Goal: Task Accomplishment & Management: Complete application form

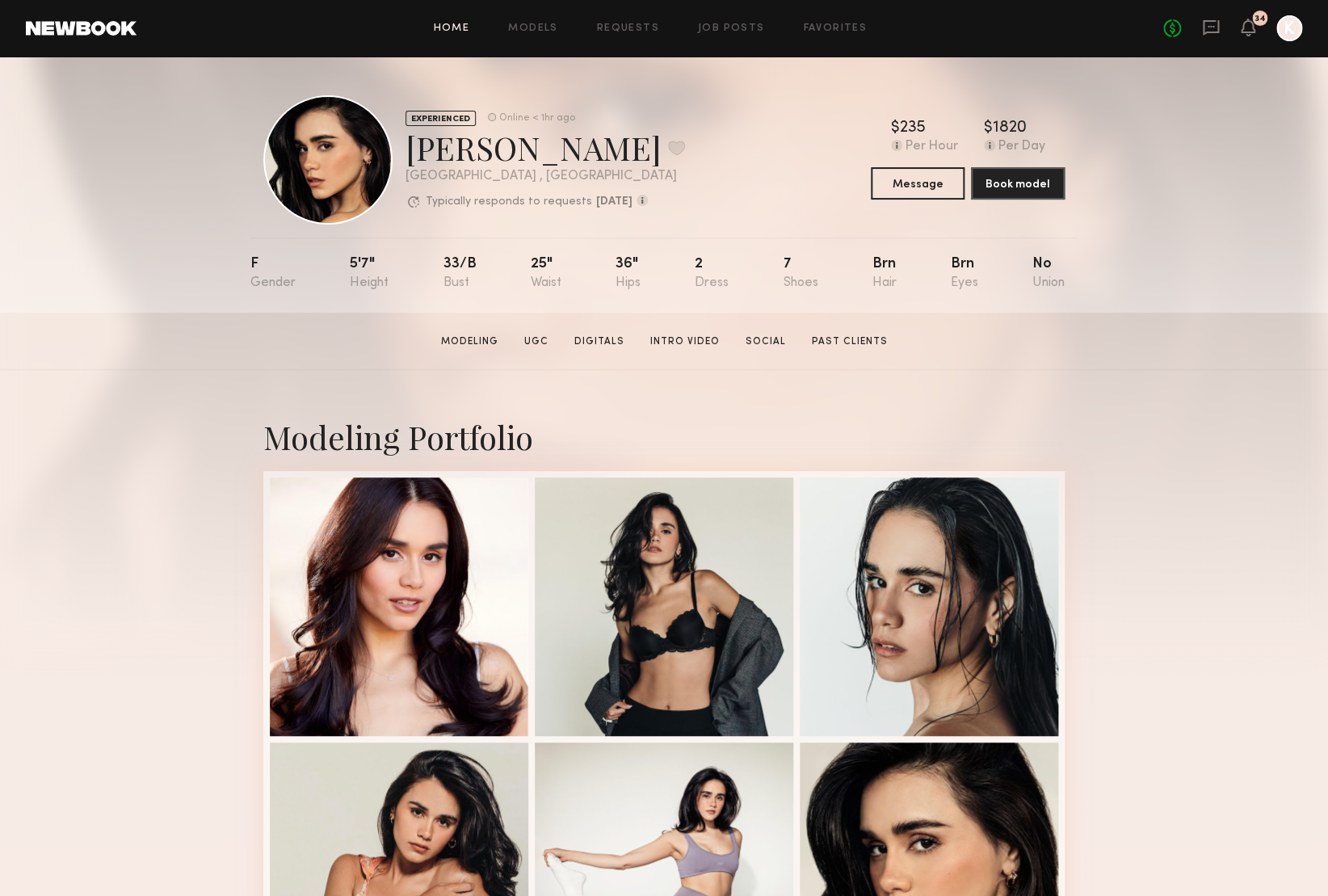
click at [453, 30] on link "Home" at bounding box center [452, 29] width 36 height 11
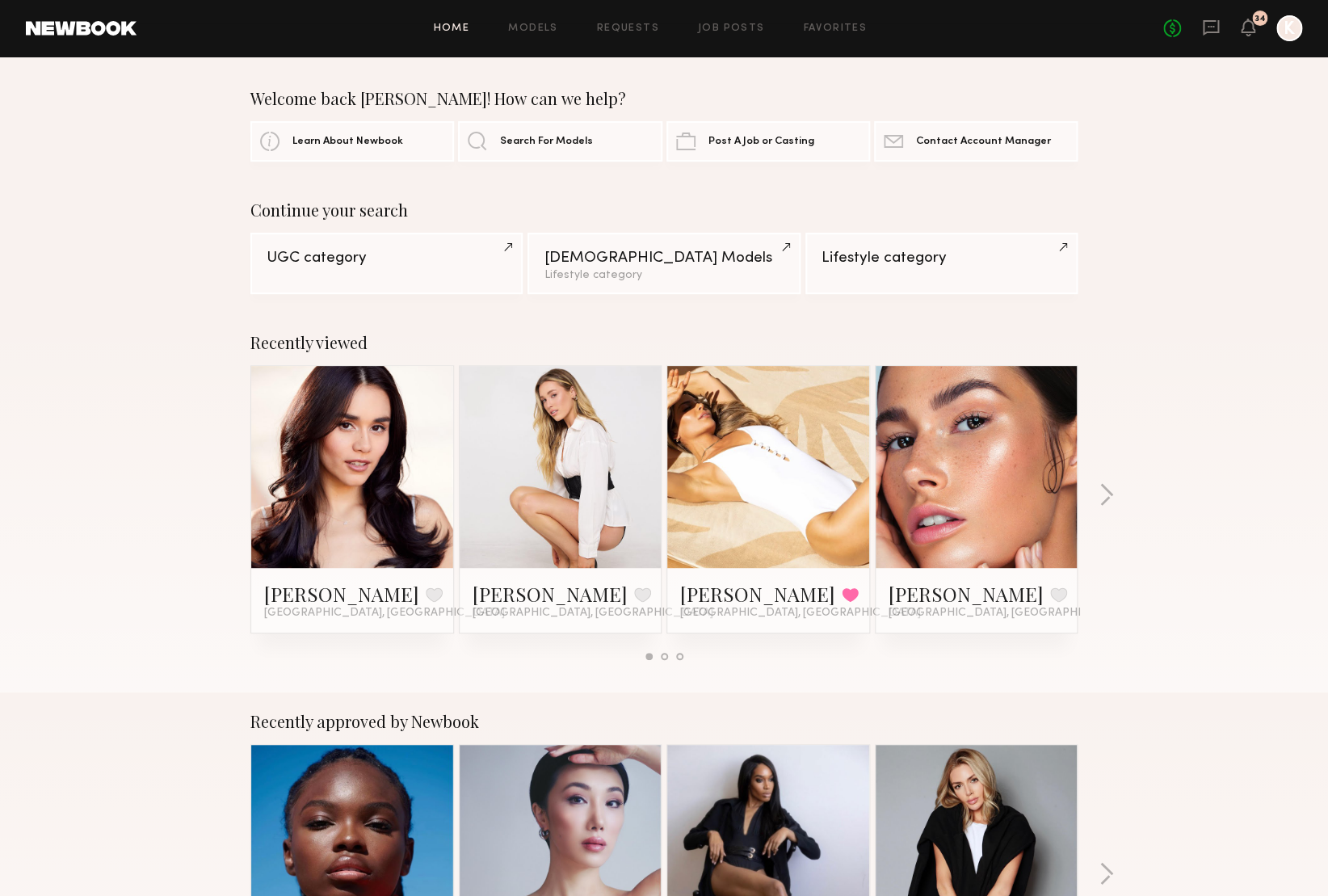
click at [718, 36] on div "Home Models Requests Job Posts Favorites Sign Out No fees up to $5,000 34 K" at bounding box center [719, 28] width 1165 height 26
click at [727, 25] on link "Job Posts" at bounding box center [731, 29] width 67 height 11
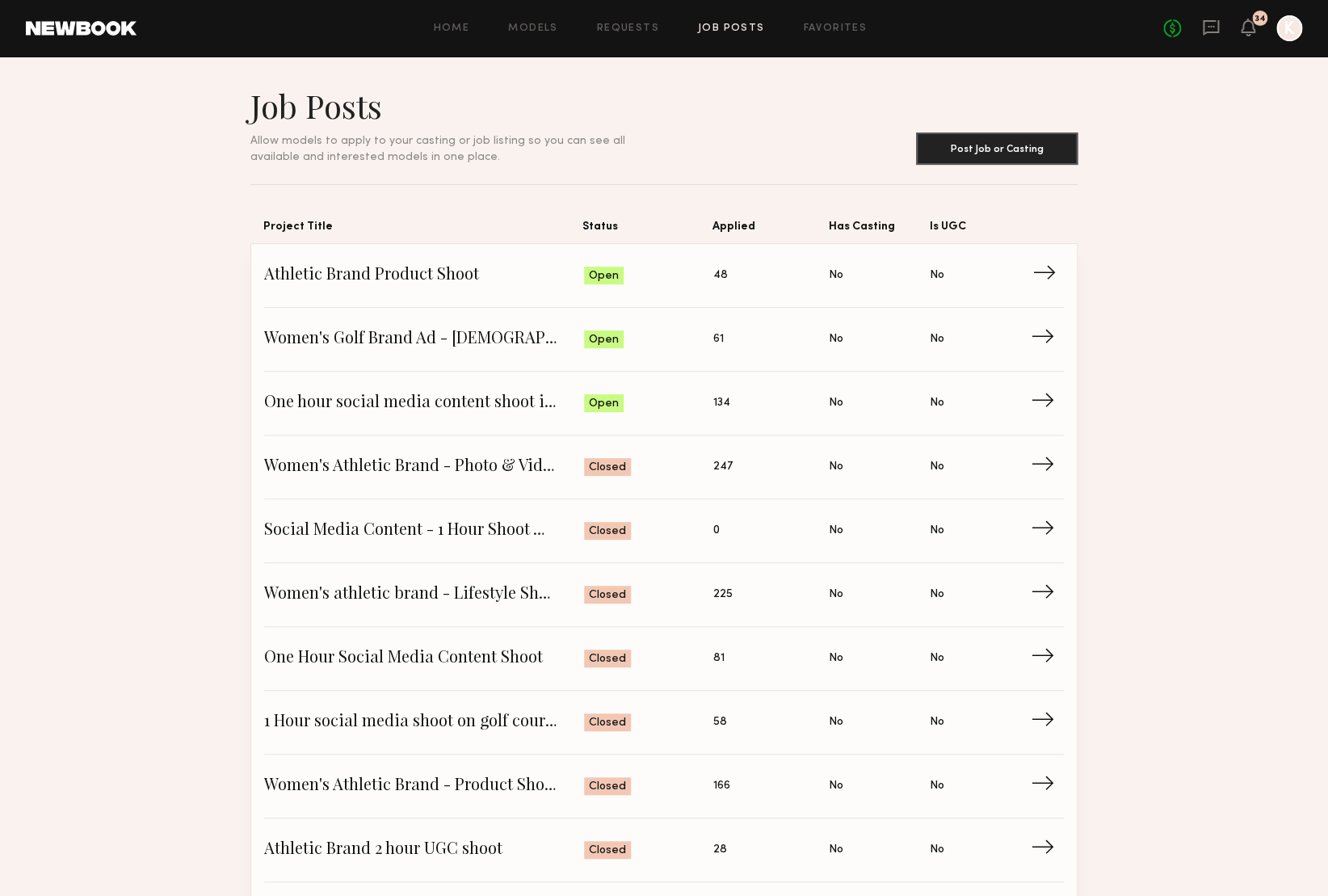
click at [395, 272] on span "Athletic Brand Product Shoot" at bounding box center [424, 275] width 320 height 24
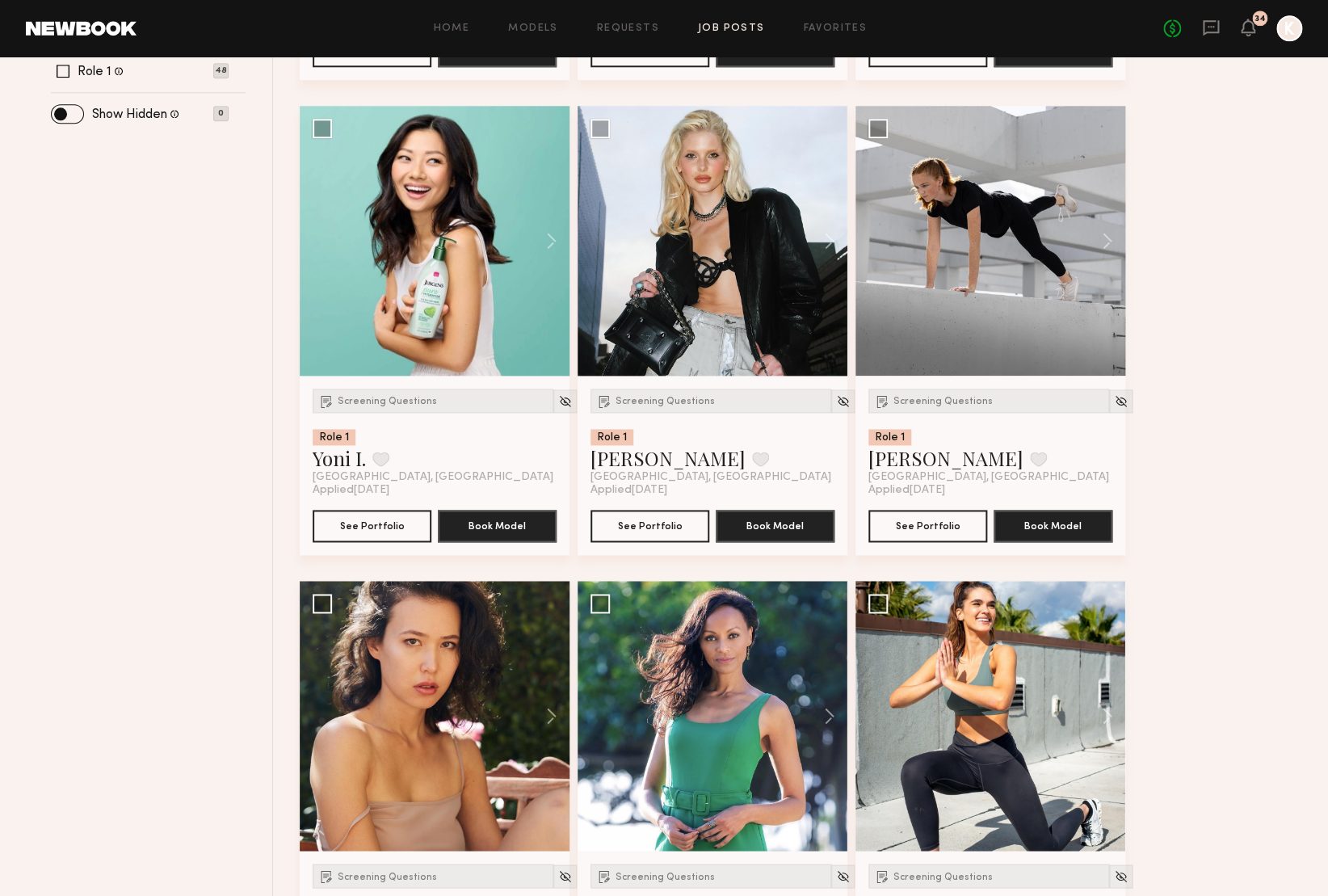
scroll to position [655, 0]
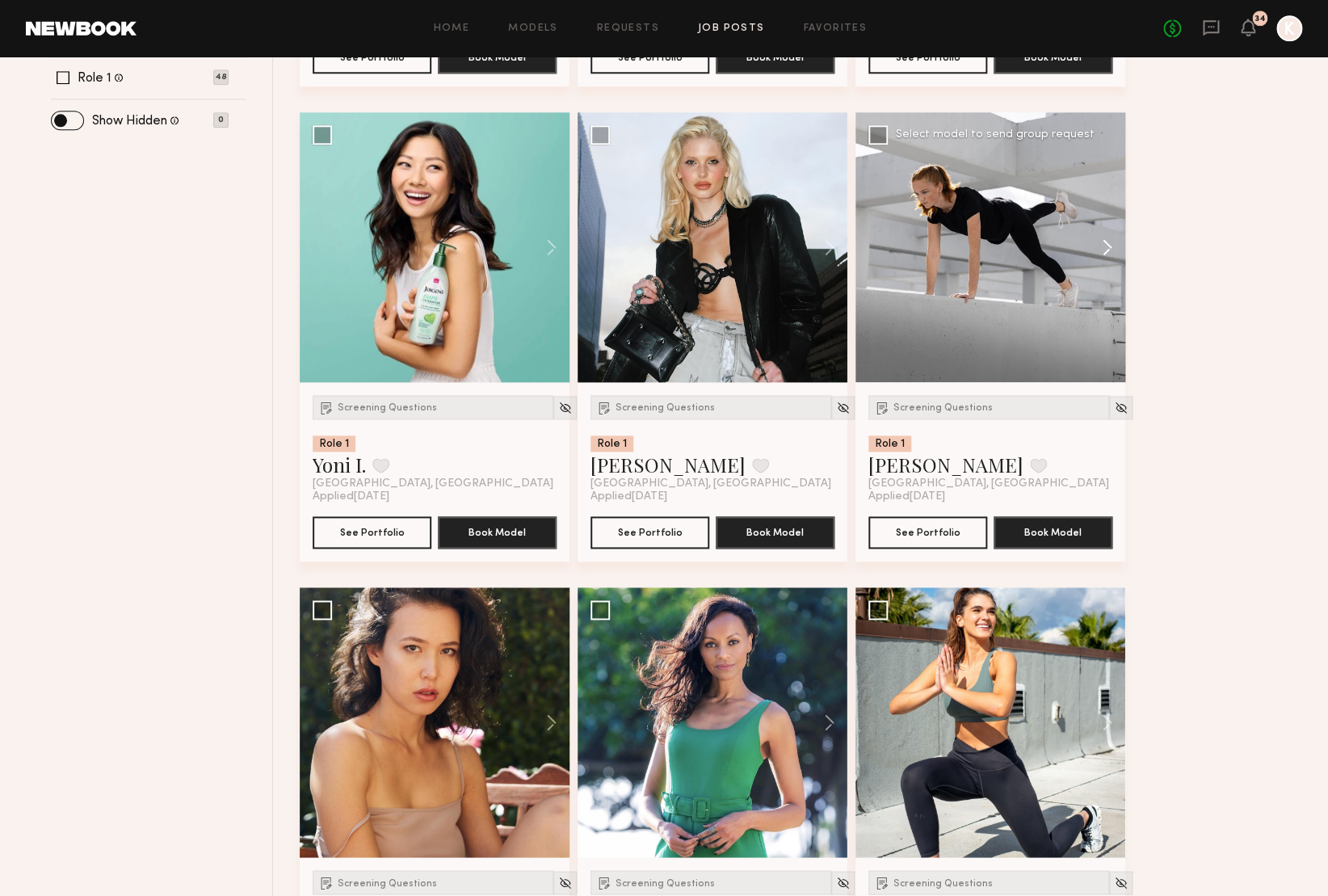
click at [1108, 246] on button at bounding box center [1099, 246] width 51 height 270
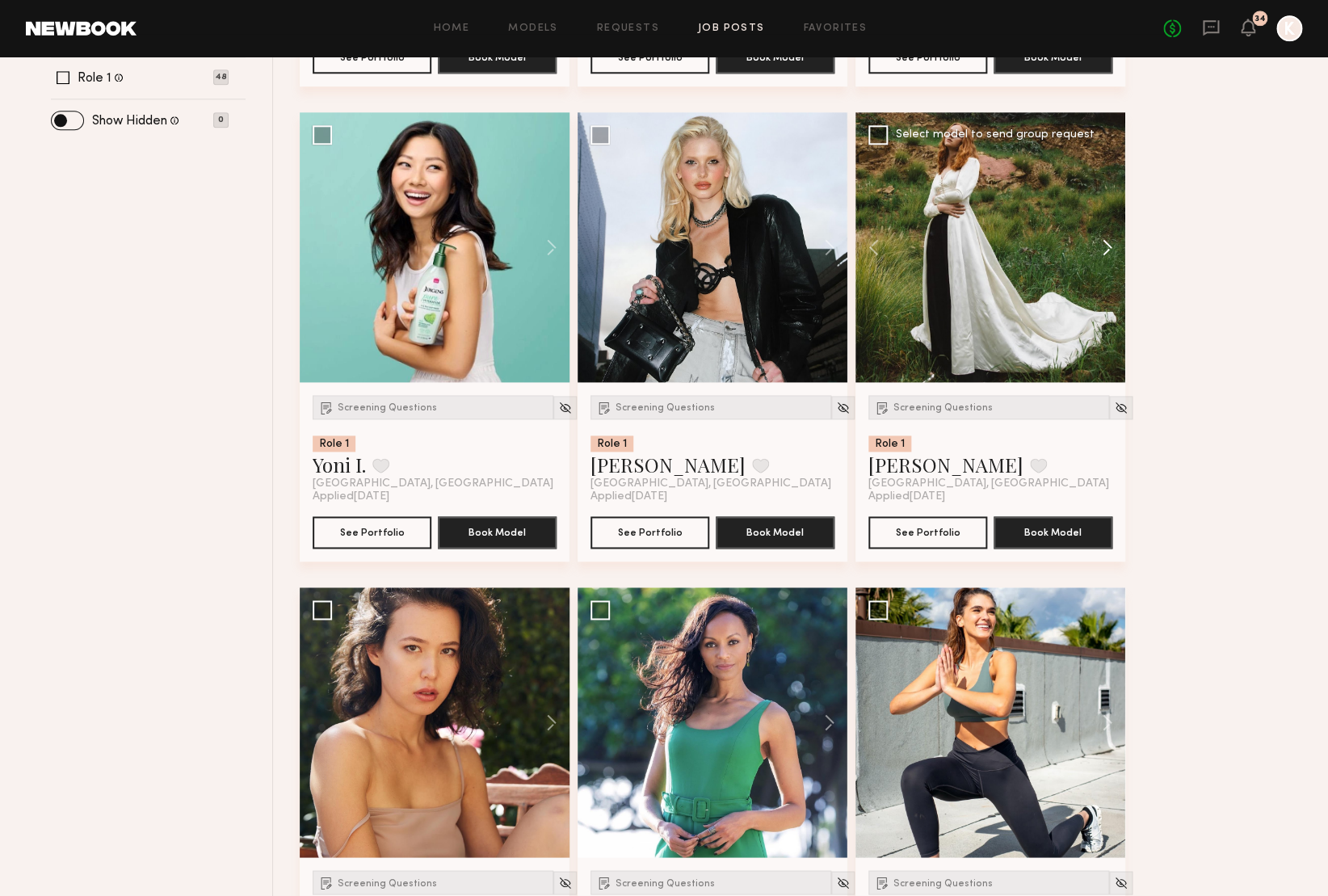
click at [1108, 246] on button at bounding box center [1099, 246] width 51 height 270
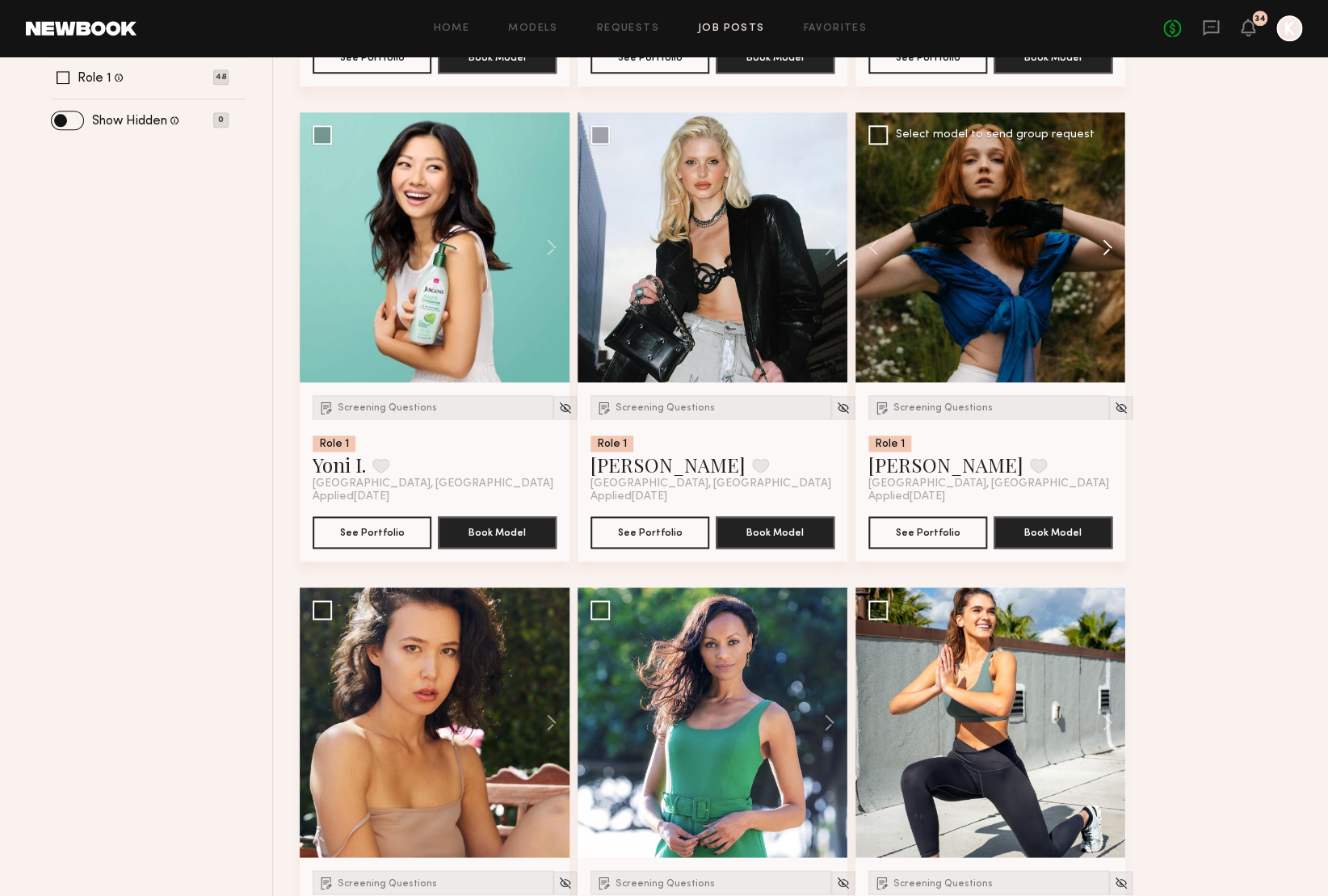
click at [1108, 246] on button at bounding box center [1099, 246] width 51 height 270
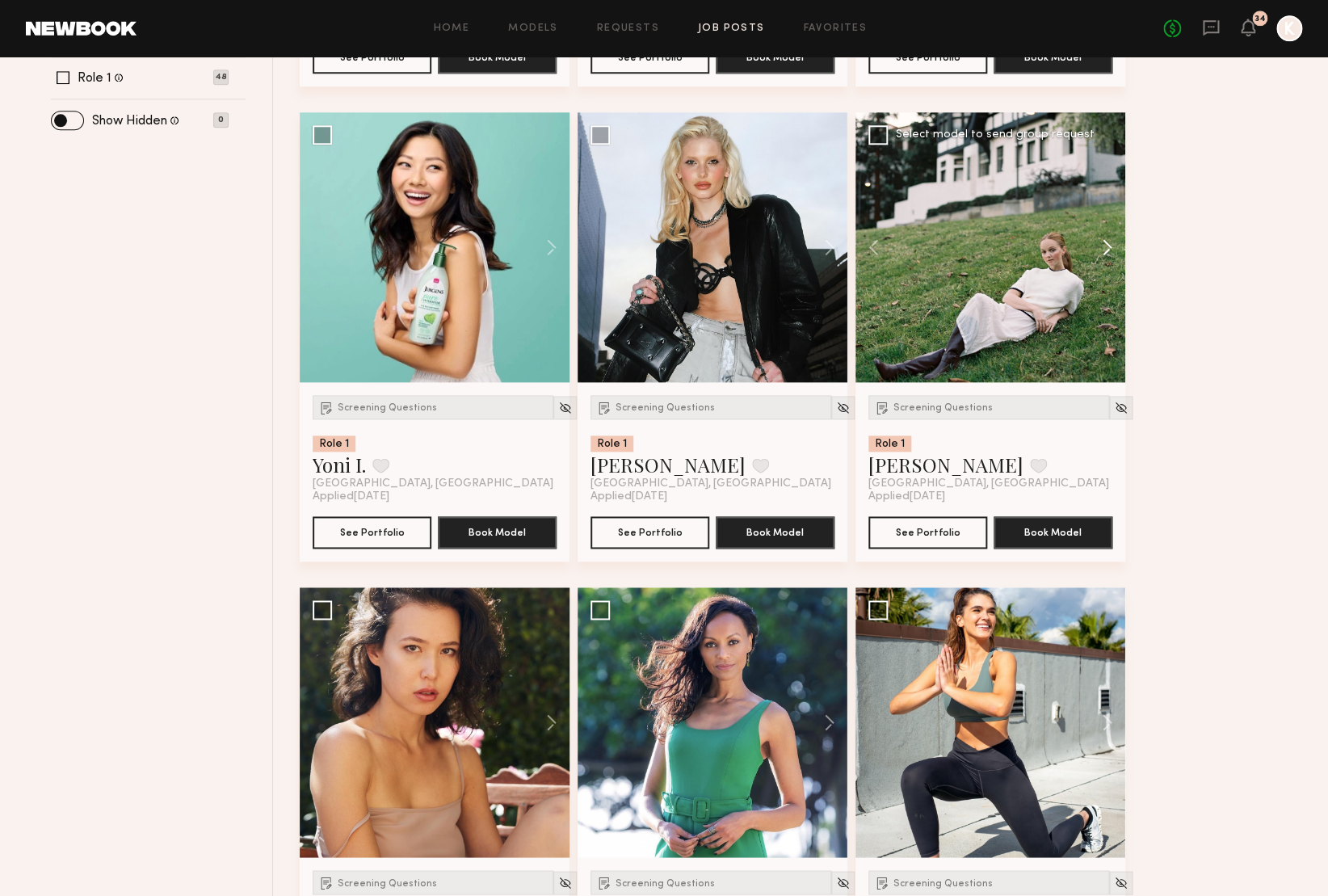
click at [1108, 246] on button at bounding box center [1099, 246] width 51 height 270
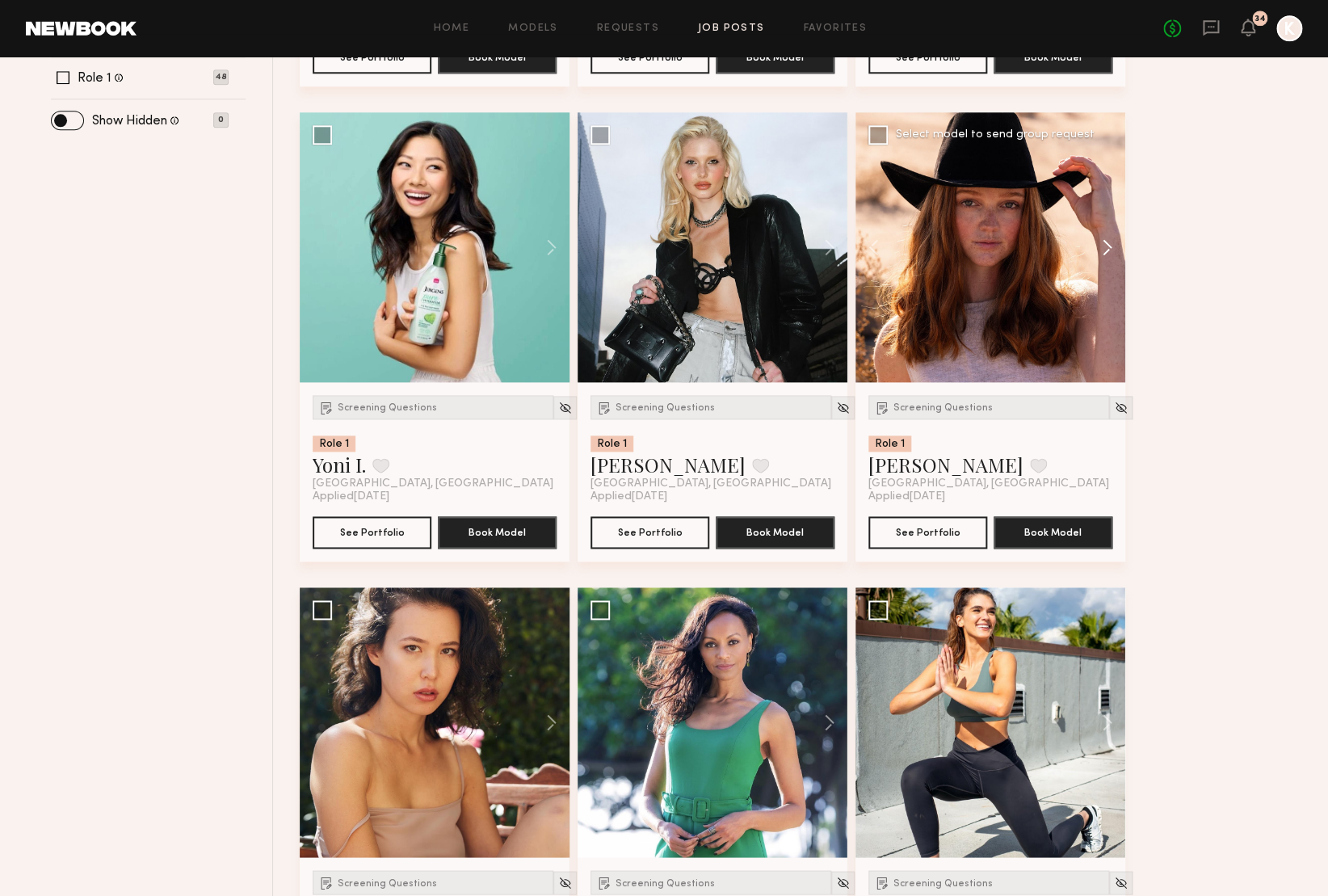
click at [1108, 246] on button at bounding box center [1099, 246] width 51 height 270
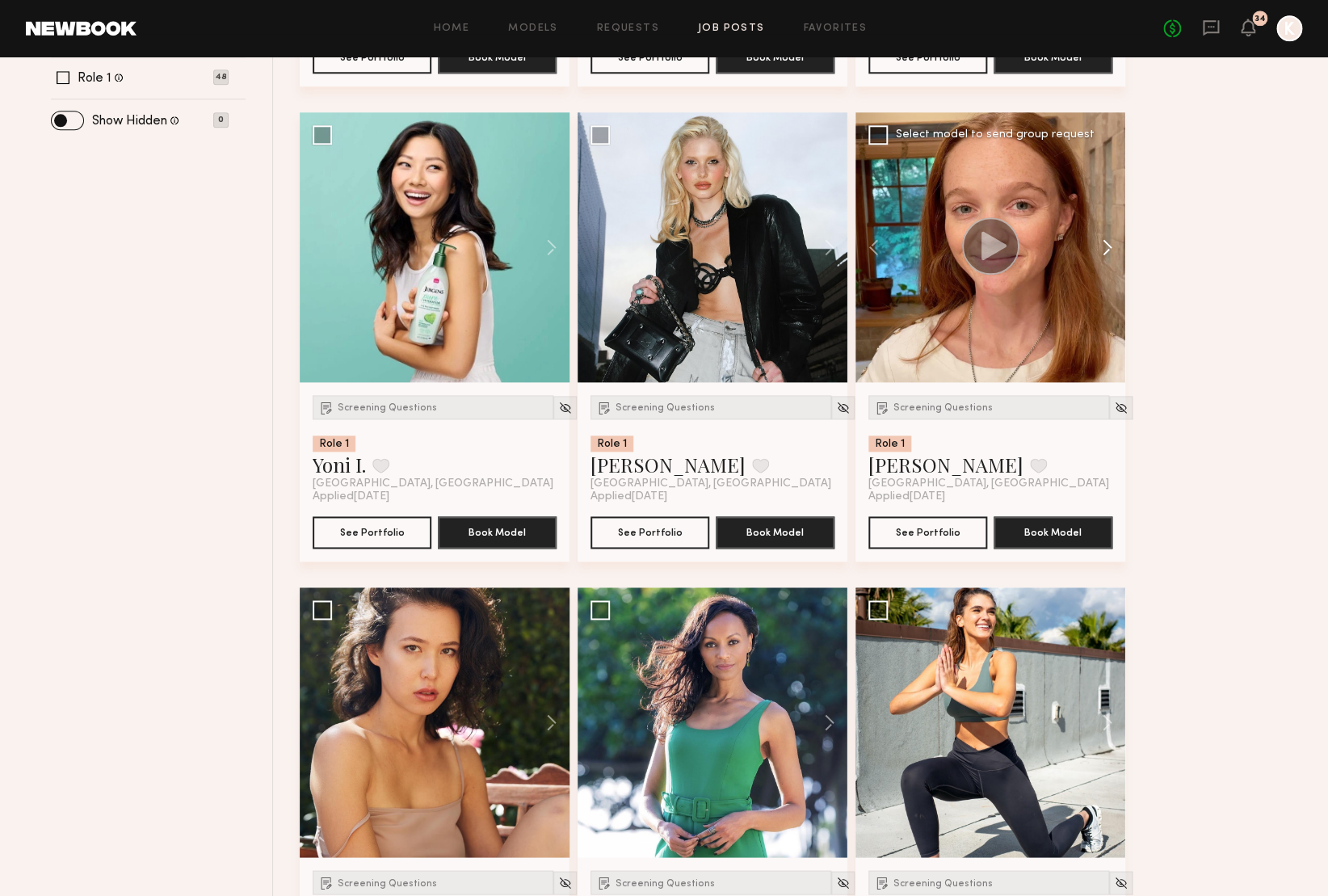
click at [1108, 246] on button at bounding box center [1099, 246] width 51 height 270
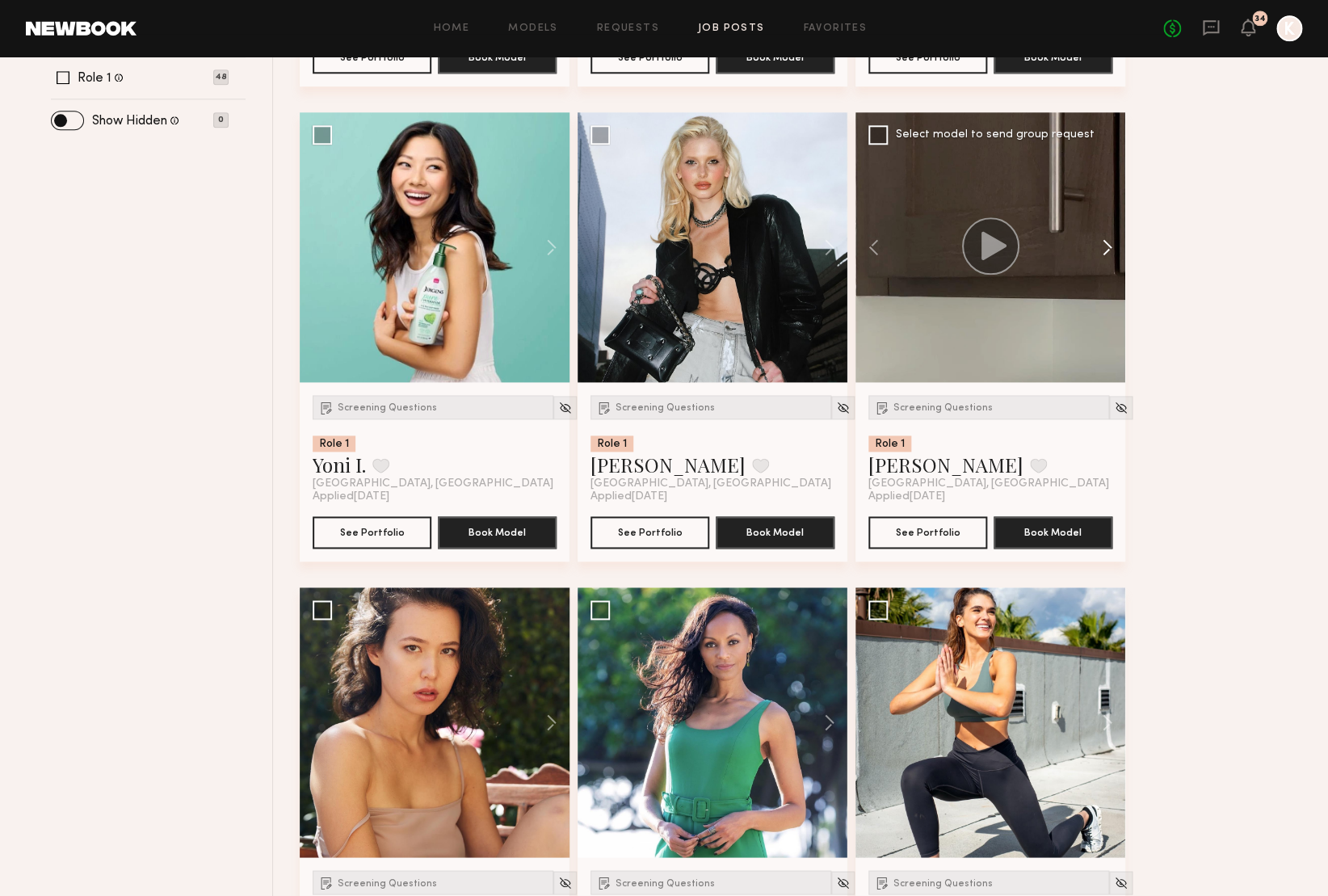
click at [1108, 246] on button at bounding box center [1099, 246] width 51 height 270
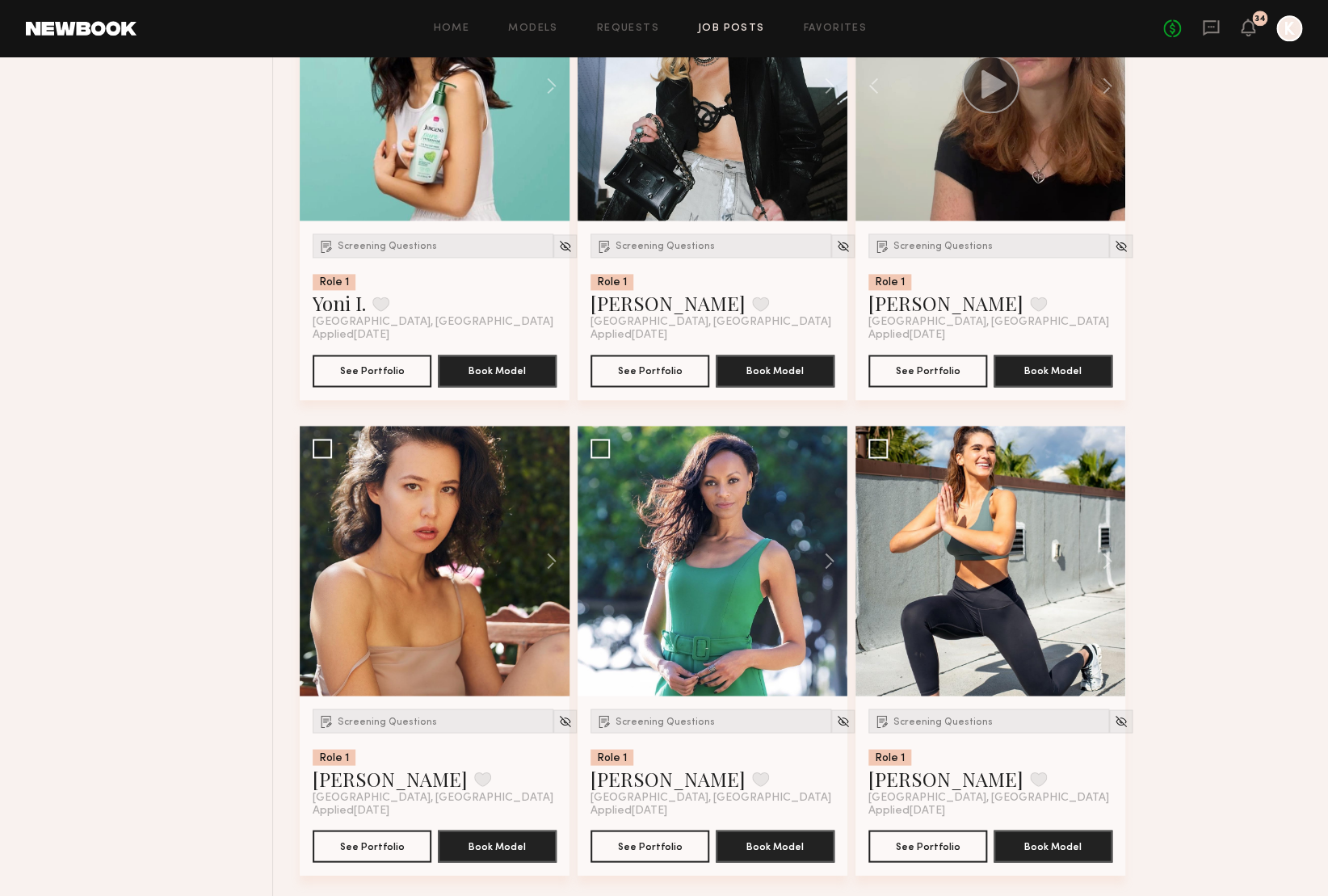
scroll to position [820, 0]
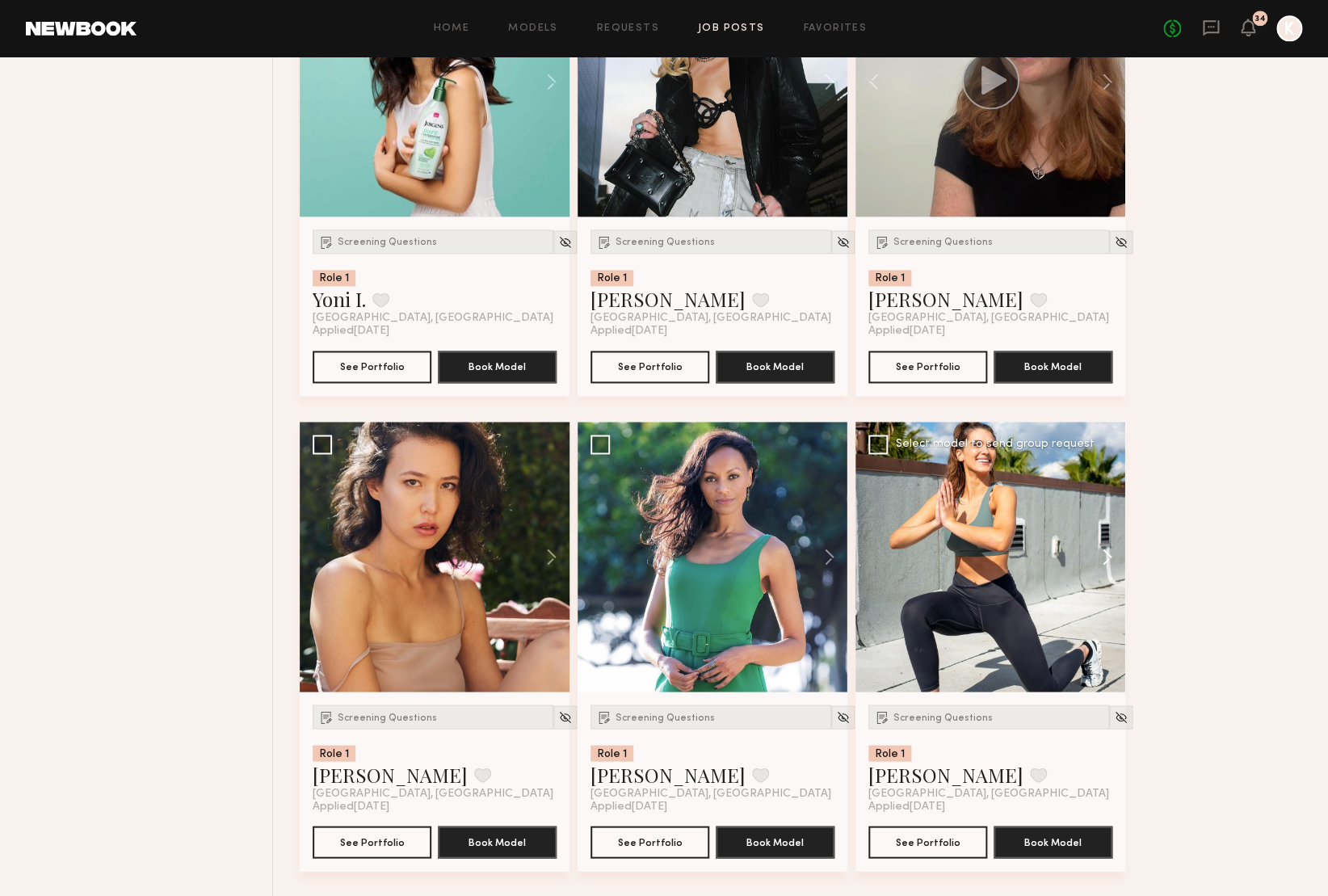
click at [1108, 554] on button at bounding box center [1099, 556] width 51 height 270
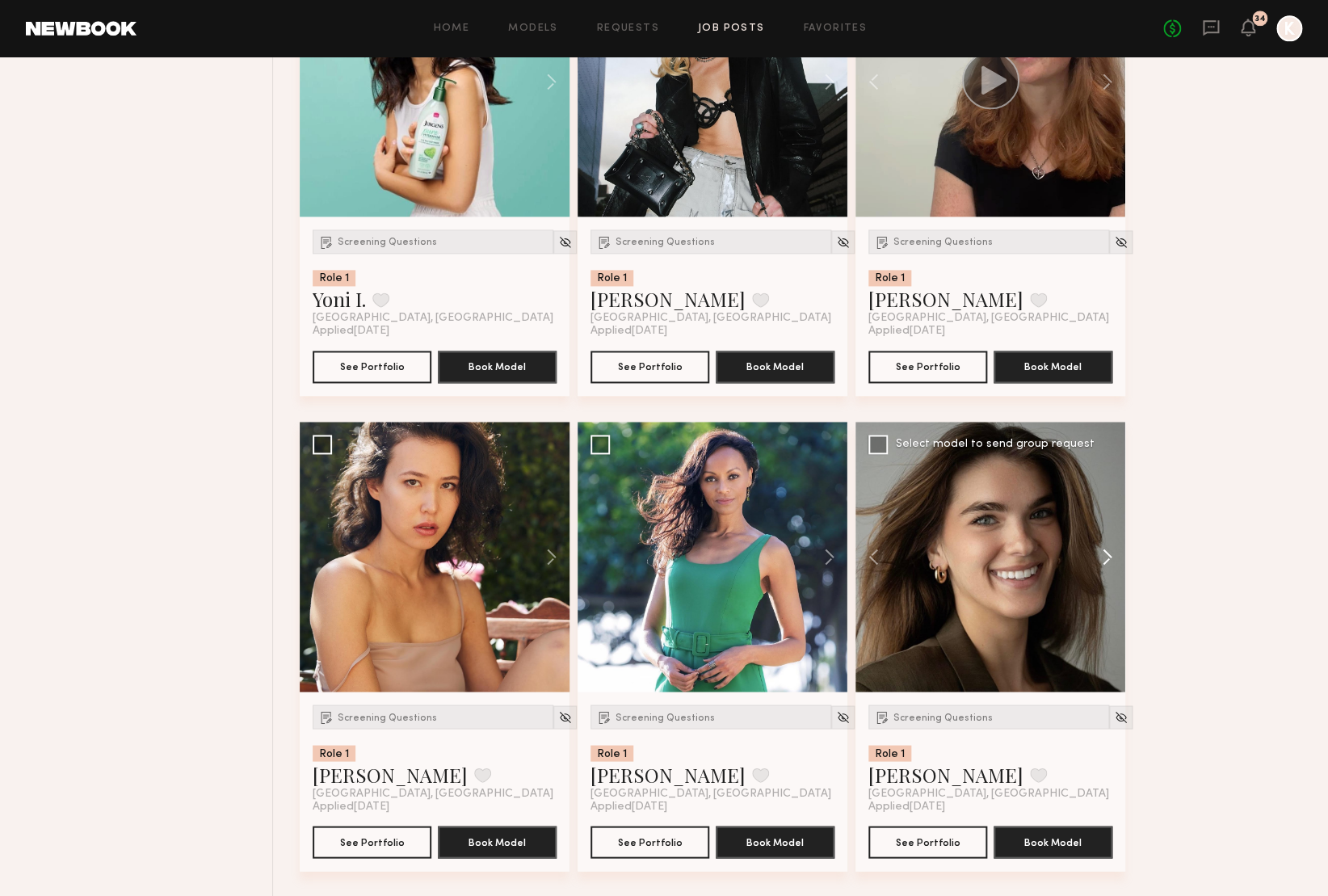
click at [1108, 554] on button at bounding box center [1099, 556] width 51 height 270
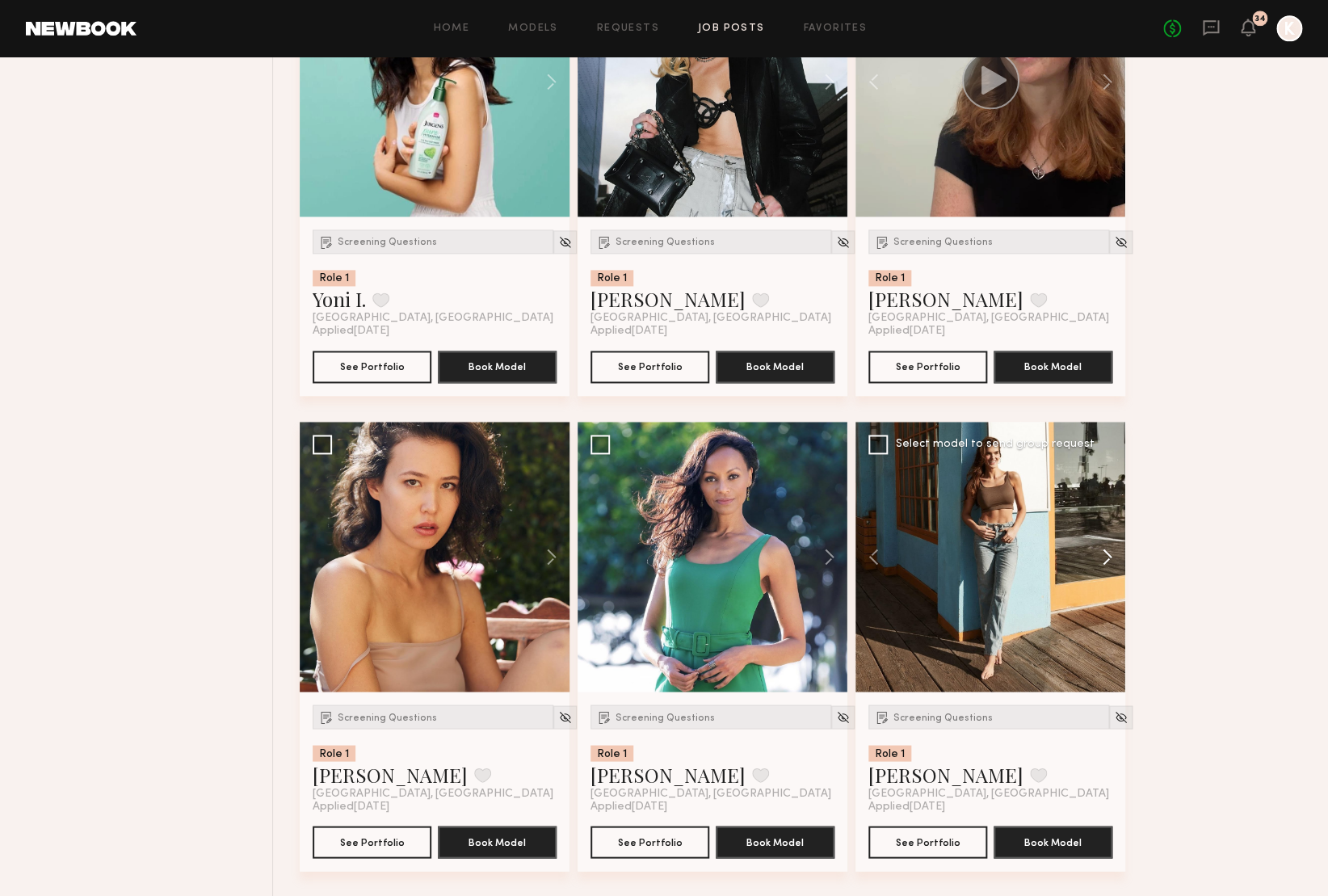
click at [1108, 554] on button at bounding box center [1099, 556] width 51 height 270
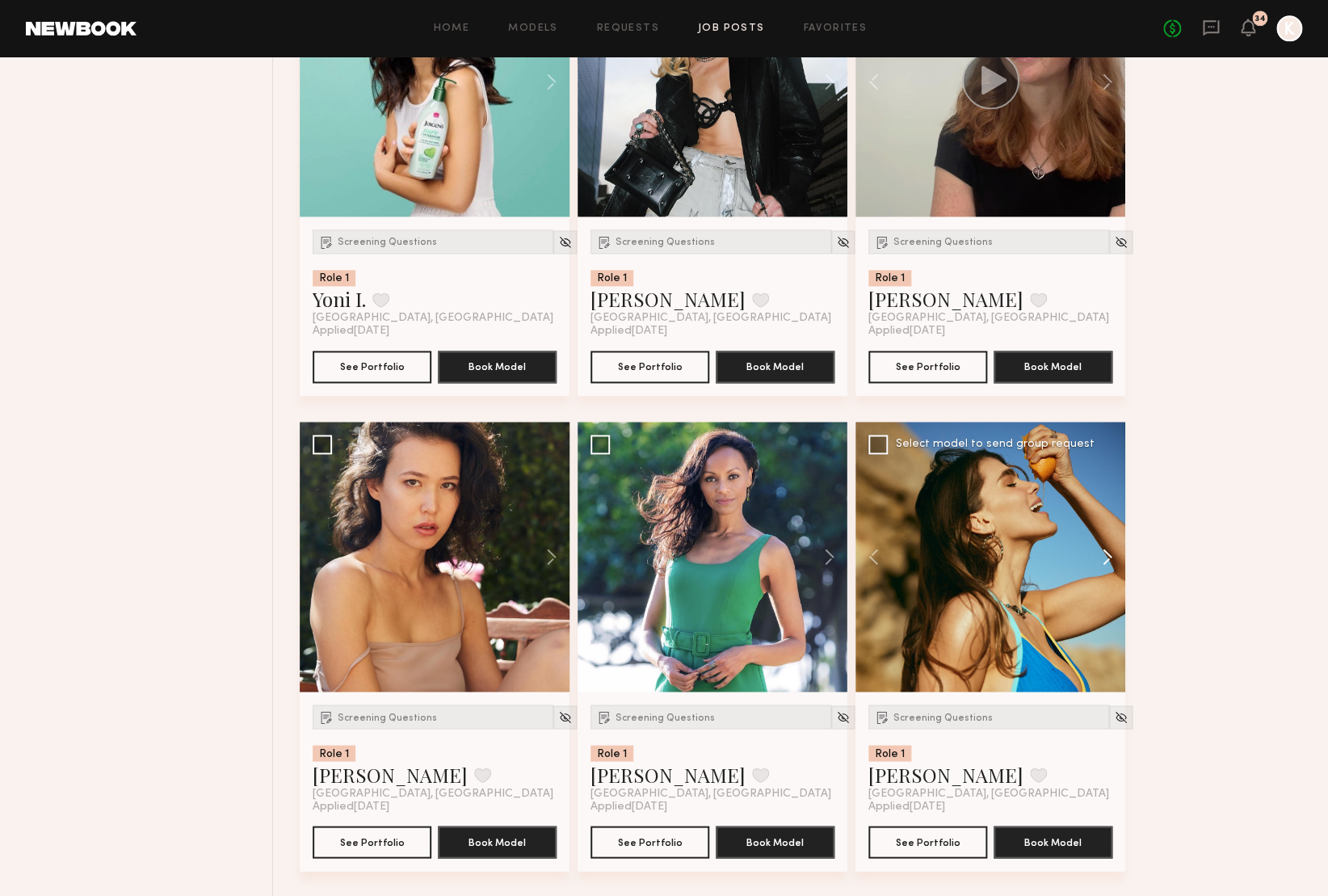
click at [1108, 554] on button at bounding box center [1099, 556] width 51 height 270
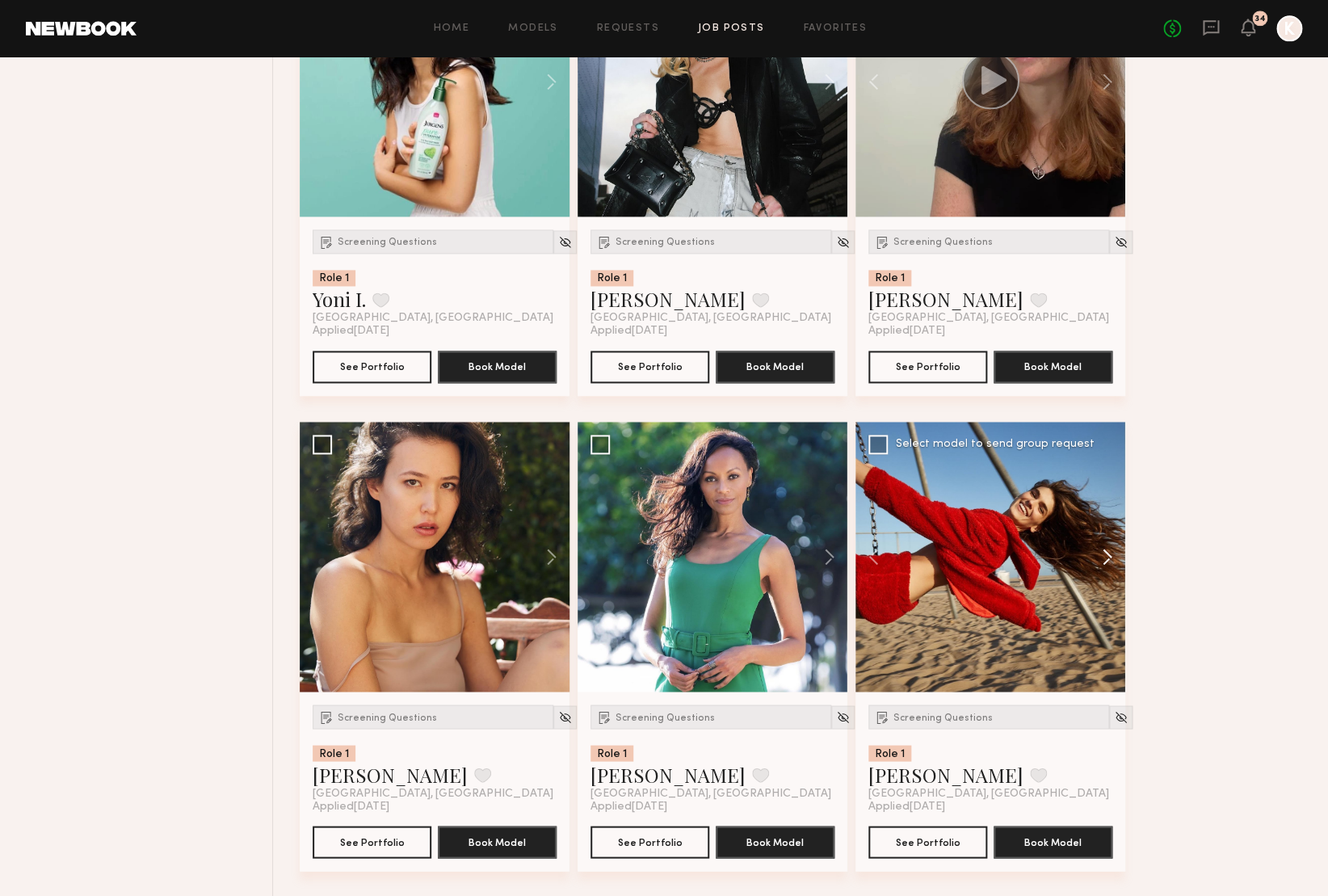
click at [1108, 554] on button at bounding box center [1099, 556] width 51 height 270
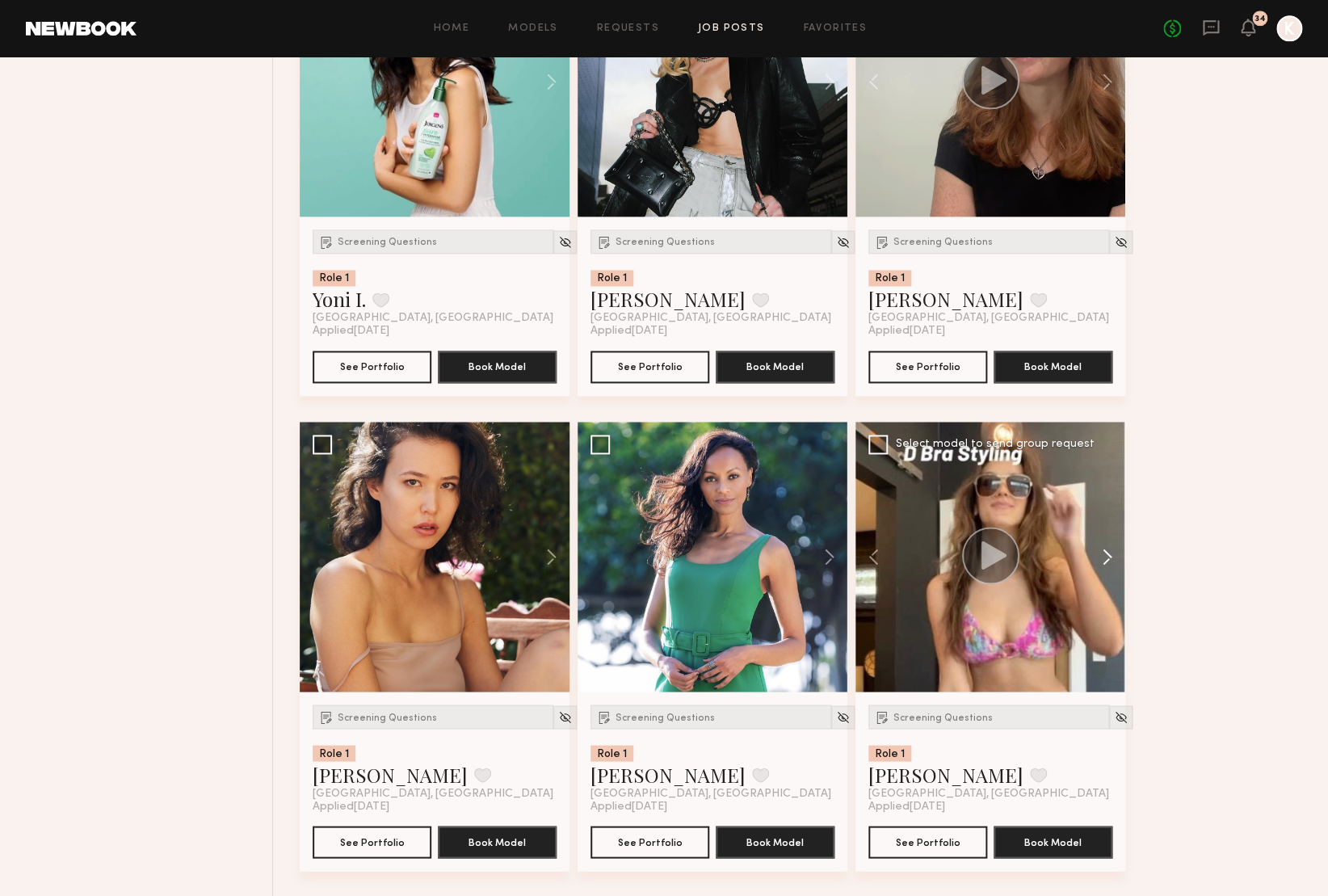
click at [1108, 554] on button at bounding box center [1099, 556] width 51 height 270
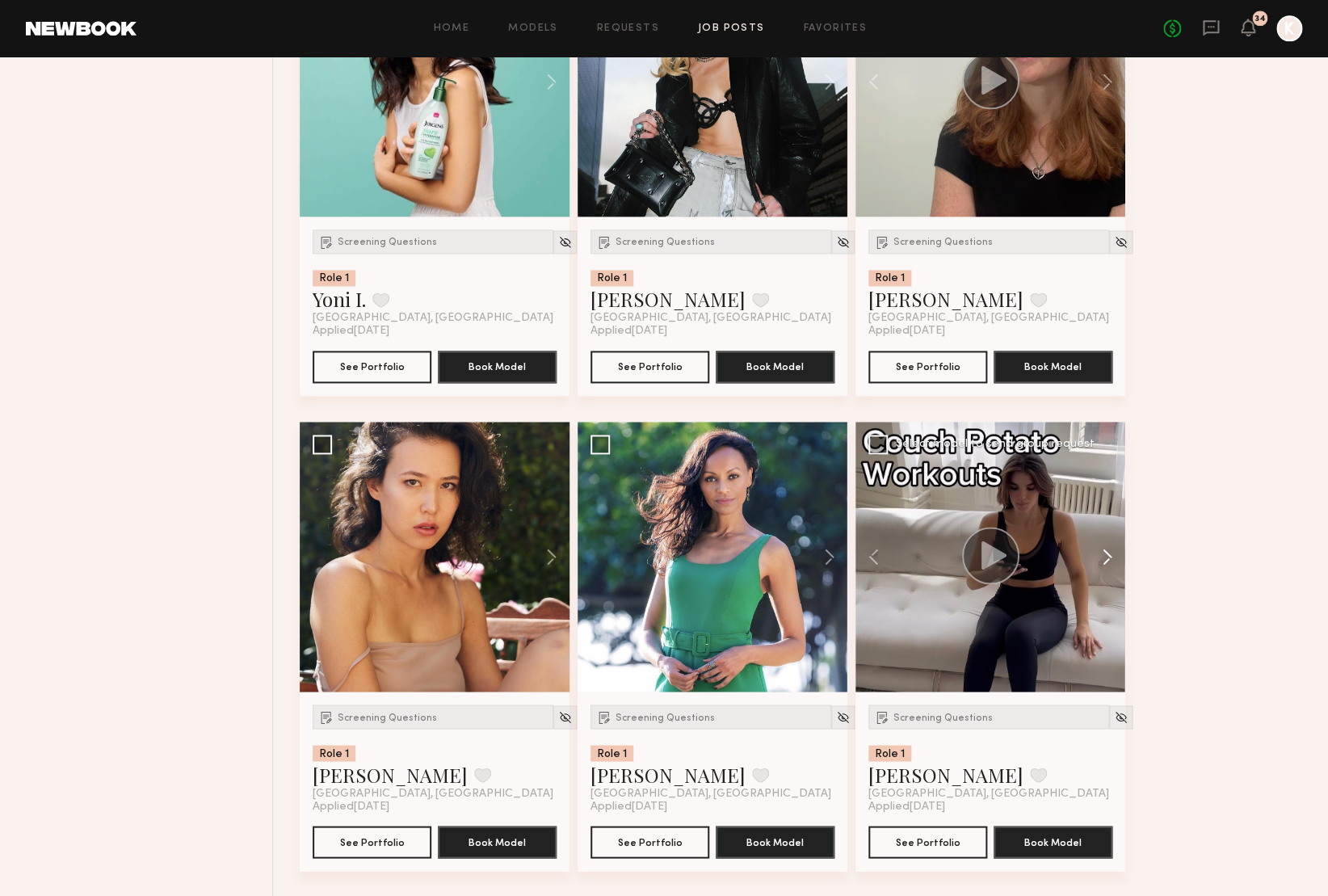
click at [1108, 554] on button at bounding box center [1099, 556] width 51 height 270
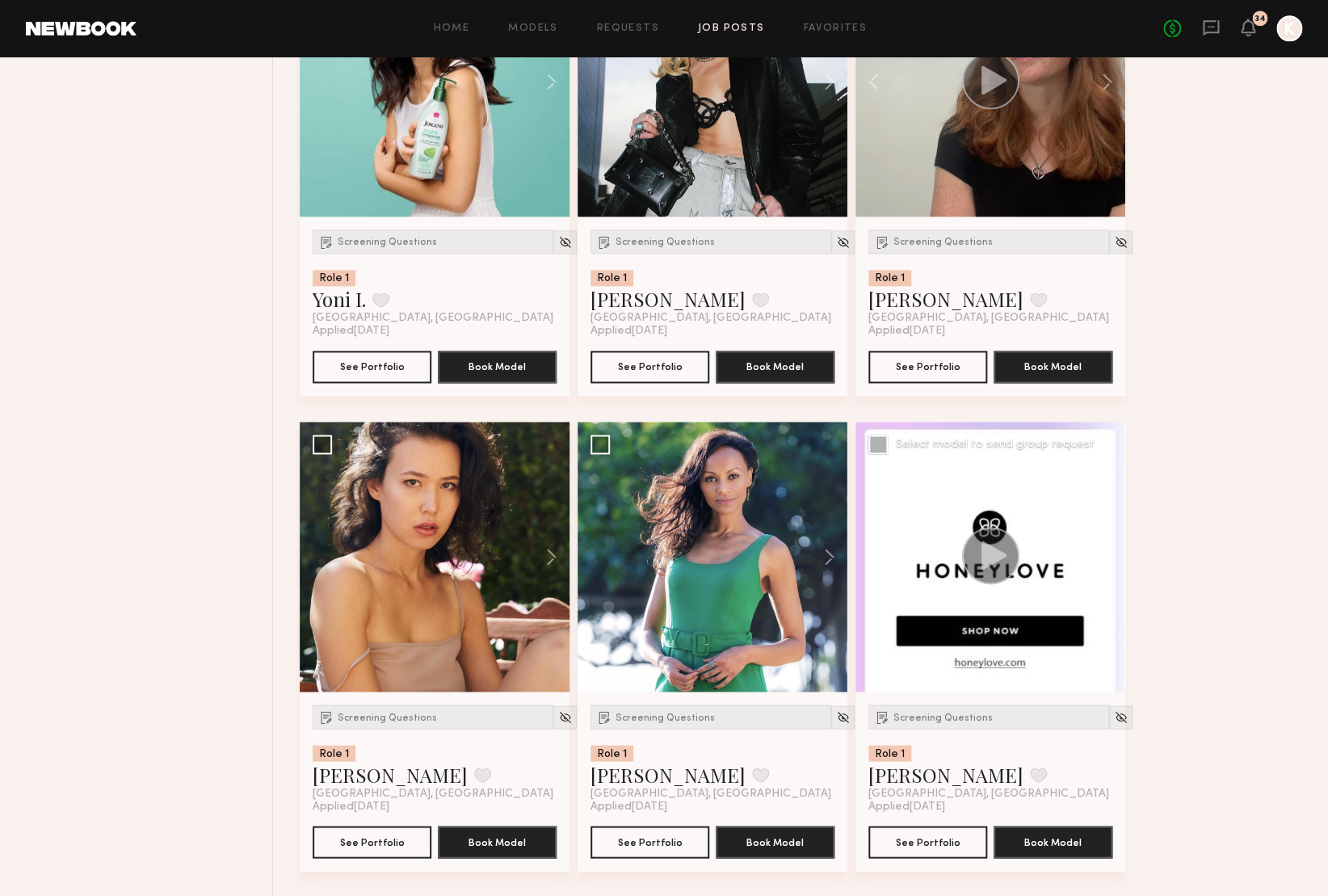
click at [1108, 554] on button at bounding box center [1099, 556] width 51 height 270
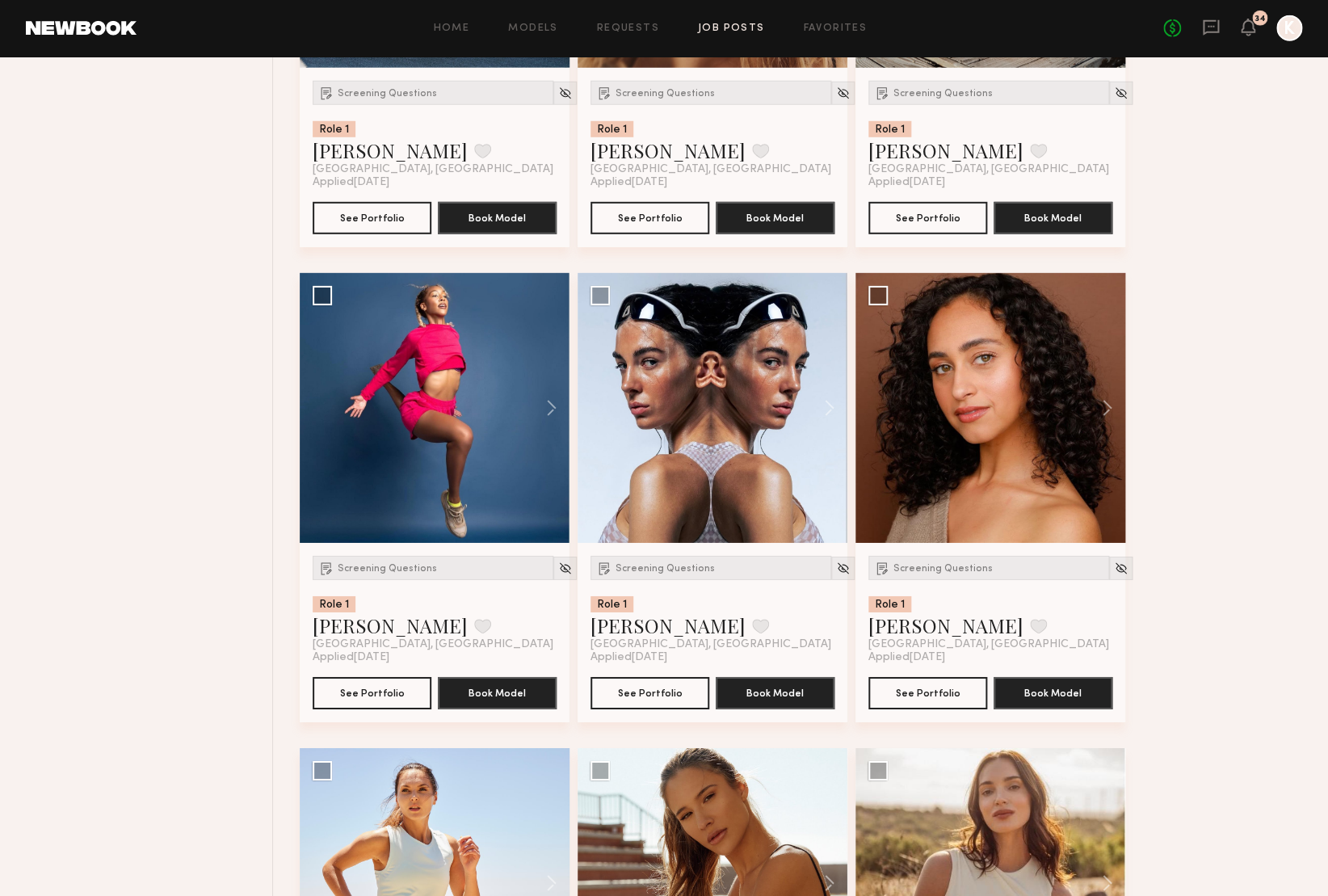
scroll to position [0, 0]
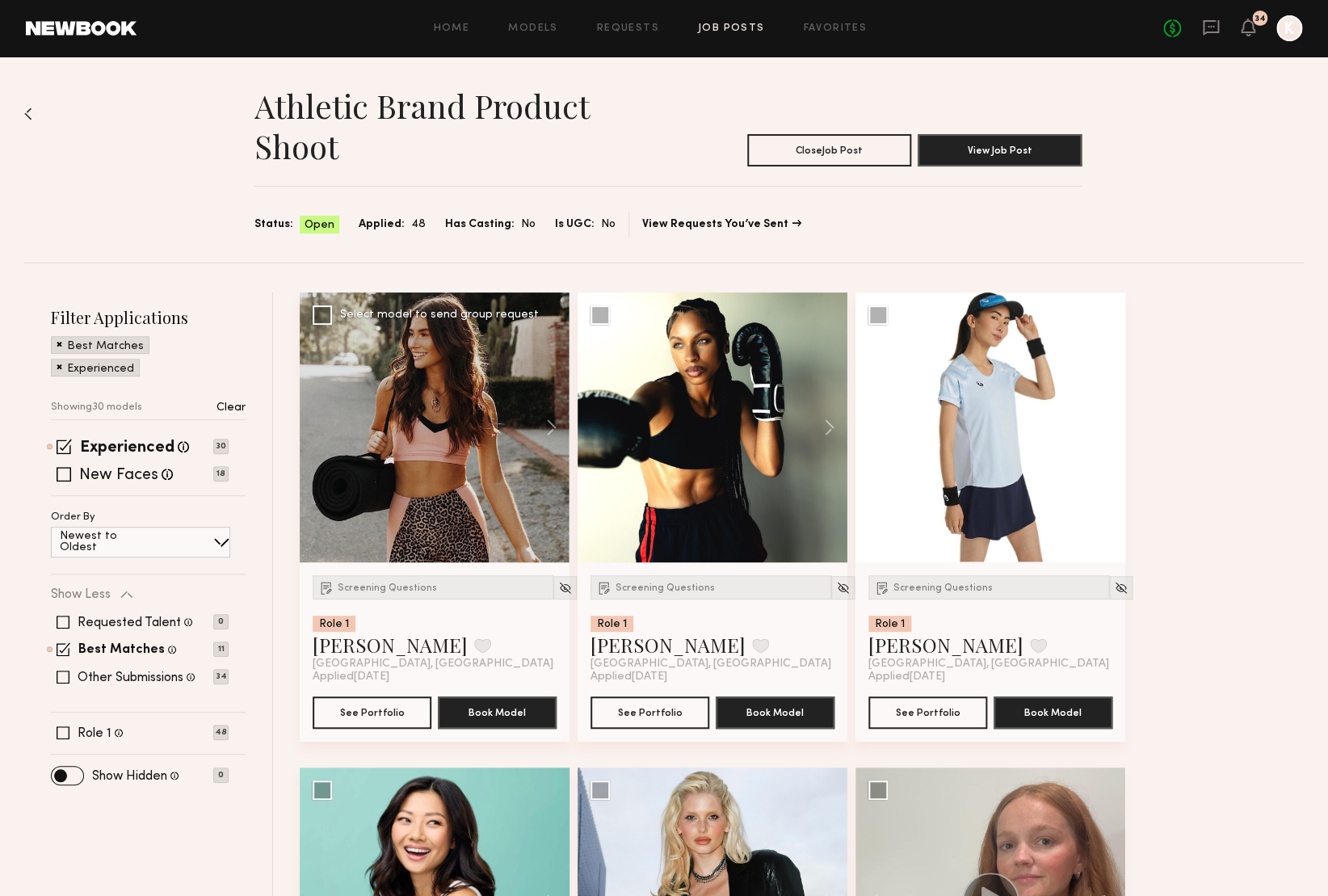
click at [423, 425] on div at bounding box center [434, 427] width 270 height 270
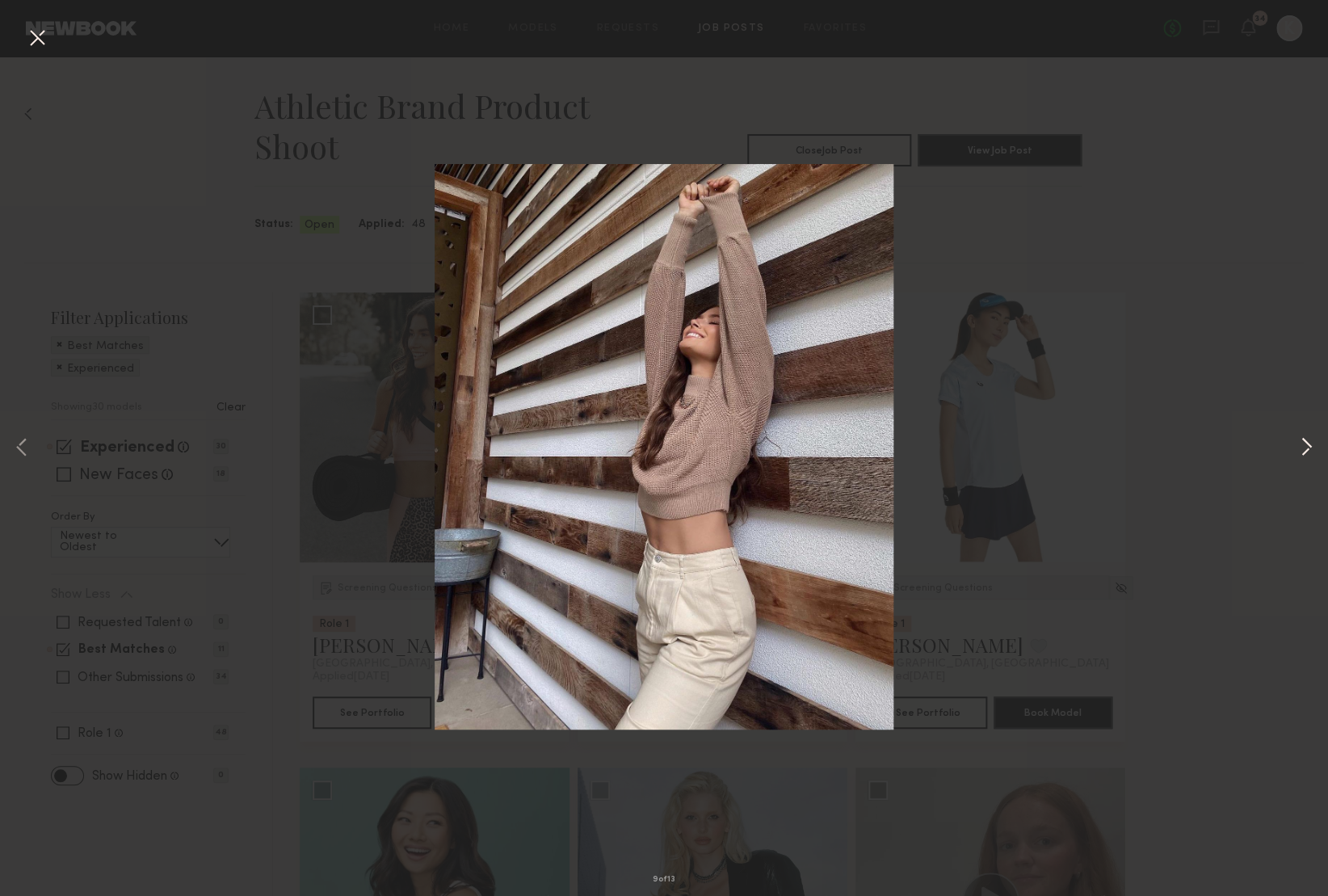
click at [1302, 442] on button at bounding box center [1305, 448] width 19 height 716
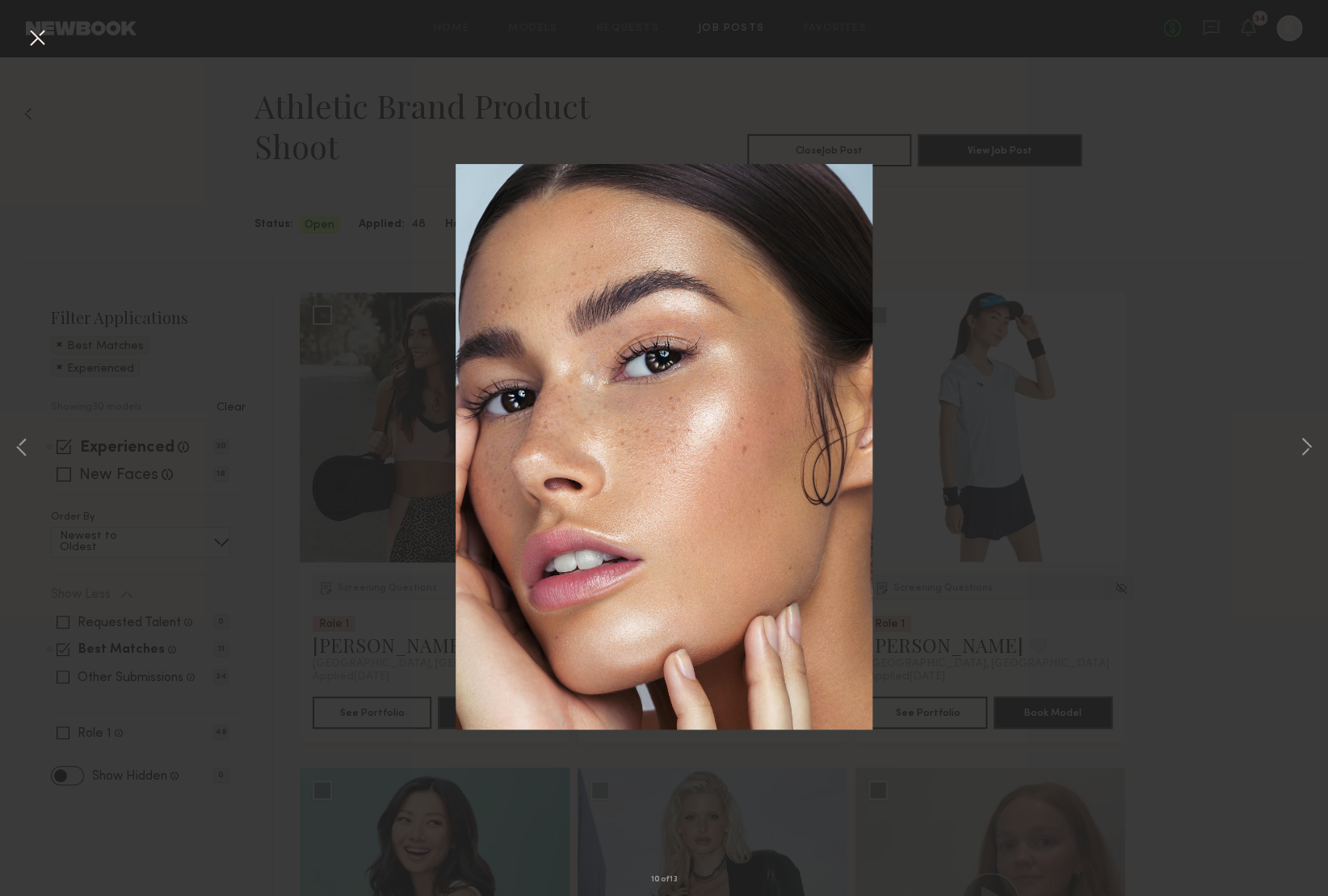
click at [1295, 442] on div "10 of 13" at bounding box center [664, 448] width 1328 height 896
click at [1306, 442] on button at bounding box center [1305, 448] width 19 height 716
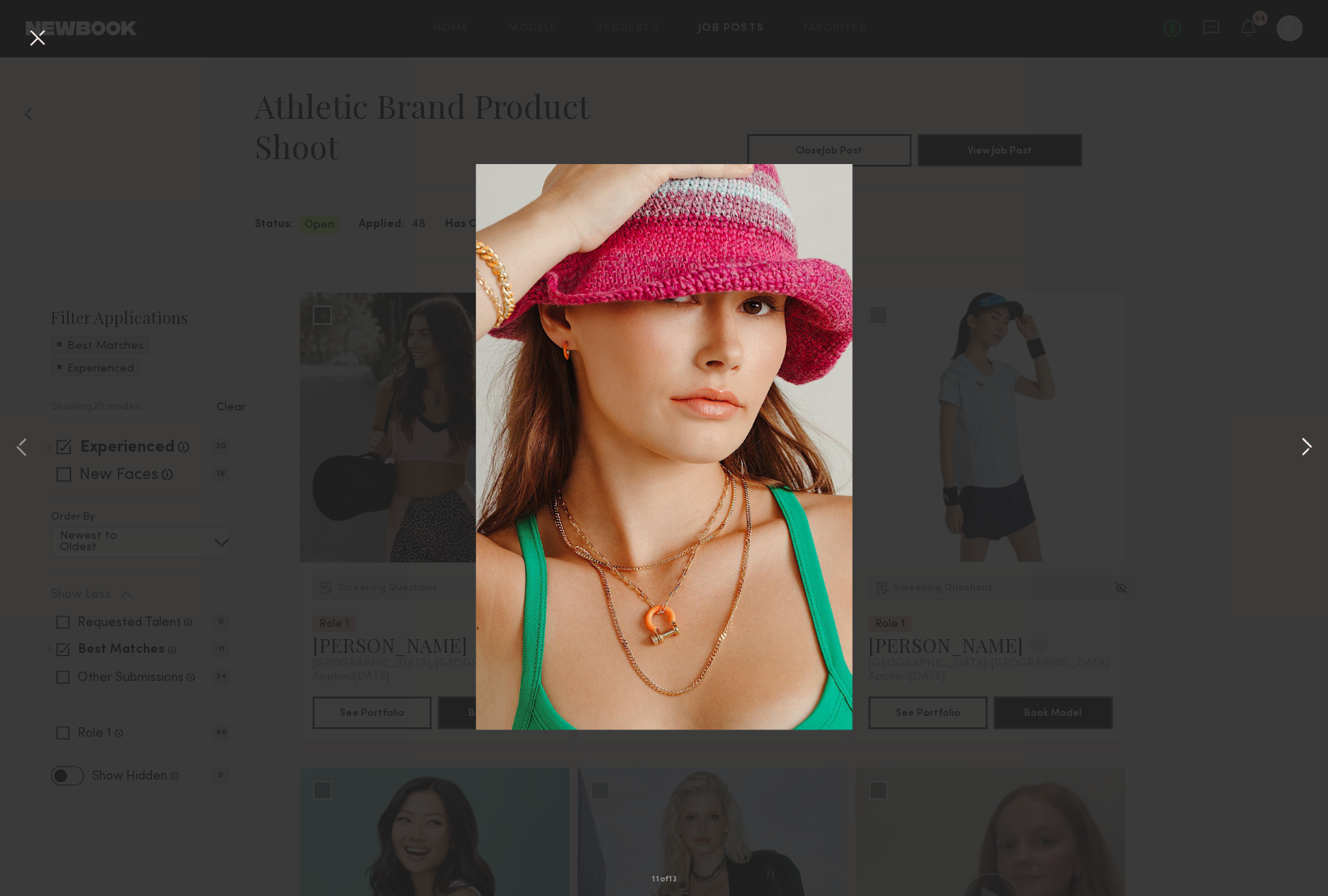
click at [1306, 442] on button at bounding box center [1305, 448] width 19 height 716
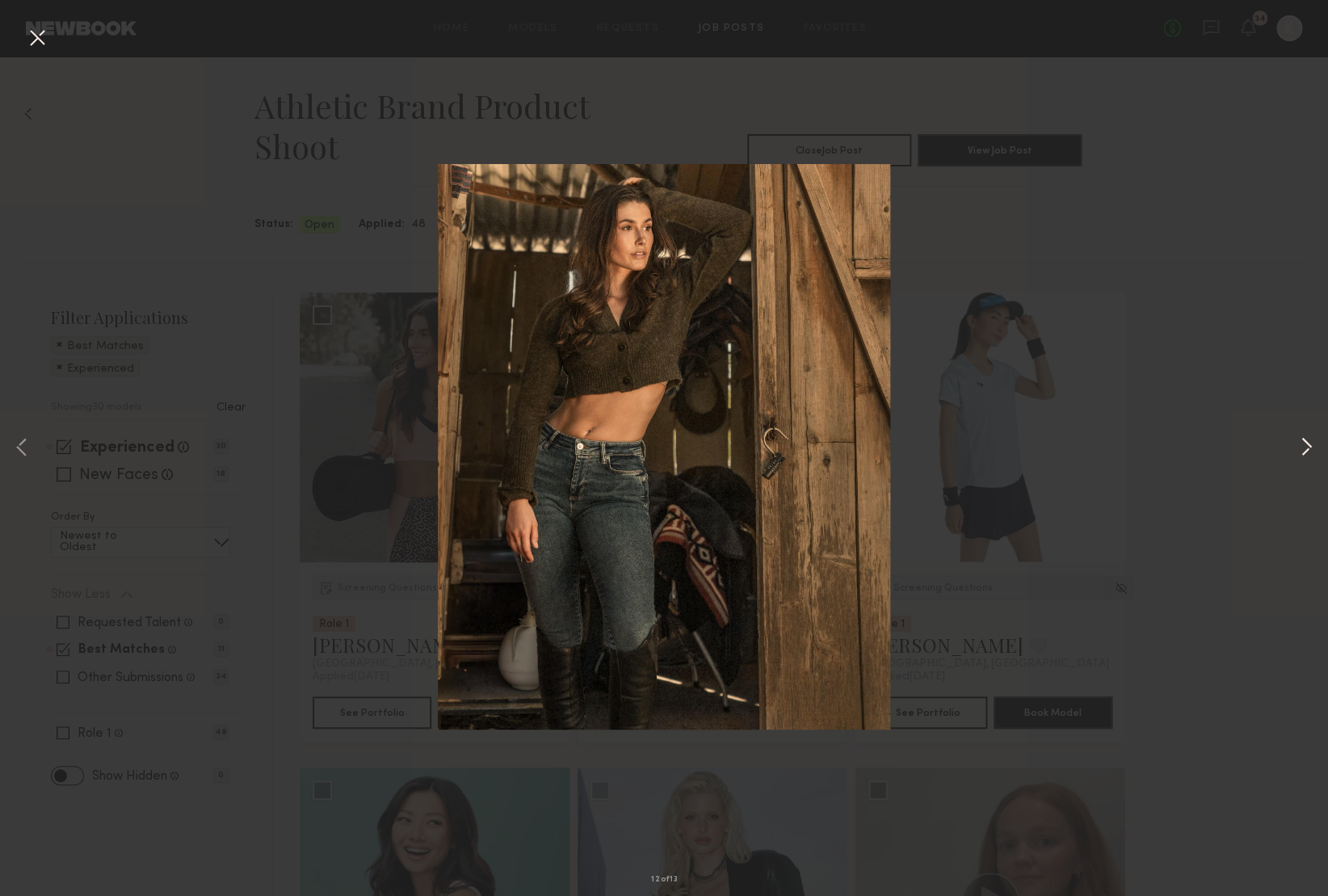
click at [1306, 442] on button at bounding box center [1305, 448] width 19 height 716
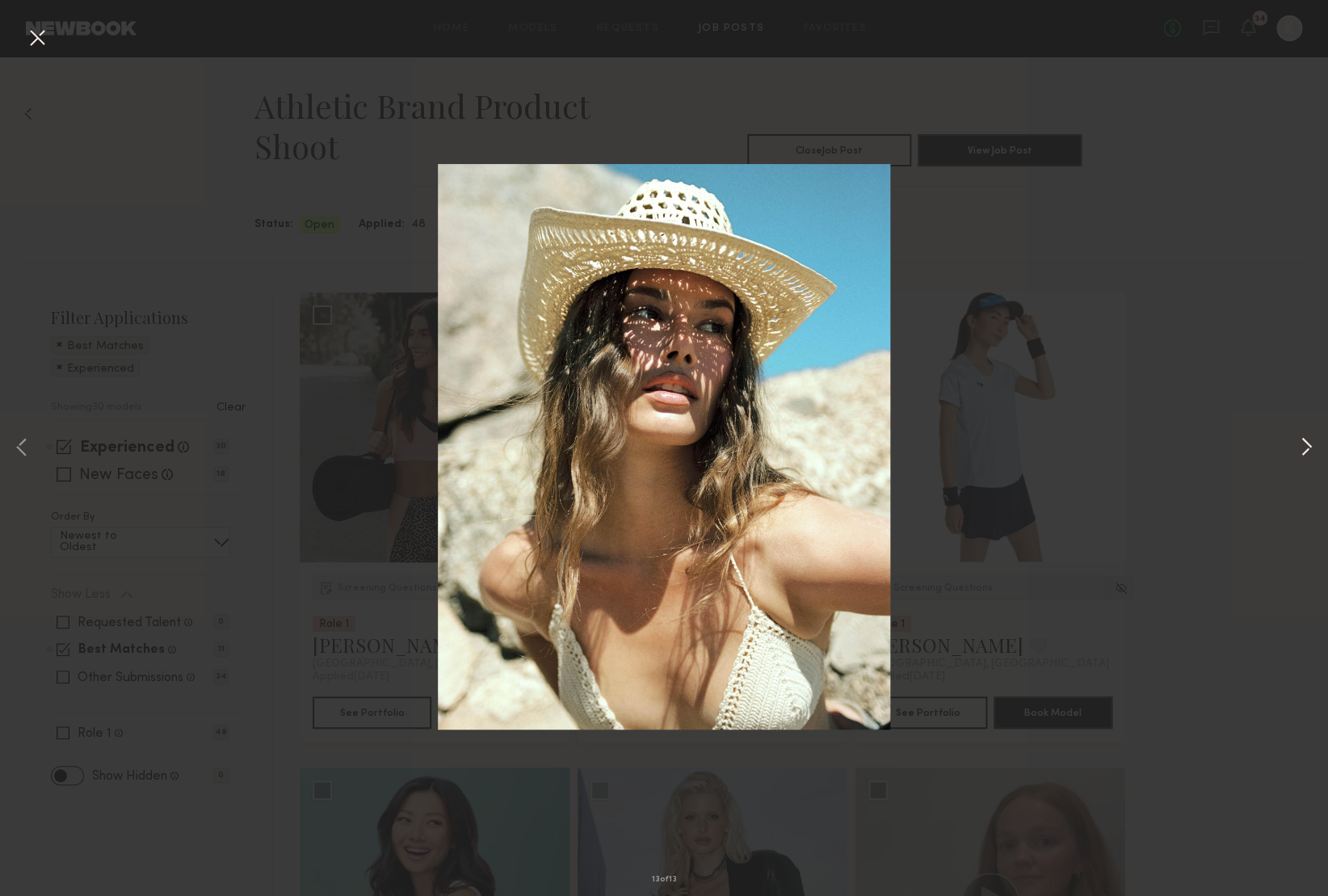
click at [1306, 442] on button at bounding box center [1305, 448] width 19 height 716
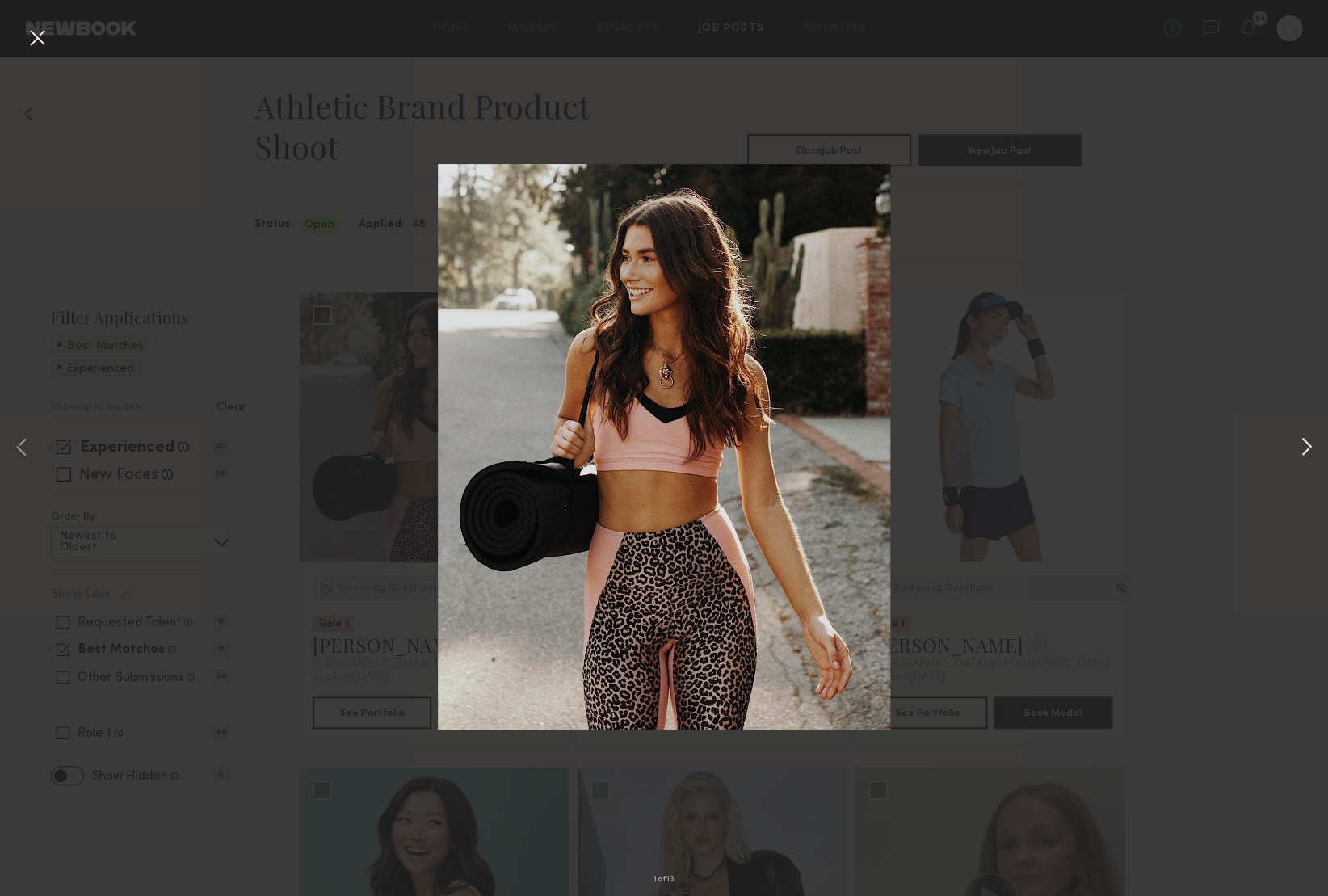
click at [1306, 442] on button at bounding box center [1305, 448] width 19 height 716
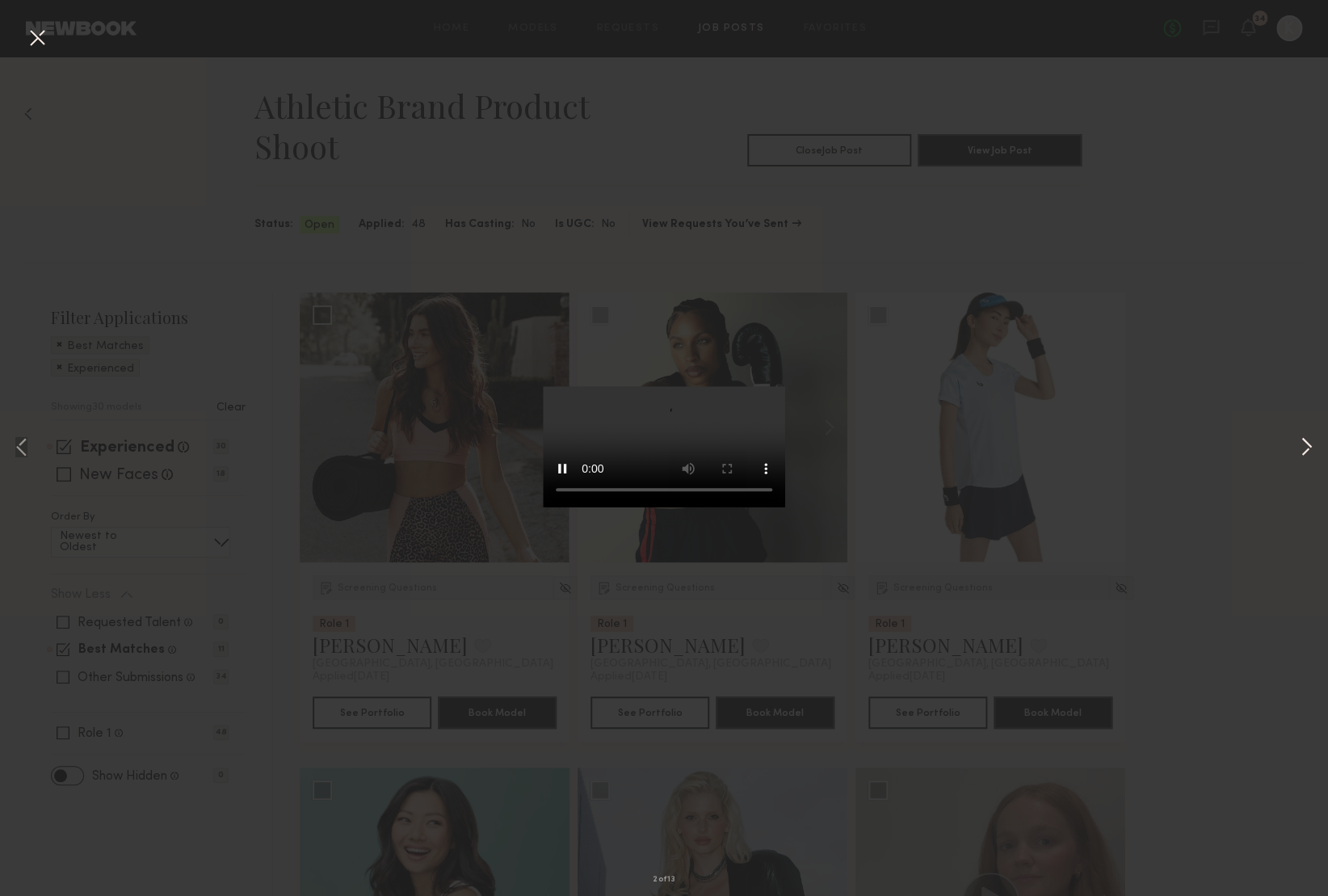
click at [1306, 442] on button at bounding box center [1305, 448] width 19 height 716
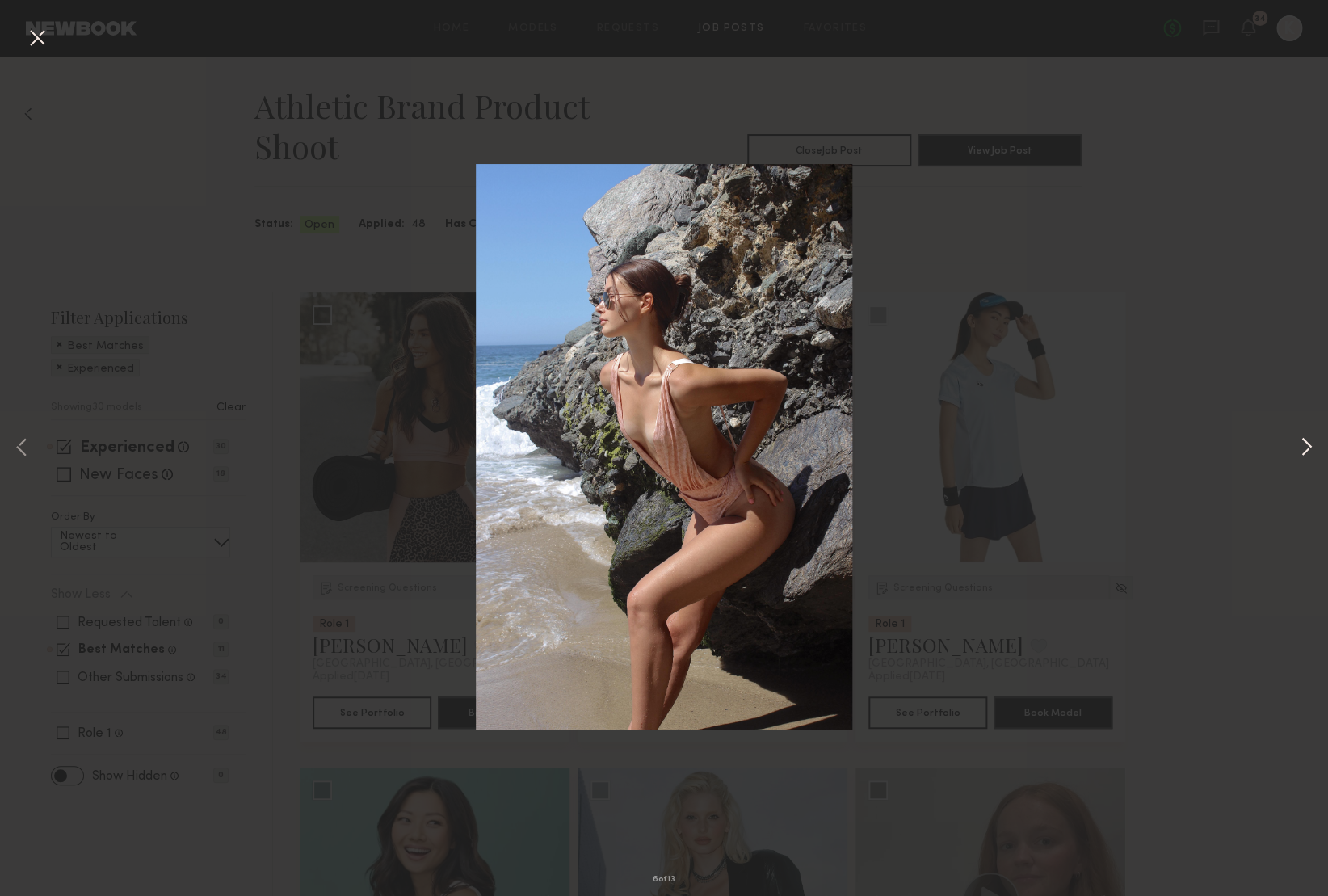
click at [1306, 442] on button at bounding box center [1305, 448] width 19 height 716
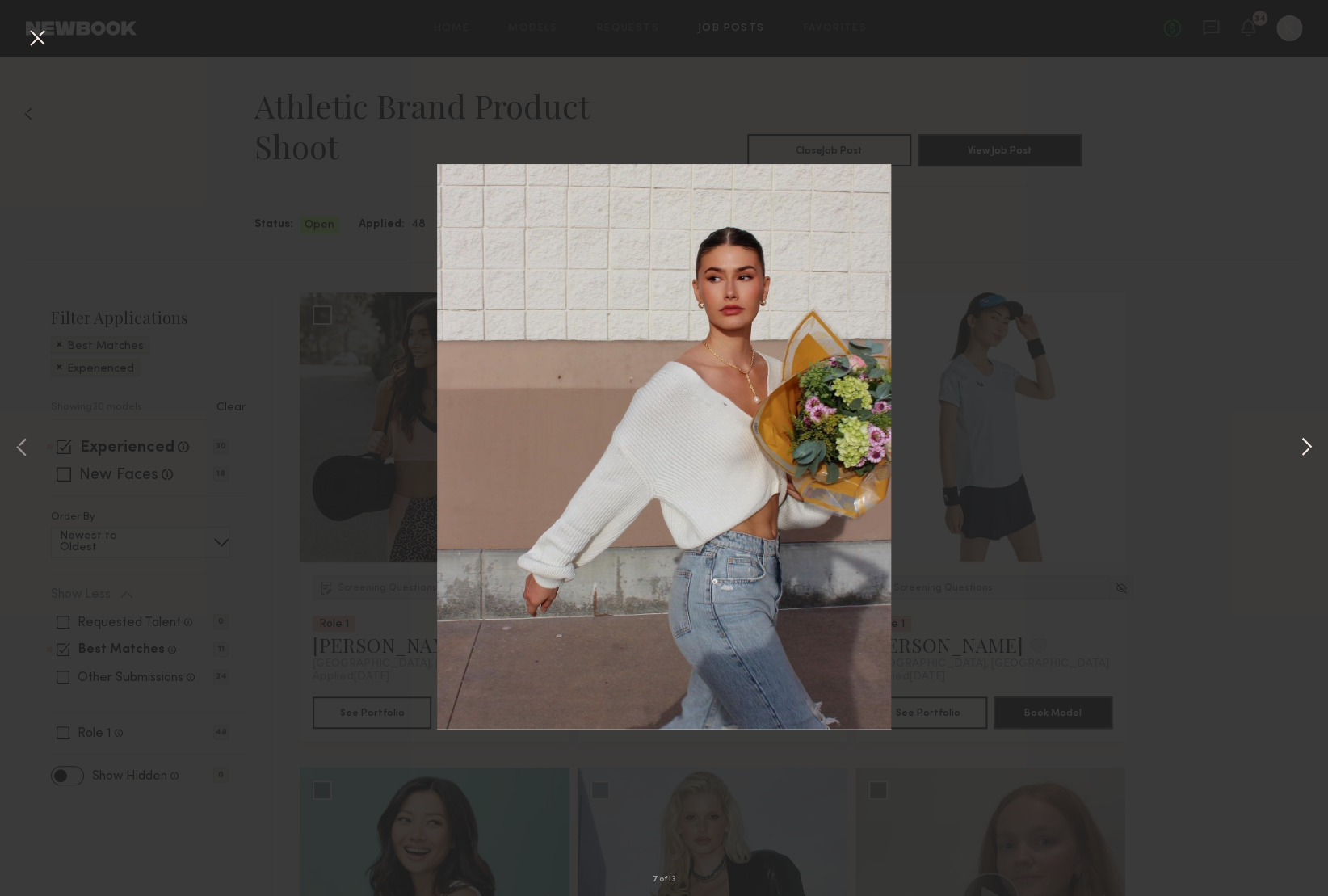
click at [1306, 442] on button at bounding box center [1305, 448] width 19 height 716
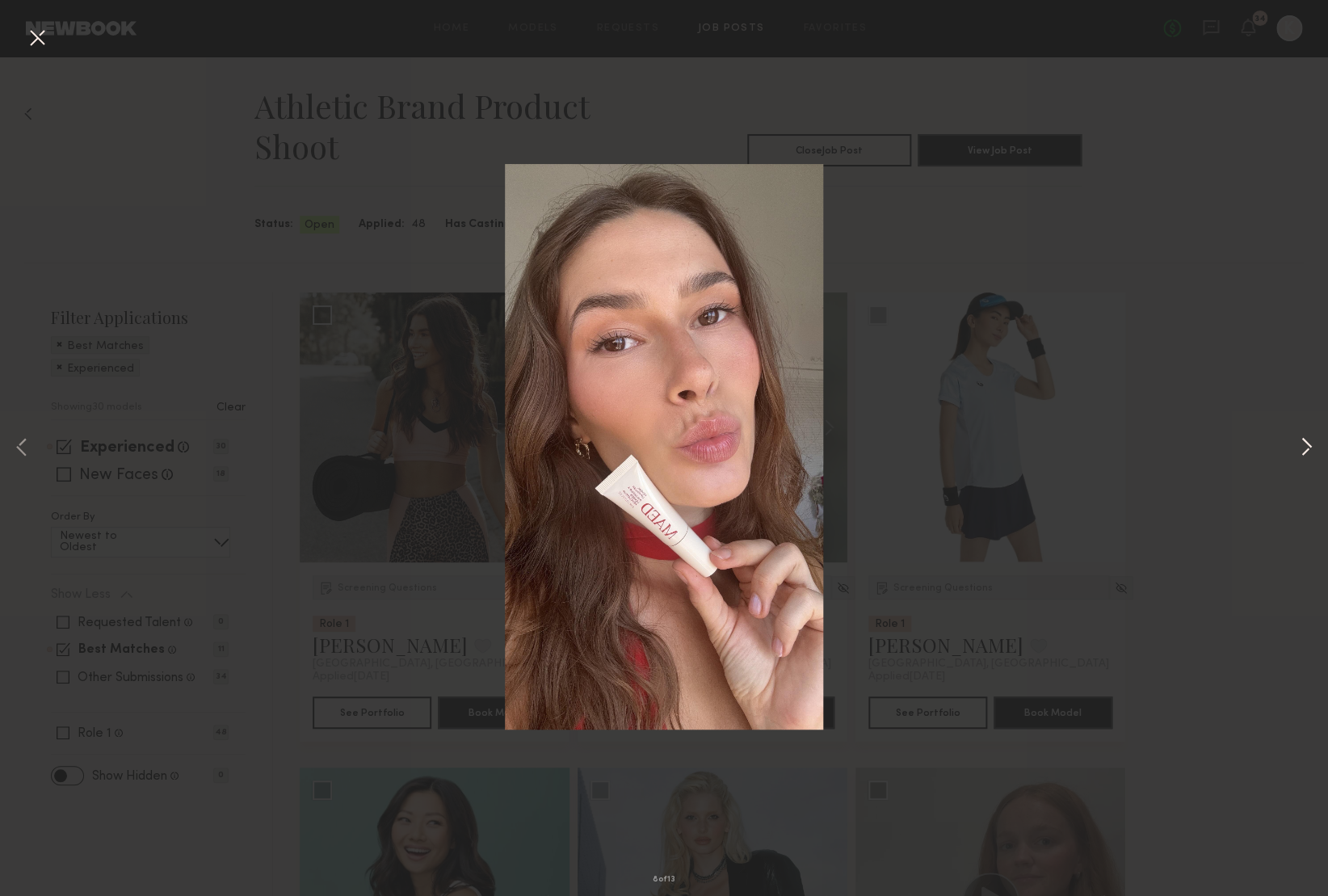
click at [1306, 442] on button at bounding box center [1305, 448] width 19 height 716
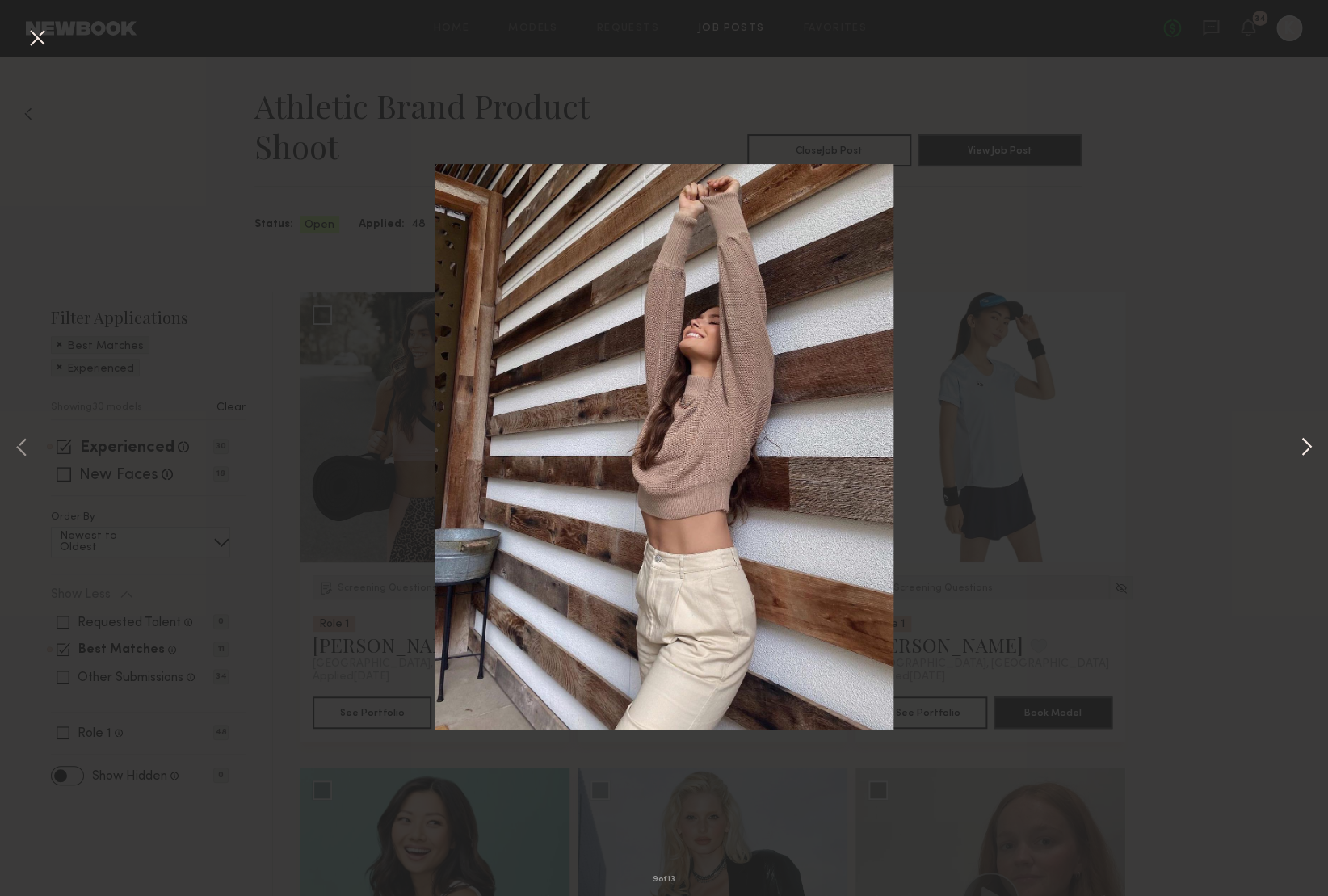
click at [1306, 442] on button at bounding box center [1305, 448] width 19 height 716
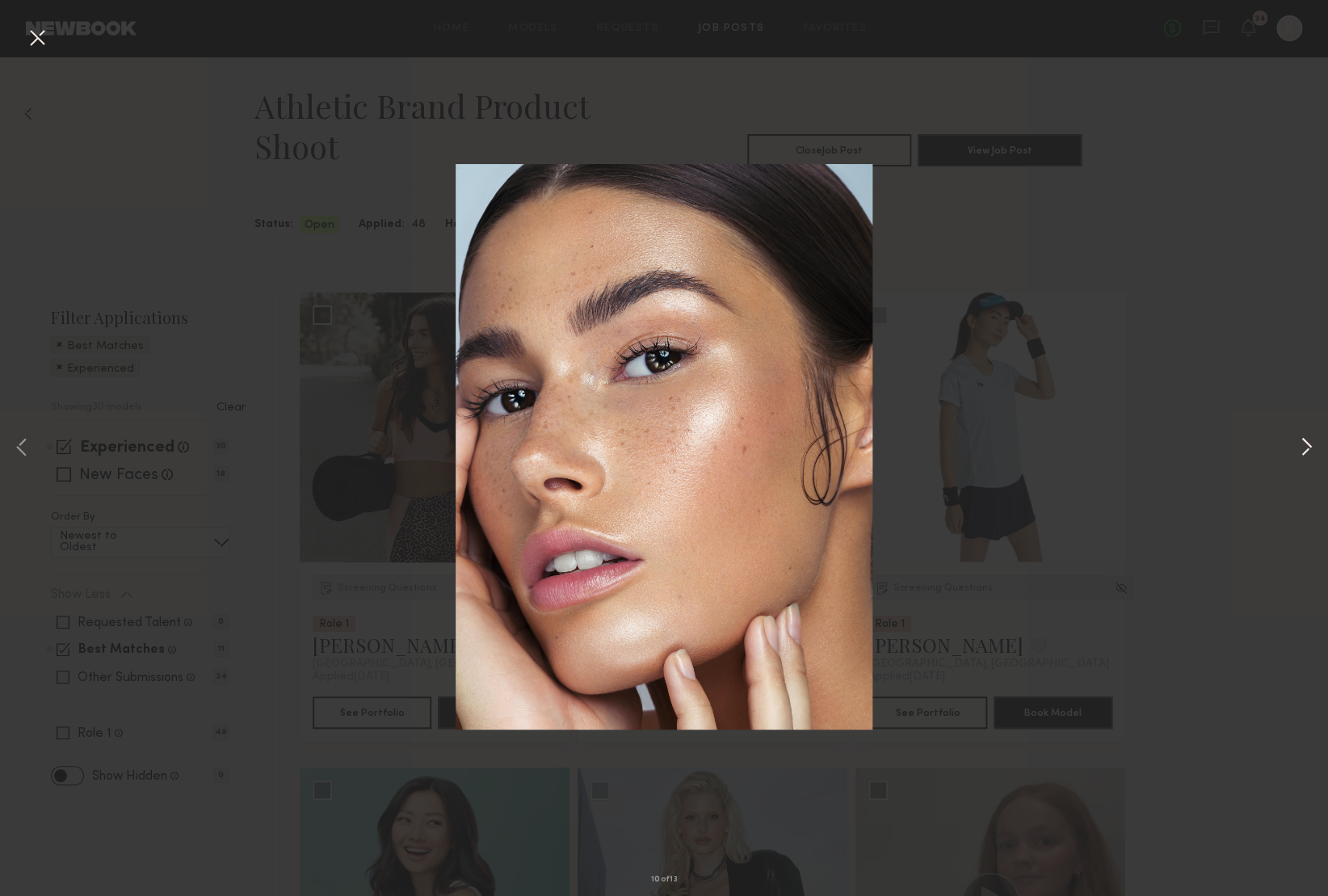
click at [1306, 442] on button at bounding box center [1305, 448] width 19 height 716
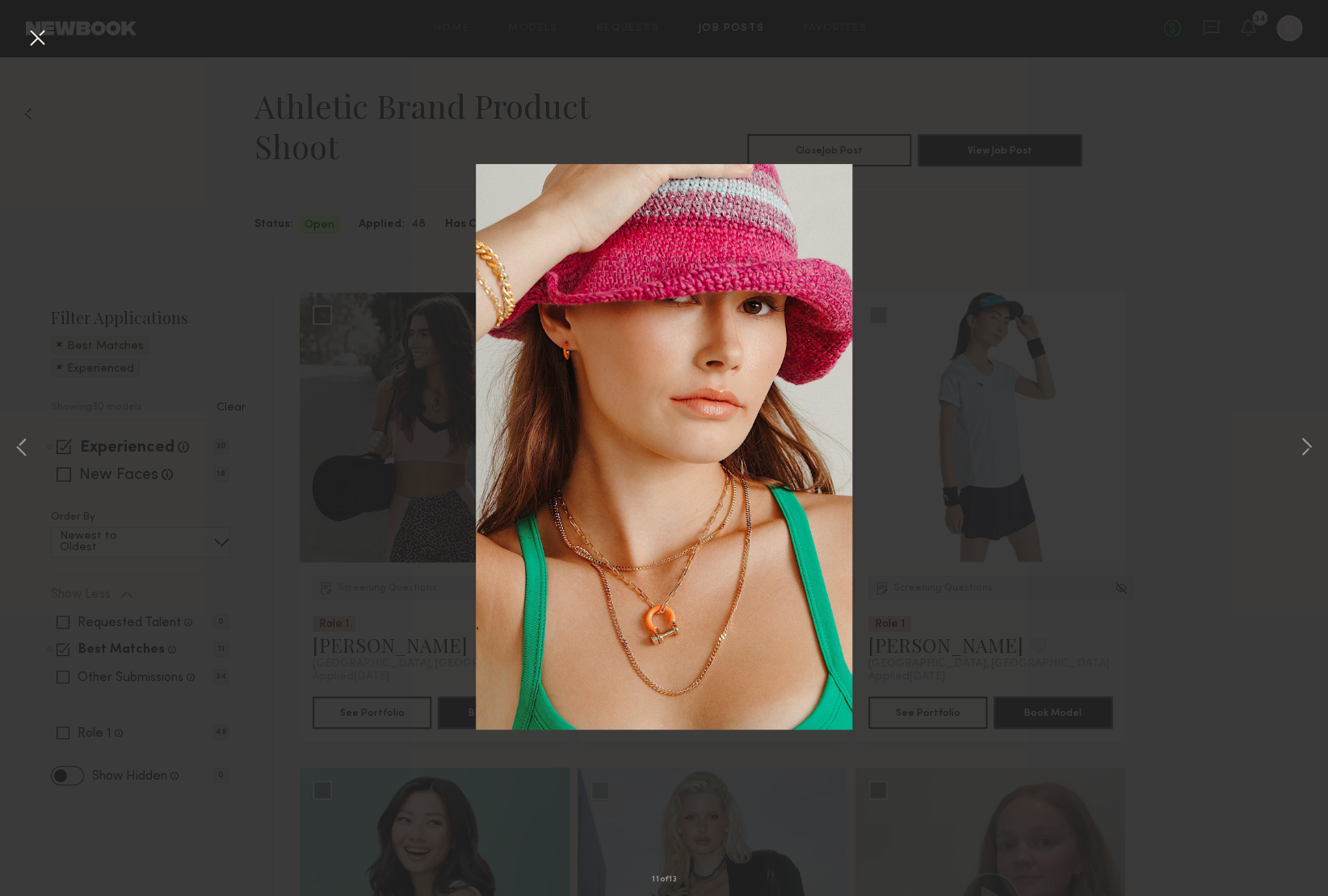
click at [42, 36] on button at bounding box center [37, 39] width 26 height 29
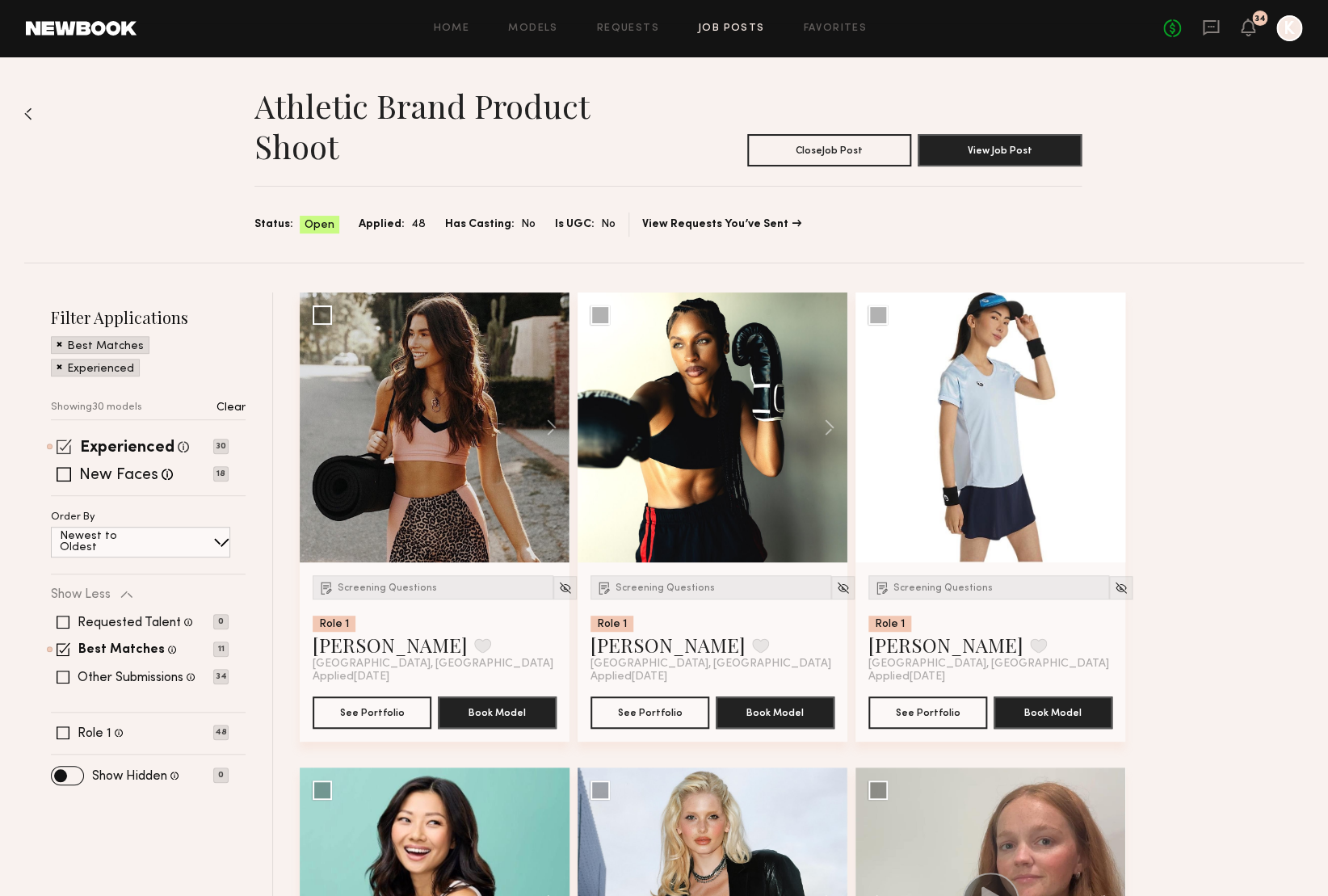
click at [68, 446] on span at bounding box center [64, 446] width 15 height 15
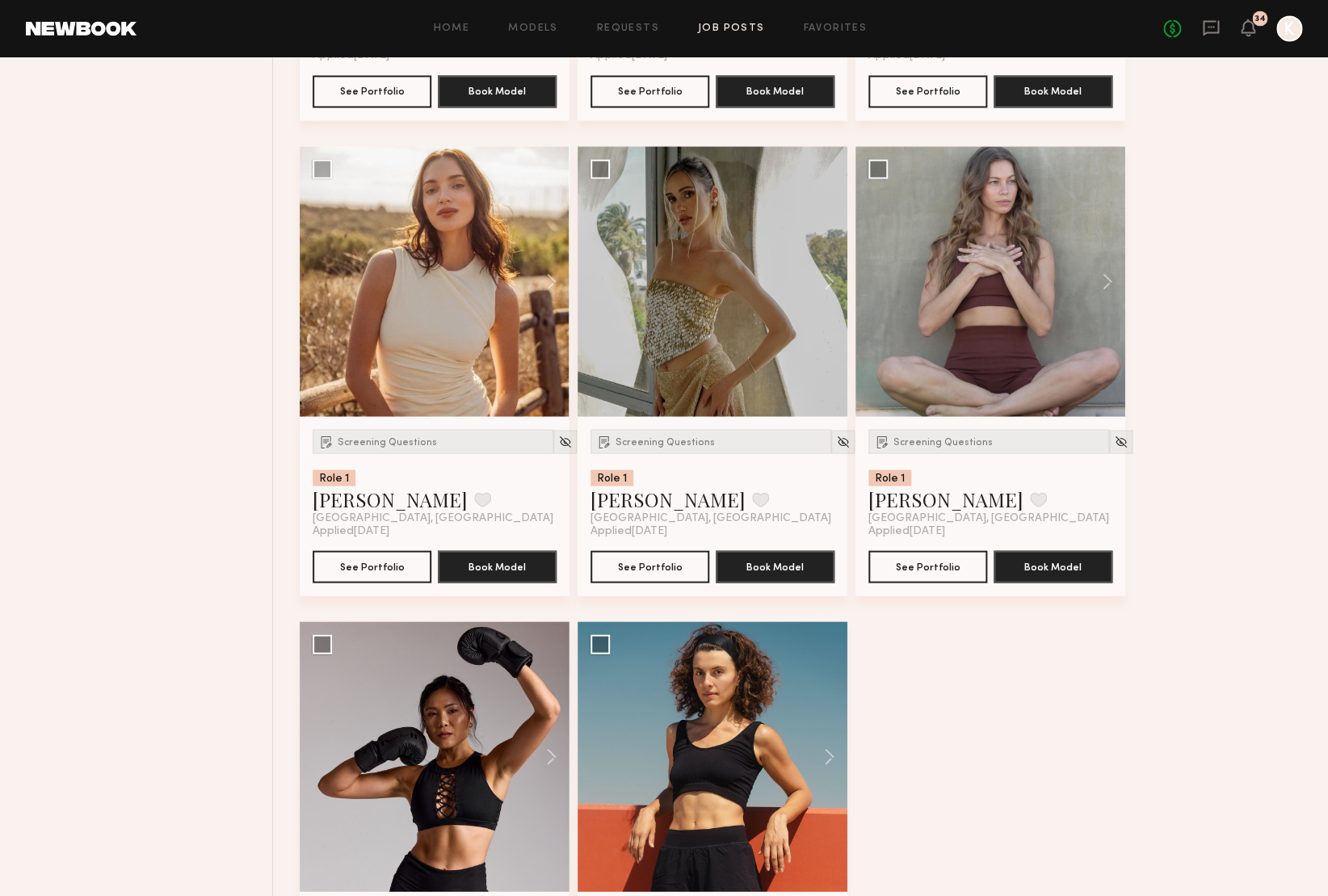
scroll to position [1098, 0]
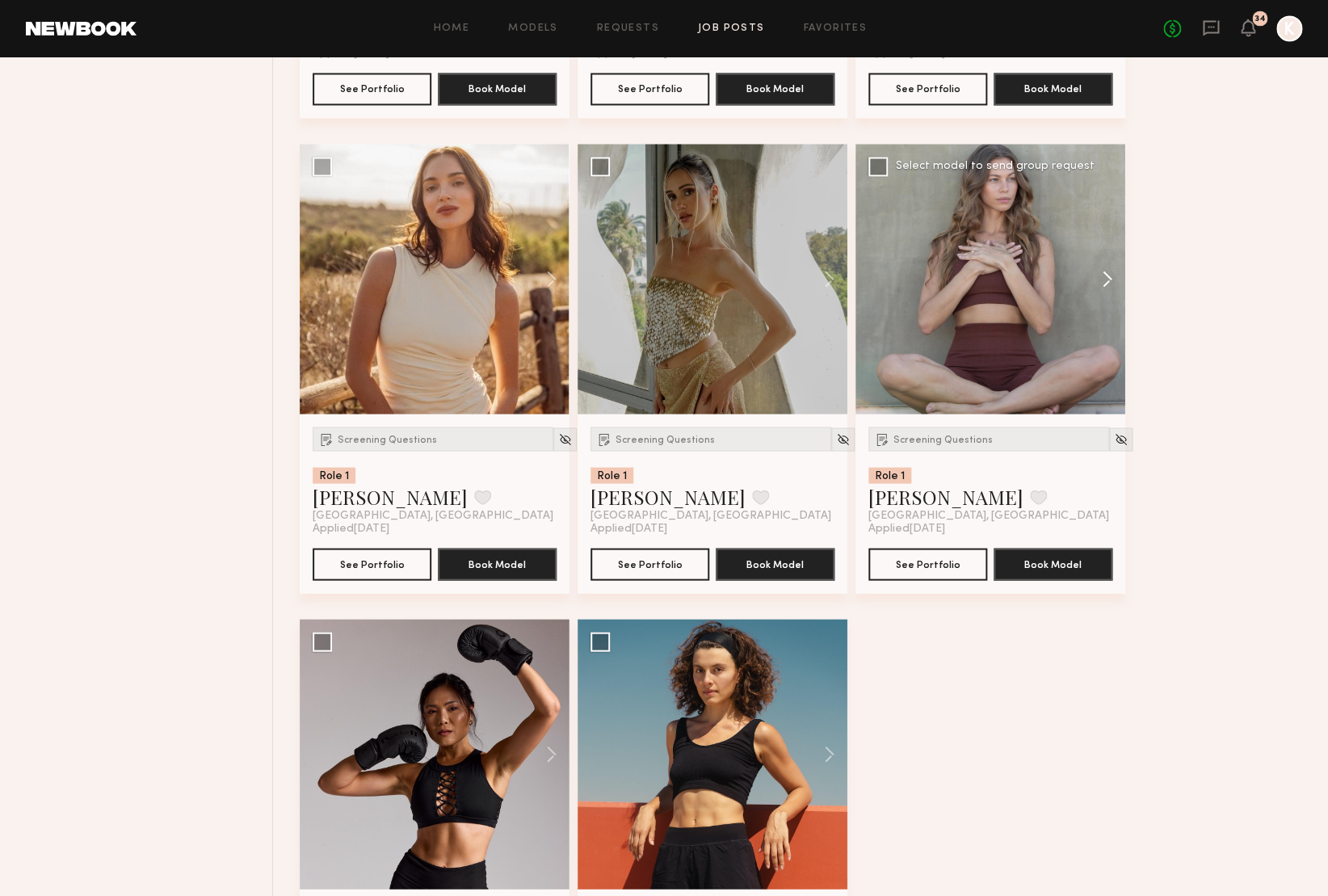
click at [1105, 277] on button at bounding box center [1099, 278] width 51 height 270
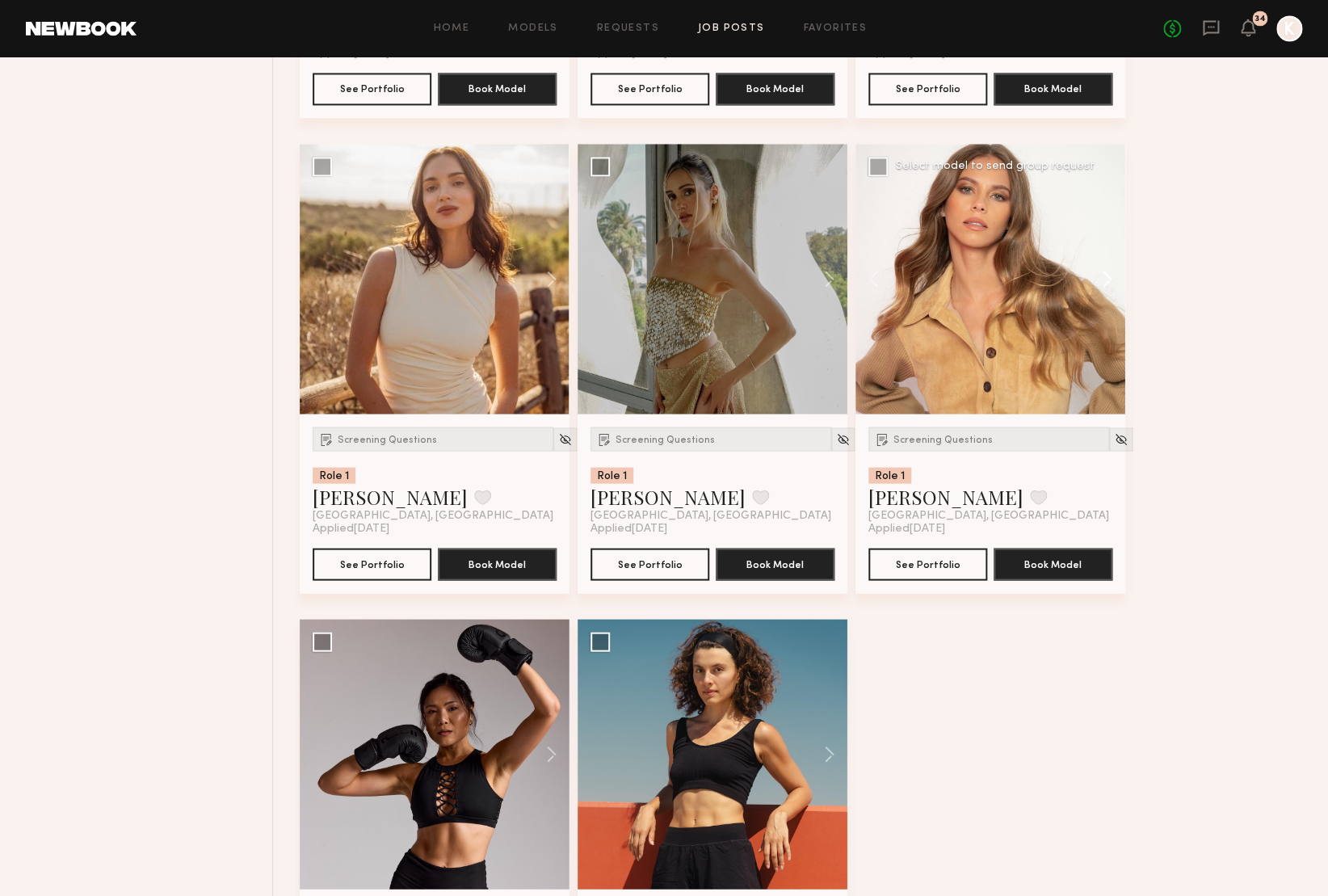
click at [1105, 277] on button at bounding box center [1099, 278] width 51 height 270
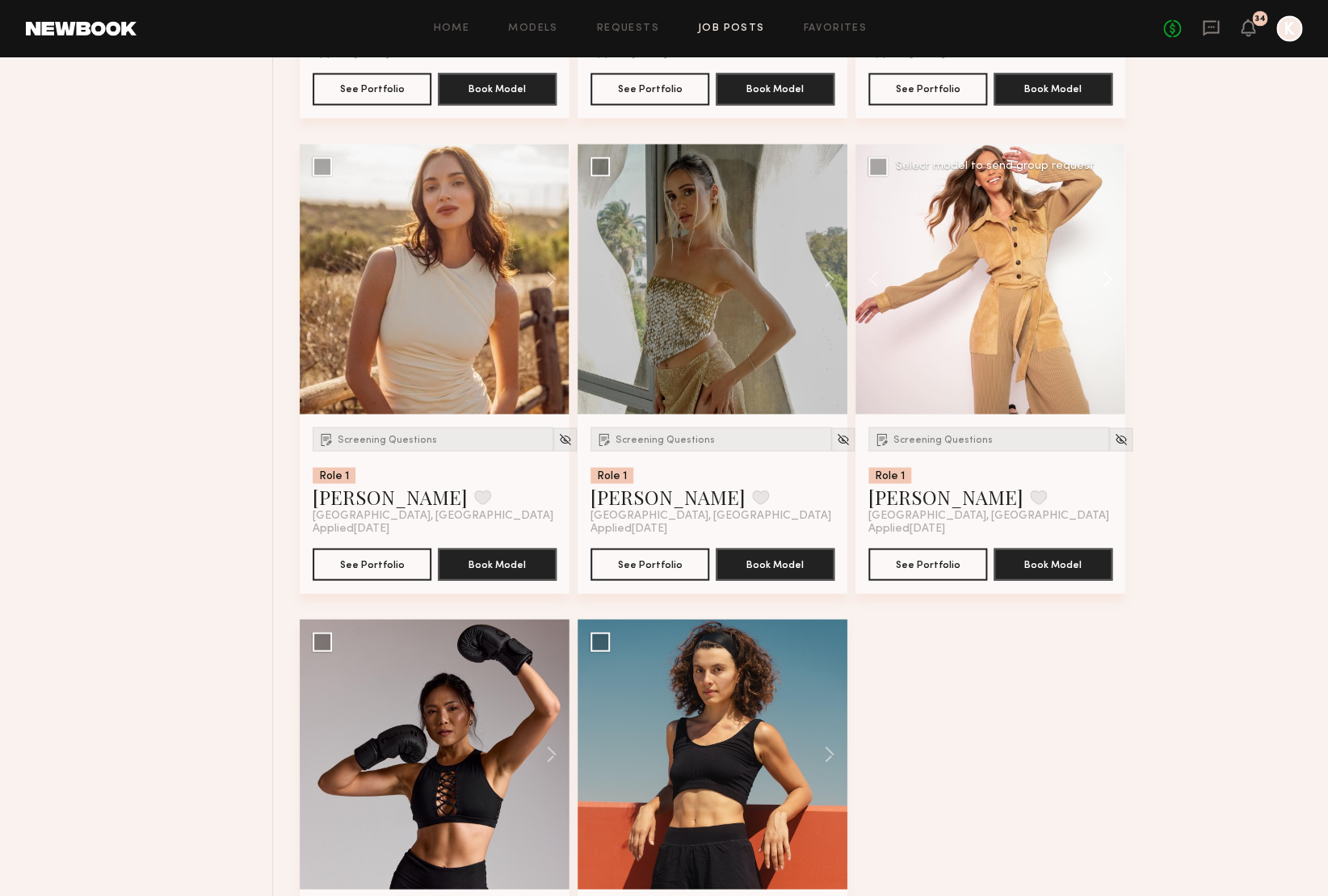
click at [1105, 277] on button at bounding box center [1099, 278] width 51 height 270
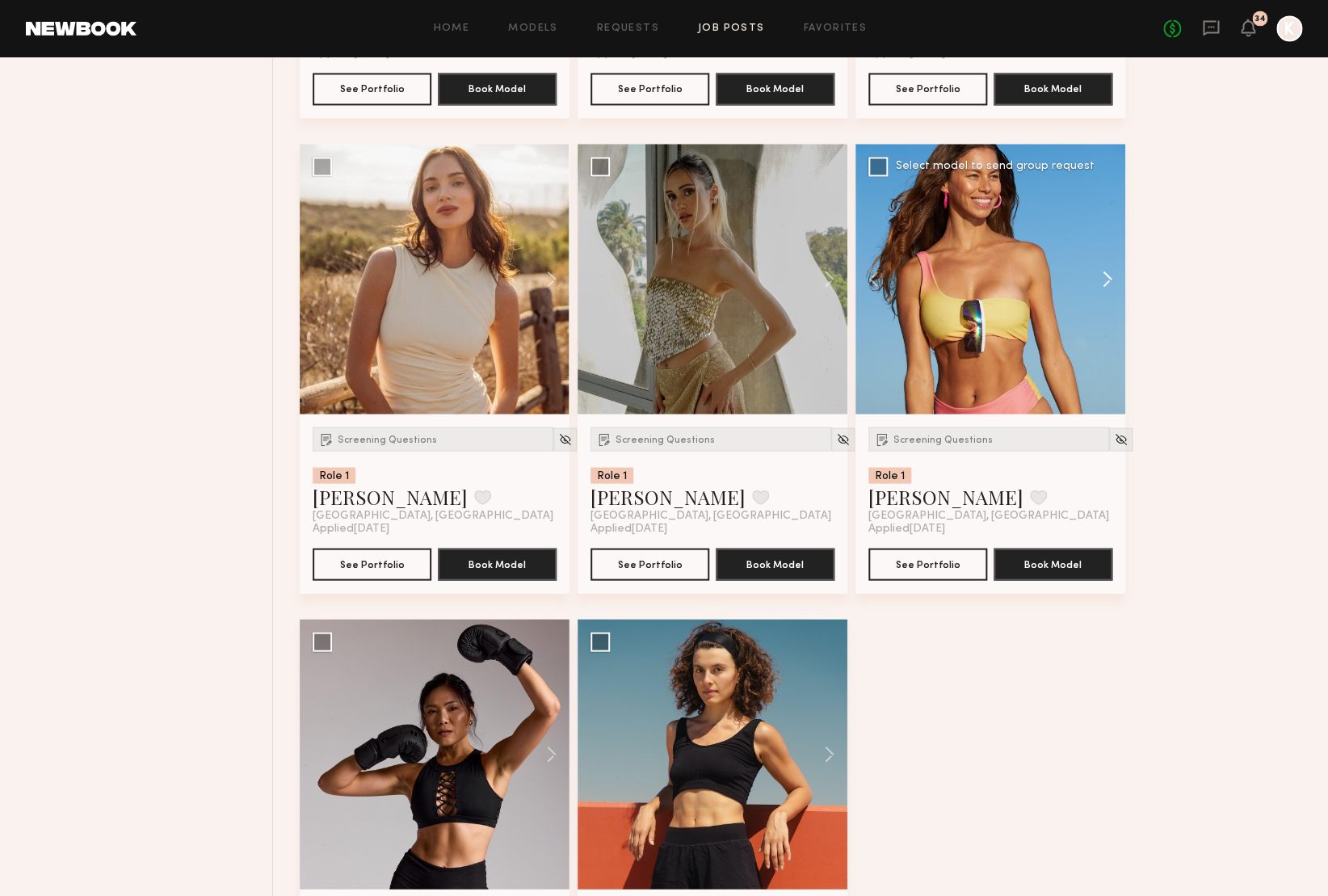
click at [1105, 277] on button at bounding box center [1099, 278] width 51 height 270
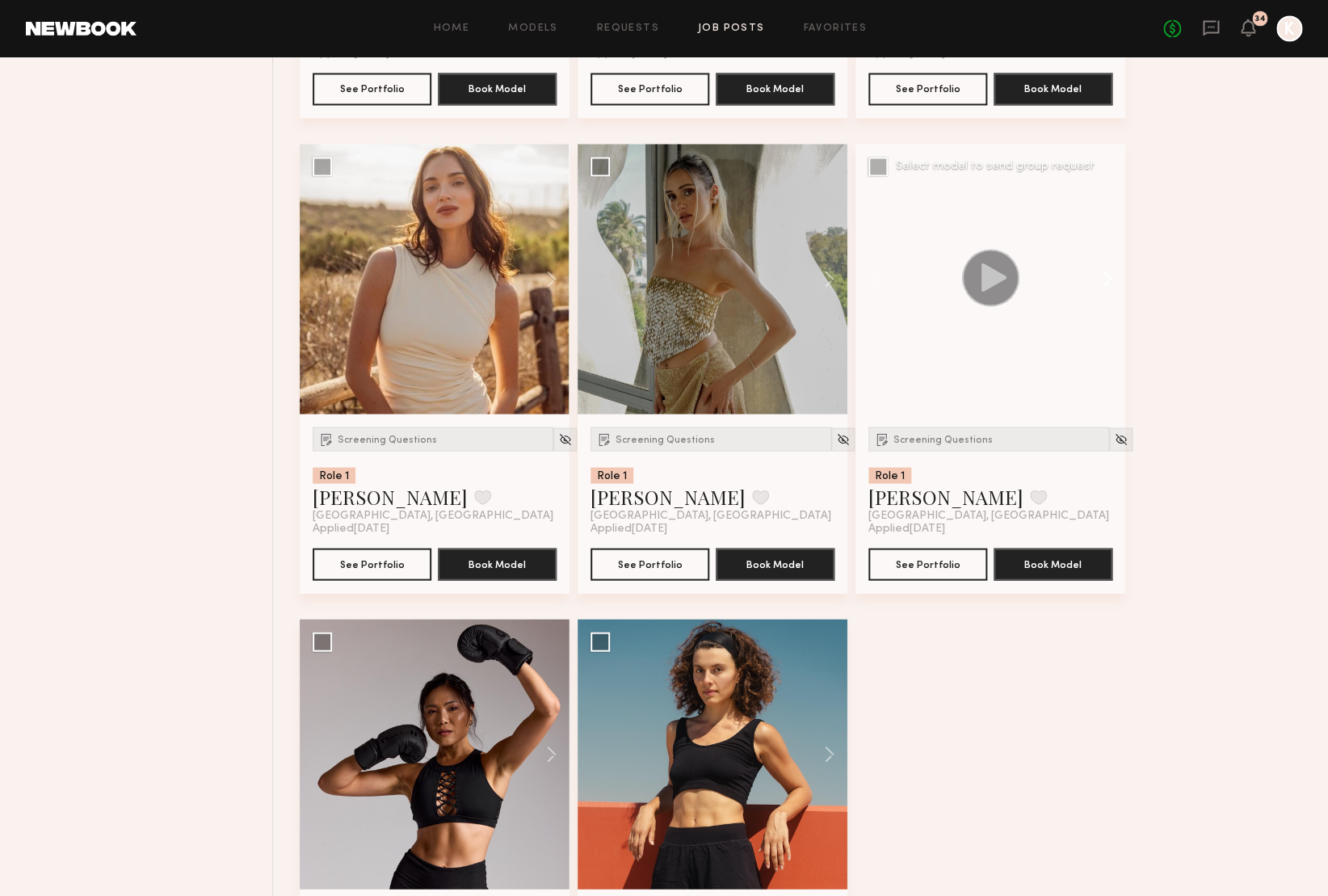
click at [1105, 277] on button at bounding box center [1099, 278] width 51 height 270
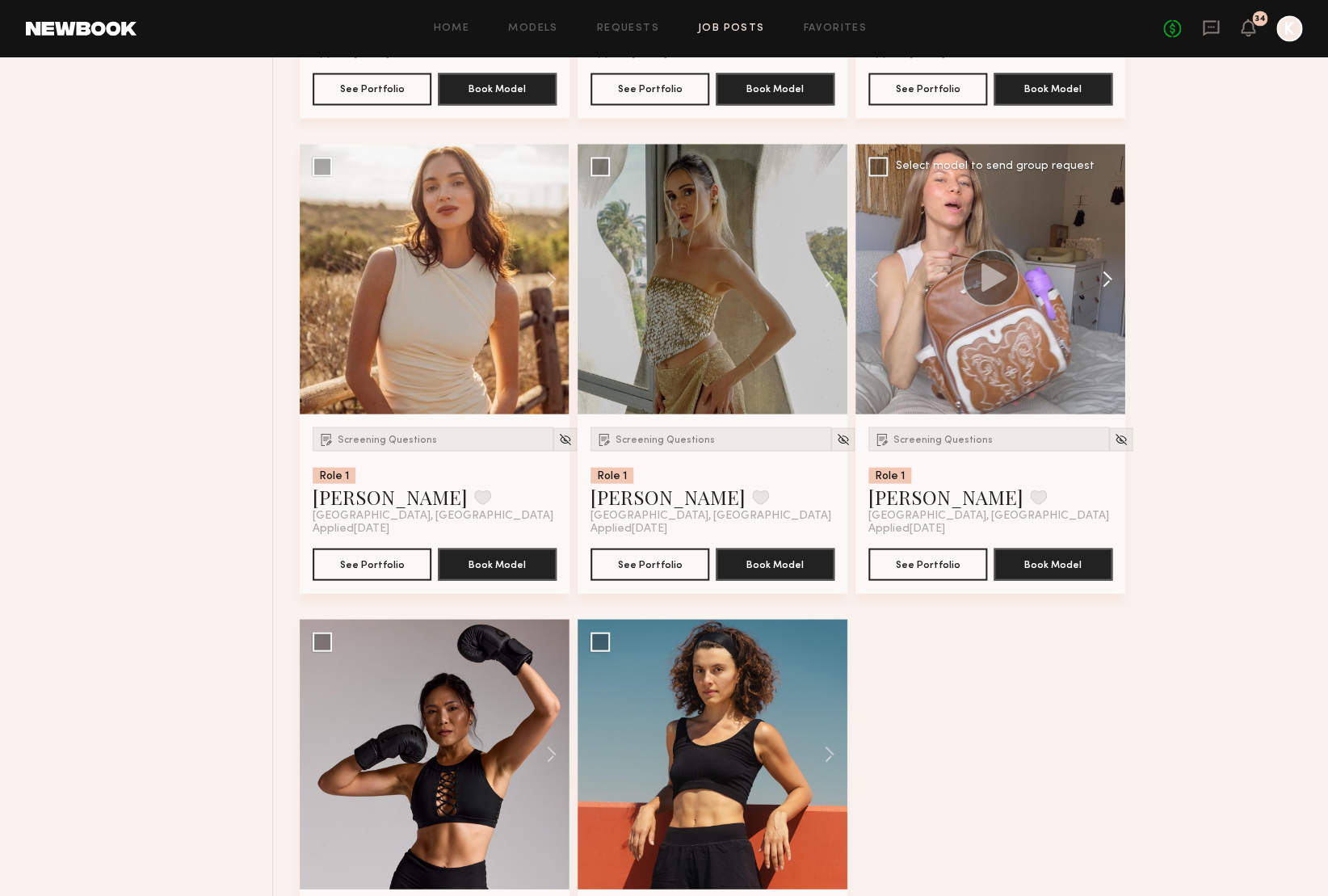
click at [1105, 277] on button at bounding box center [1099, 278] width 51 height 270
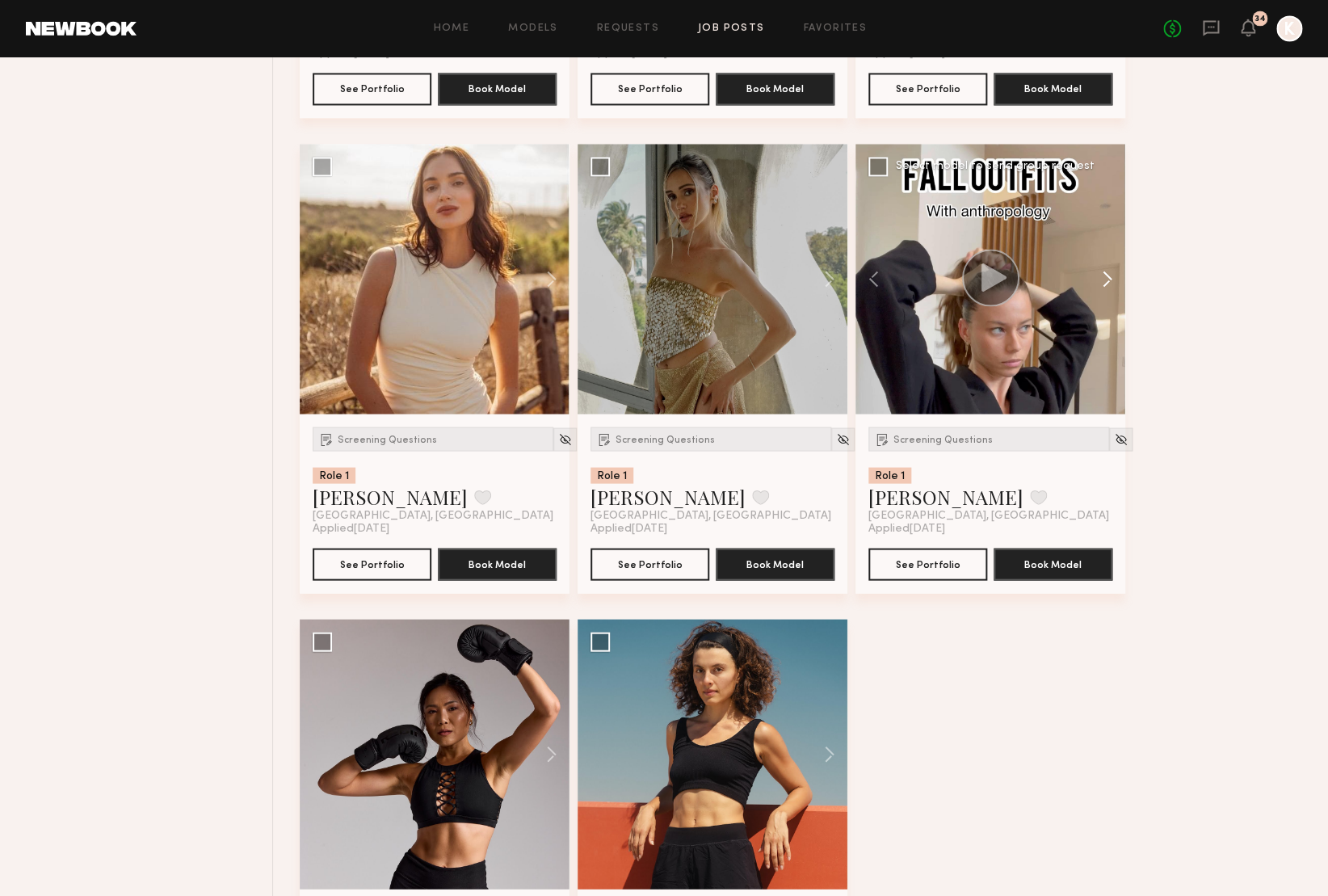
click at [1105, 277] on button at bounding box center [1099, 278] width 51 height 270
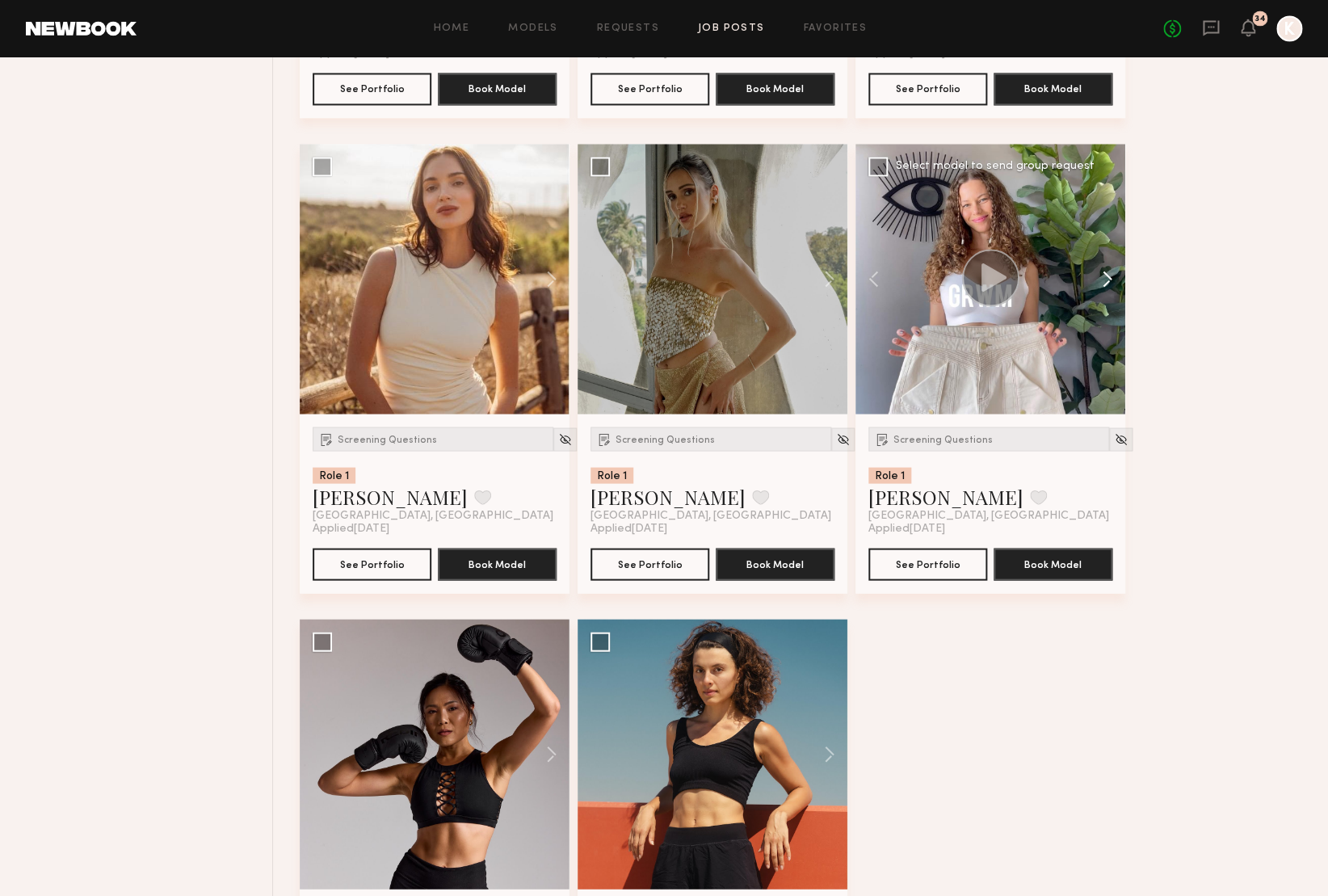
click at [1105, 277] on button at bounding box center [1099, 278] width 51 height 270
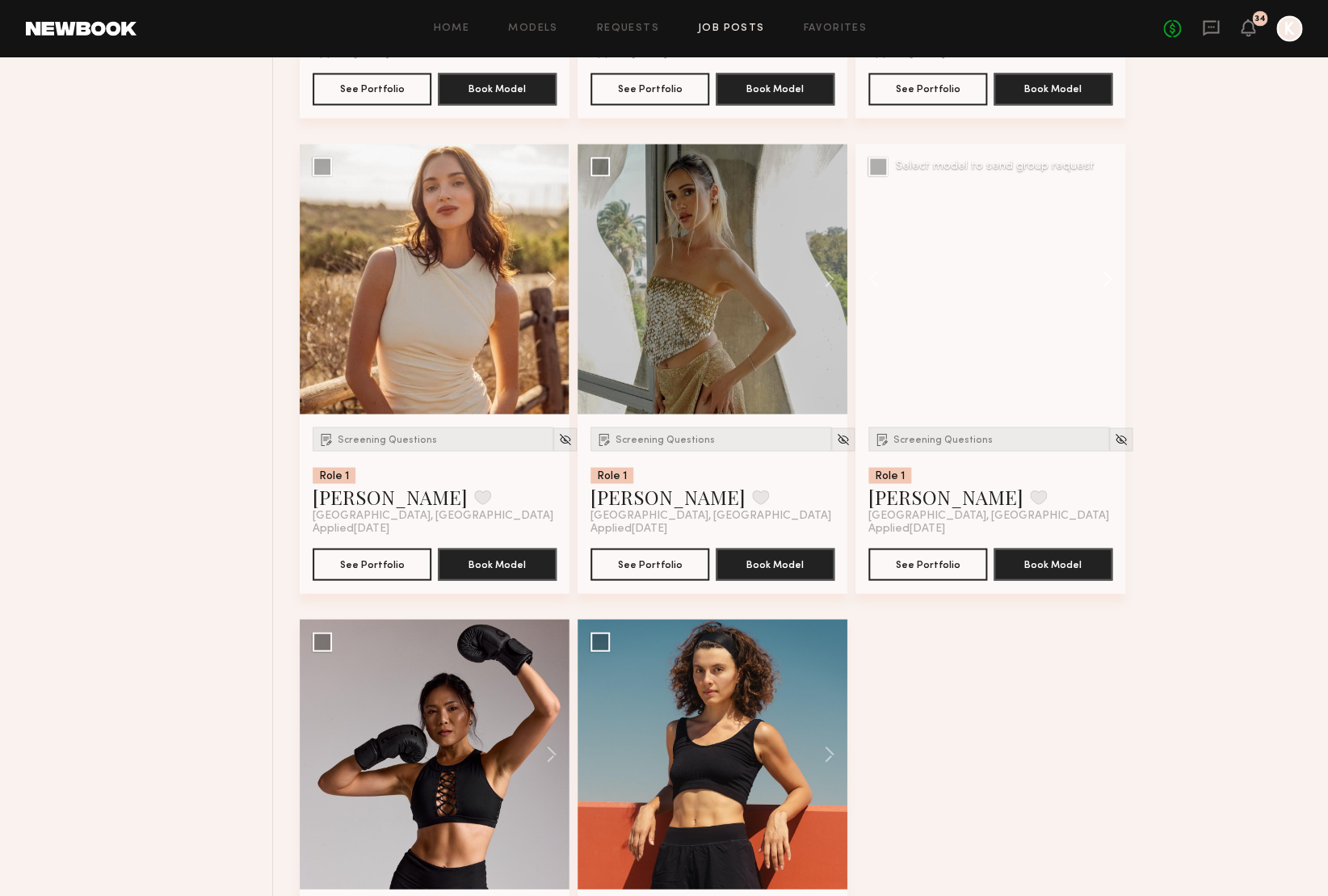
click at [1105, 277] on button at bounding box center [1099, 278] width 51 height 270
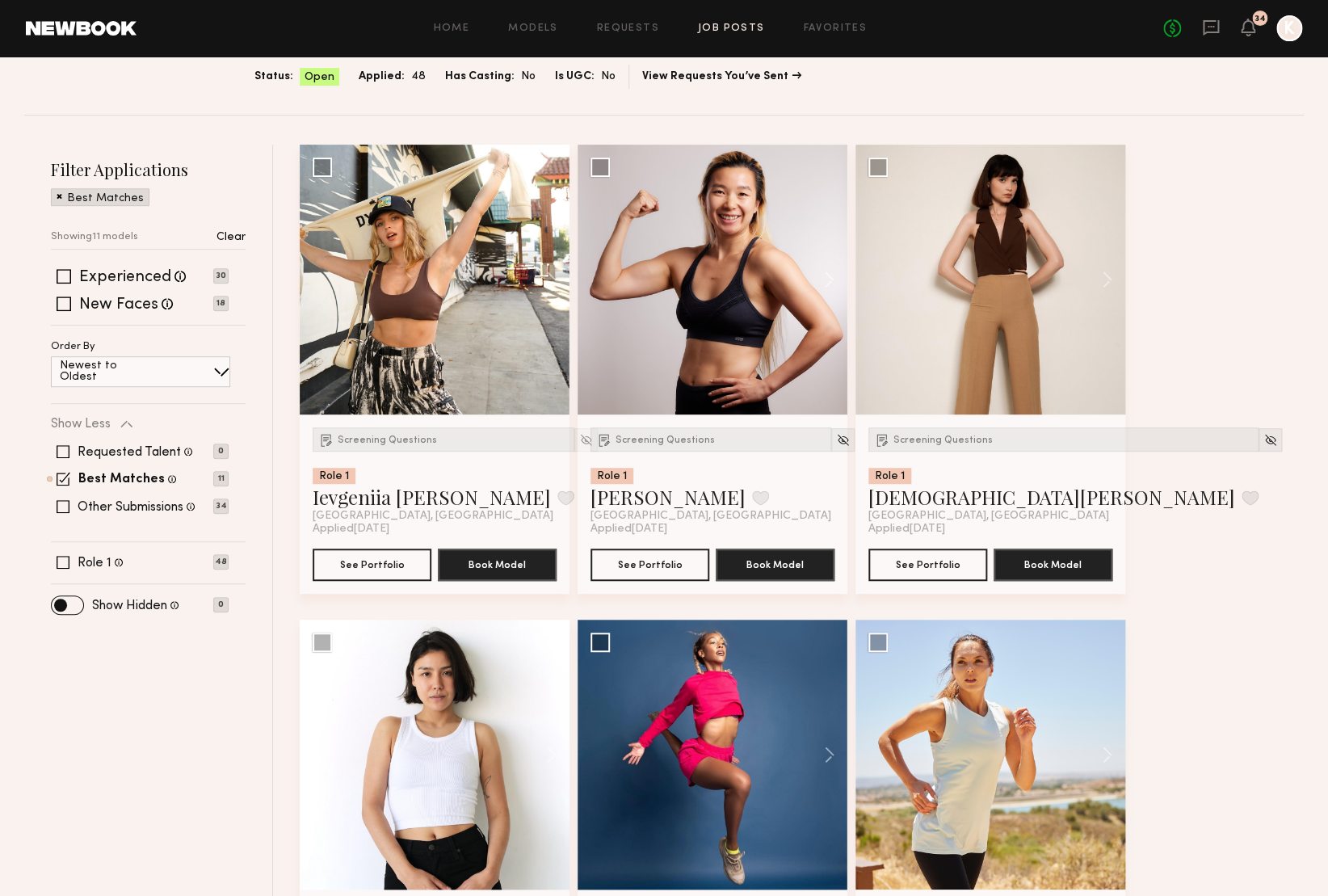
scroll to position [0, 0]
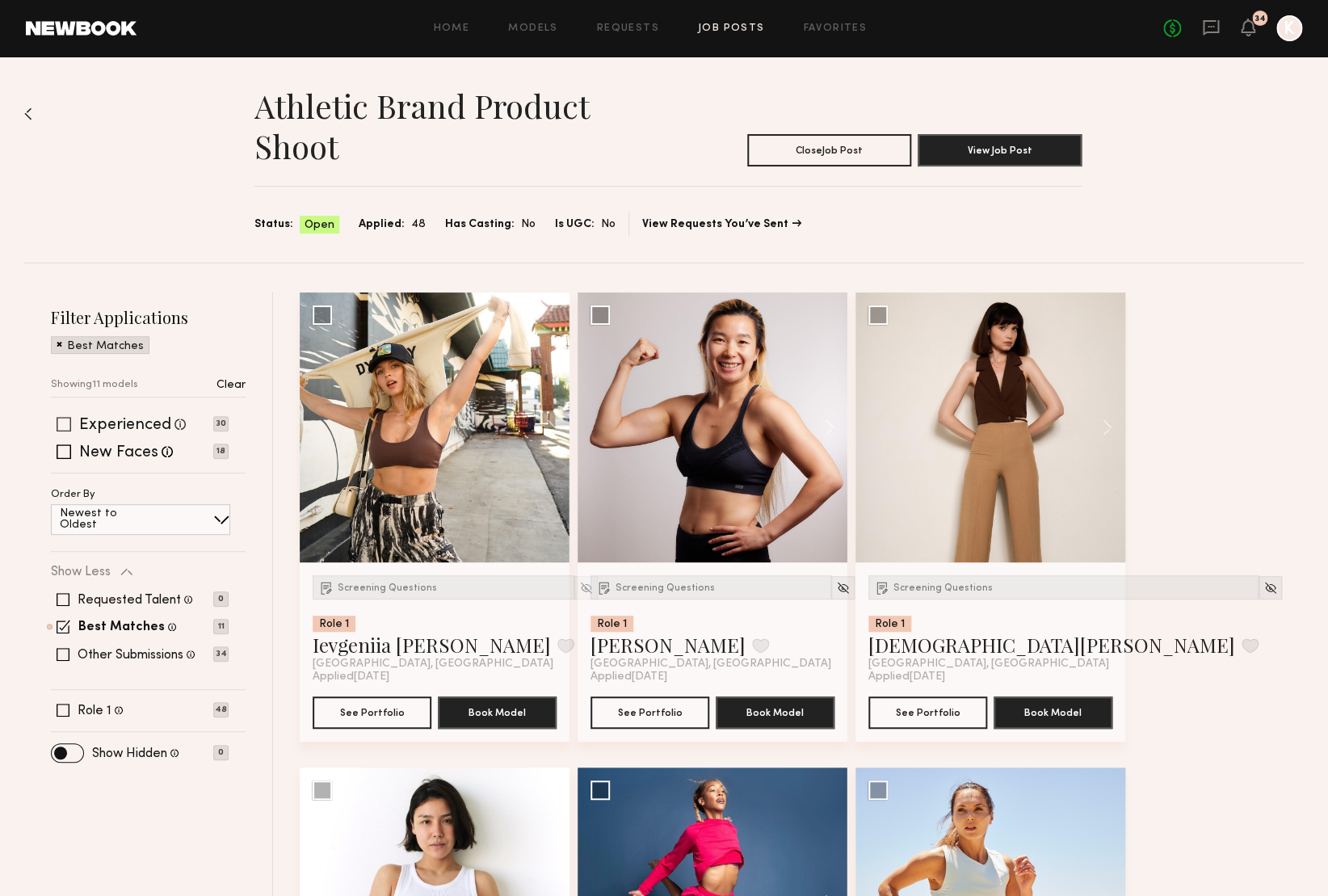
click at [70, 425] on span at bounding box center [64, 424] width 14 height 14
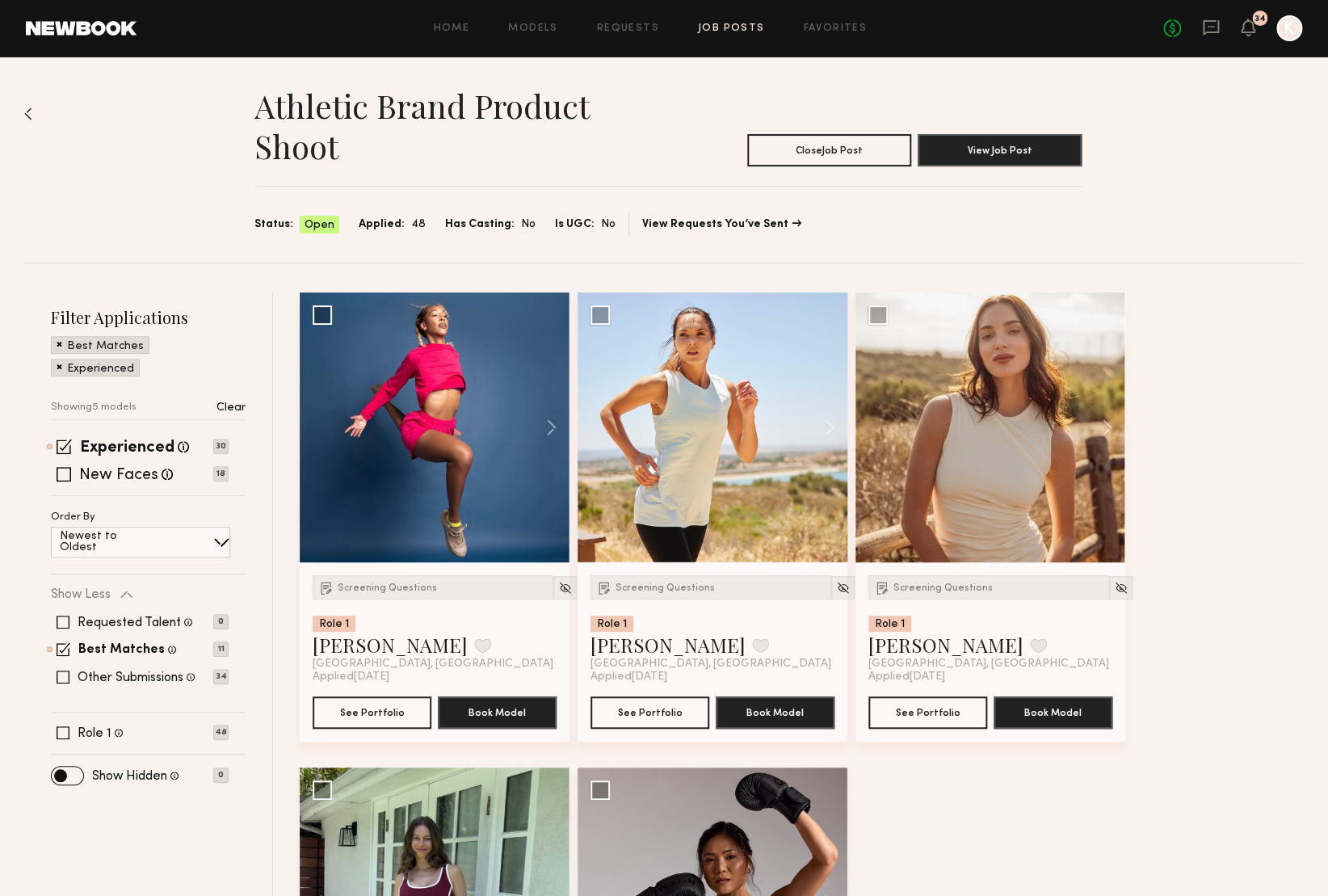
click at [60, 342] on span at bounding box center [60, 343] width 5 height 14
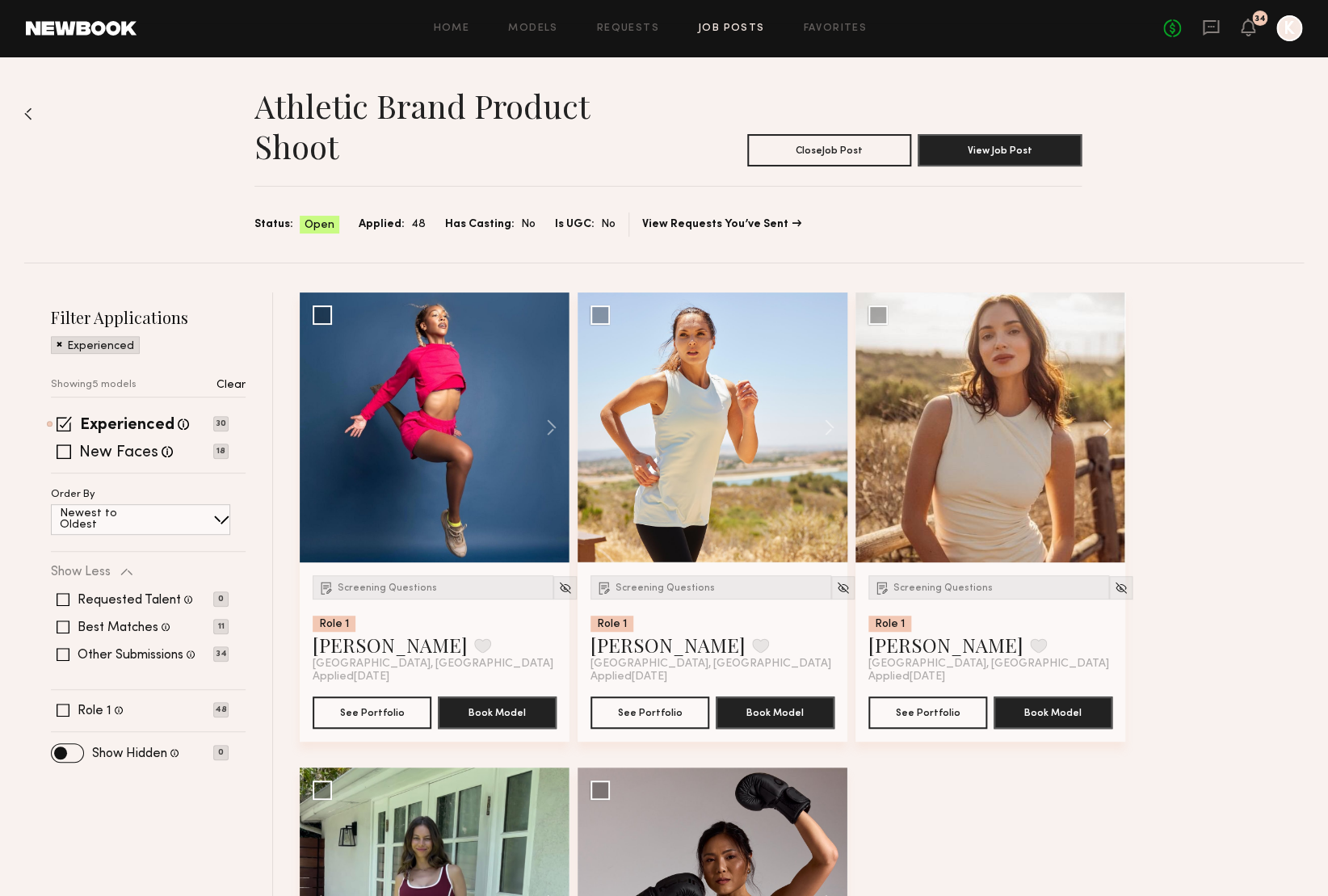
click at [61, 344] on span at bounding box center [60, 343] width 5 height 14
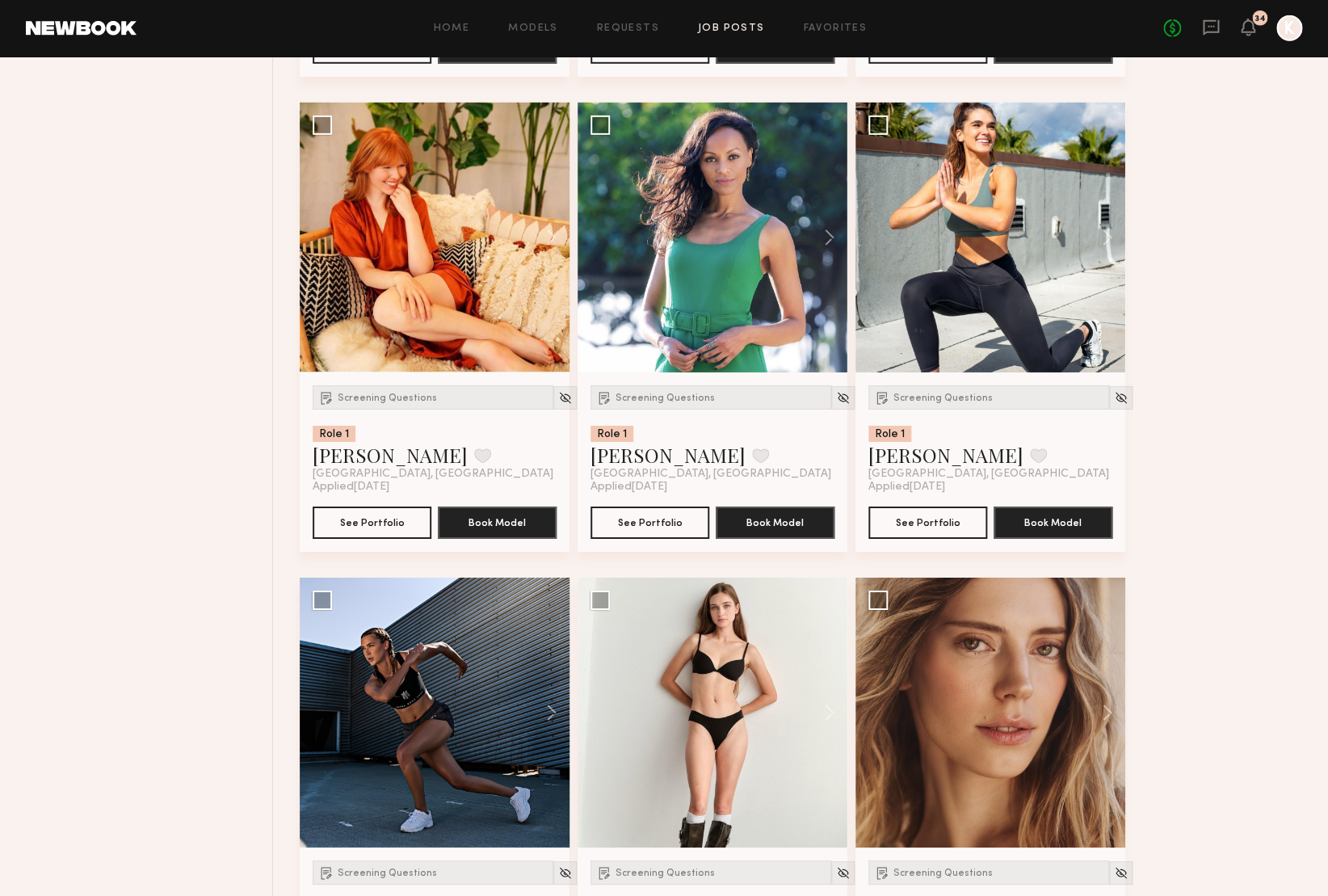
scroll to position [2078, 0]
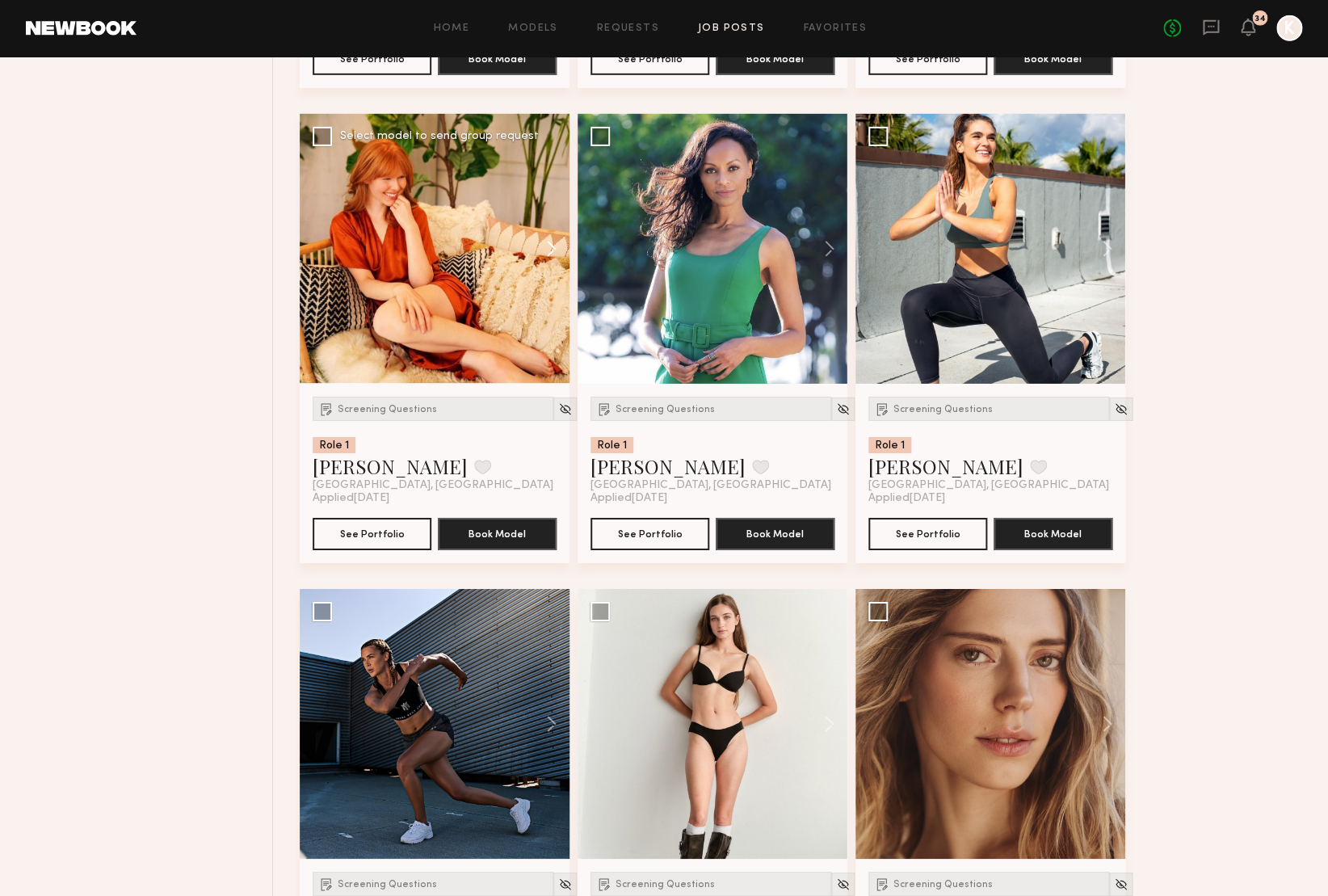
click at [545, 242] on button at bounding box center [543, 248] width 51 height 270
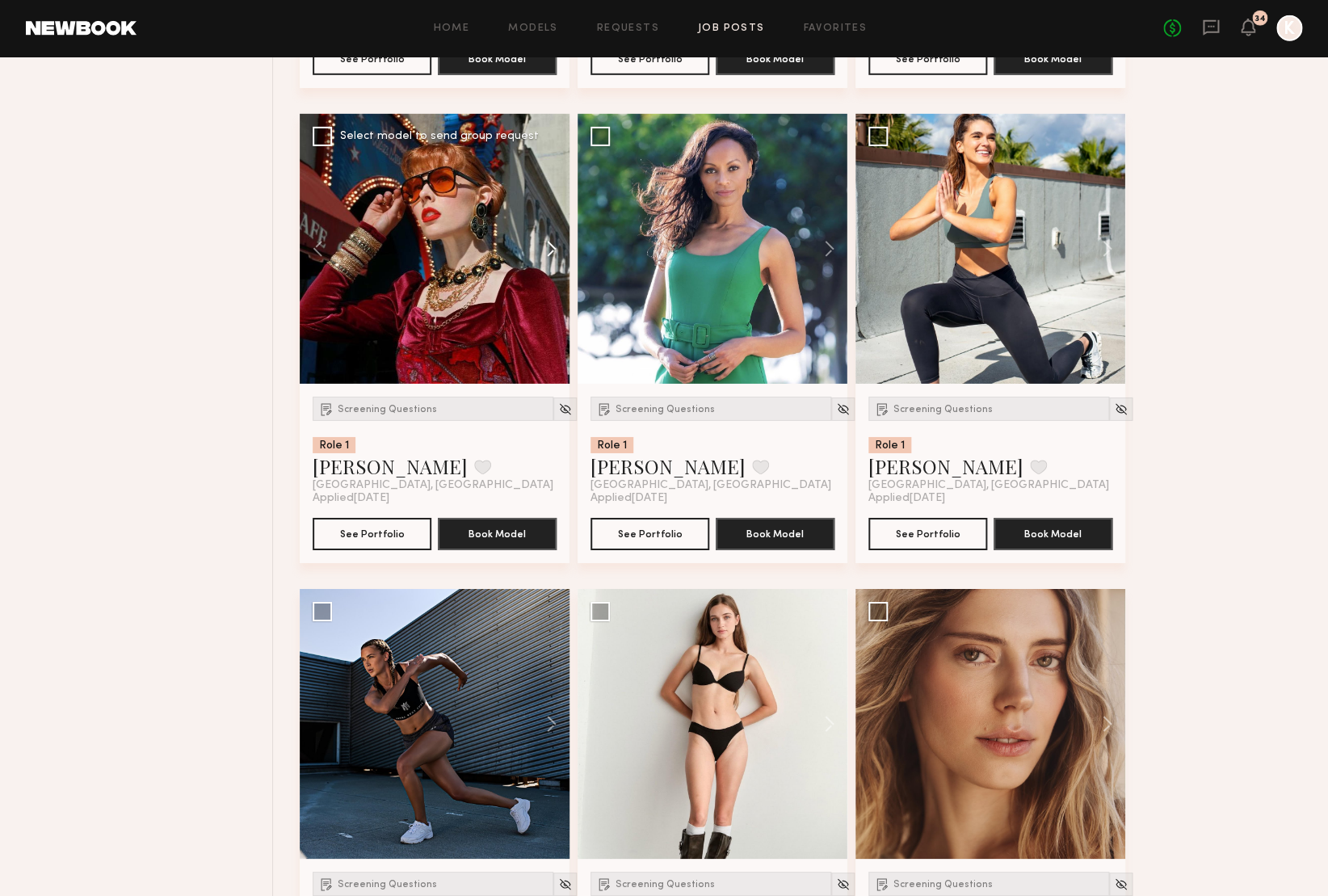
click at [545, 242] on button at bounding box center [543, 248] width 51 height 270
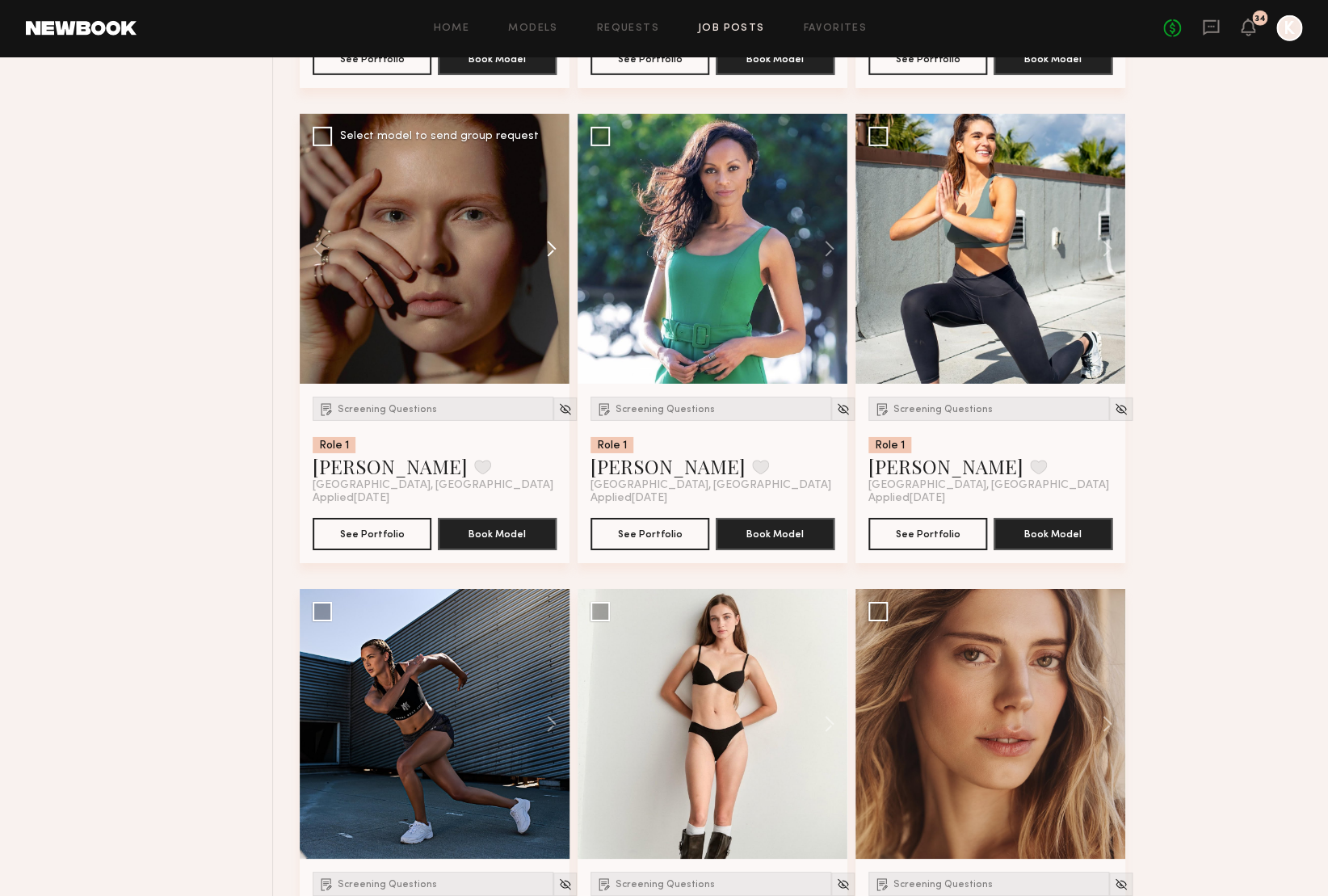
click at [545, 242] on button at bounding box center [543, 248] width 51 height 270
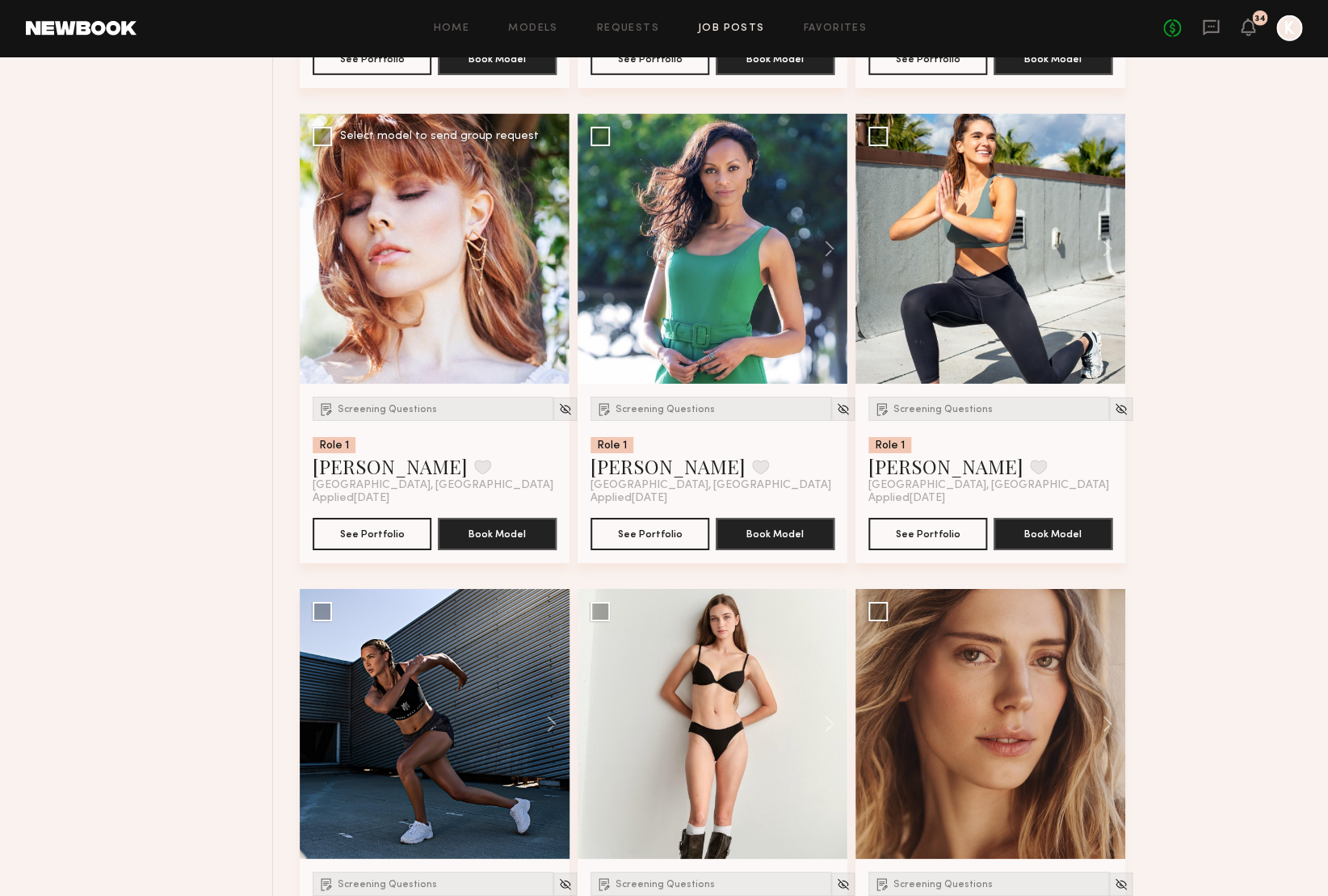
click at [545, 242] on div at bounding box center [434, 248] width 270 height 270
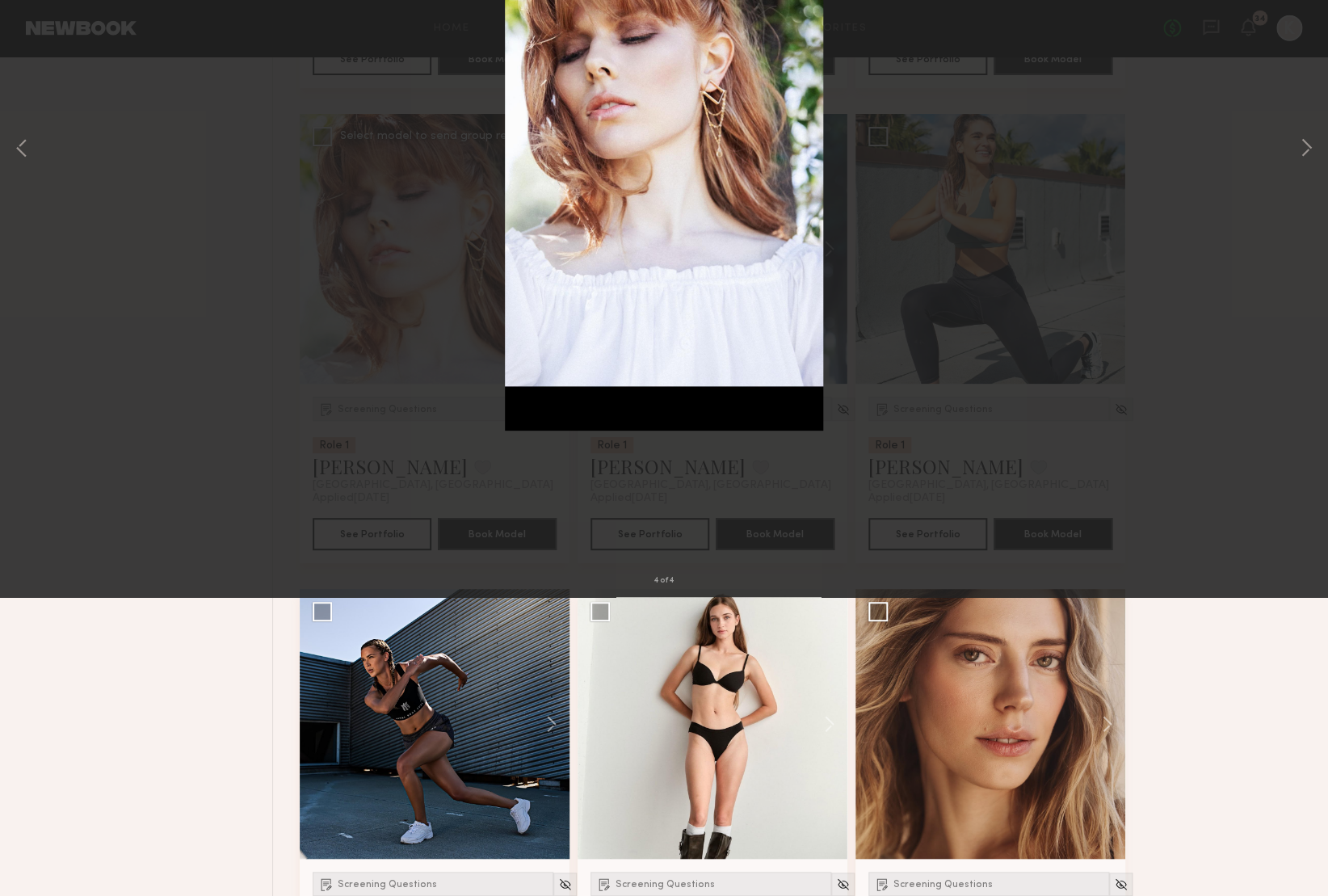
click at [545, 242] on img at bounding box center [664, 447] width 319 height 565
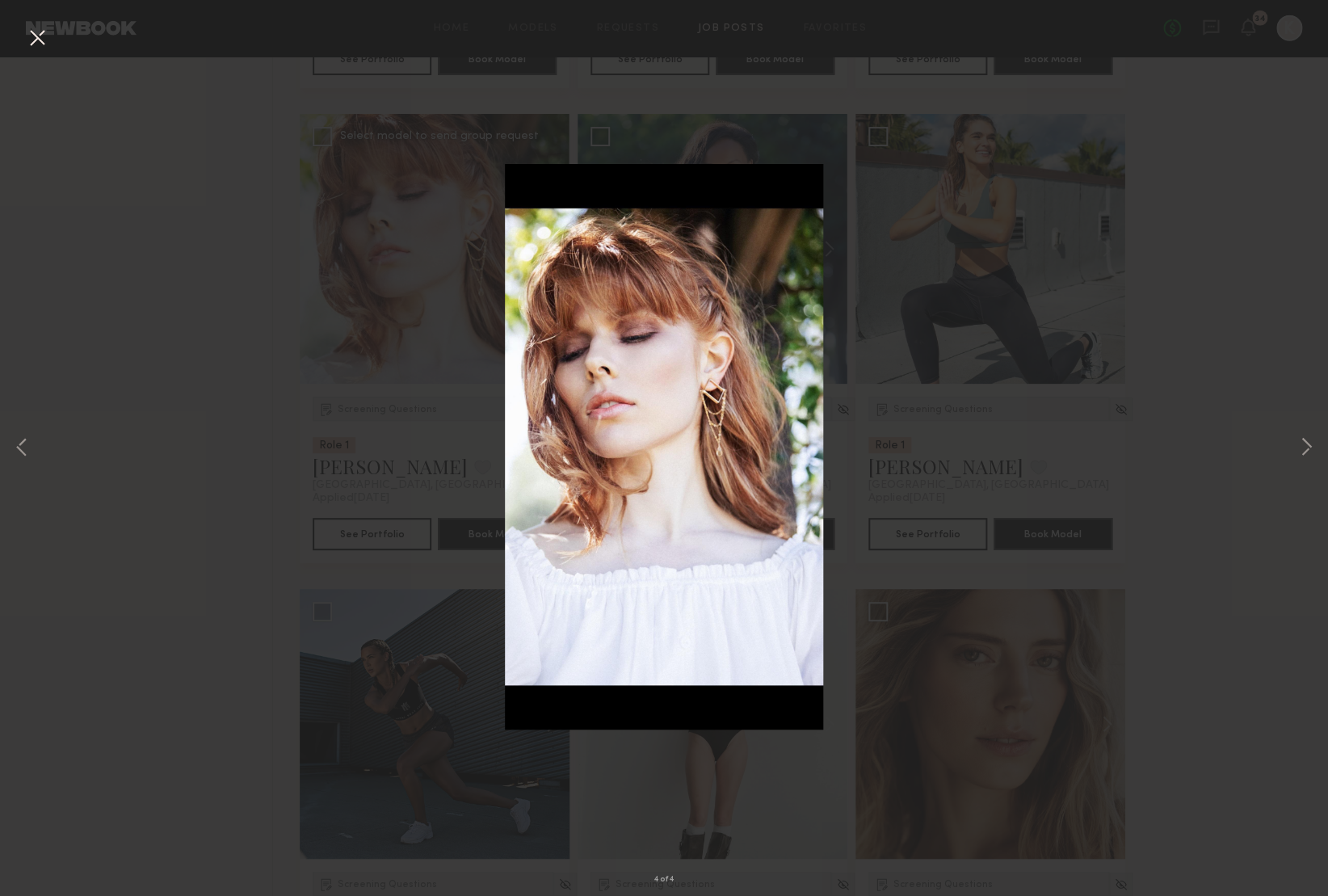
click at [42, 43] on button at bounding box center [37, 39] width 26 height 29
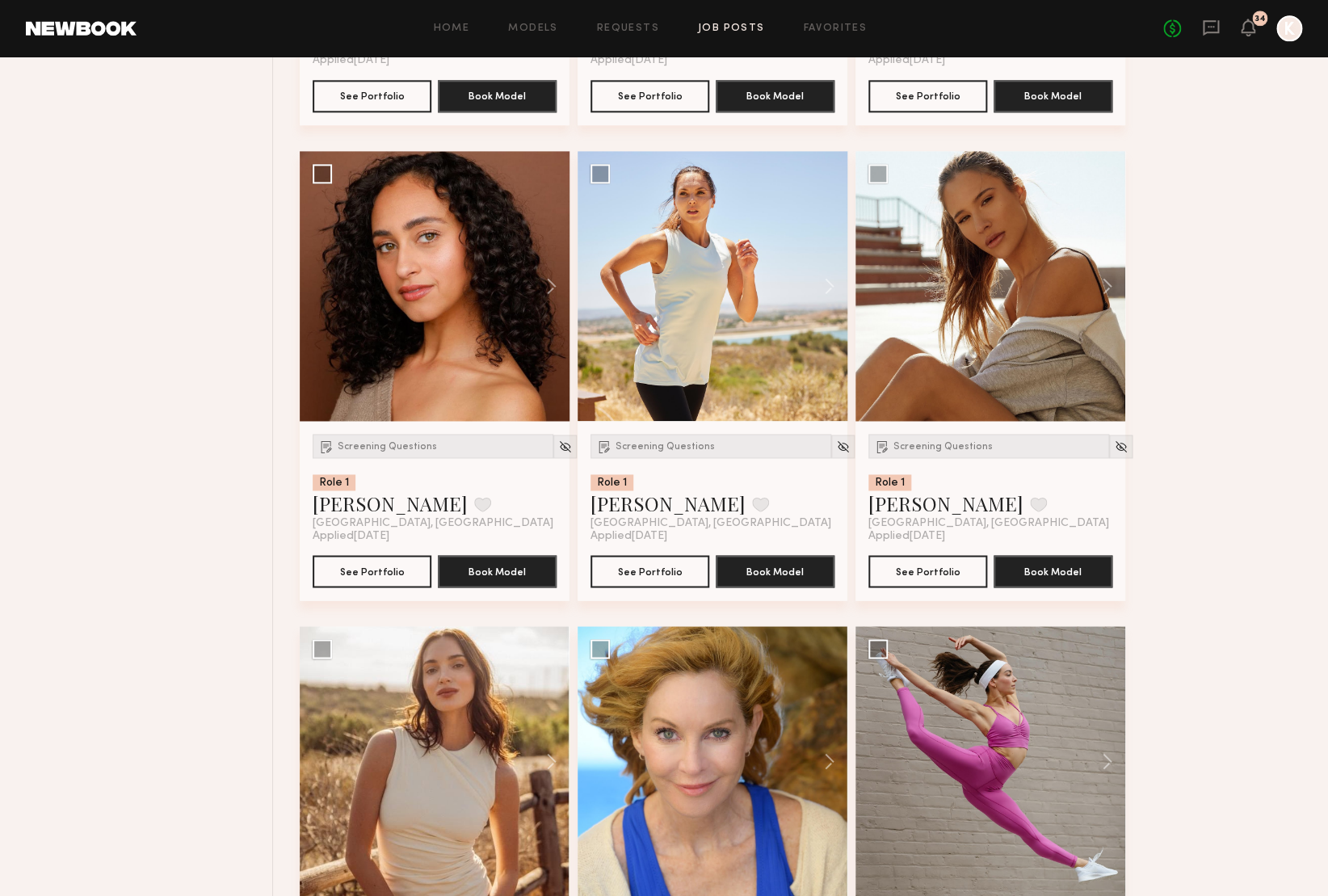
scroll to position [1, 0]
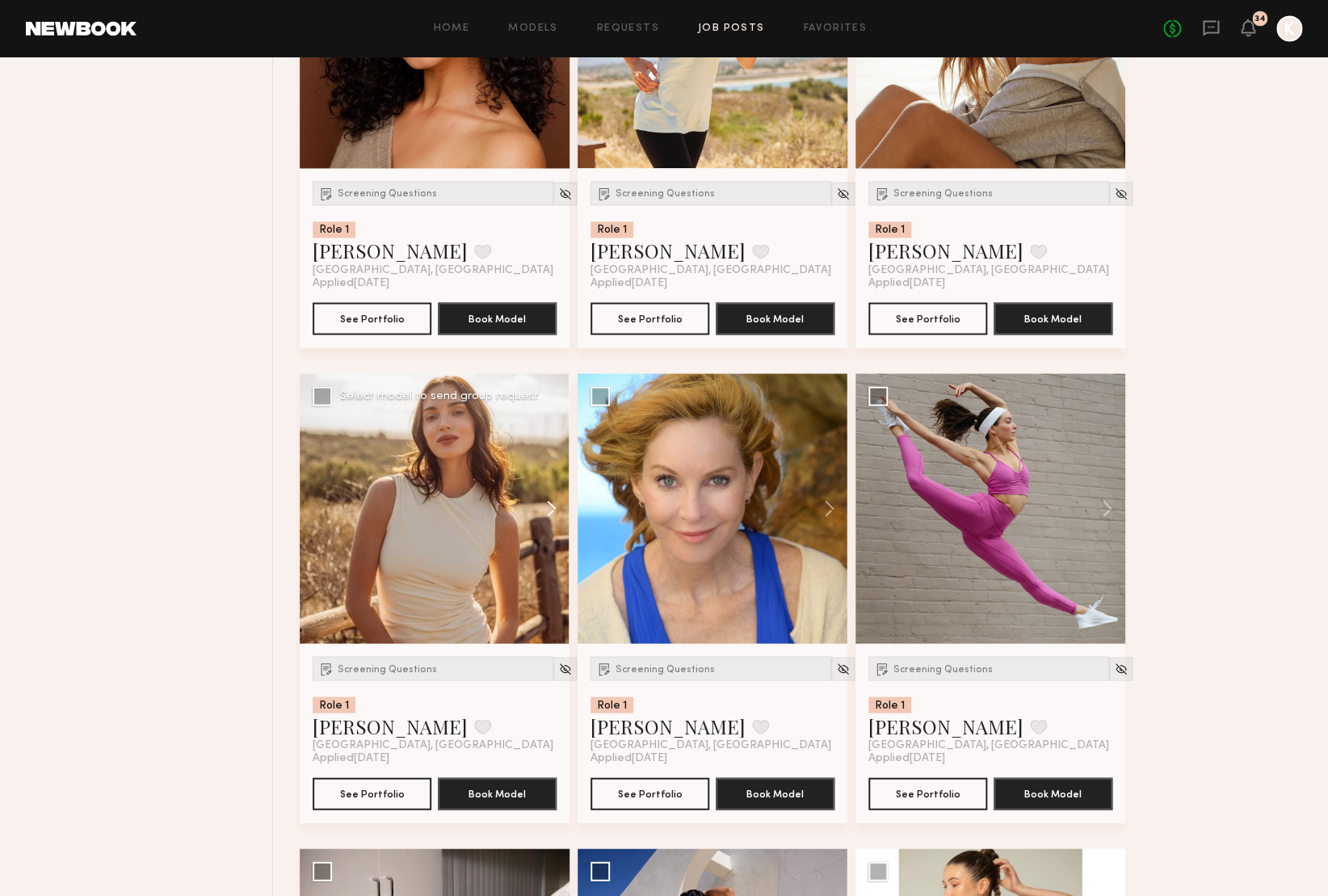
click at [545, 509] on button at bounding box center [543, 507] width 51 height 270
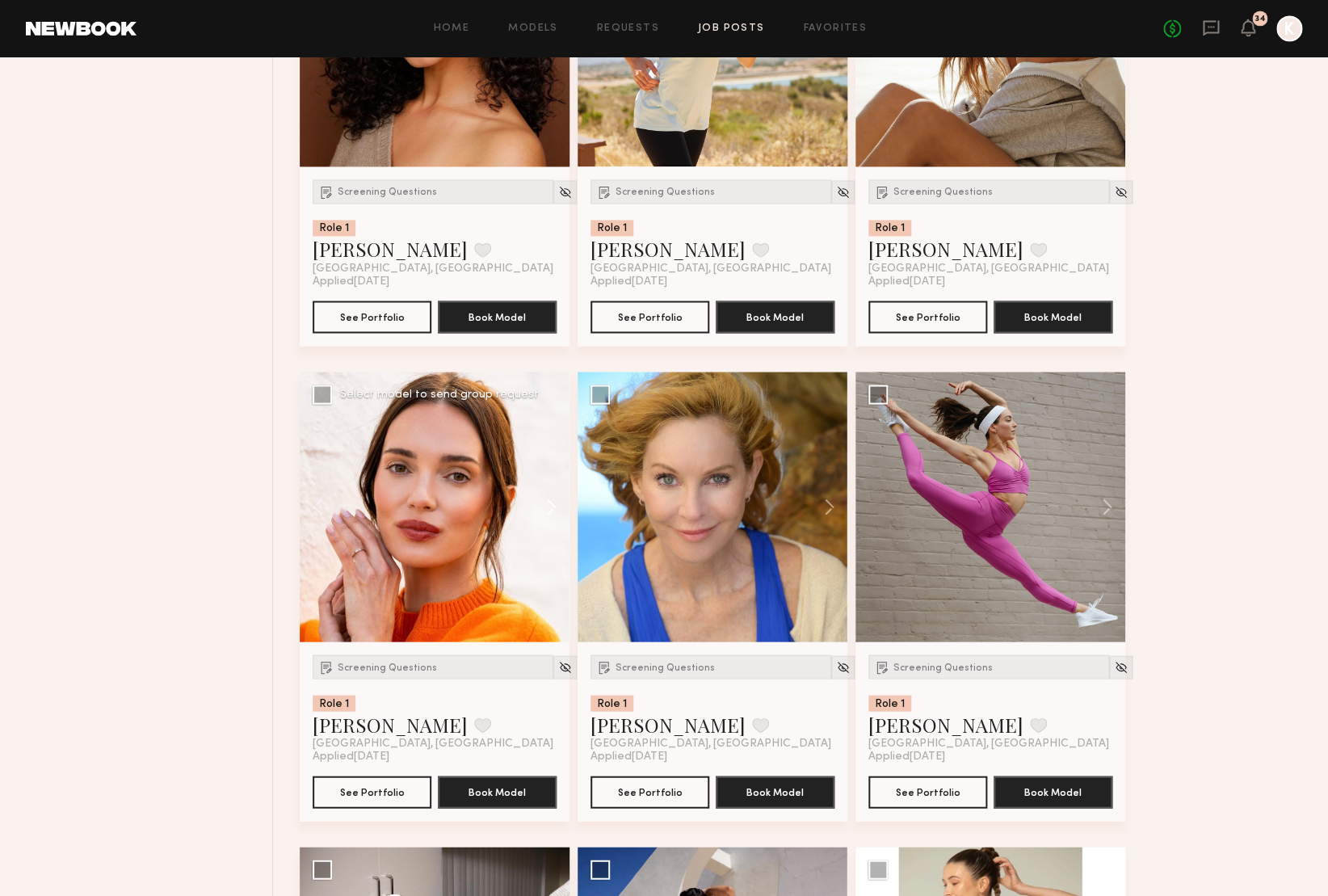
click at [545, 509] on button at bounding box center [543, 506] width 51 height 270
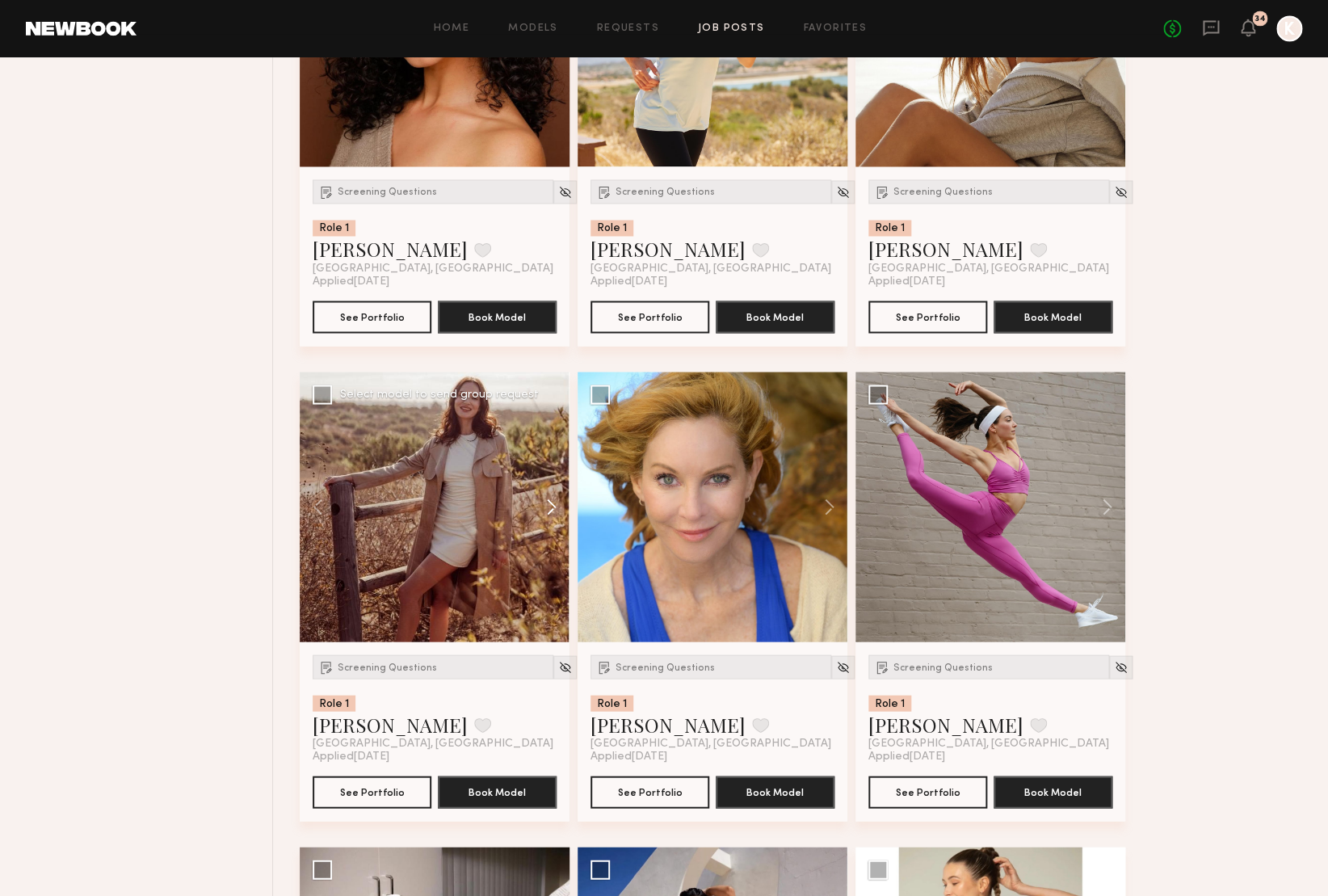
scroll to position [3722, 0]
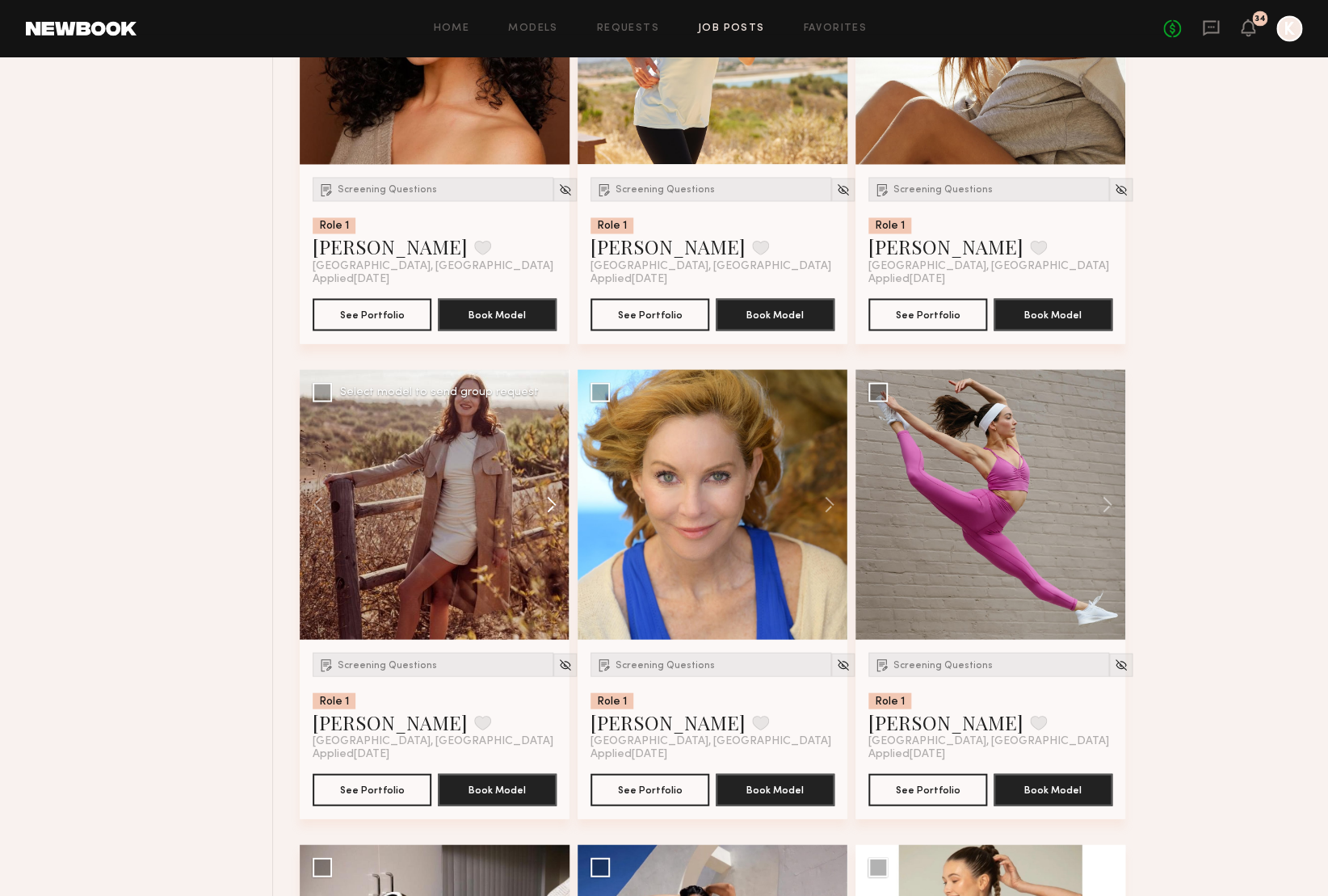
click at [545, 509] on button at bounding box center [543, 503] width 51 height 270
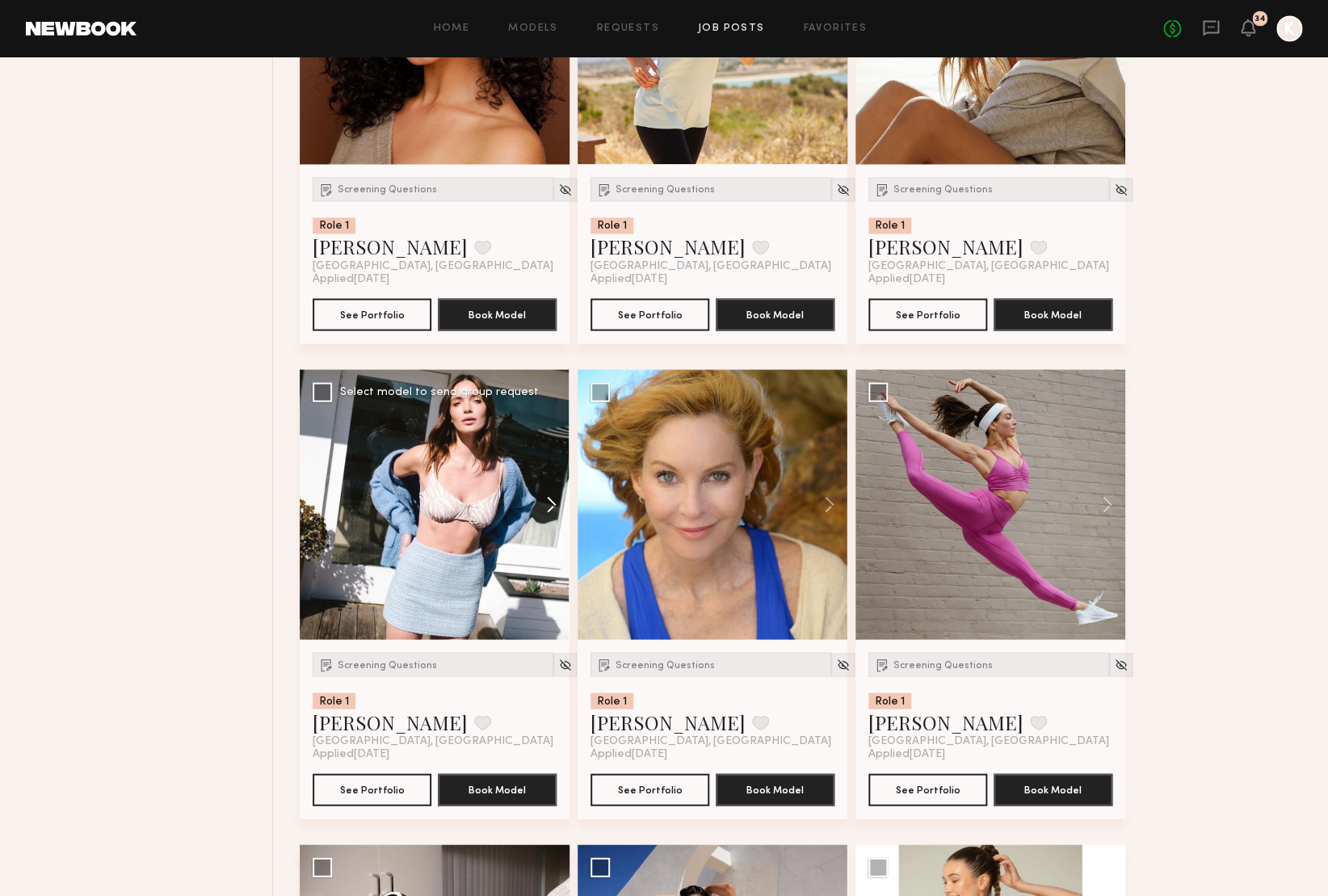
click at [545, 509] on button at bounding box center [543, 503] width 51 height 270
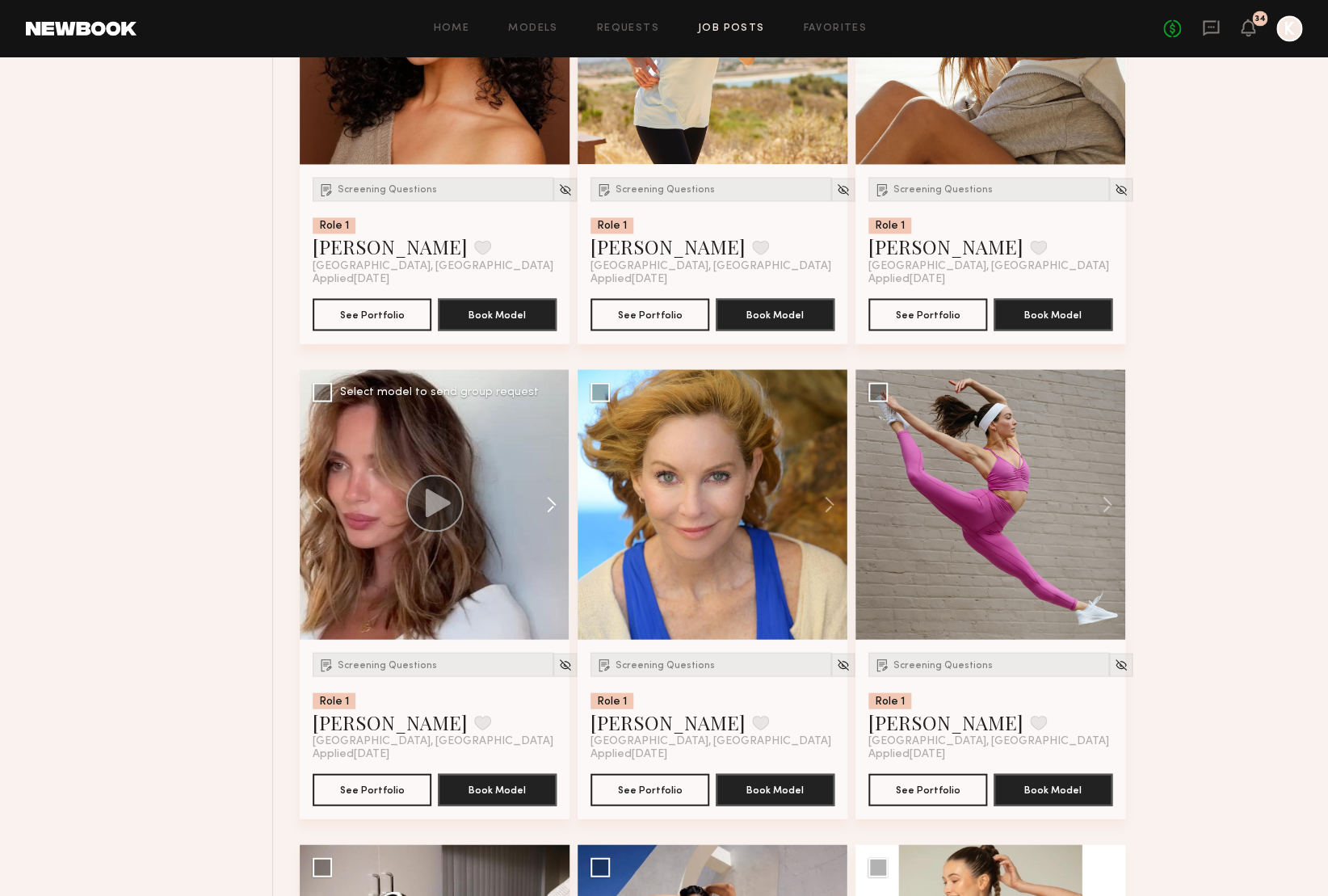
scroll to position [3724, 0]
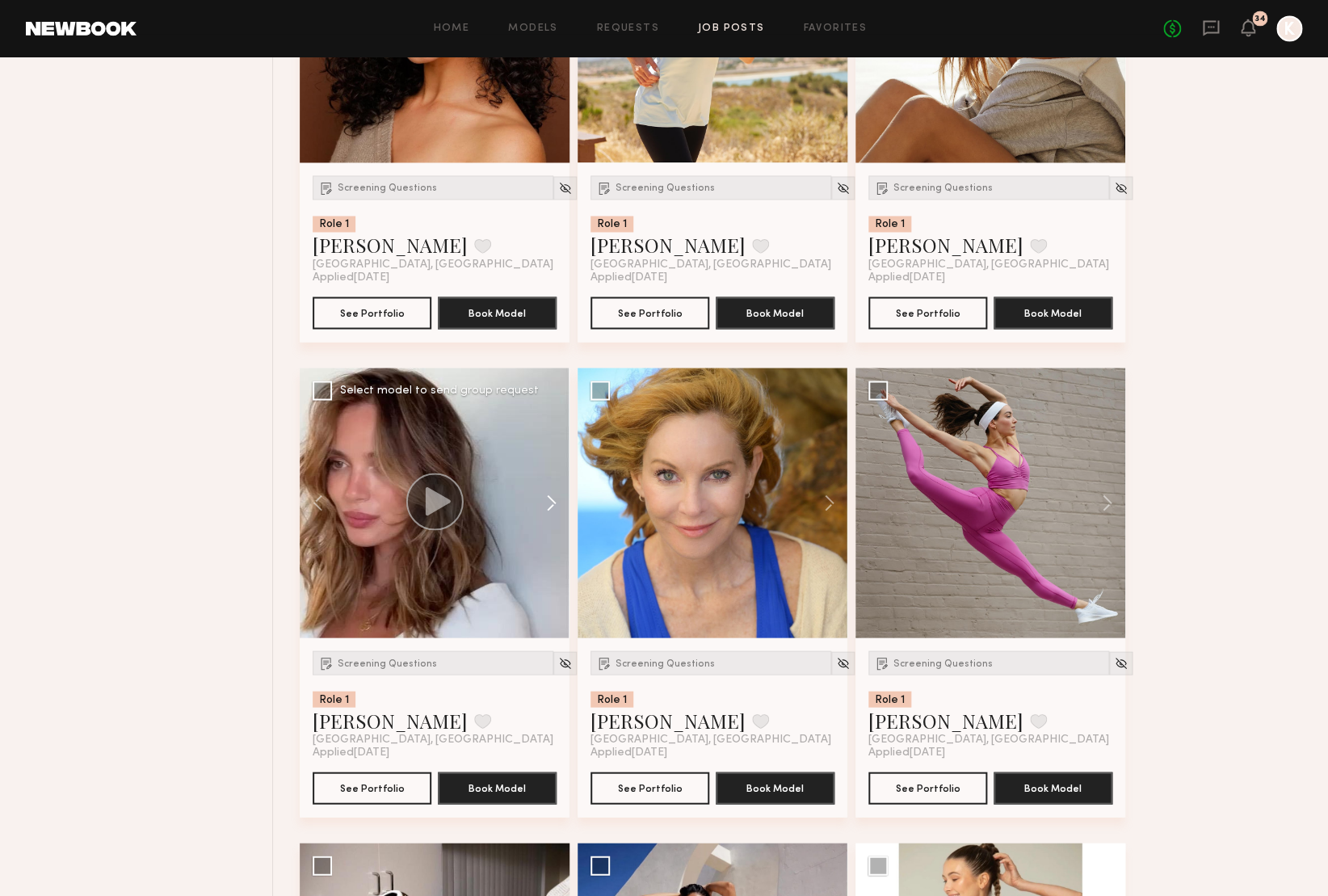
click at [545, 509] on button at bounding box center [543, 502] width 51 height 270
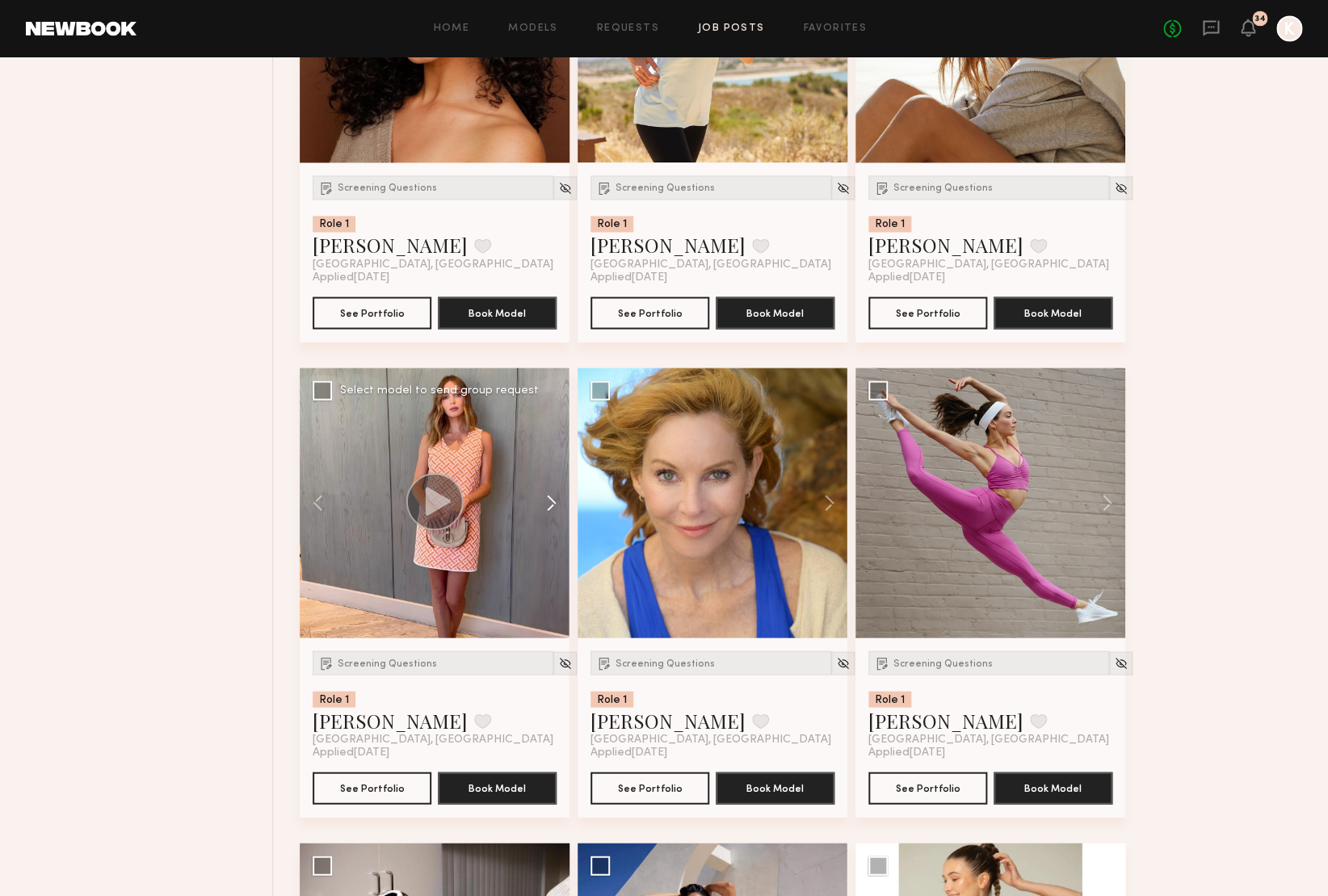
click at [545, 509] on button at bounding box center [543, 502] width 51 height 270
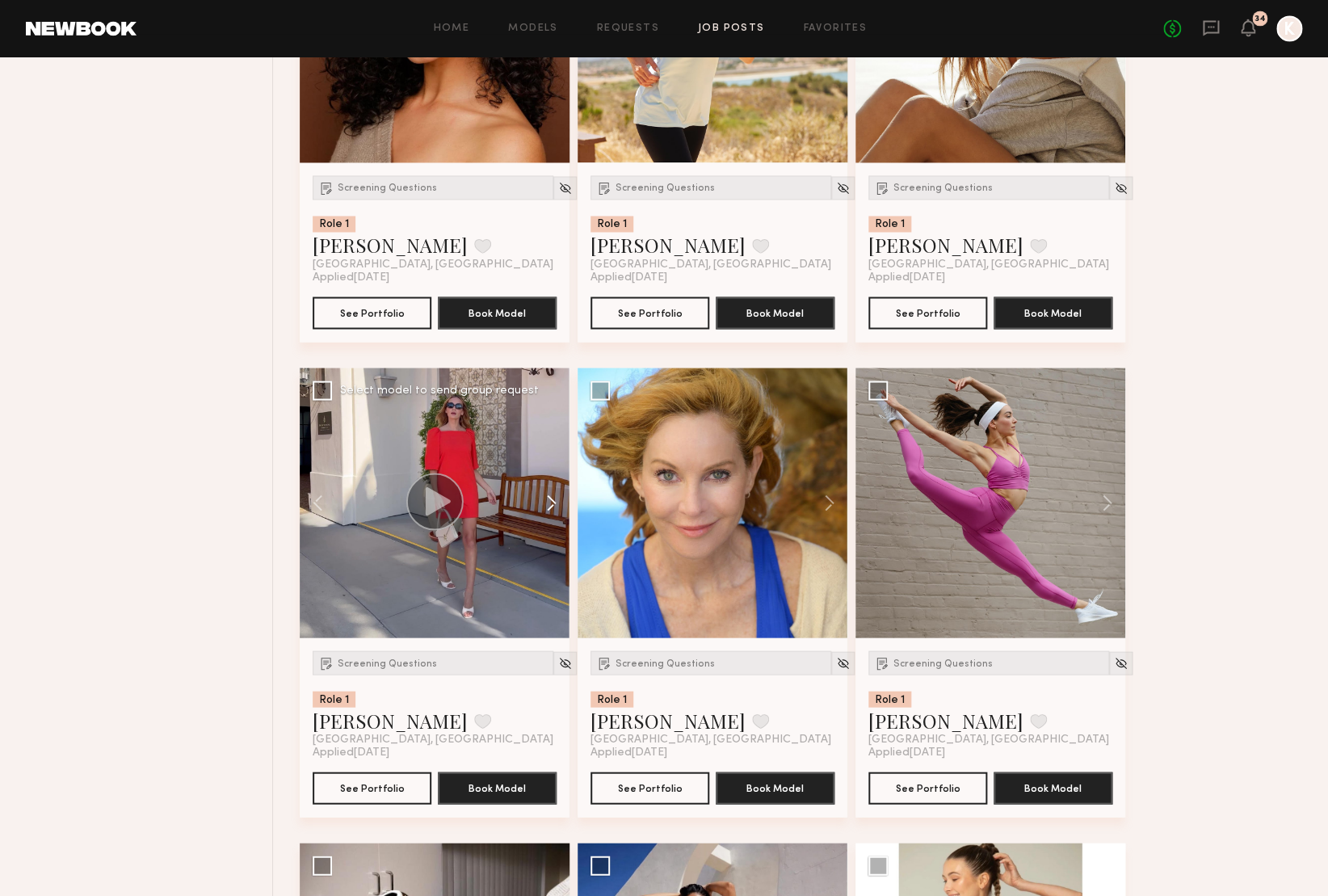
click at [545, 509] on button at bounding box center [543, 502] width 51 height 270
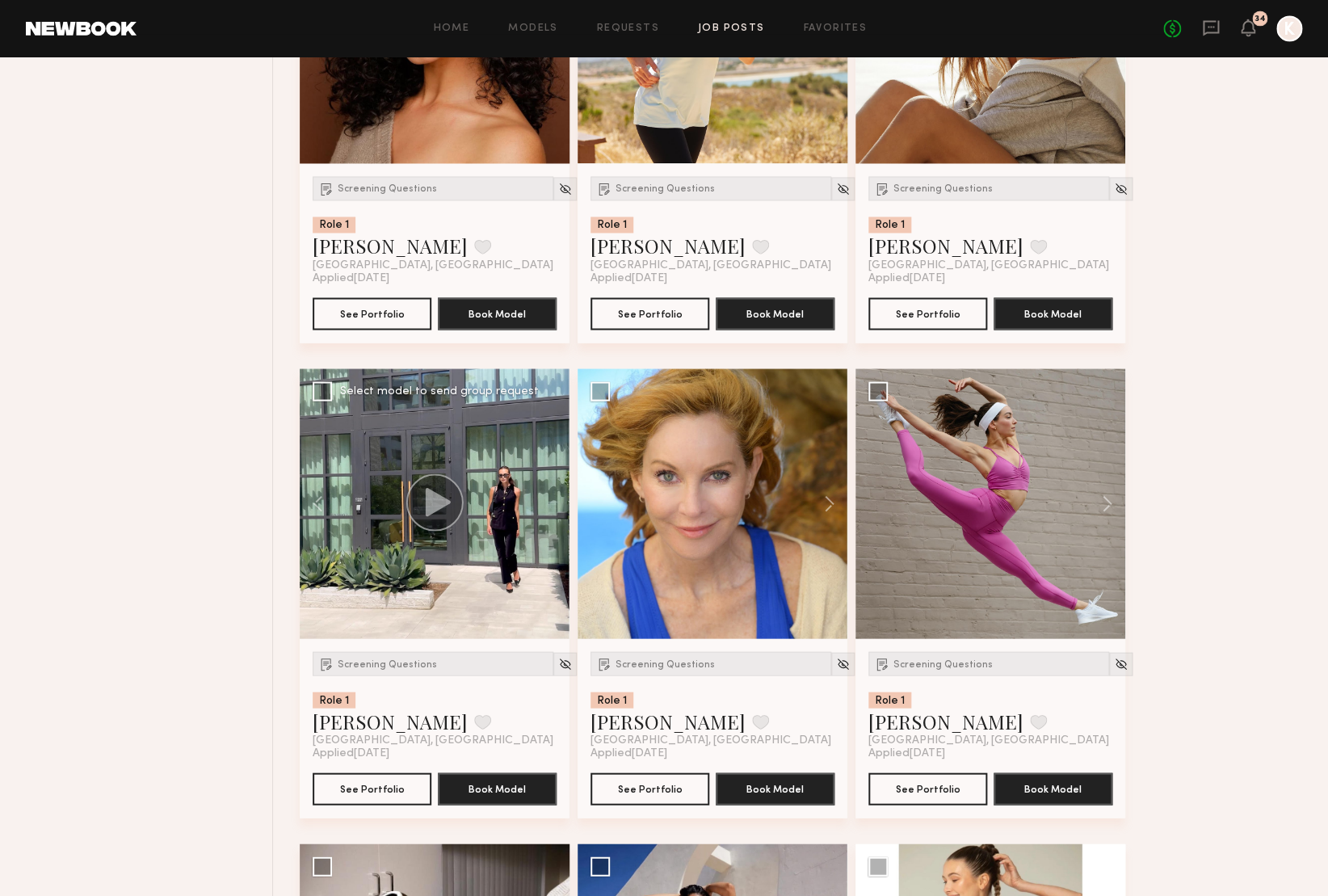
click at [545, 509] on div at bounding box center [434, 503] width 270 height 270
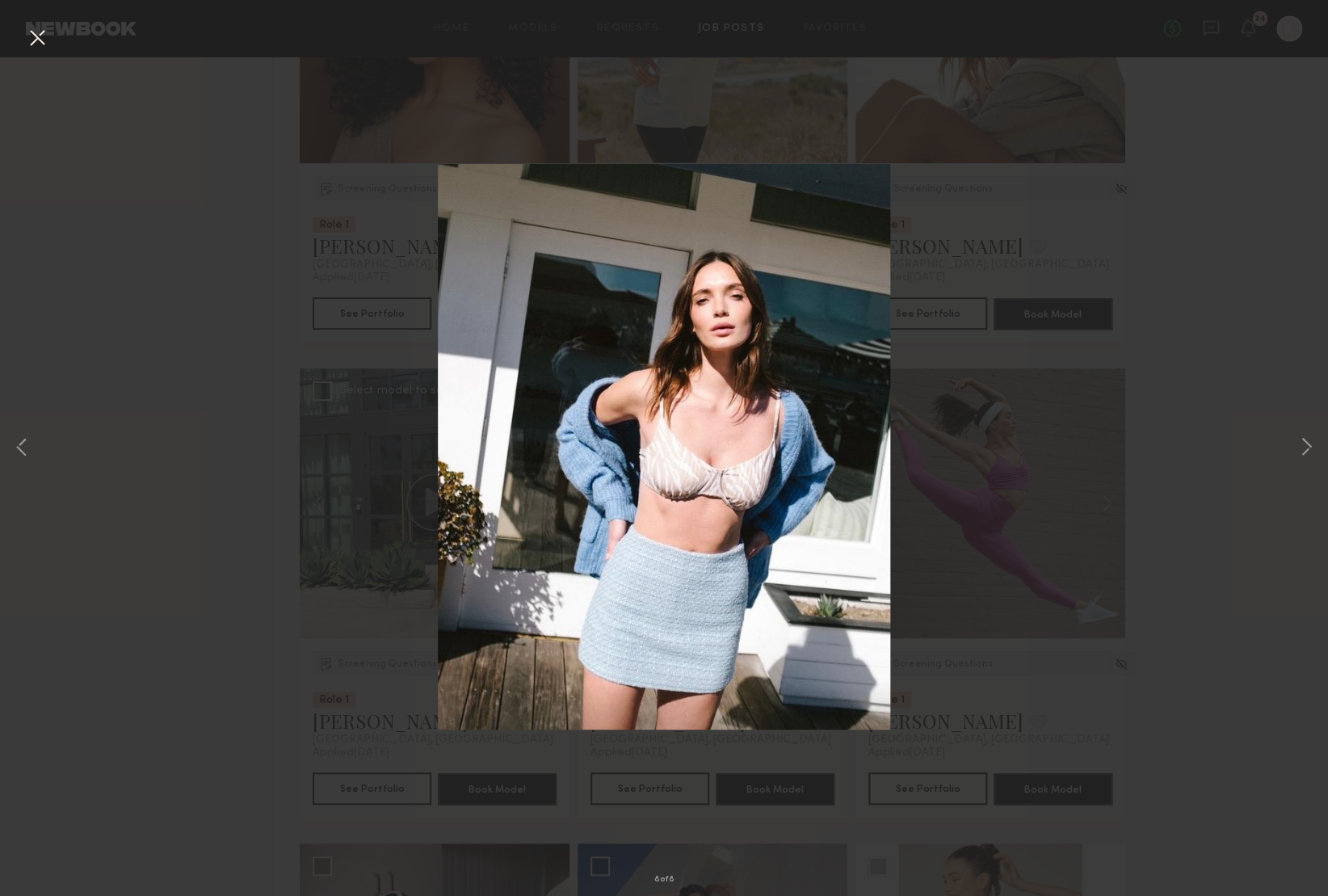
click at [43, 39] on button at bounding box center [37, 39] width 26 height 29
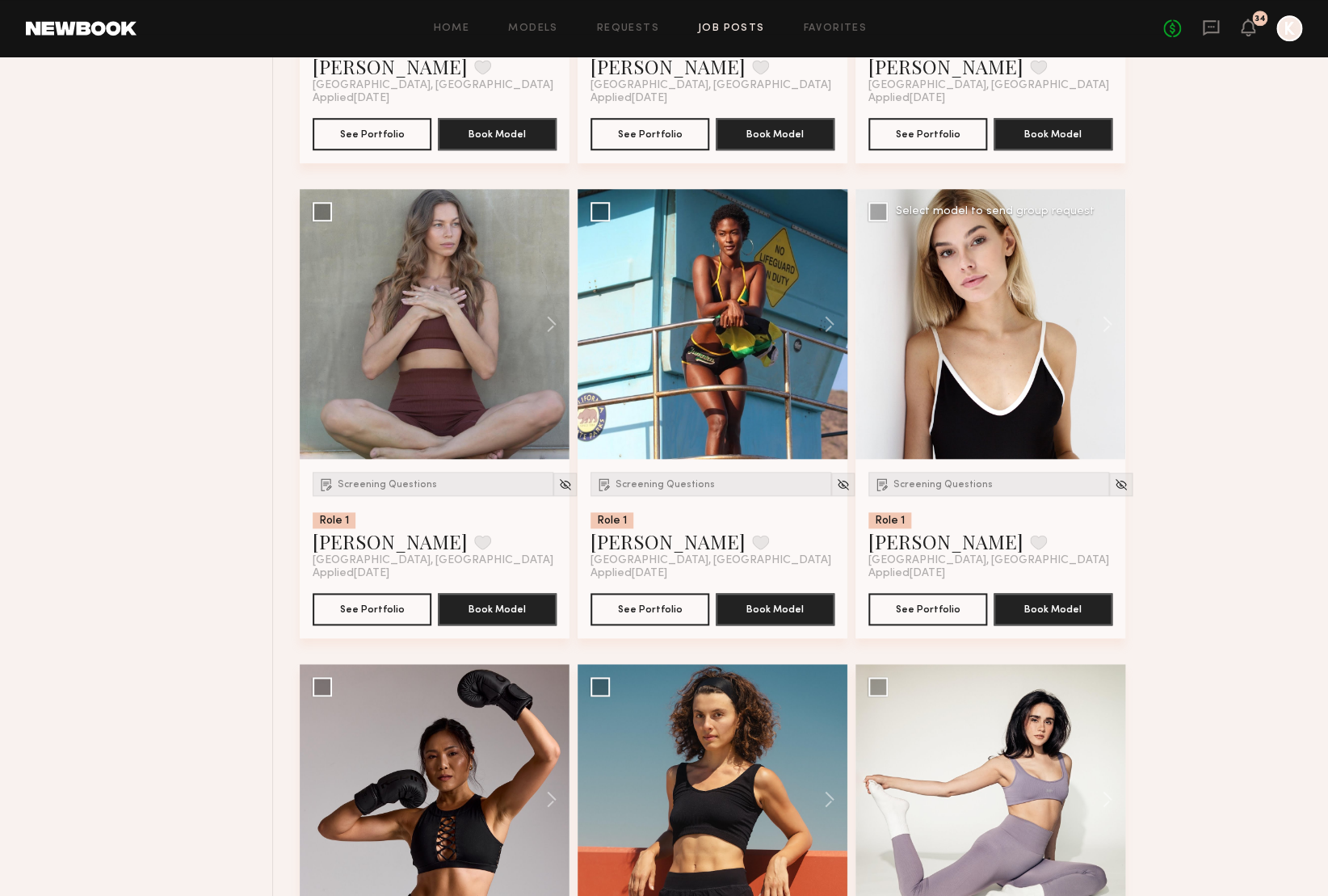
scroll to position [5801, 0]
click at [1107, 324] on button at bounding box center [1099, 324] width 51 height 270
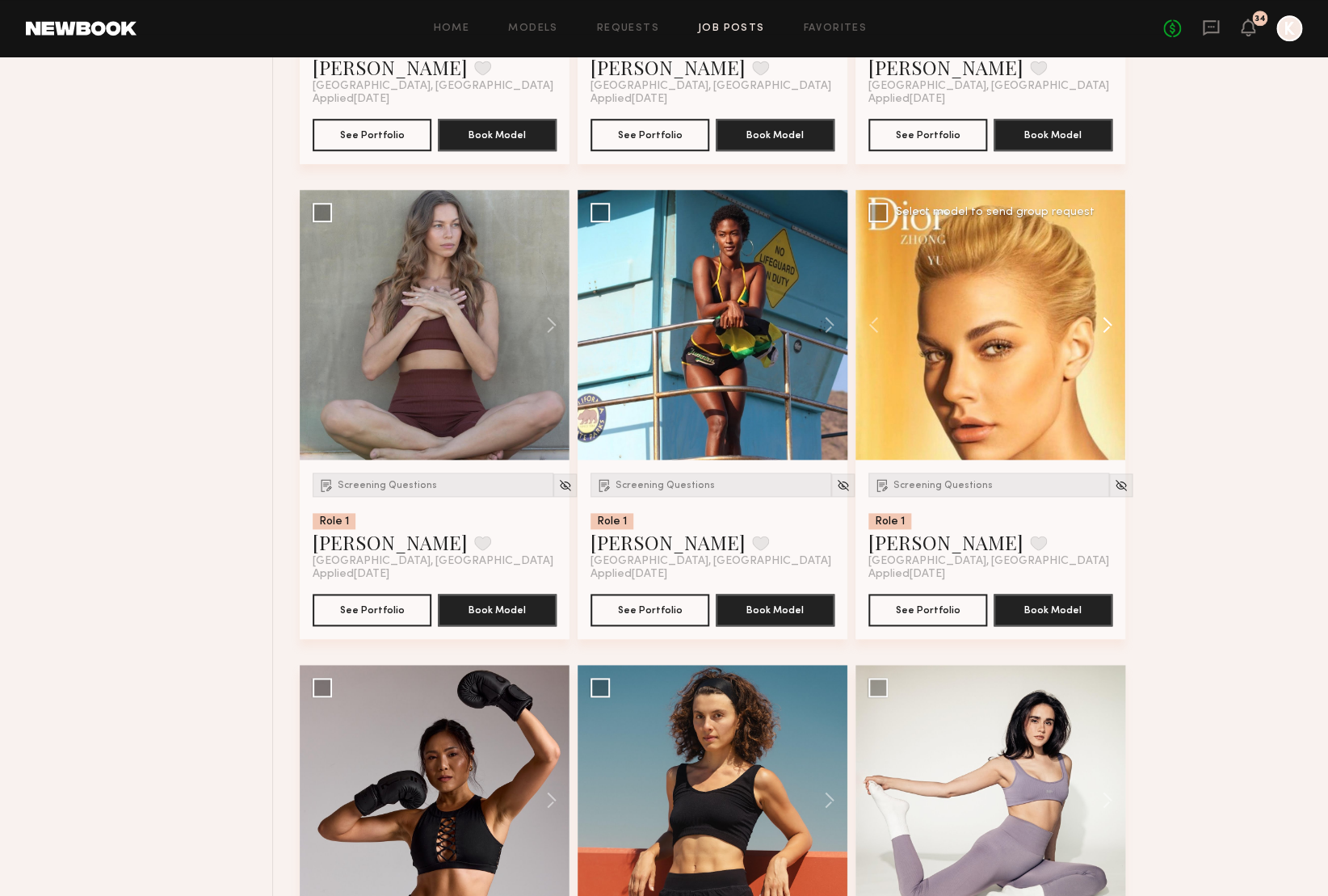
click at [1107, 324] on button at bounding box center [1099, 324] width 51 height 270
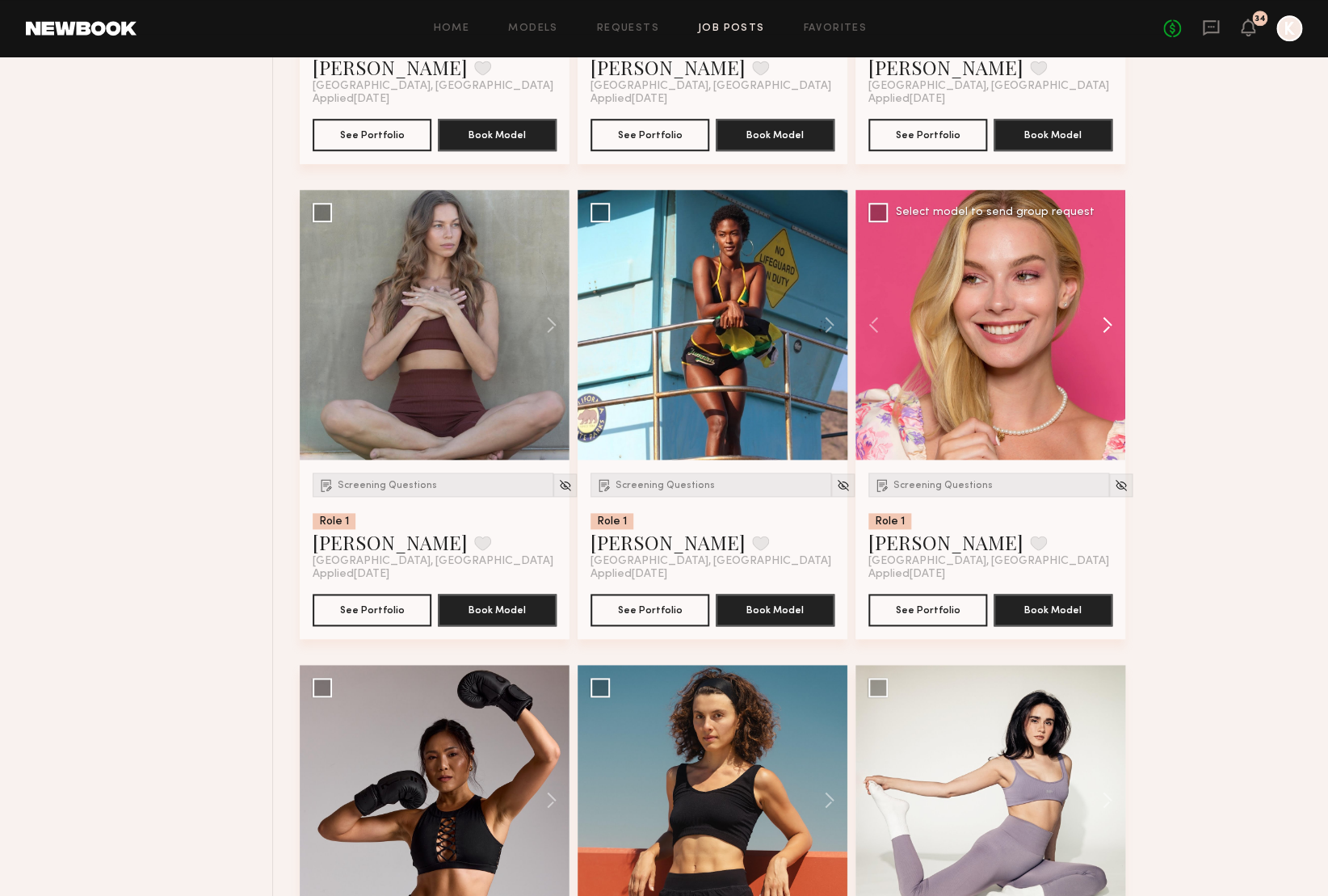
click at [1107, 324] on button at bounding box center [1099, 324] width 51 height 270
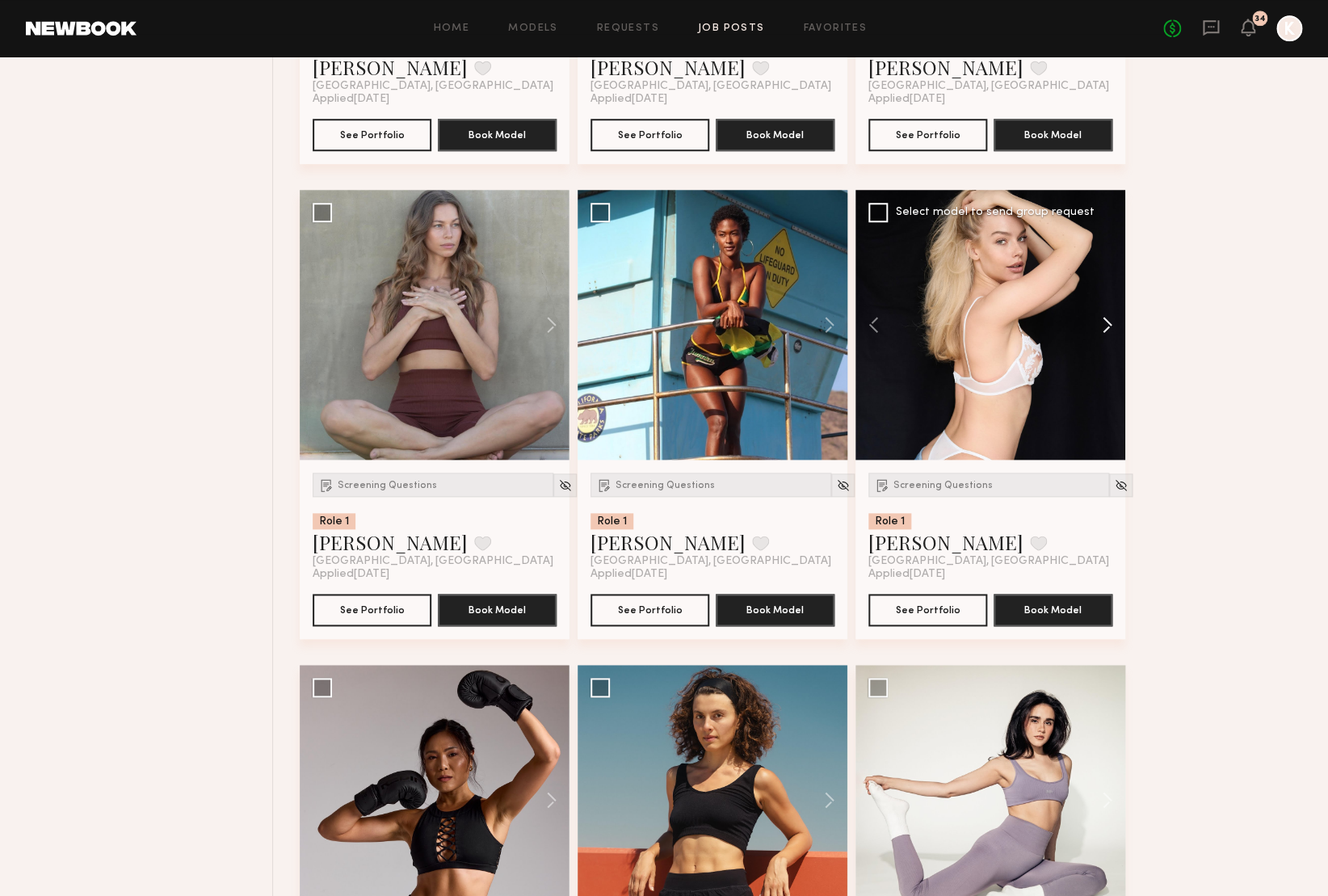
click at [1107, 324] on button at bounding box center [1099, 324] width 51 height 270
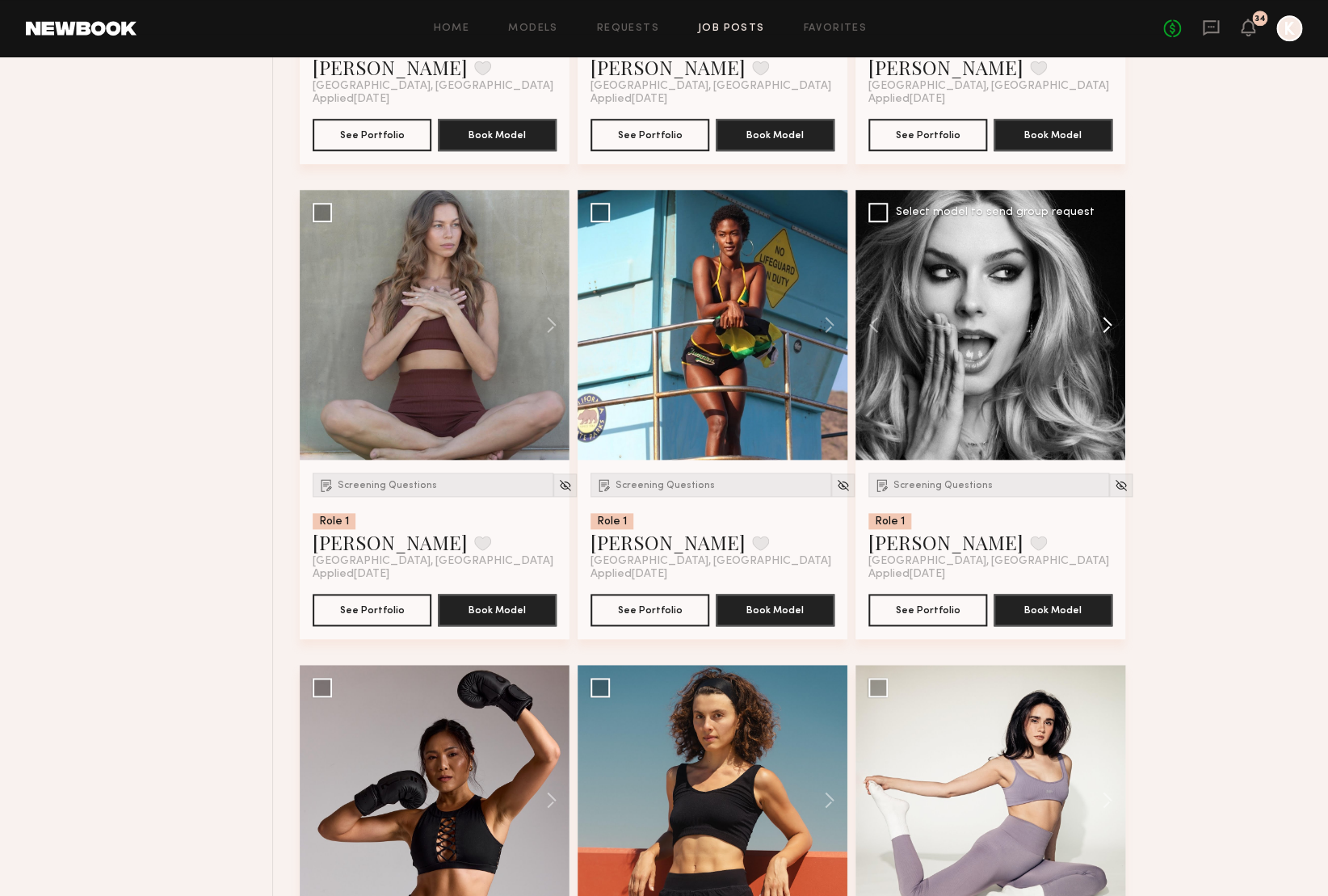
click at [1107, 324] on button at bounding box center [1099, 324] width 51 height 270
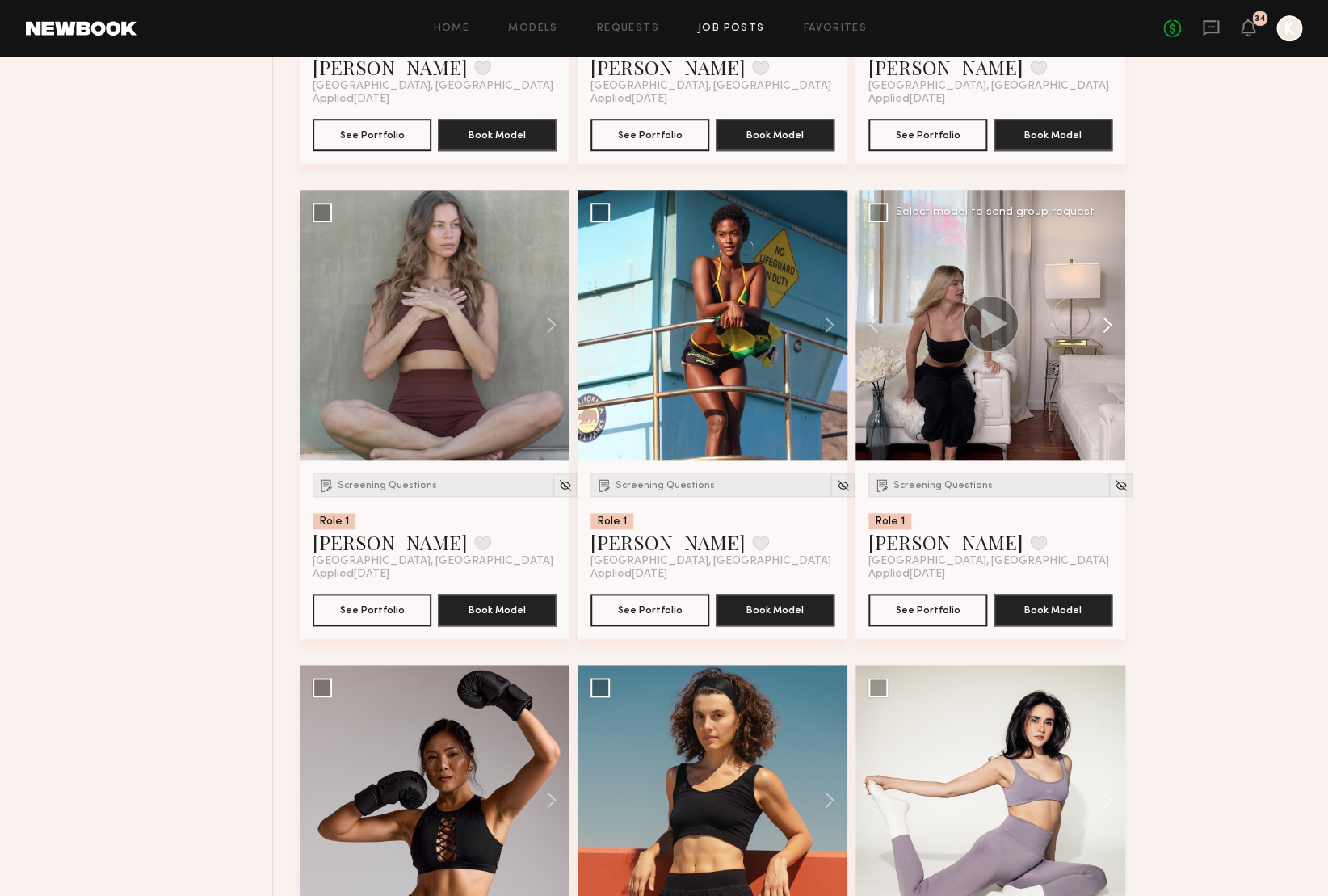
click at [1107, 324] on button at bounding box center [1099, 324] width 51 height 270
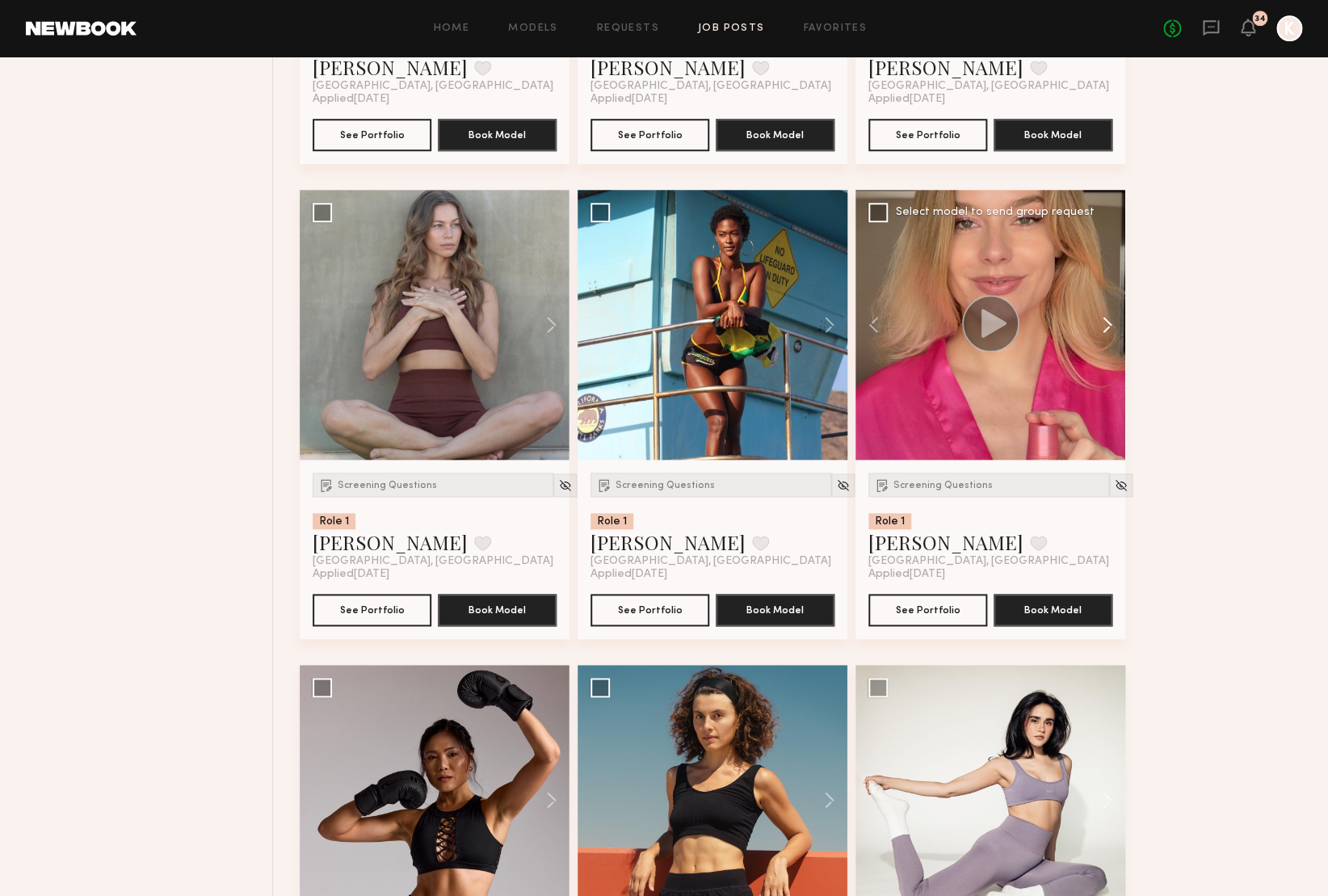
click at [1107, 324] on button at bounding box center [1099, 324] width 51 height 270
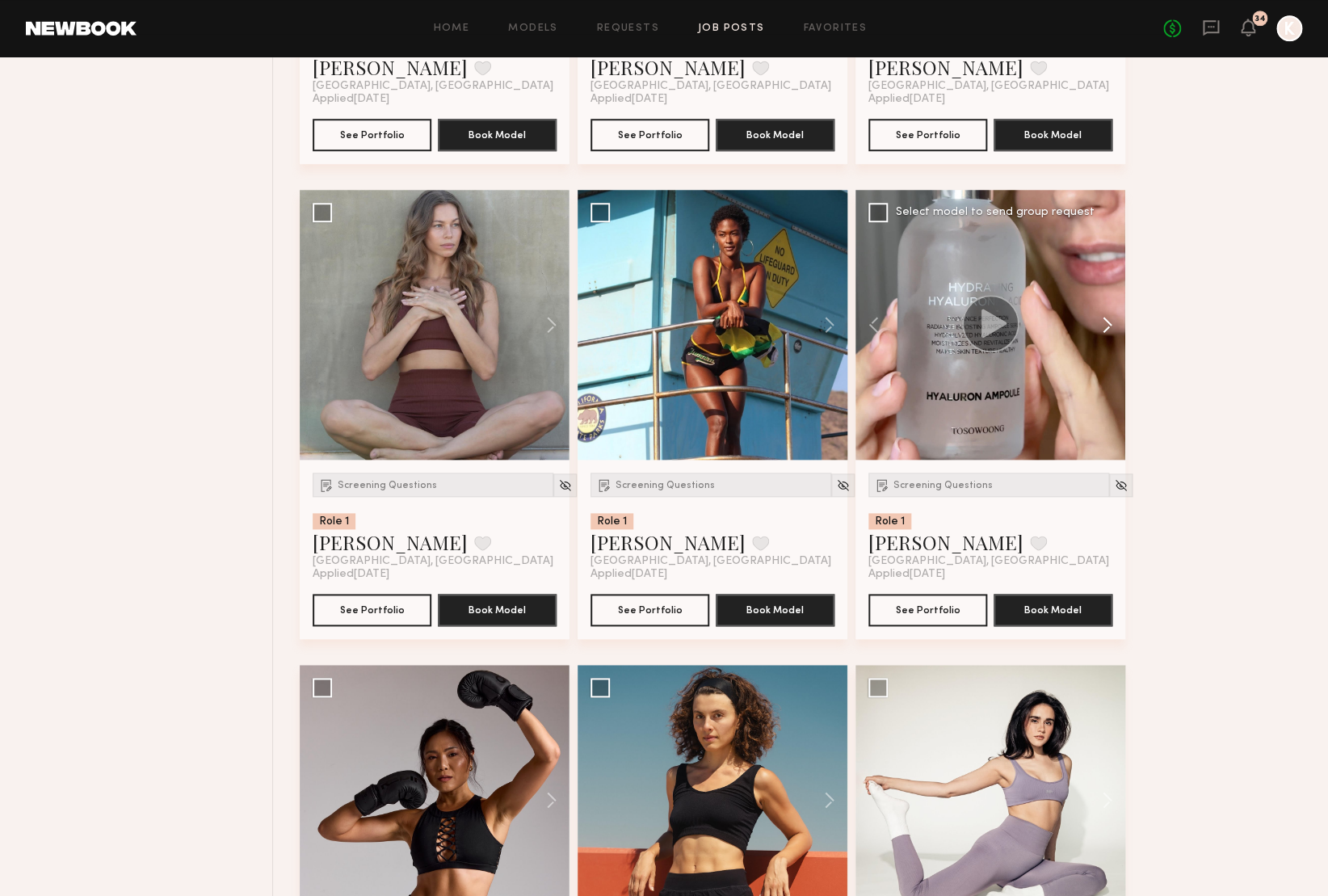
click at [1107, 324] on button at bounding box center [1099, 324] width 51 height 270
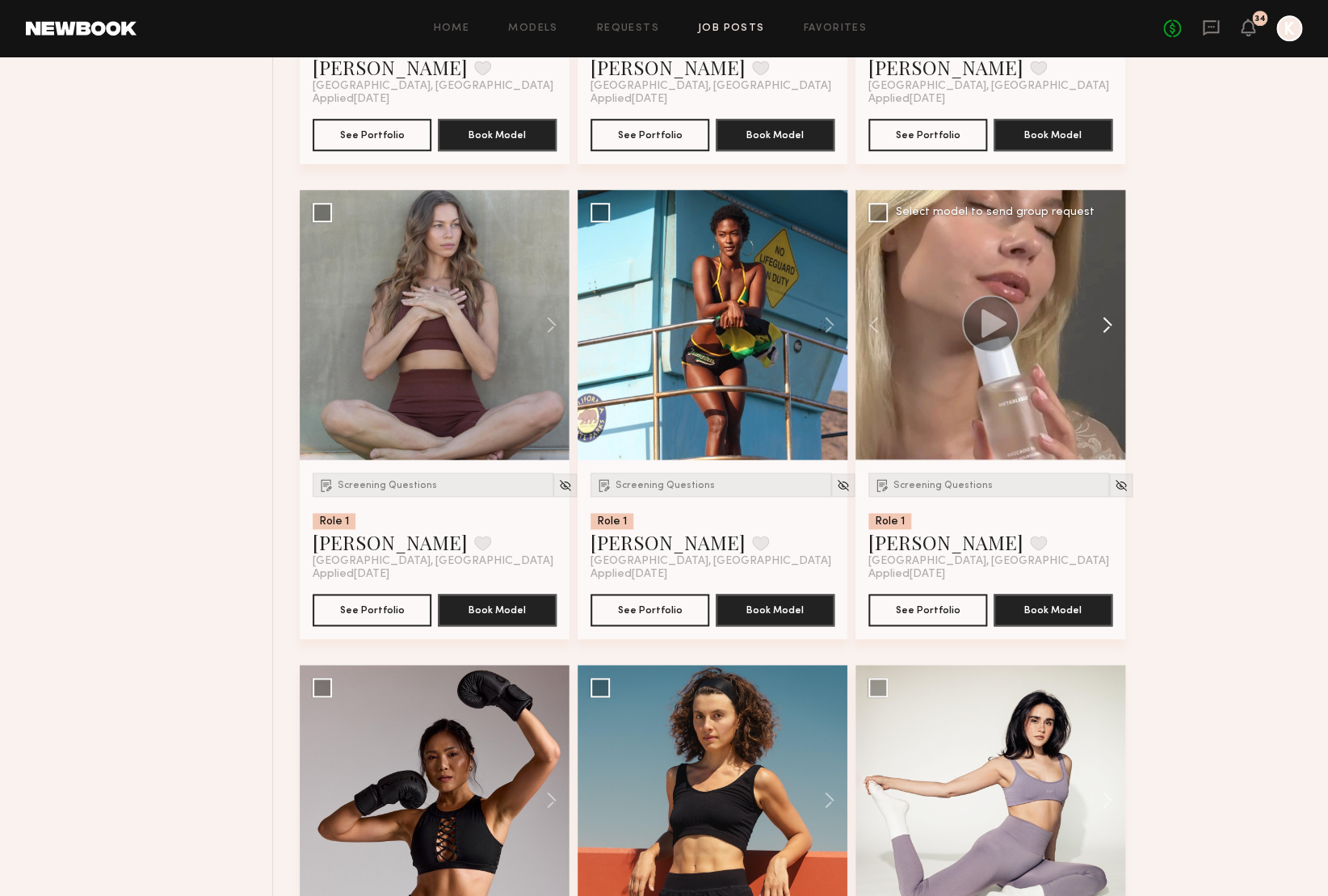
click at [1107, 324] on button at bounding box center [1099, 324] width 51 height 270
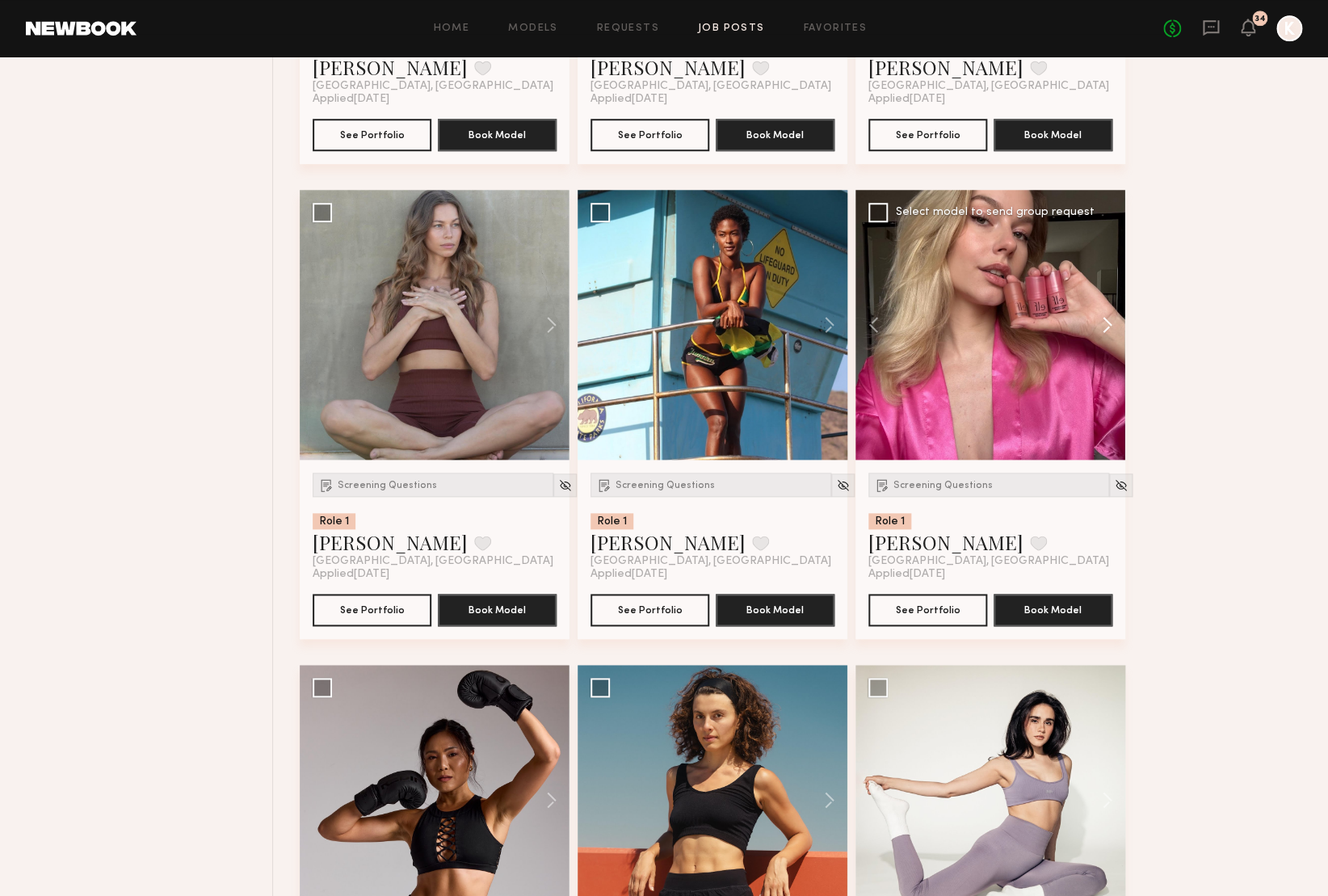
click at [1107, 324] on button at bounding box center [1099, 324] width 51 height 270
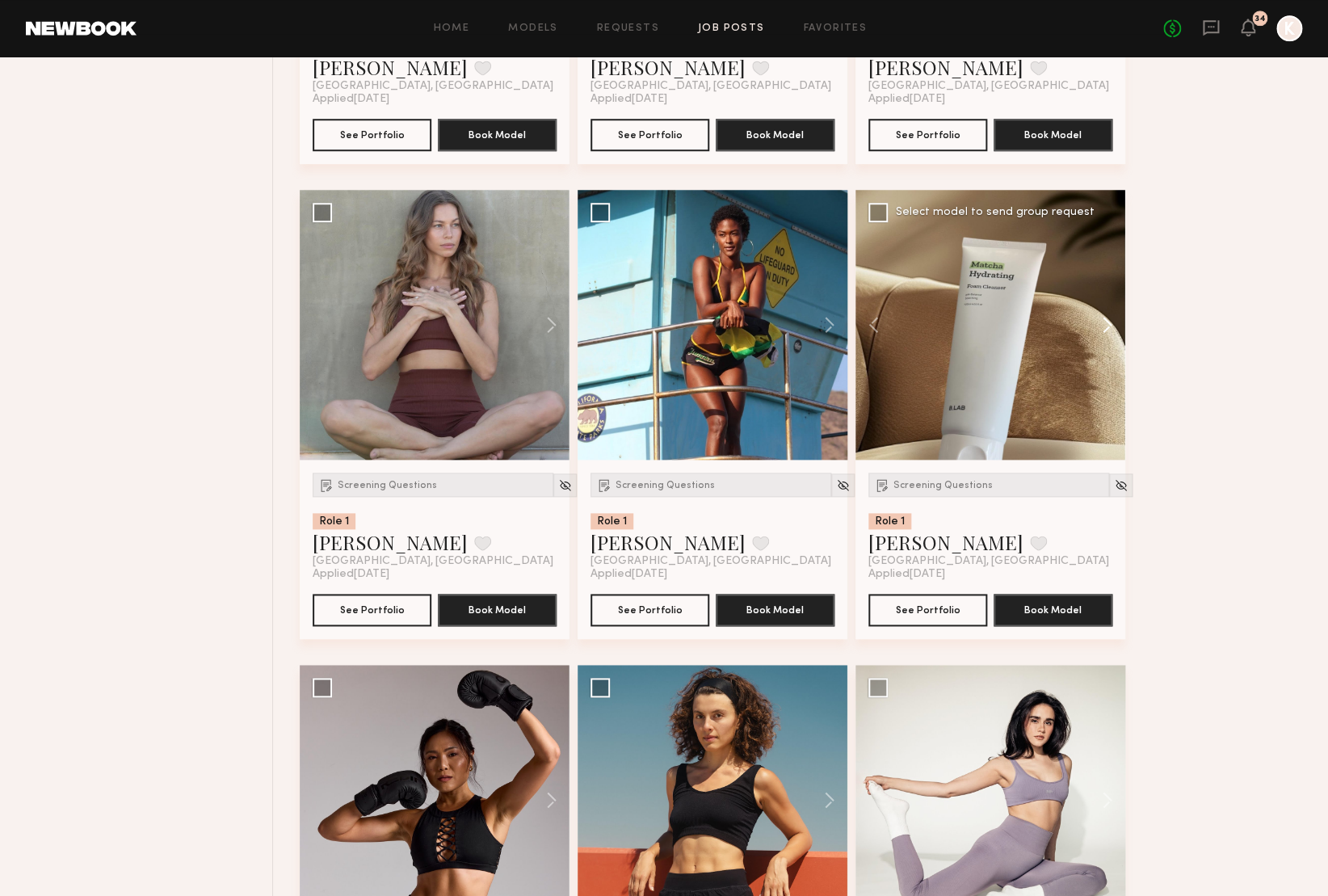
click at [1107, 324] on button at bounding box center [1099, 324] width 51 height 270
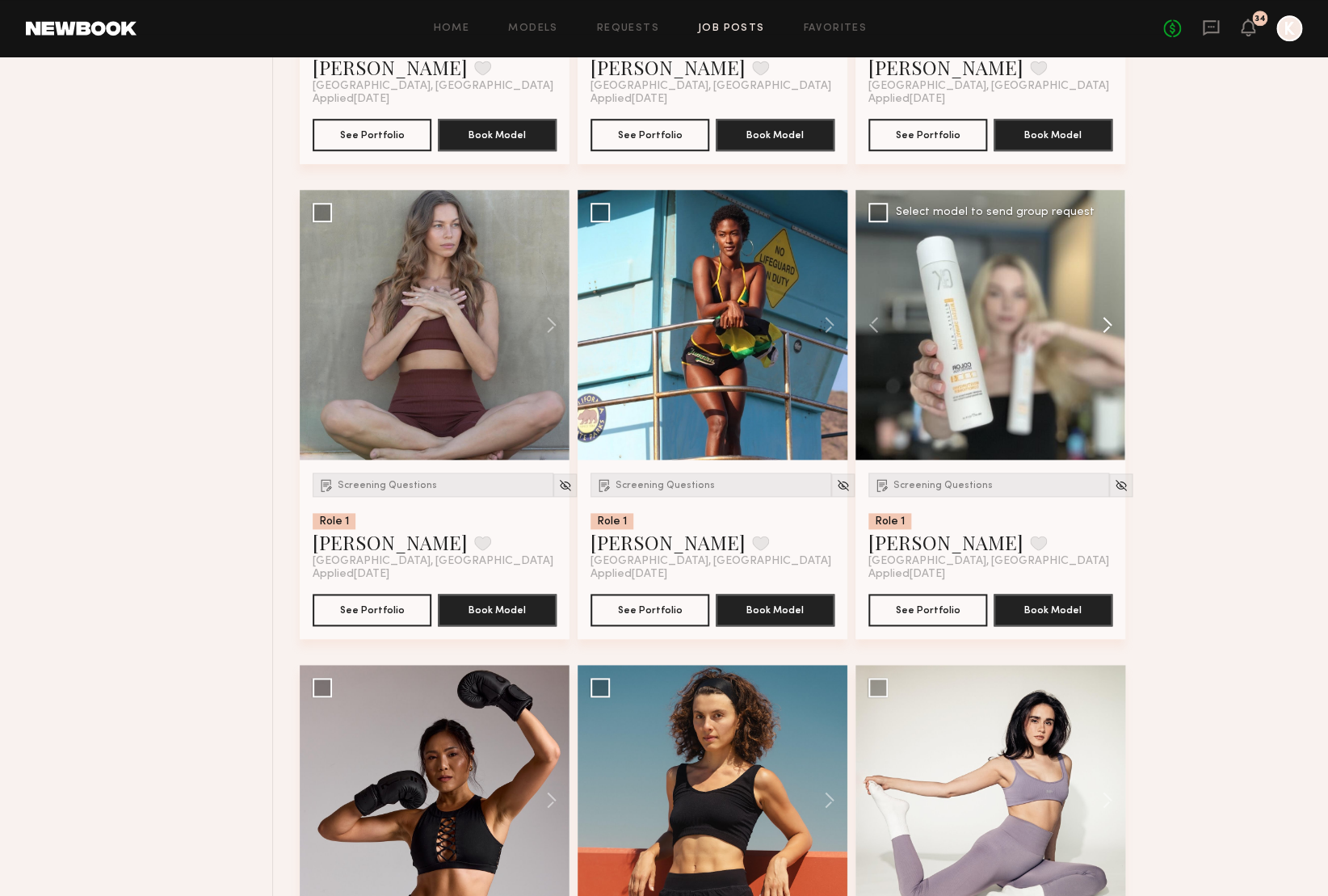
click at [1107, 324] on button at bounding box center [1099, 324] width 51 height 270
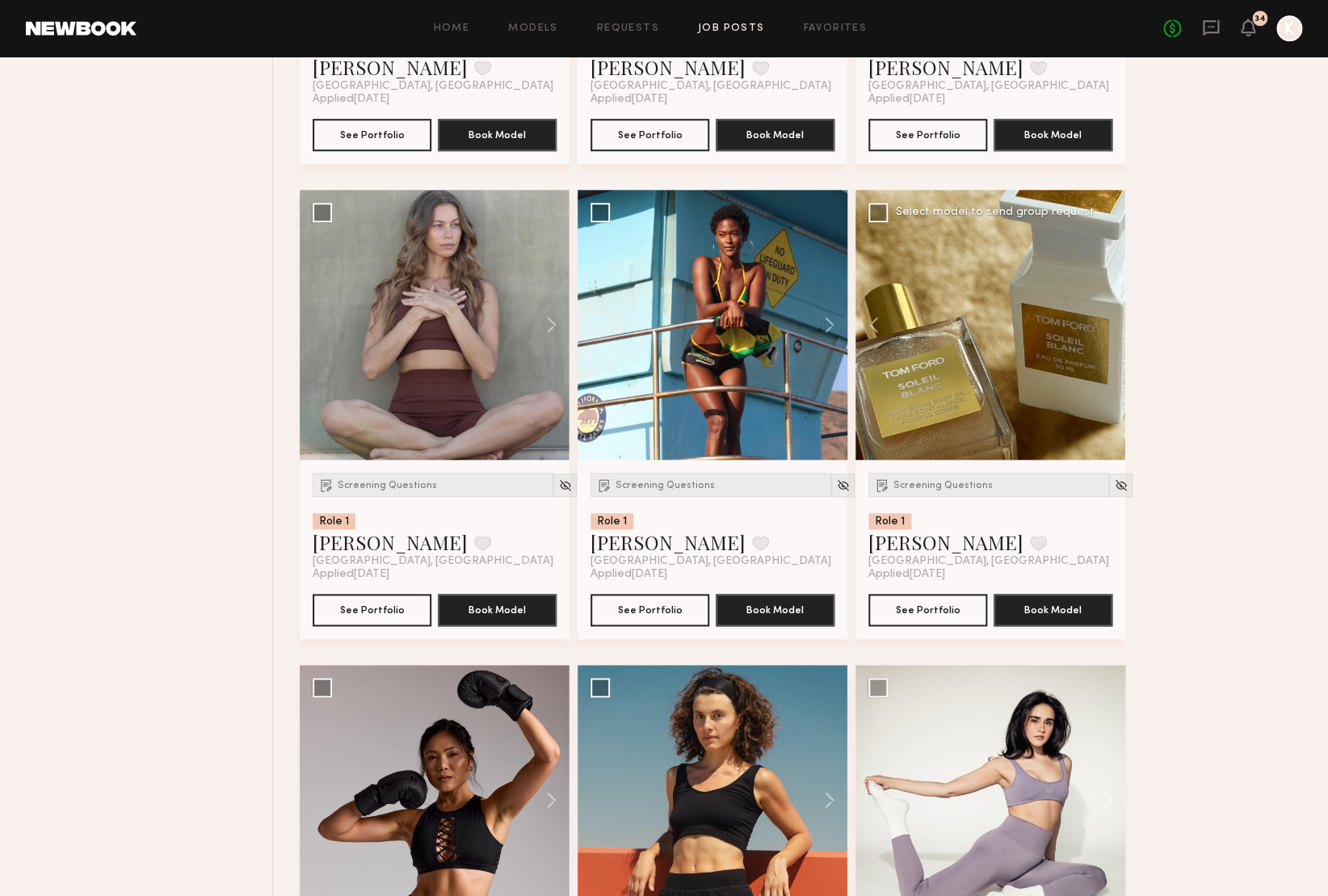
click at [1107, 324] on div at bounding box center [990, 324] width 270 height 270
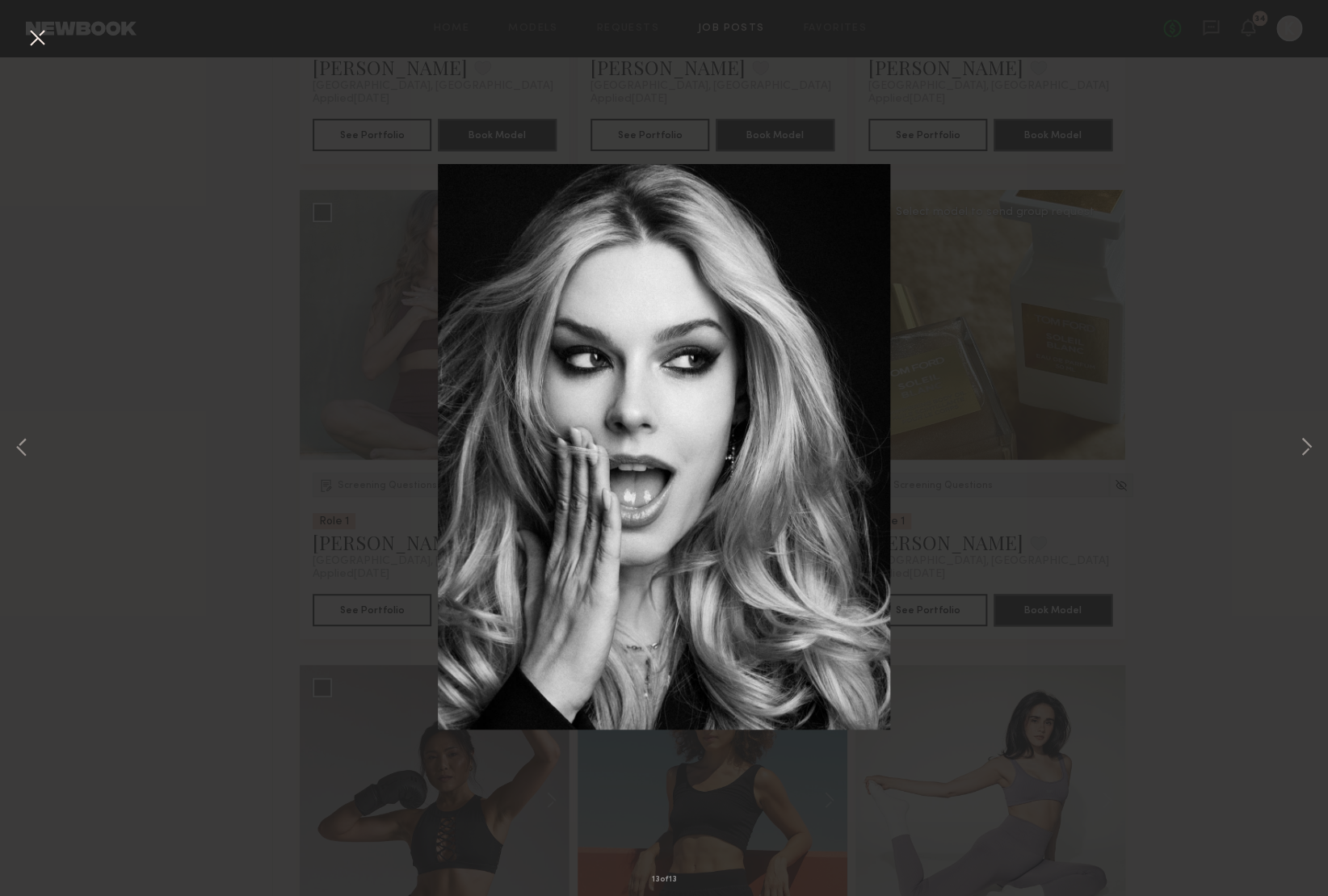
click at [1107, 324] on div "13 of 13" at bounding box center [664, 448] width 1328 height 896
drag, startPoint x: 39, startPoint y: 44, endPoint x: 65, endPoint y: 64, distance: 32.8
click at [39, 44] on button at bounding box center [37, 39] width 26 height 29
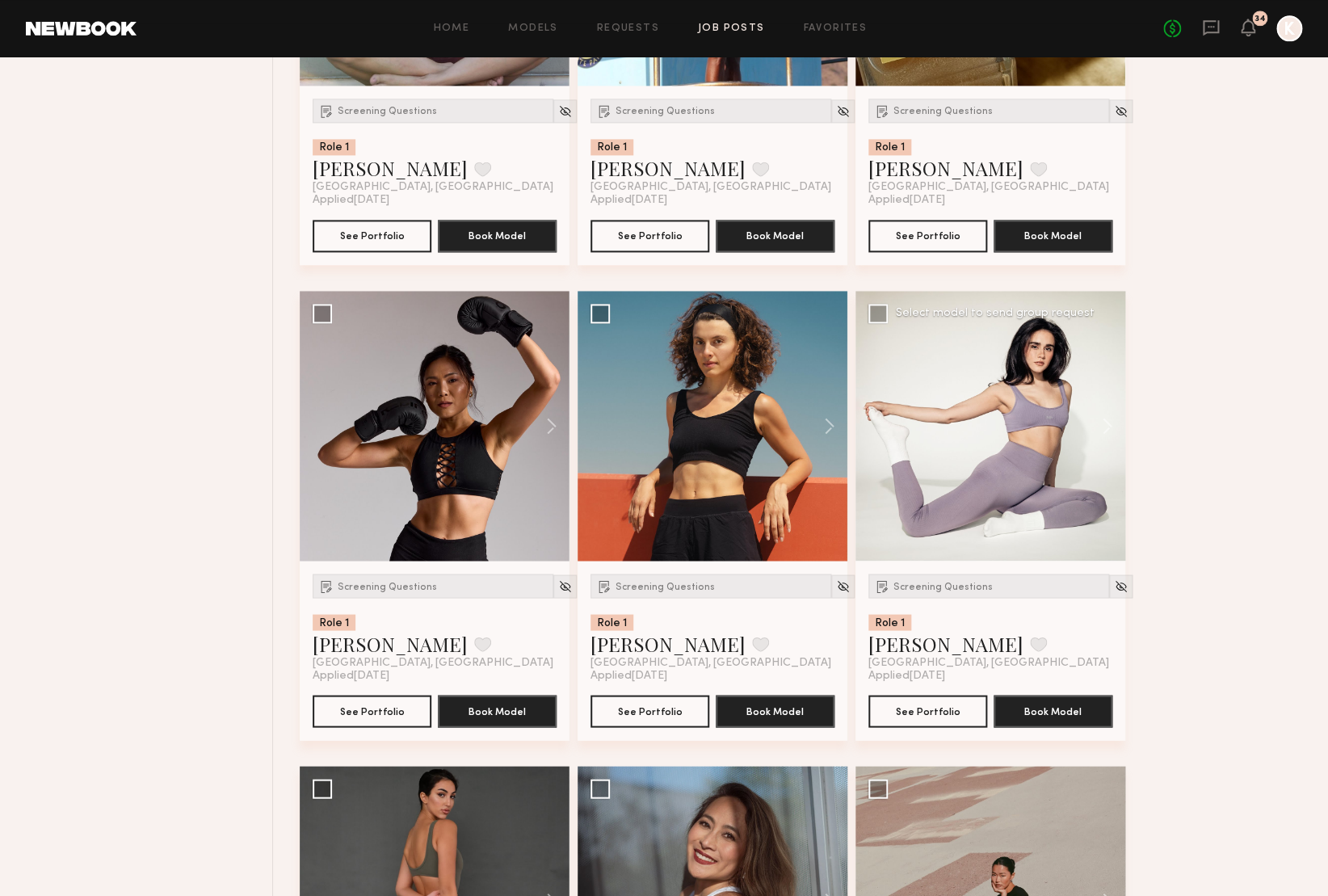
scroll to position [6177, 0]
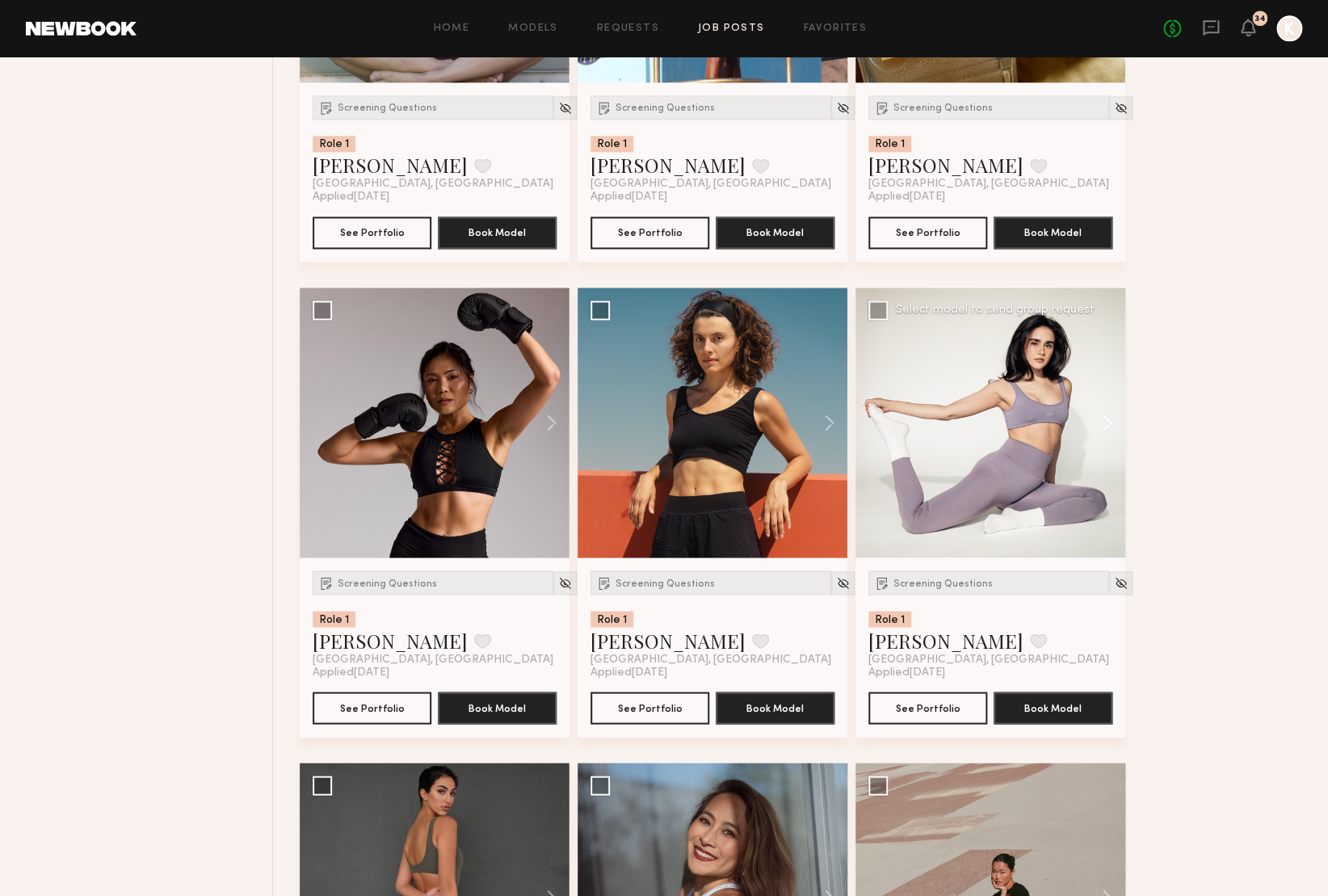
click at [1098, 418] on button at bounding box center [1099, 422] width 51 height 270
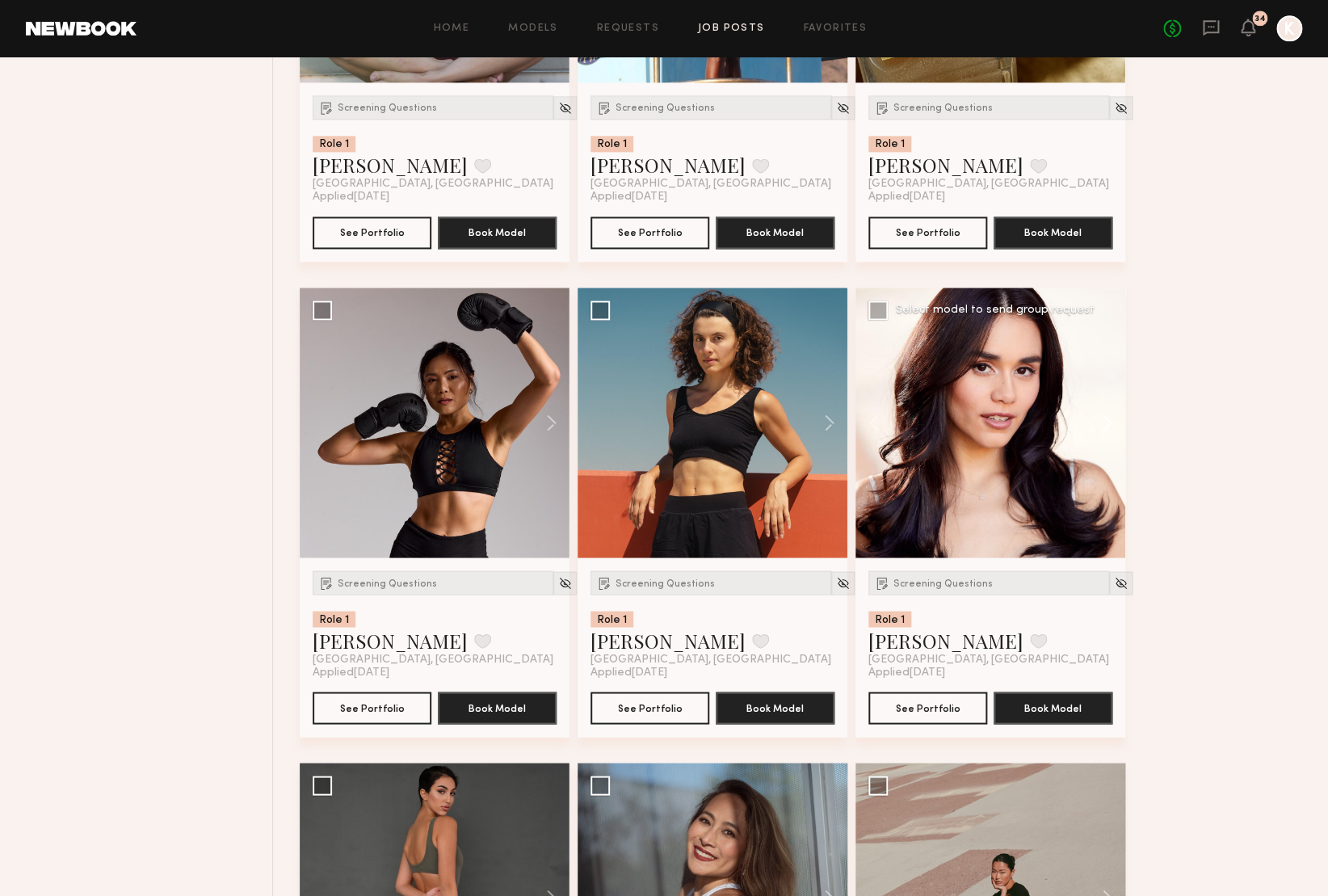
click at [1099, 419] on button at bounding box center [1099, 422] width 51 height 270
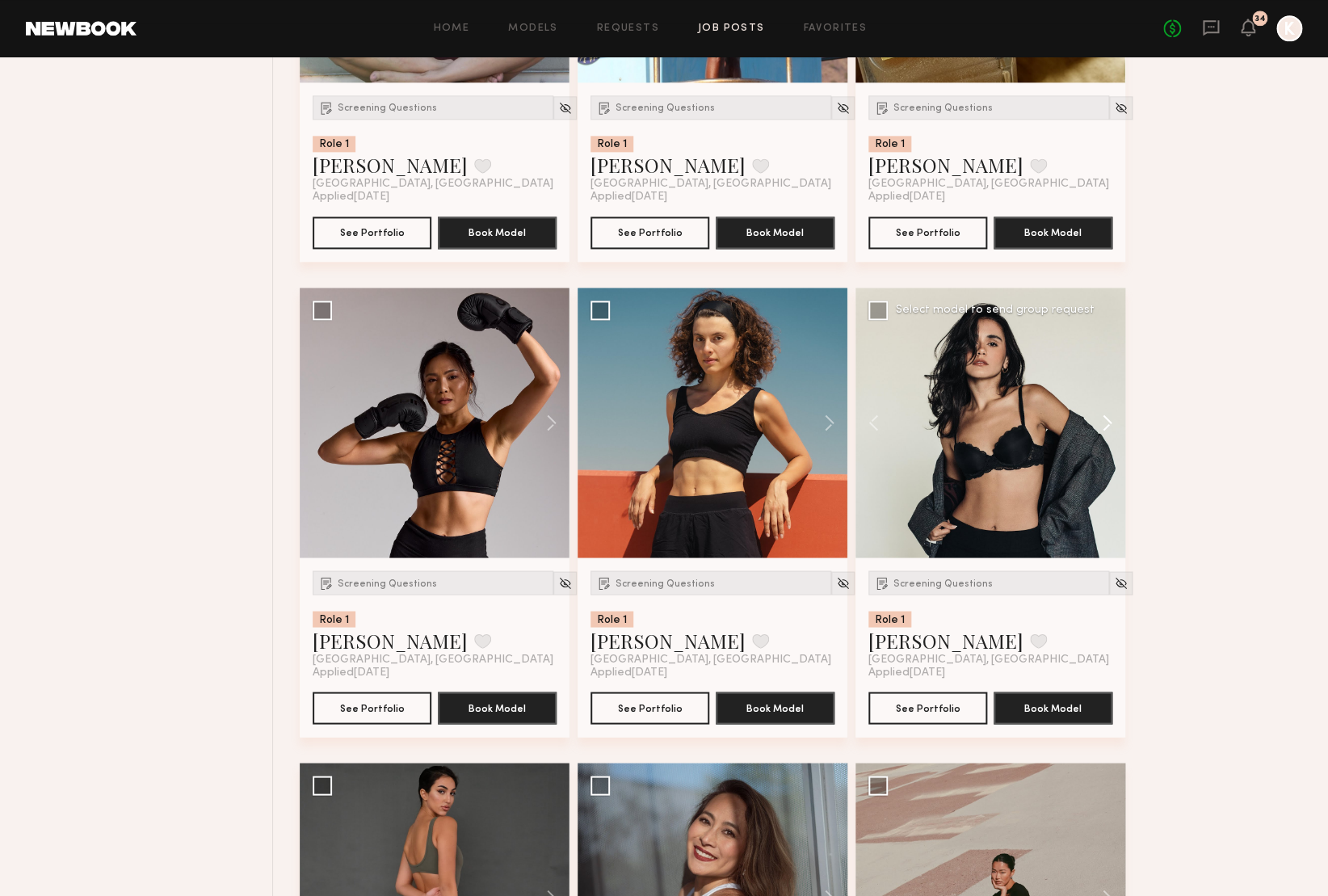
click at [1099, 419] on button at bounding box center [1099, 422] width 51 height 270
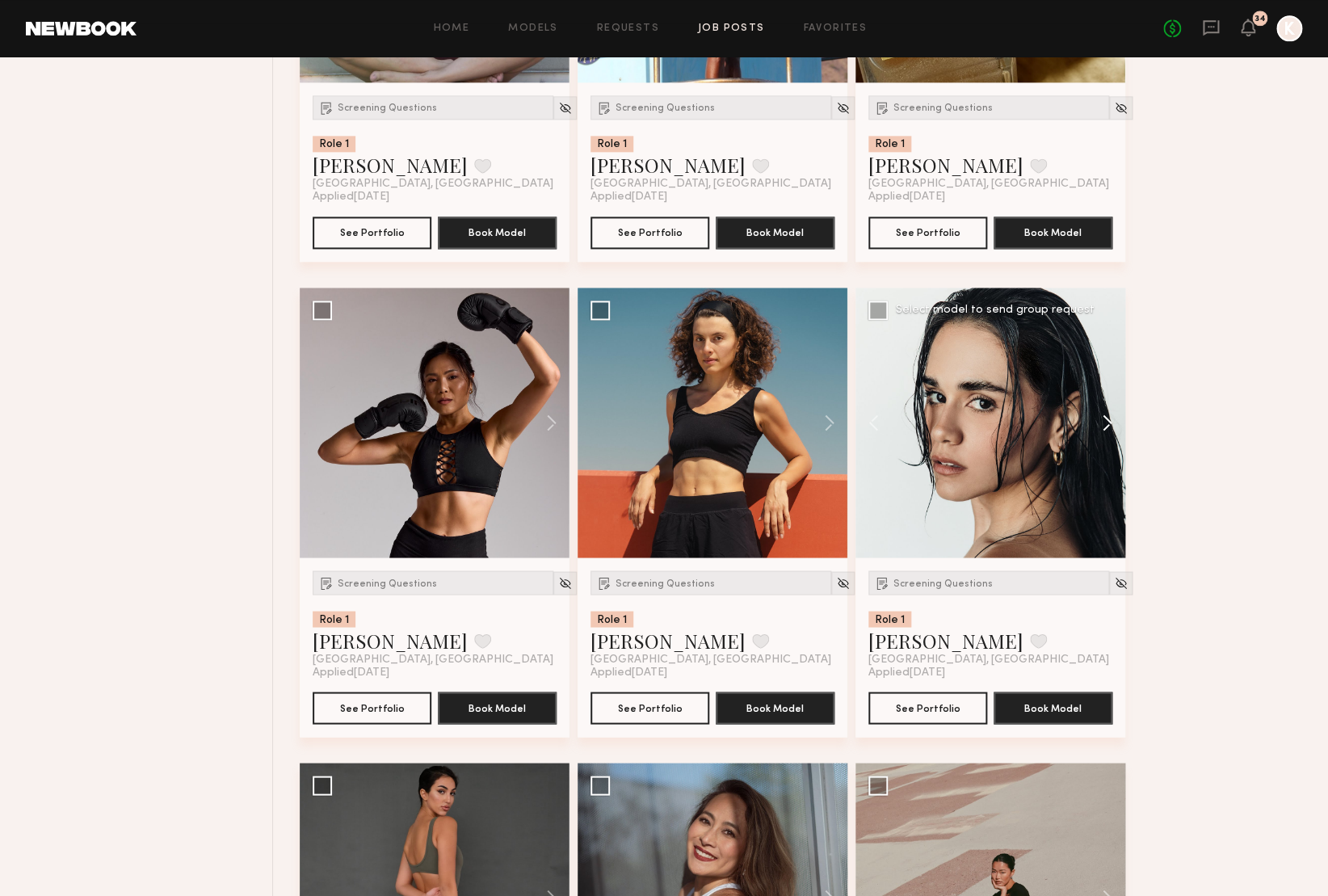
click at [1099, 419] on button at bounding box center [1099, 422] width 51 height 270
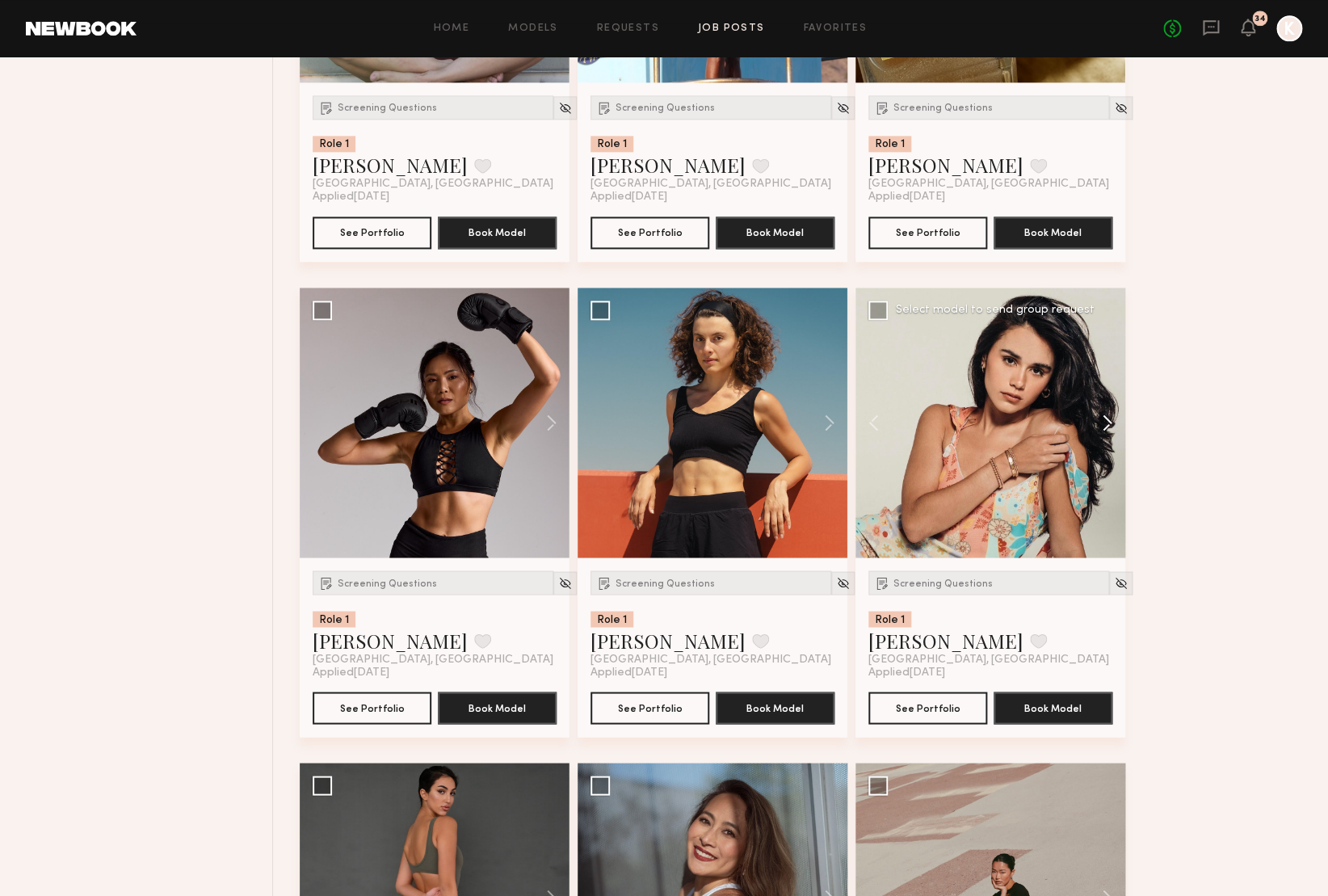
click at [1099, 419] on button at bounding box center [1099, 422] width 51 height 270
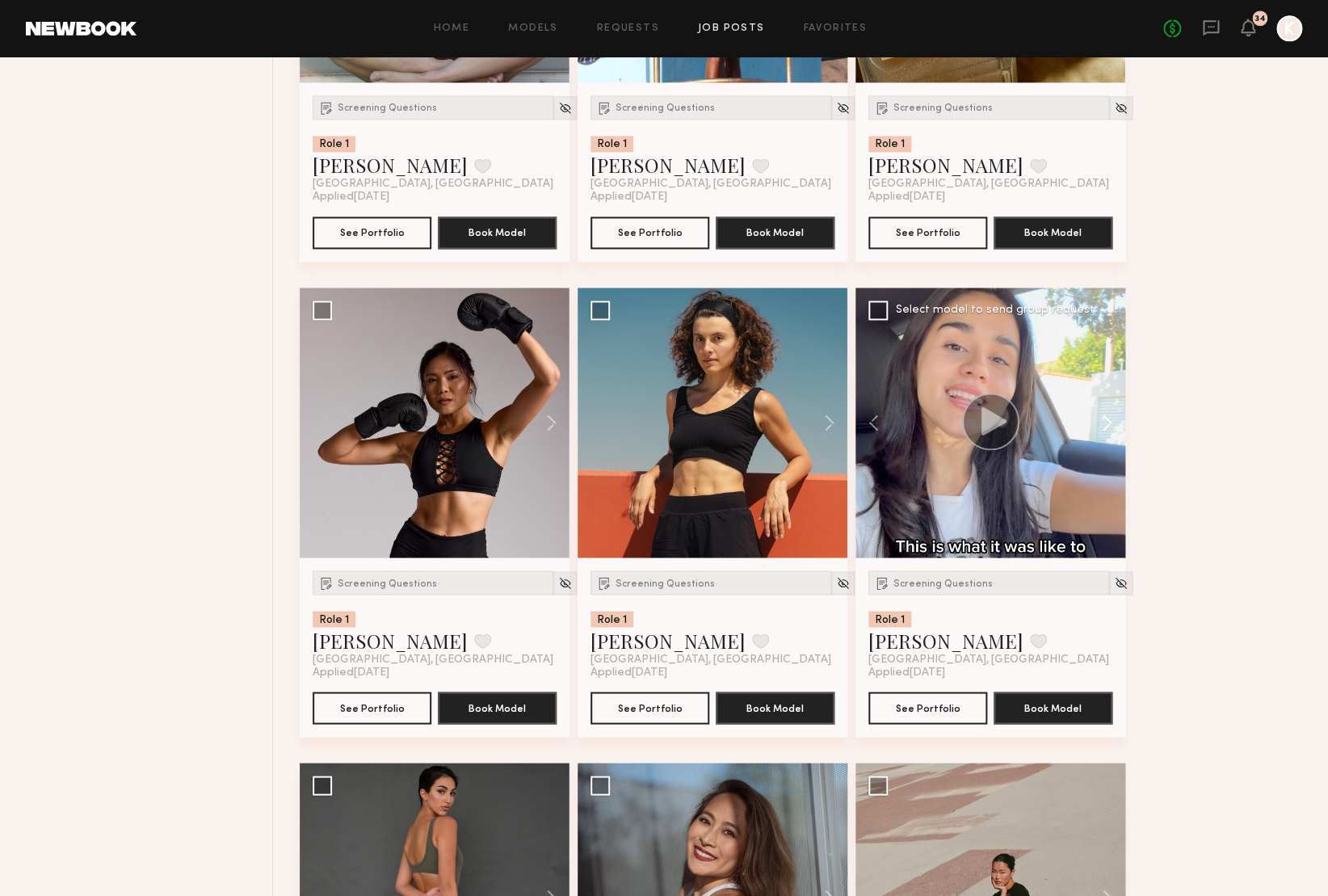
click at [1099, 419] on button at bounding box center [1099, 422] width 51 height 270
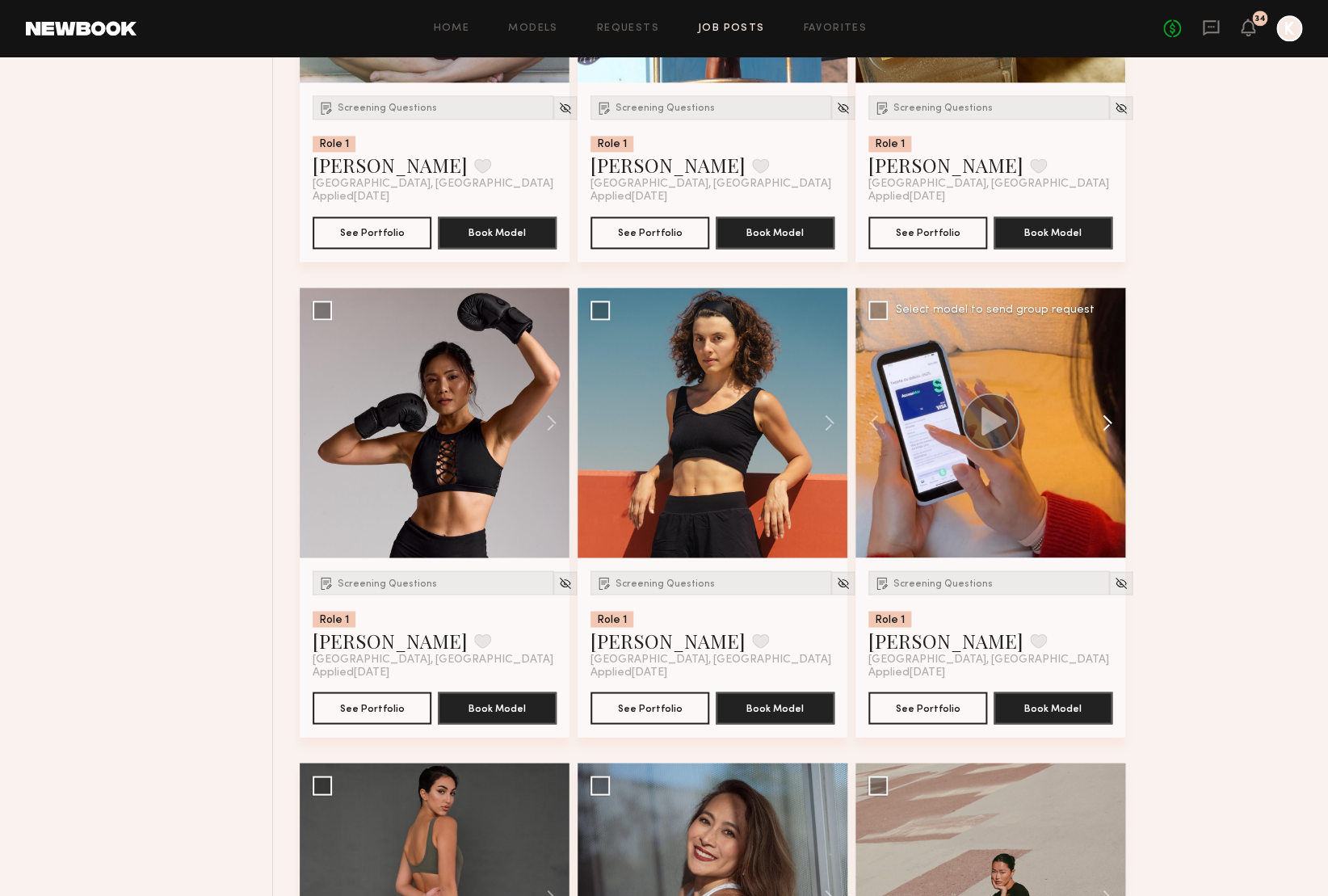
click at [1099, 419] on button at bounding box center [1099, 422] width 51 height 270
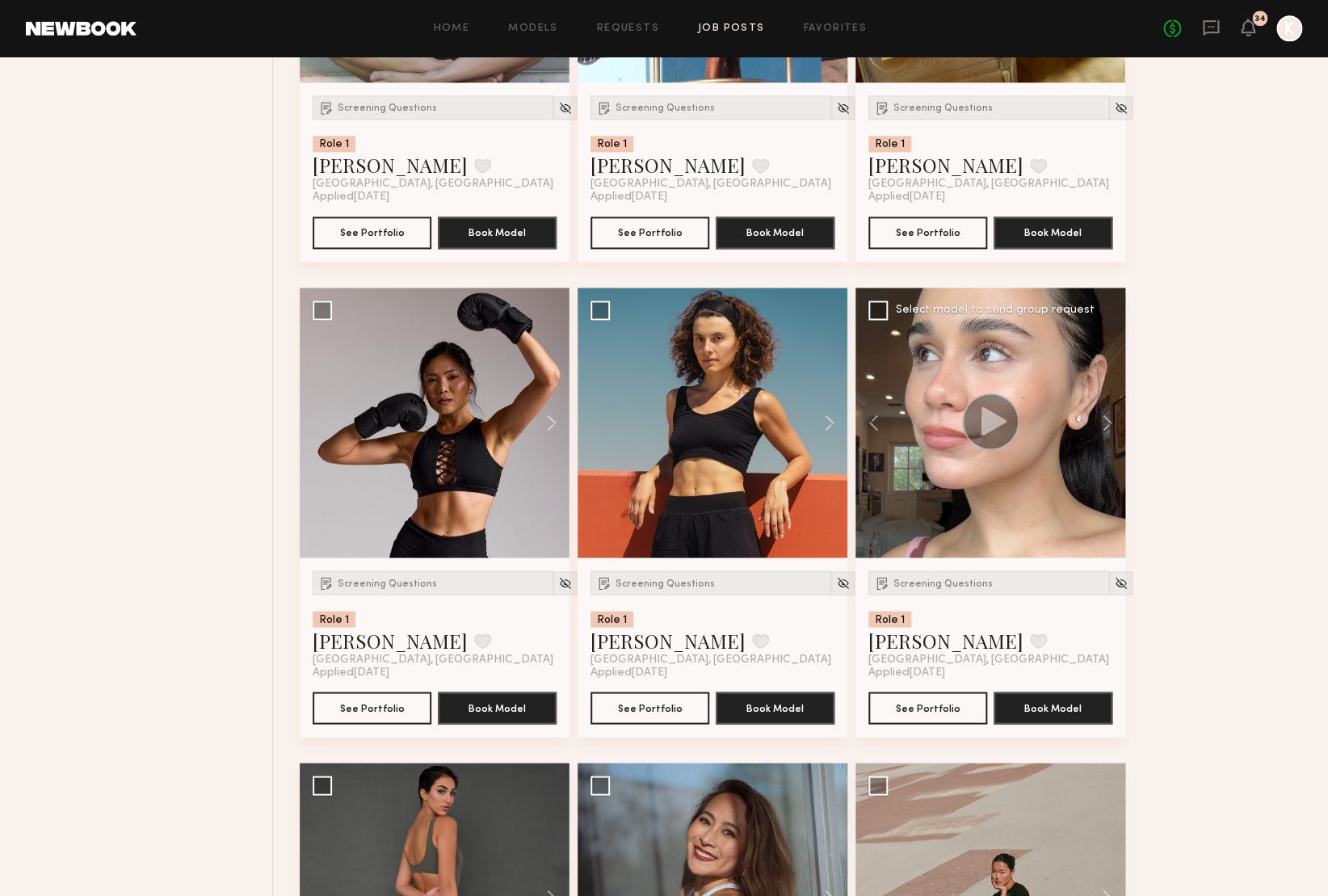
click at [1014, 606] on div "Screening Questions Role 1 [PERSON_NAME] Favorite [GEOGRAPHIC_DATA], [GEOGRAPHI…" at bounding box center [990, 618] width 244 height 96
click at [925, 703] on button "See Portfolio" at bounding box center [928, 707] width 119 height 32
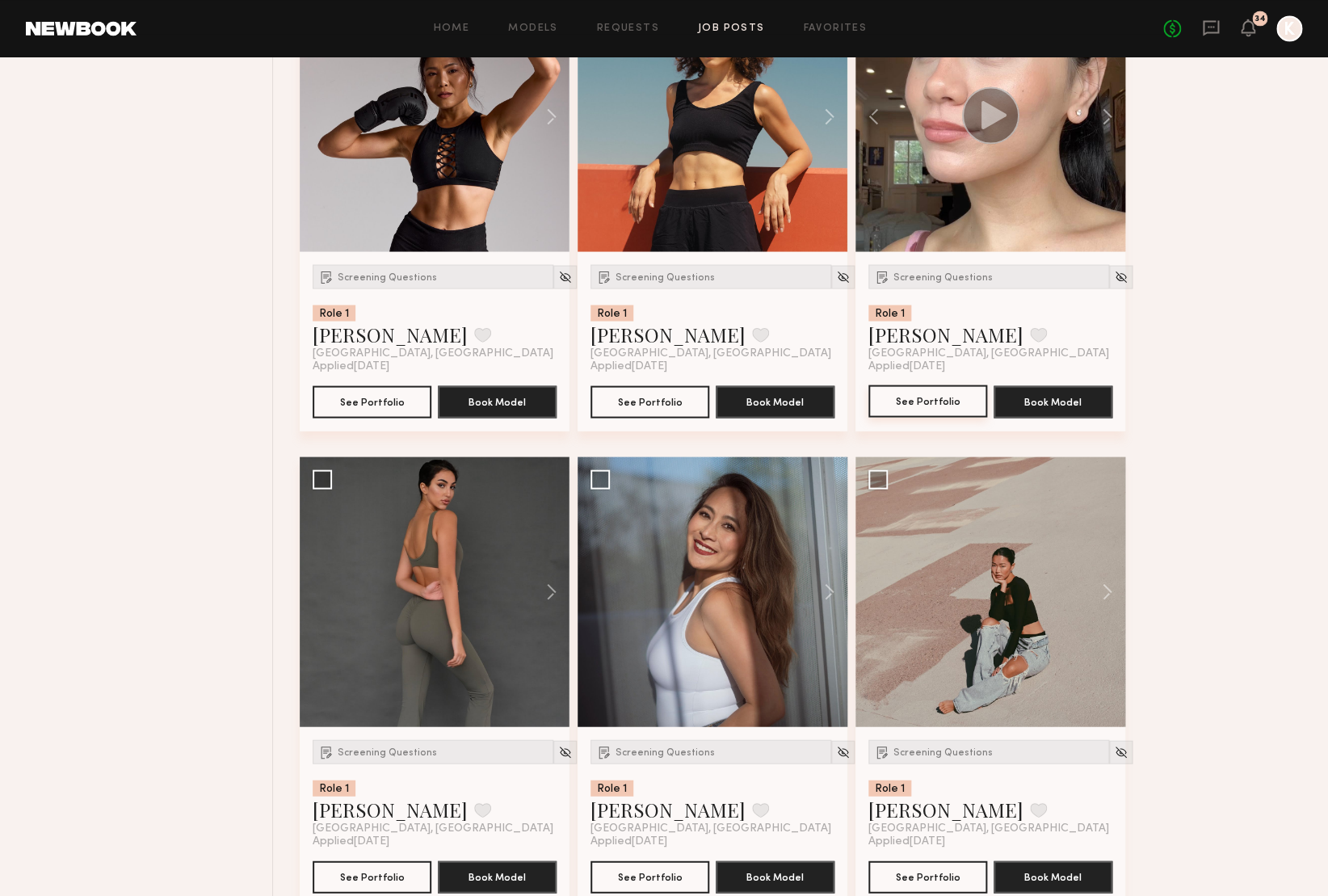
scroll to position [6485, 0]
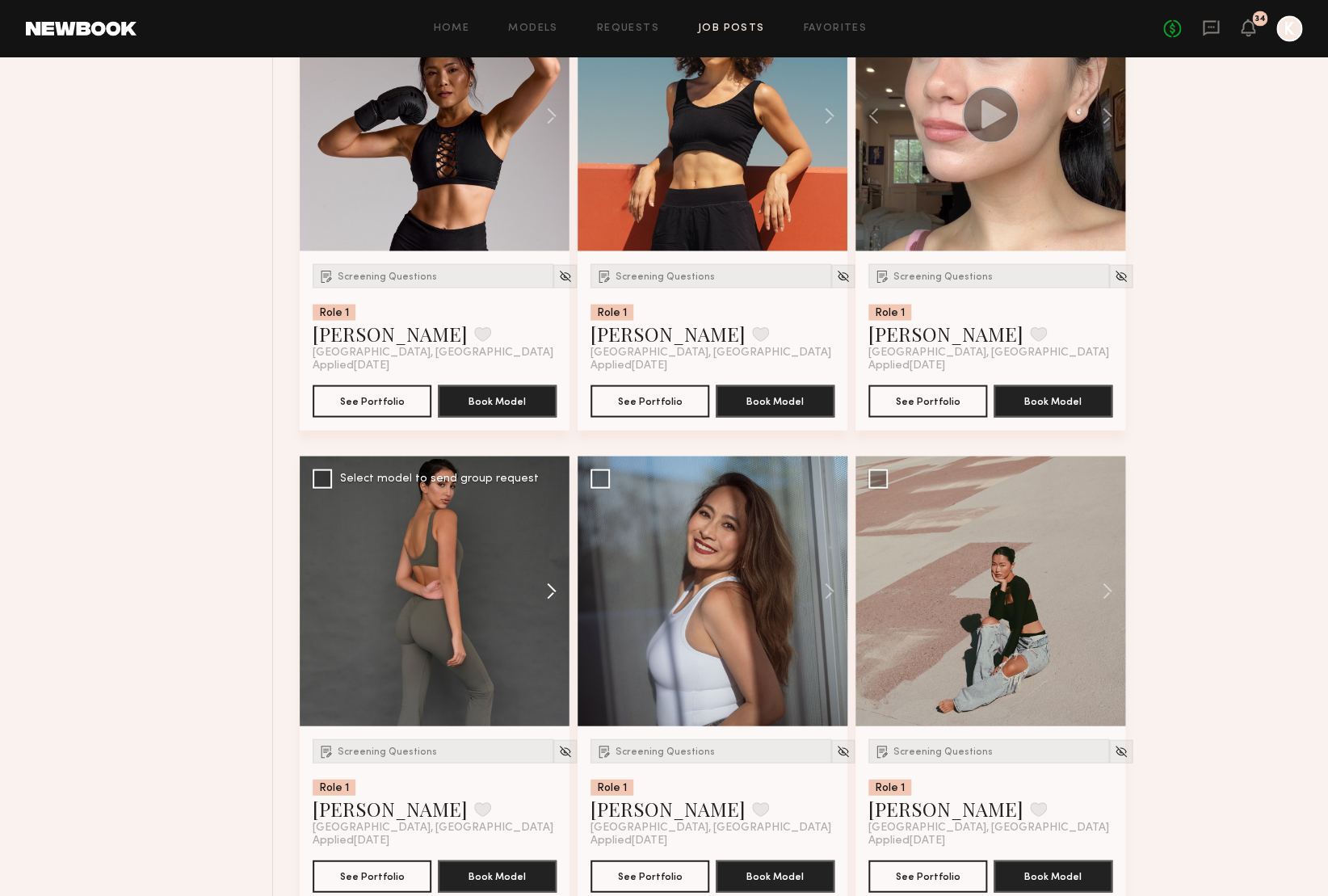
click at [545, 587] on button at bounding box center [543, 590] width 51 height 270
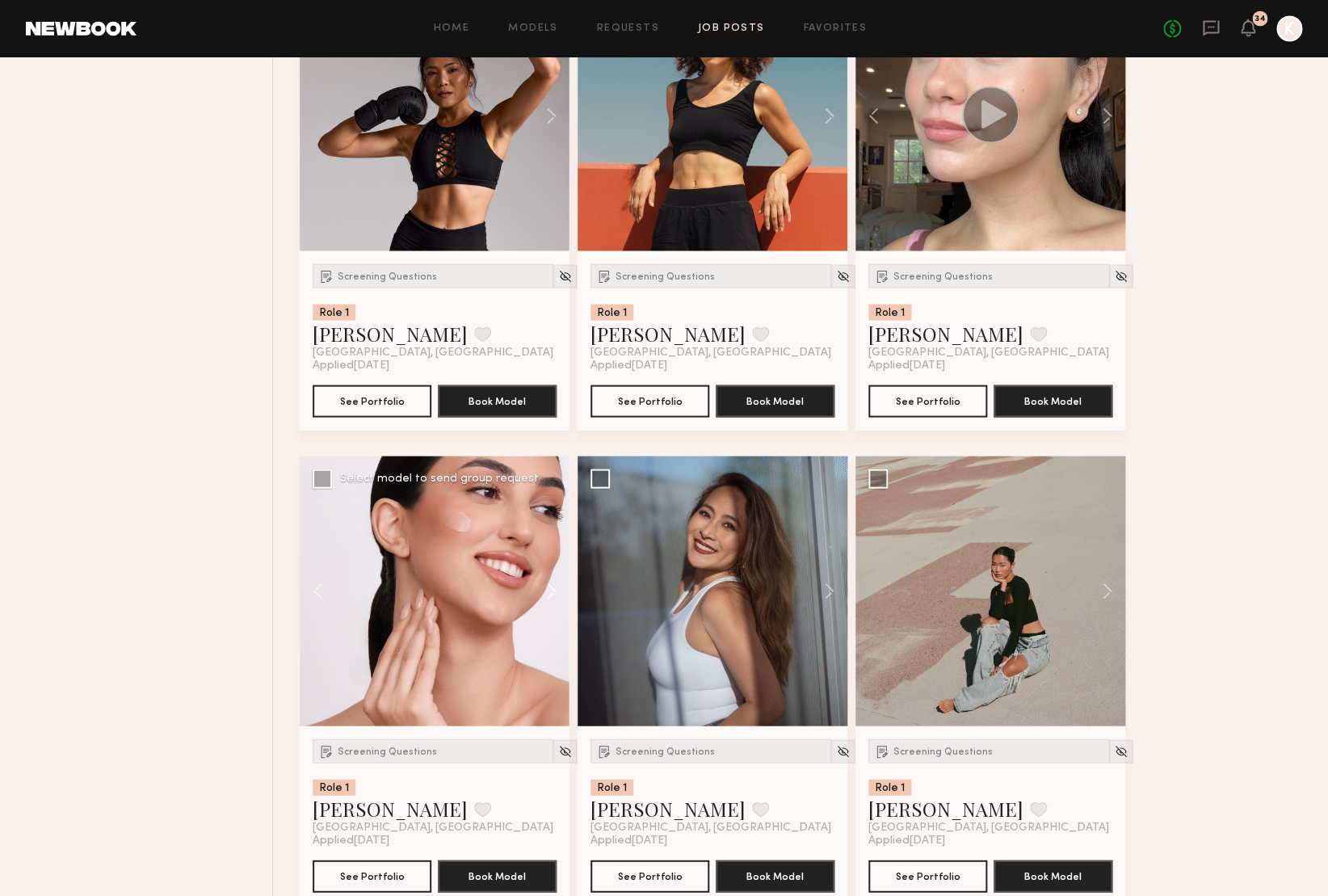
click at [545, 587] on button at bounding box center [543, 590] width 51 height 270
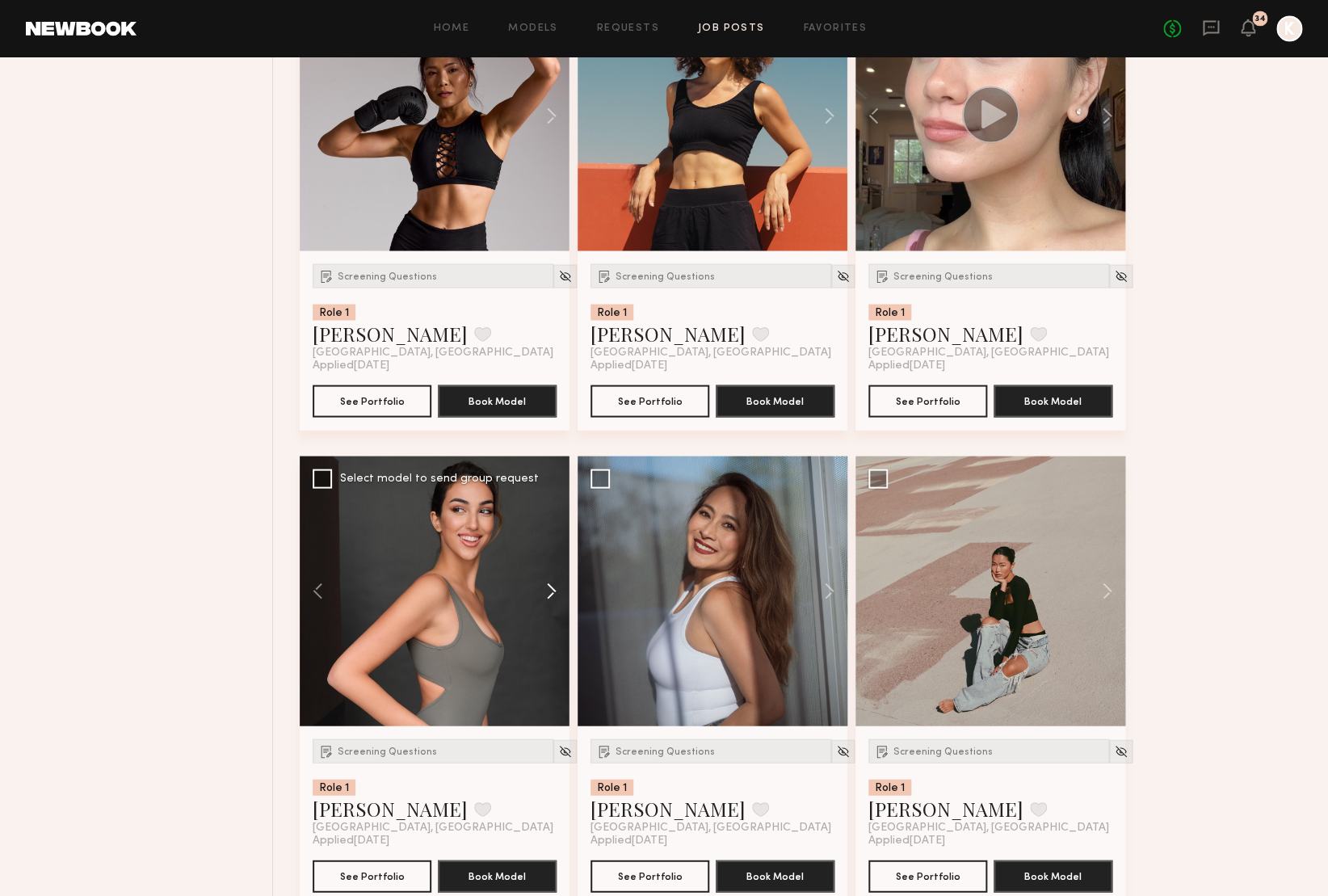
click at [545, 587] on button at bounding box center [543, 590] width 51 height 270
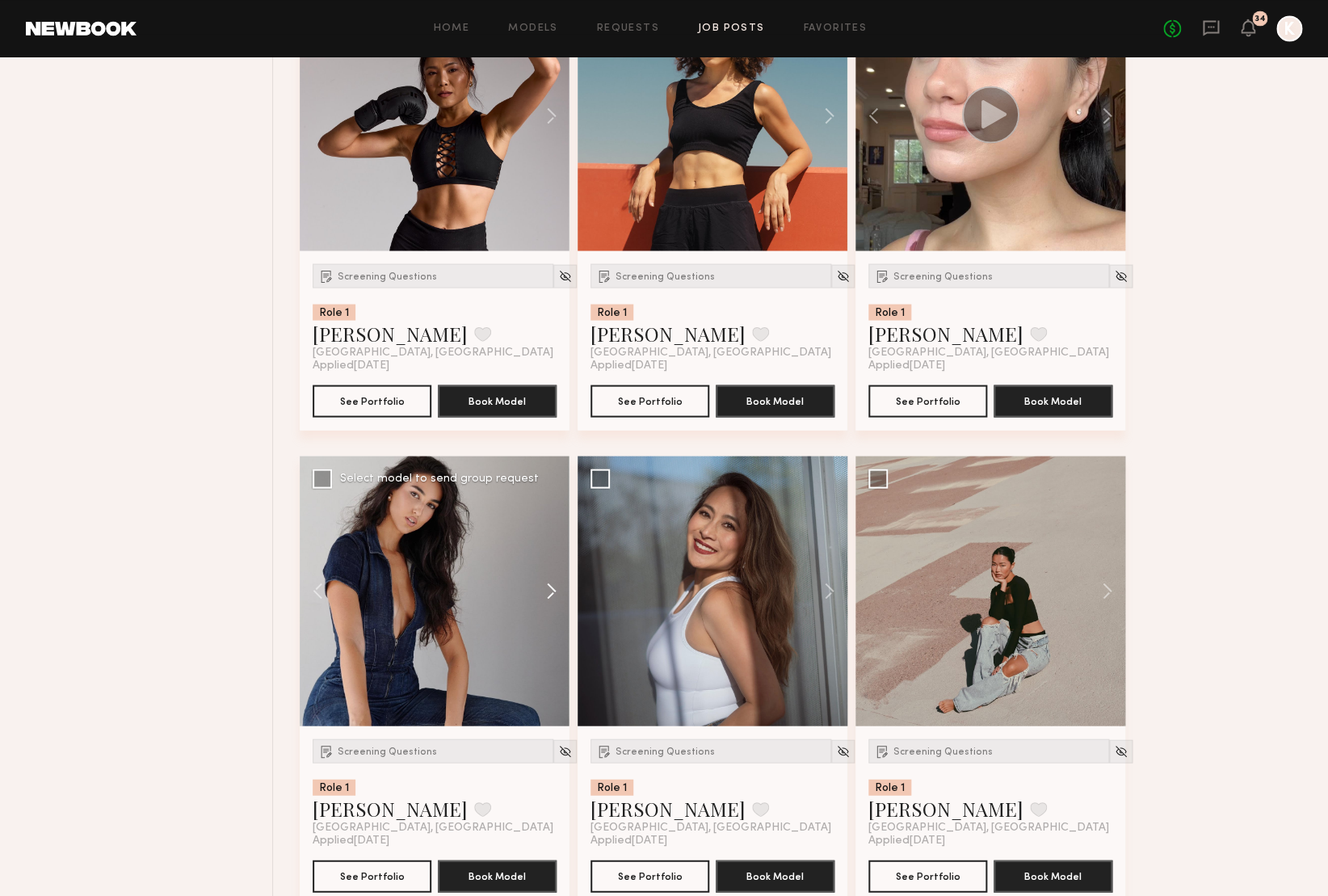
click at [545, 587] on button at bounding box center [543, 590] width 51 height 270
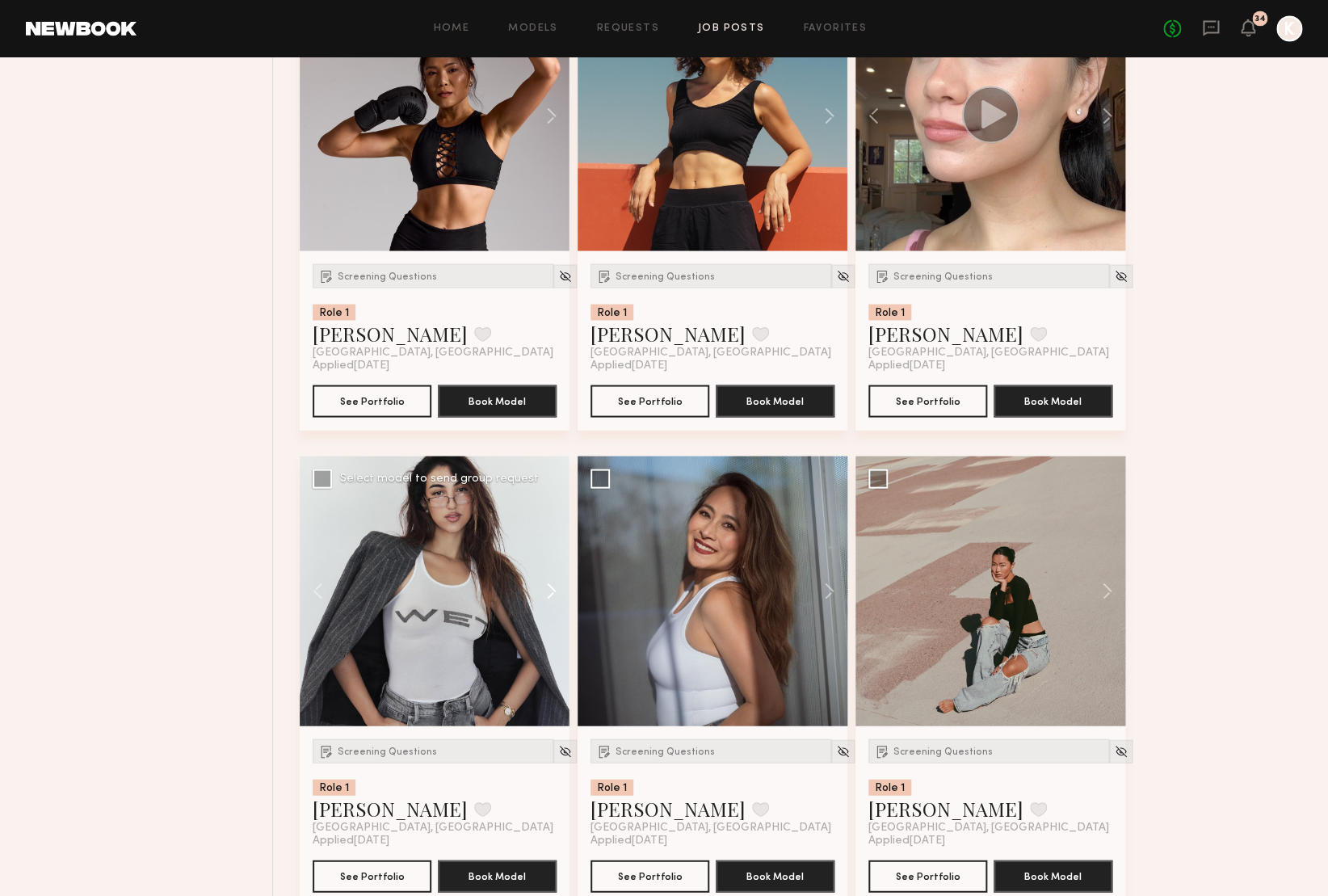
click at [545, 587] on button at bounding box center [543, 590] width 51 height 270
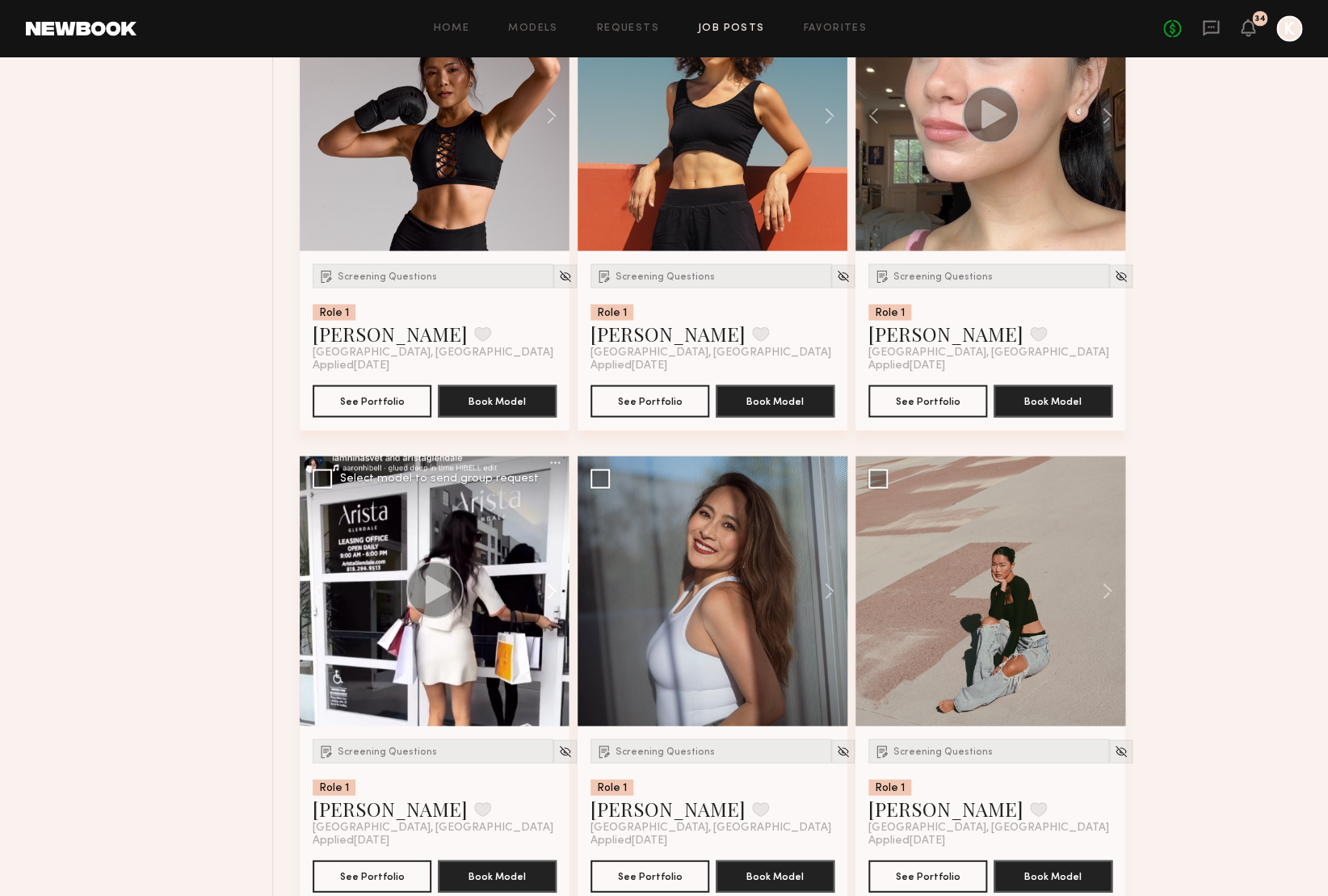
click at [545, 587] on button at bounding box center [543, 590] width 51 height 270
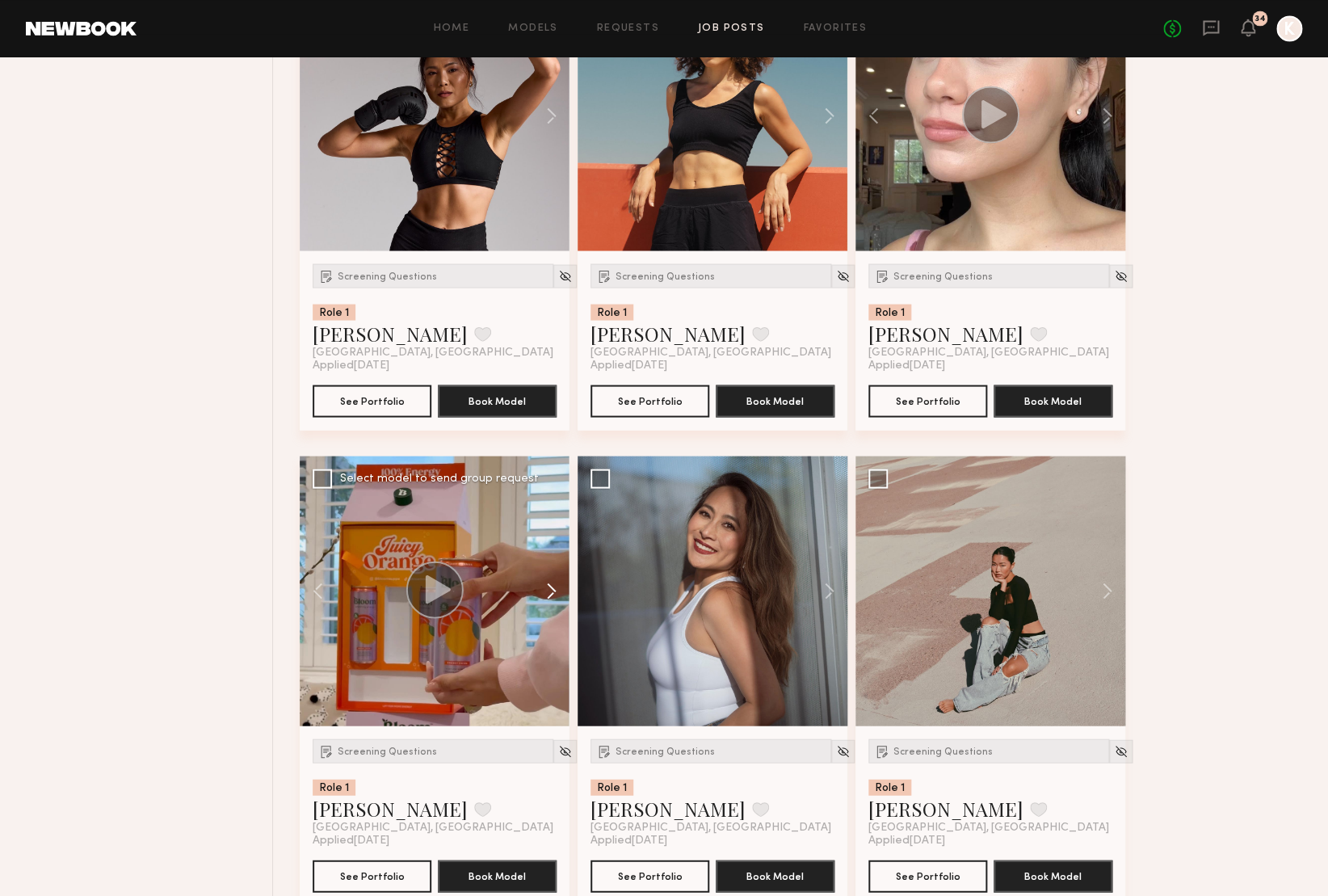
click at [545, 587] on button at bounding box center [543, 590] width 51 height 270
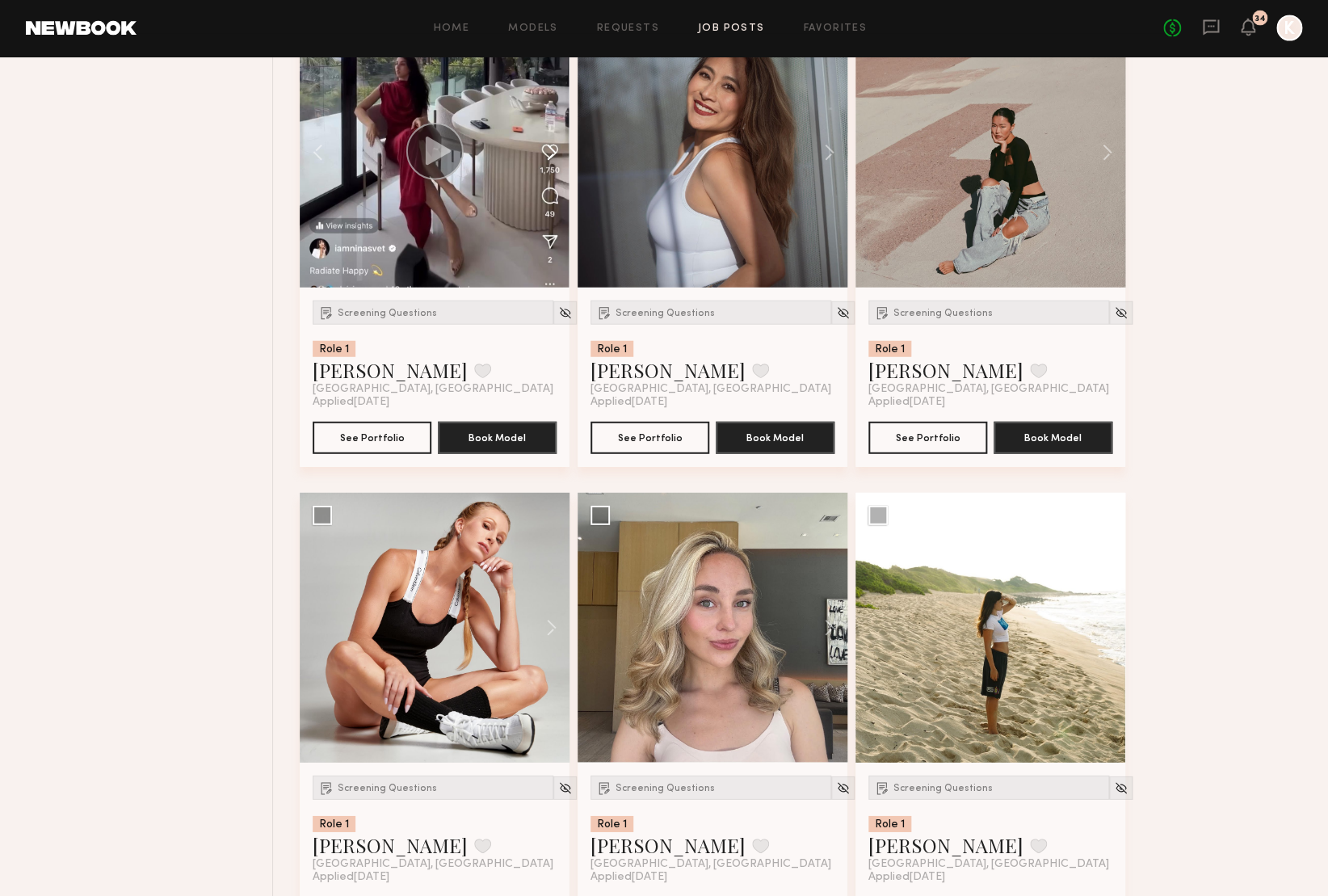
scroll to position [6925, 0]
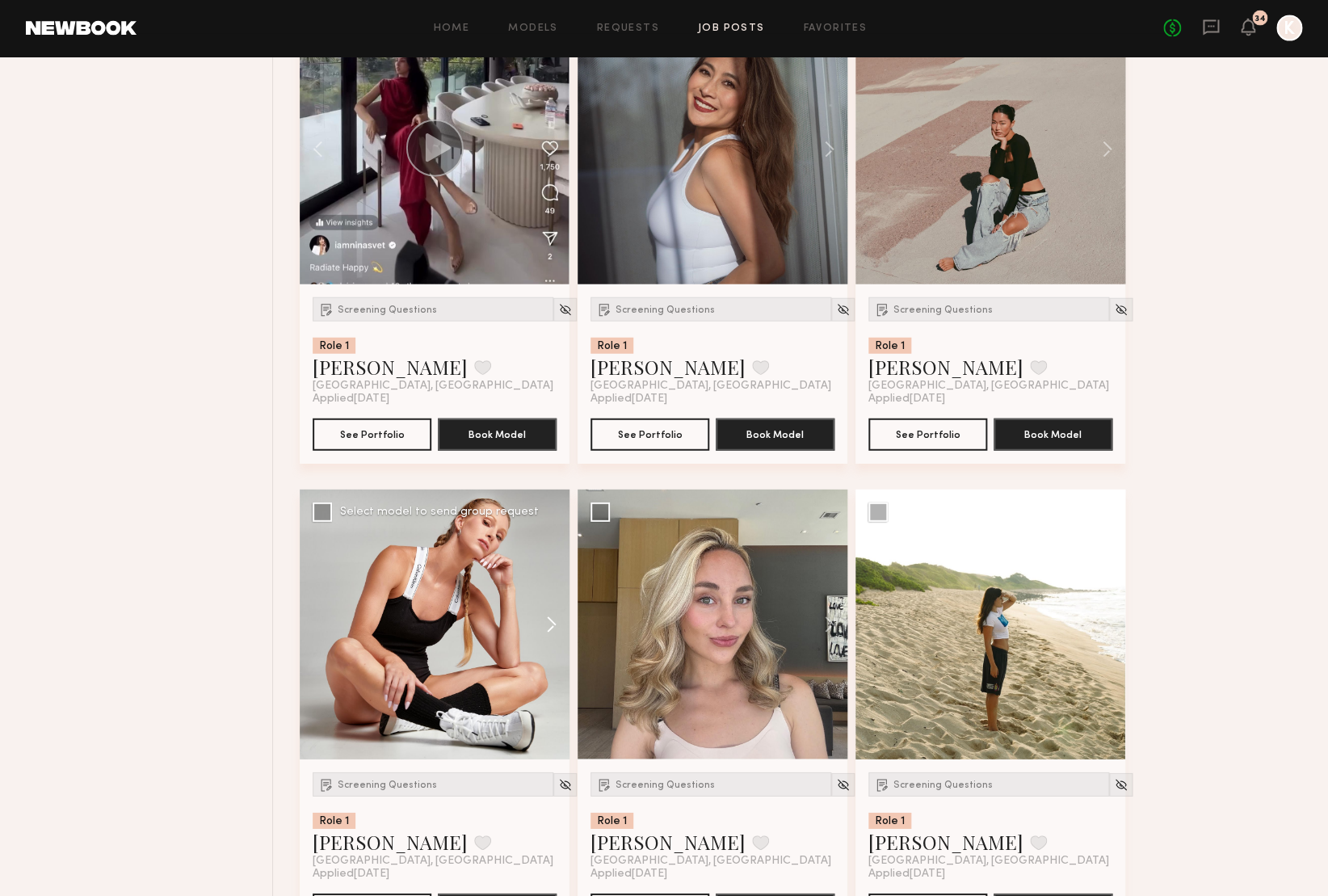
click at [547, 625] on button at bounding box center [543, 624] width 51 height 270
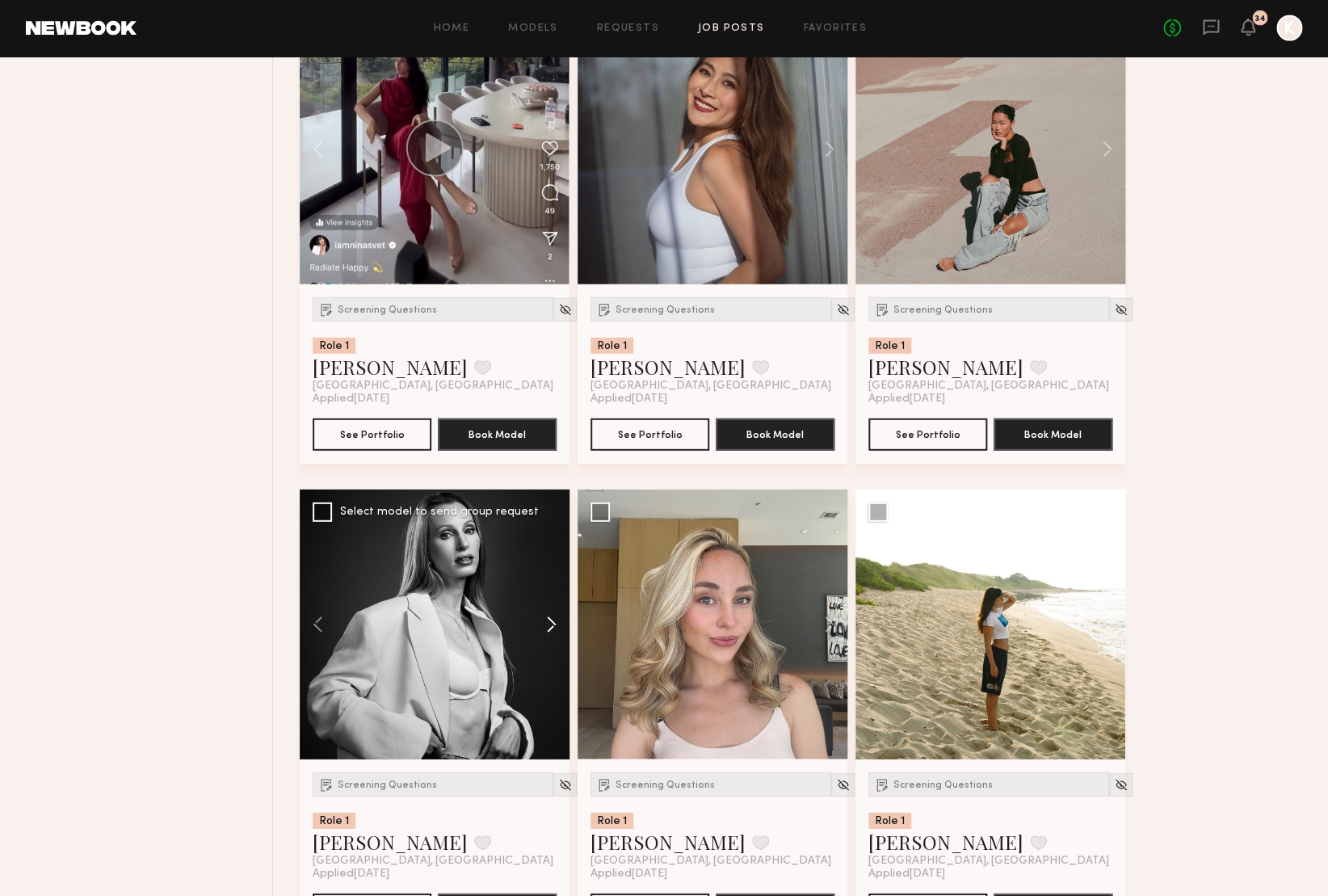
click at [547, 625] on button at bounding box center [543, 624] width 51 height 270
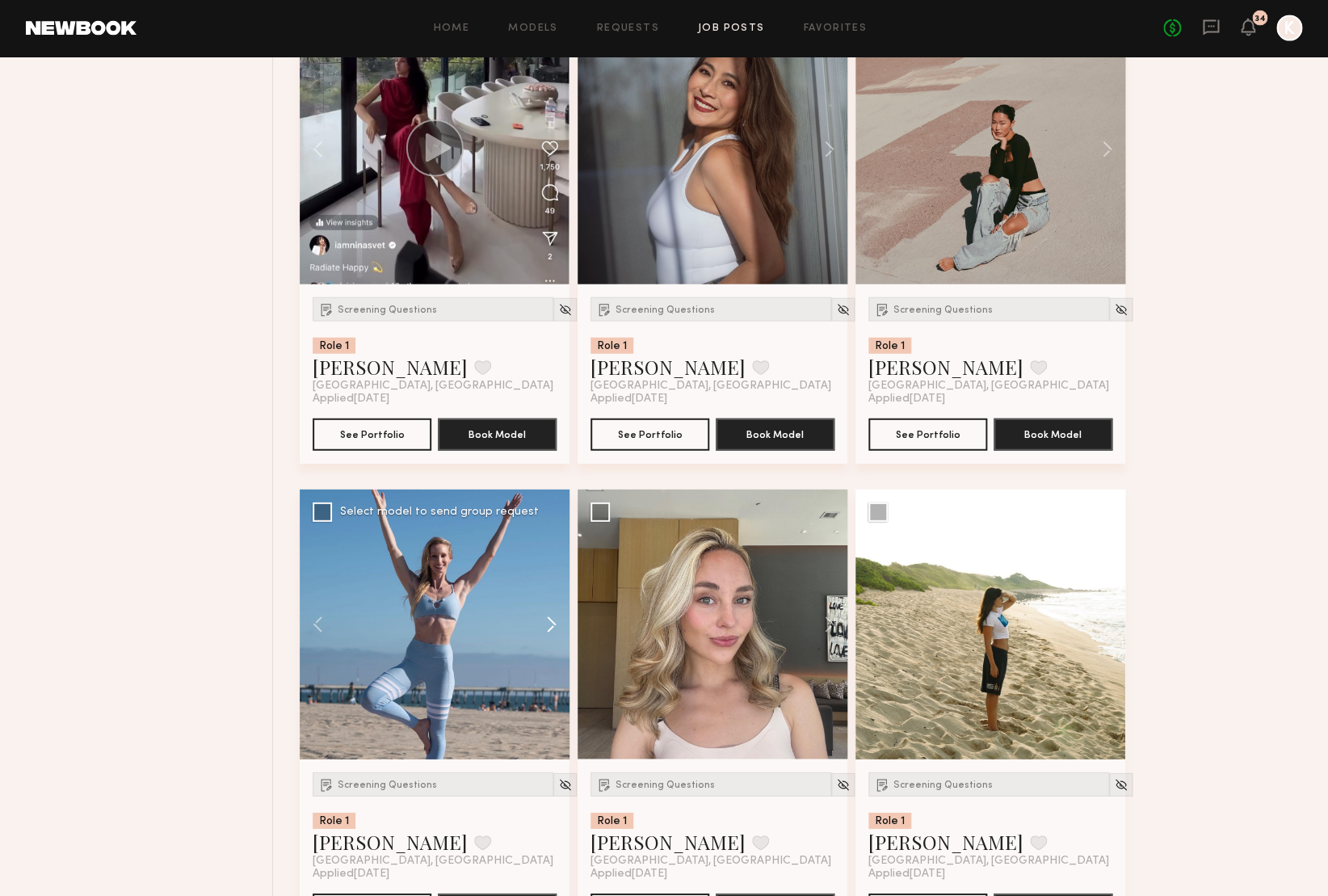
click at [547, 625] on button at bounding box center [543, 624] width 51 height 270
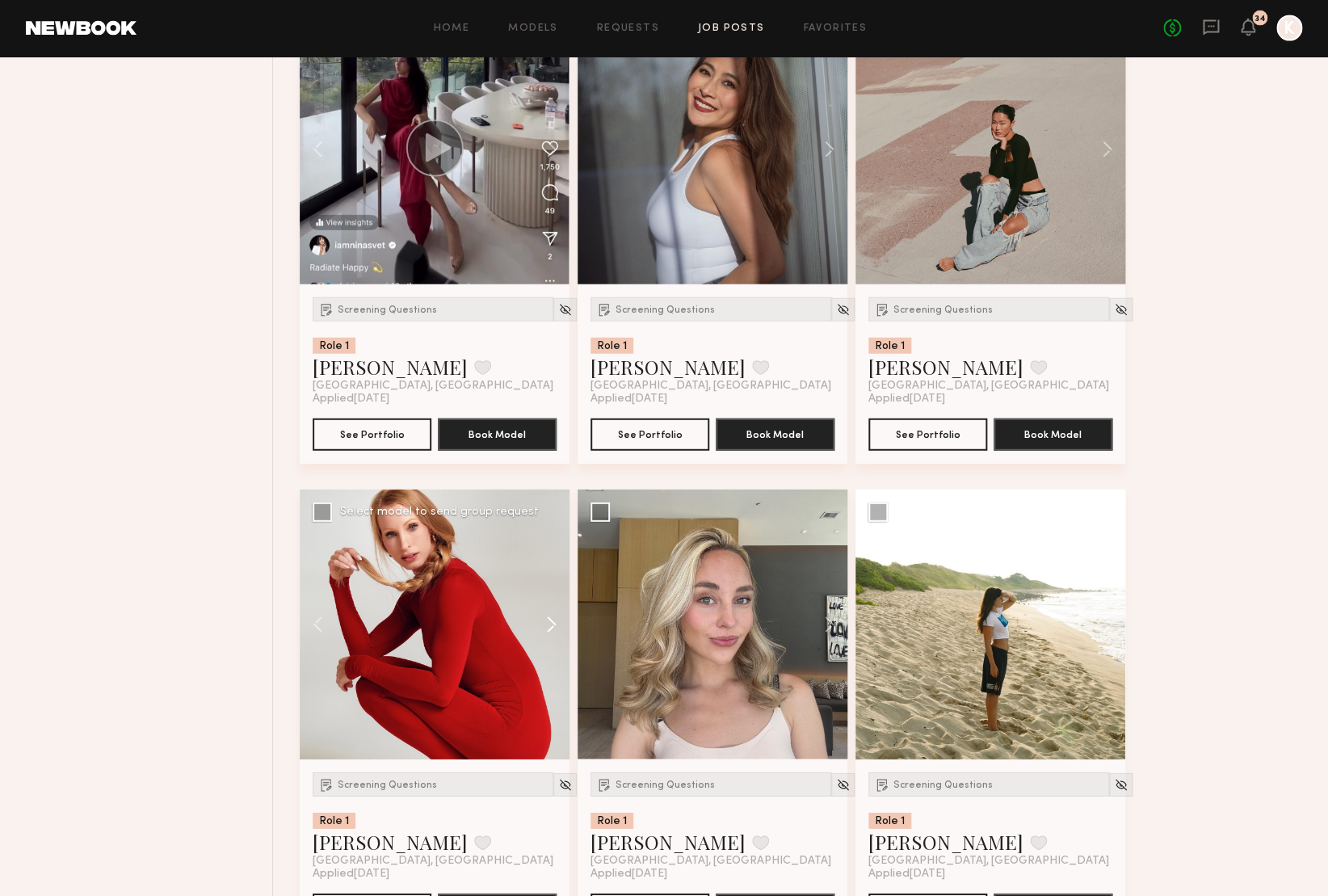
click at [547, 625] on button at bounding box center [543, 624] width 51 height 270
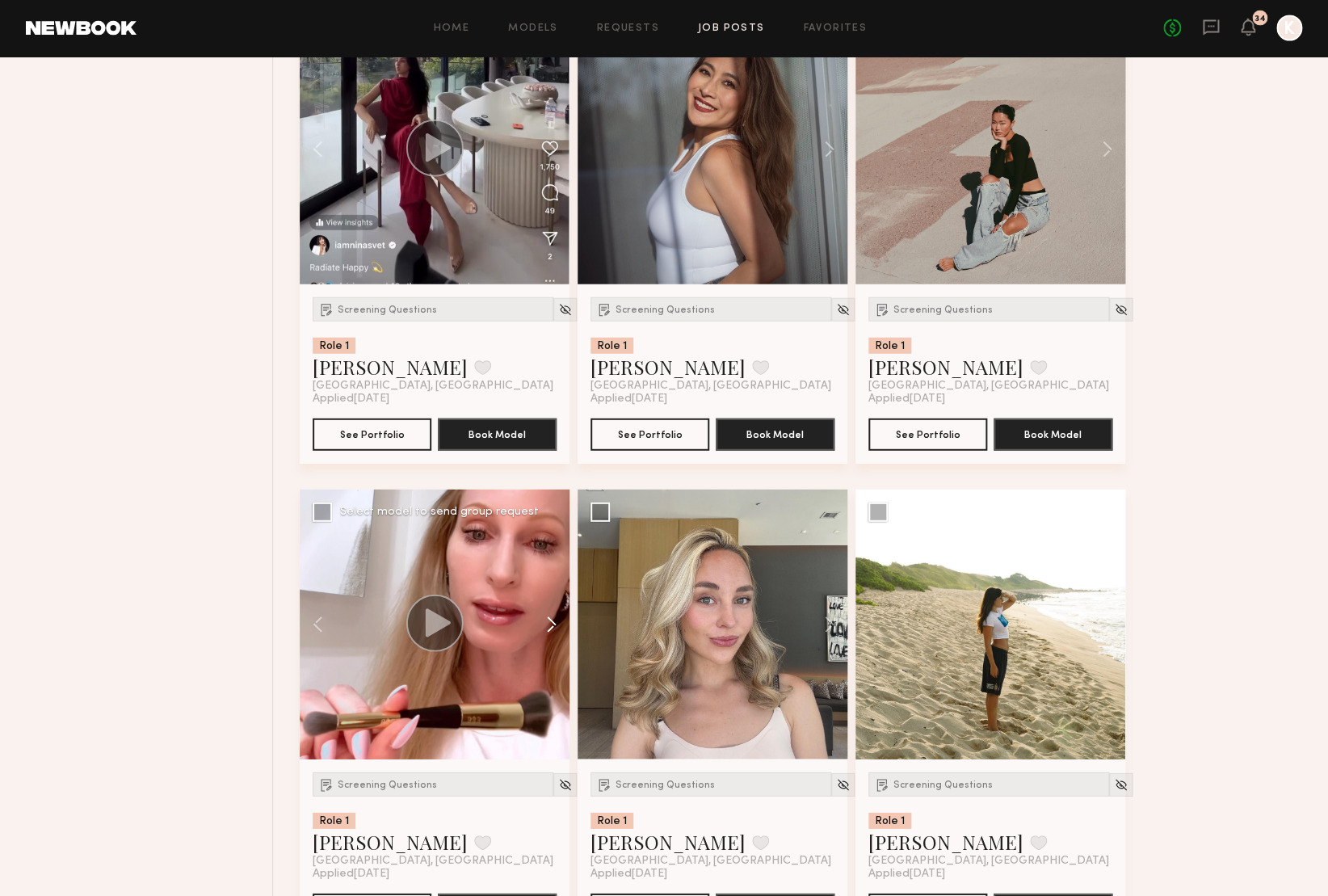
click at [547, 625] on button at bounding box center [543, 624] width 51 height 270
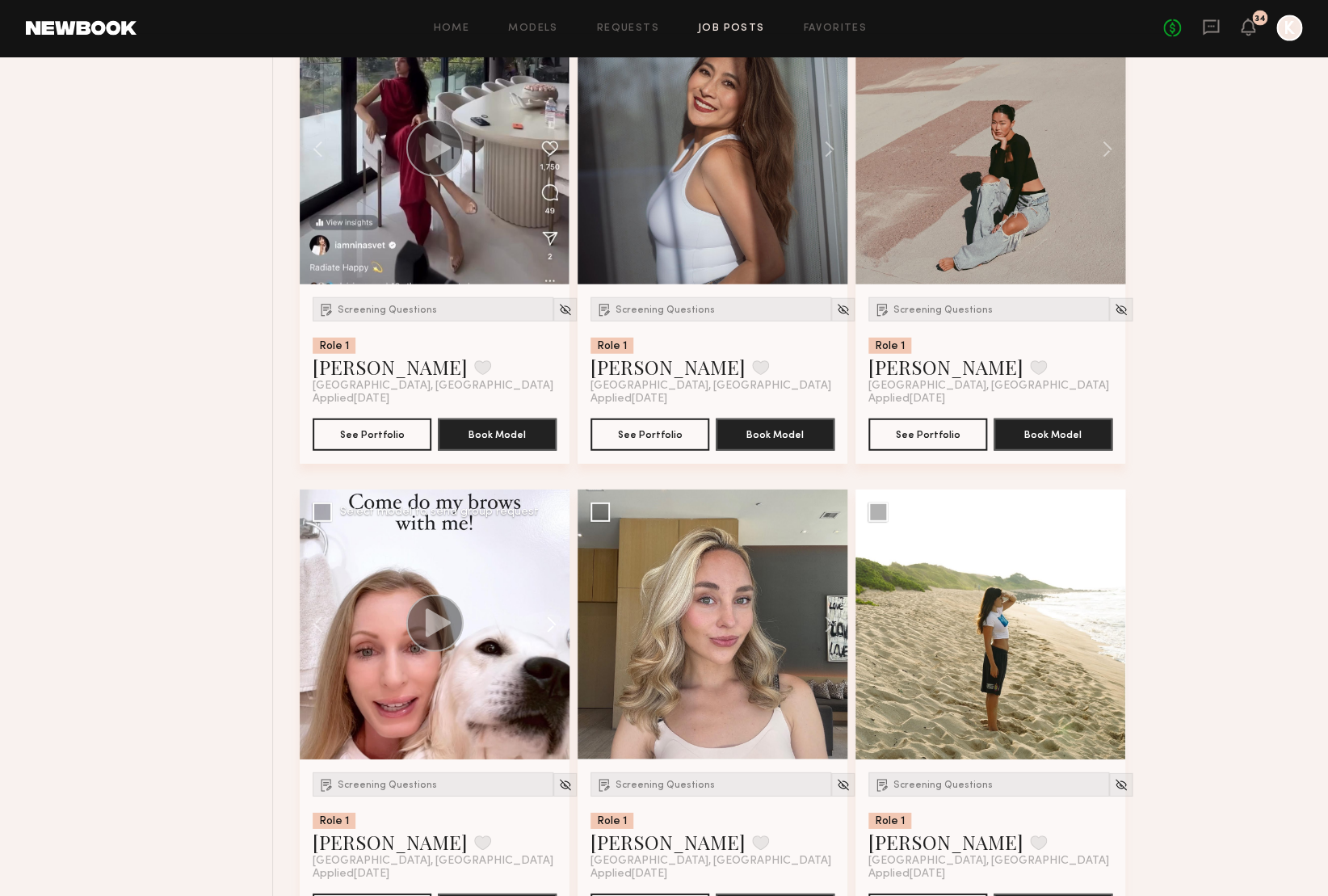
click at [547, 625] on button at bounding box center [543, 624] width 51 height 270
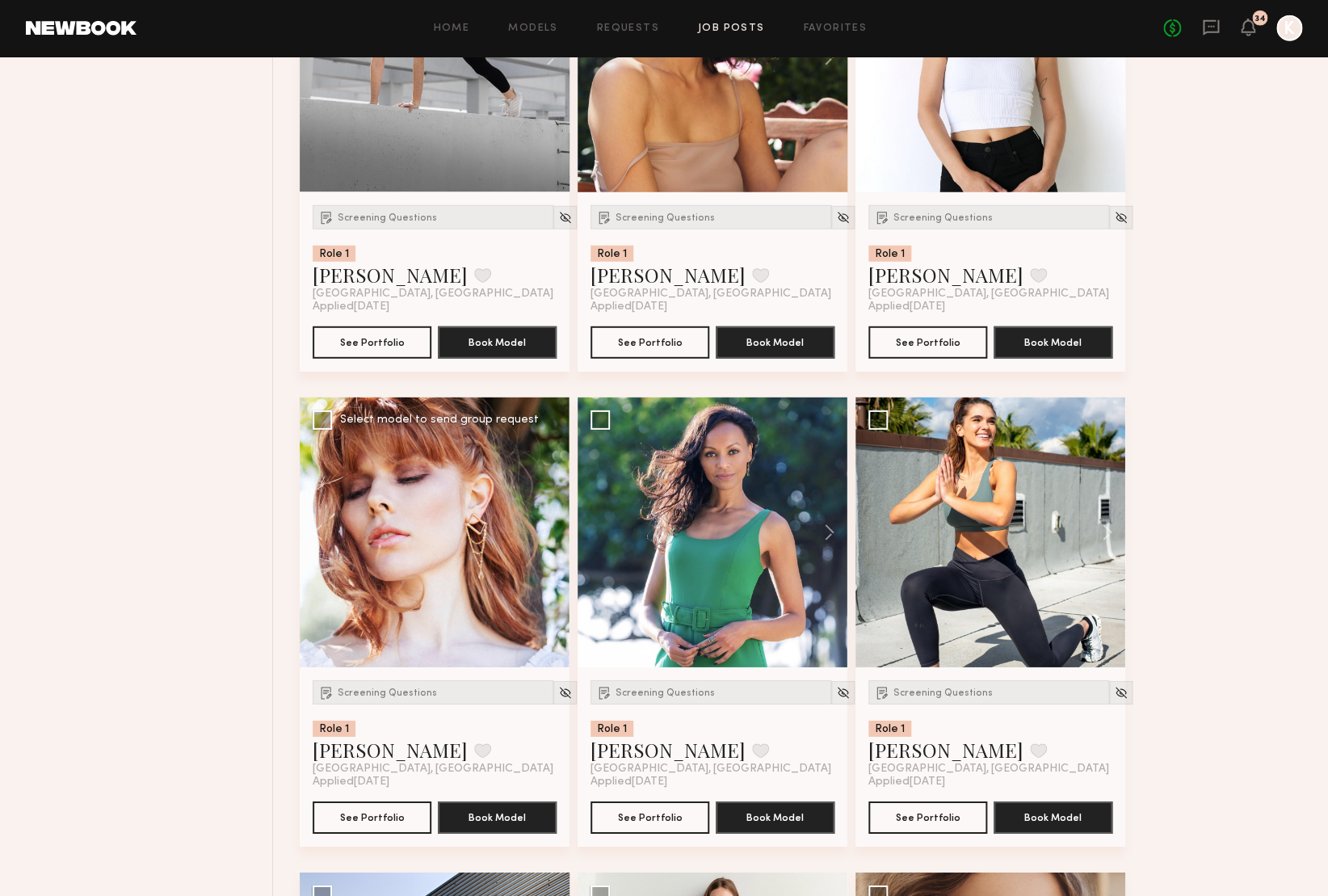
scroll to position [1794, 0]
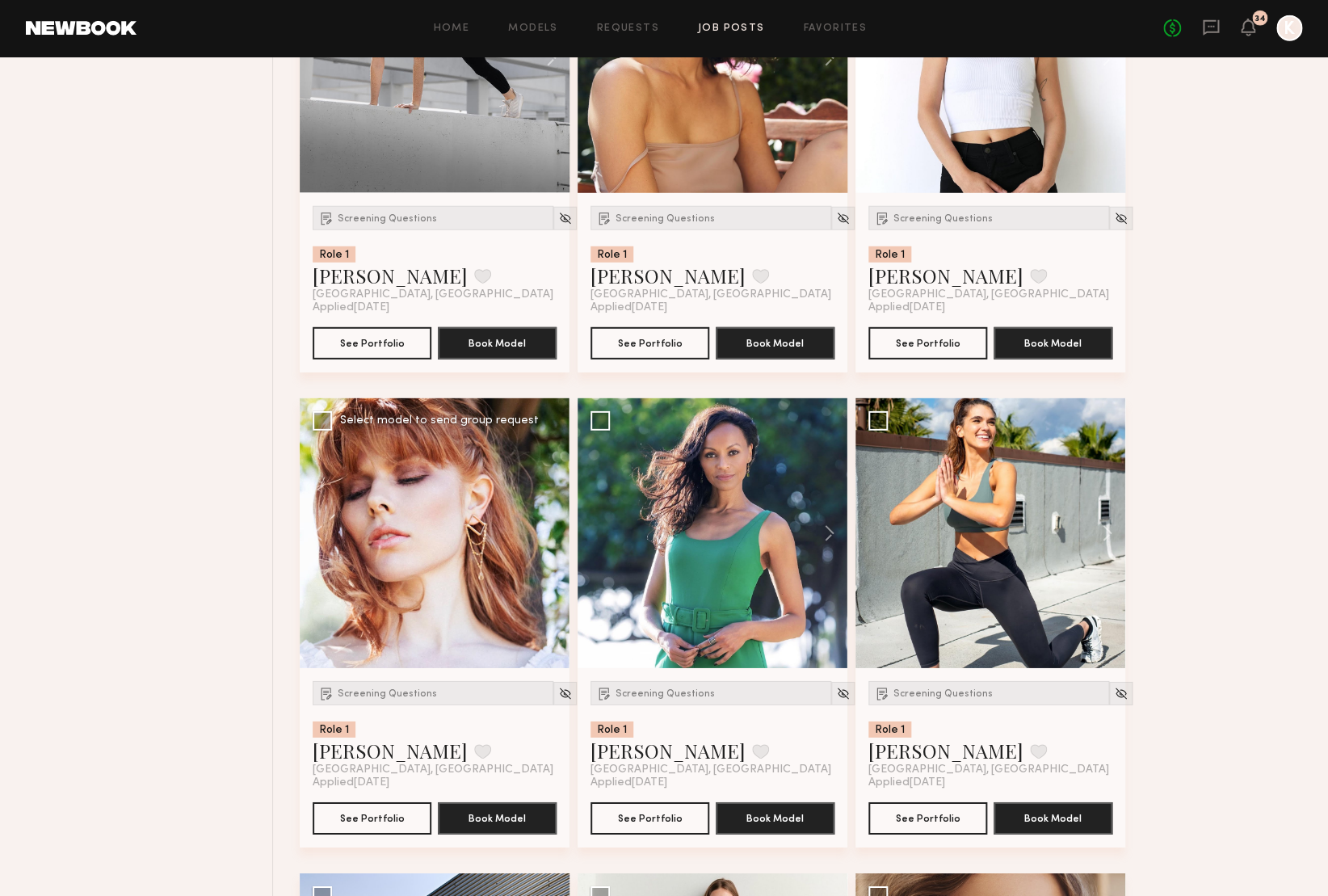
click at [550, 534] on div at bounding box center [434, 532] width 270 height 270
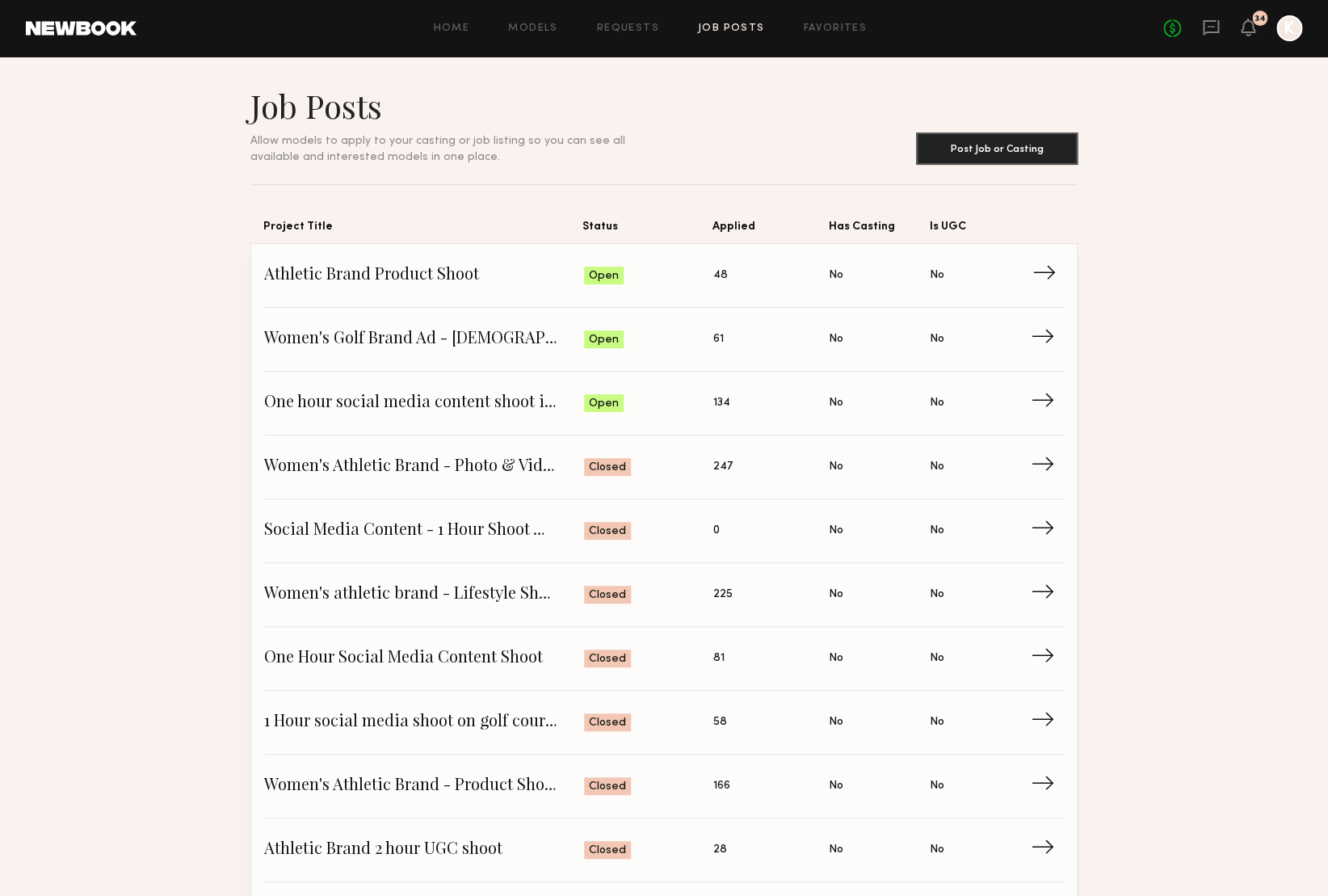
click at [447, 281] on span "Athletic Brand Product Shoot" at bounding box center [424, 275] width 320 height 24
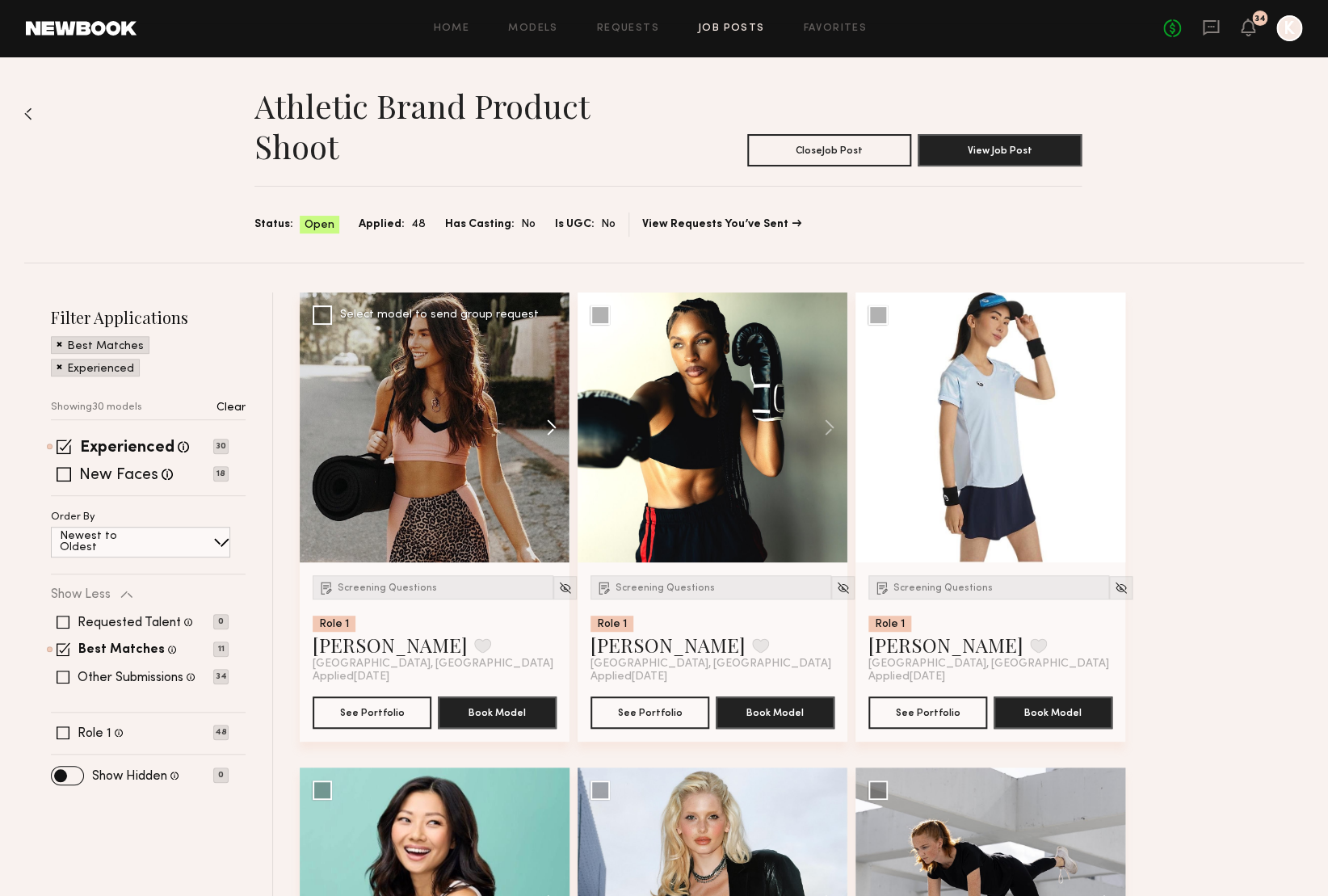
click at [553, 426] on button at bounding box center [543, 427] width 51 height 270
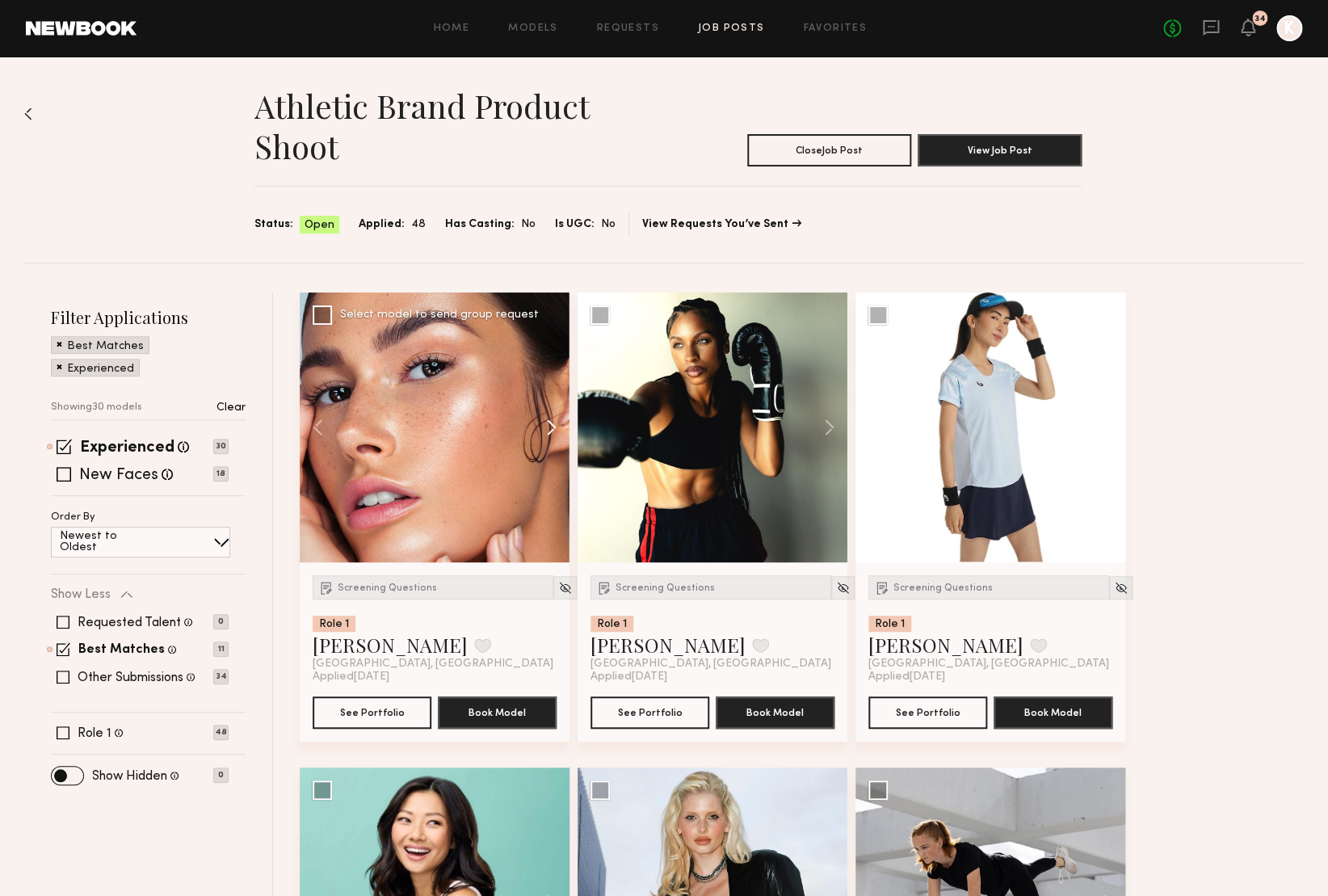
click at [553, 427] on button at bounding box center [543, 427] width 51 height 270
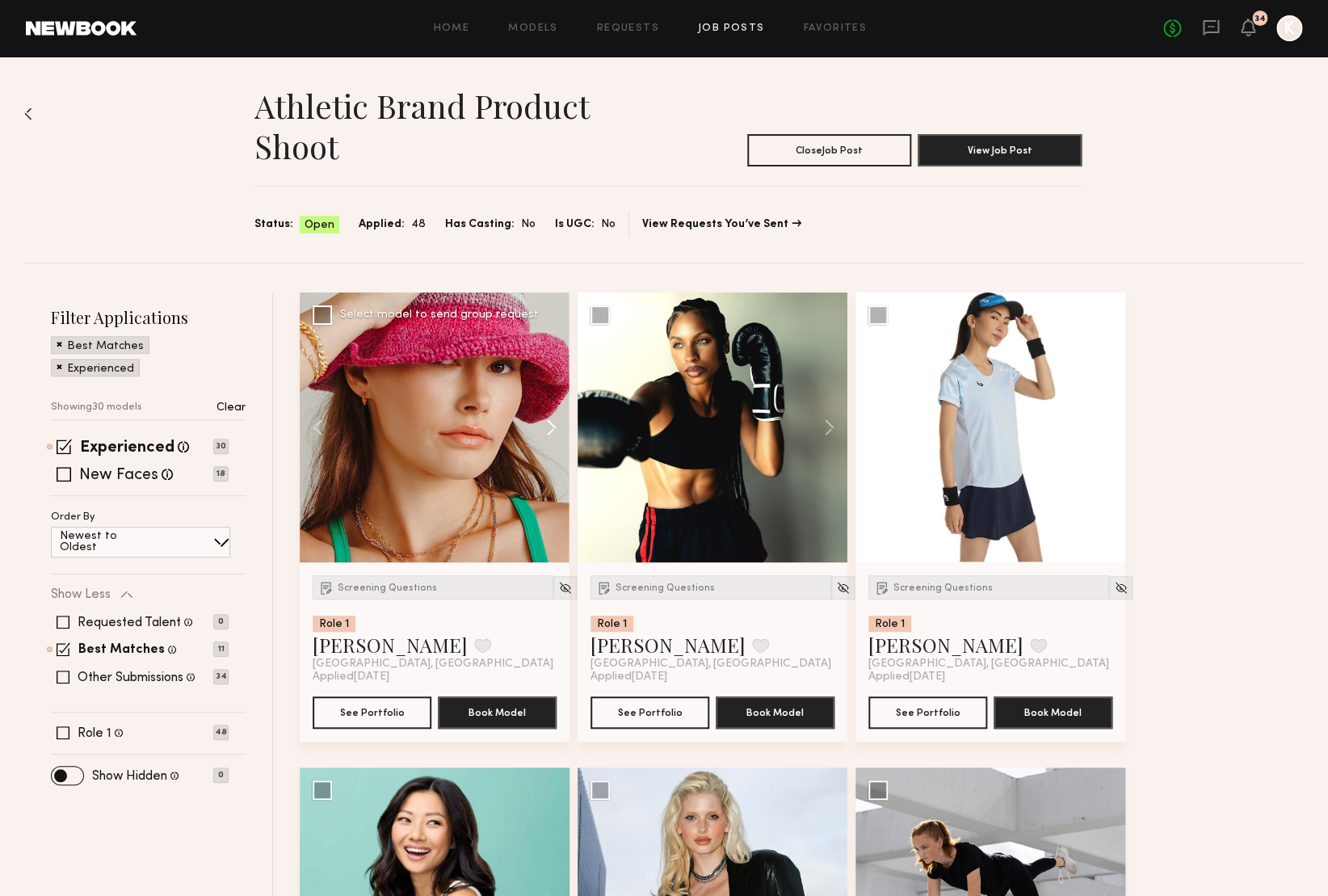
click at [553, 427] on button at bounding box center [543, 427] width 51 height 270
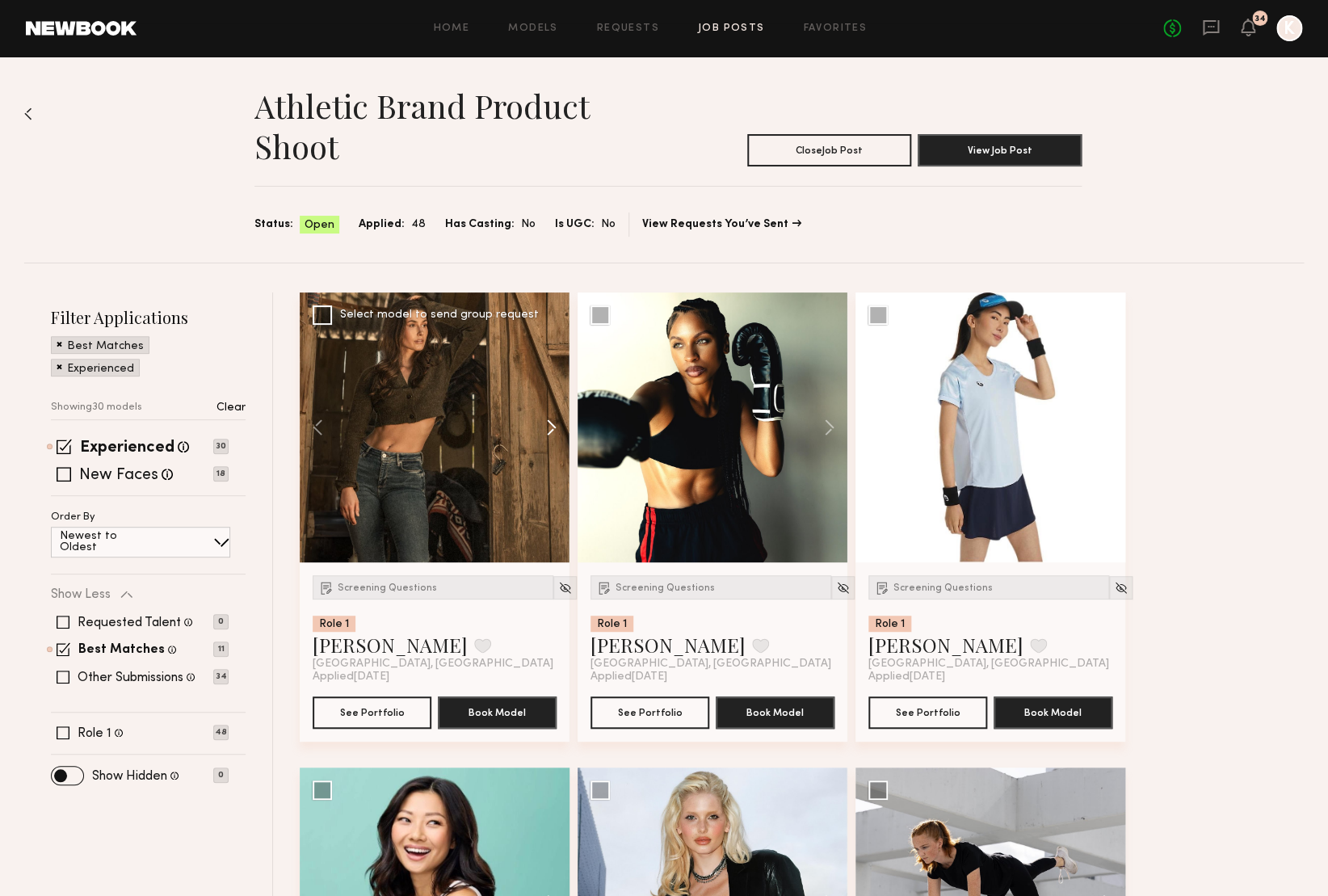
click at [553, 427] on button at bounding box center [543, 427] width 51 height 270
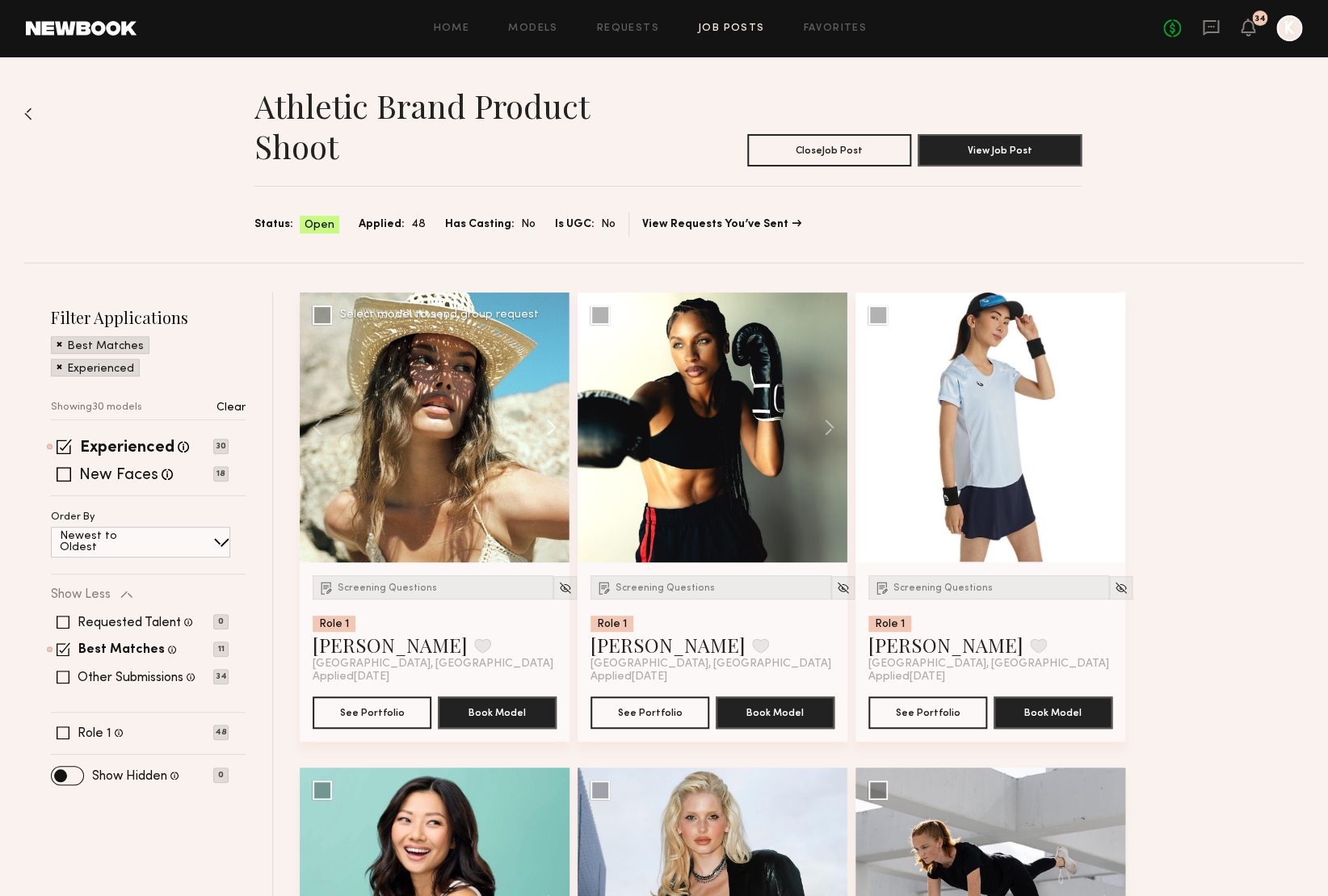
click at [553, 427] on button at bounding box center [543, 427] width 51 height 270
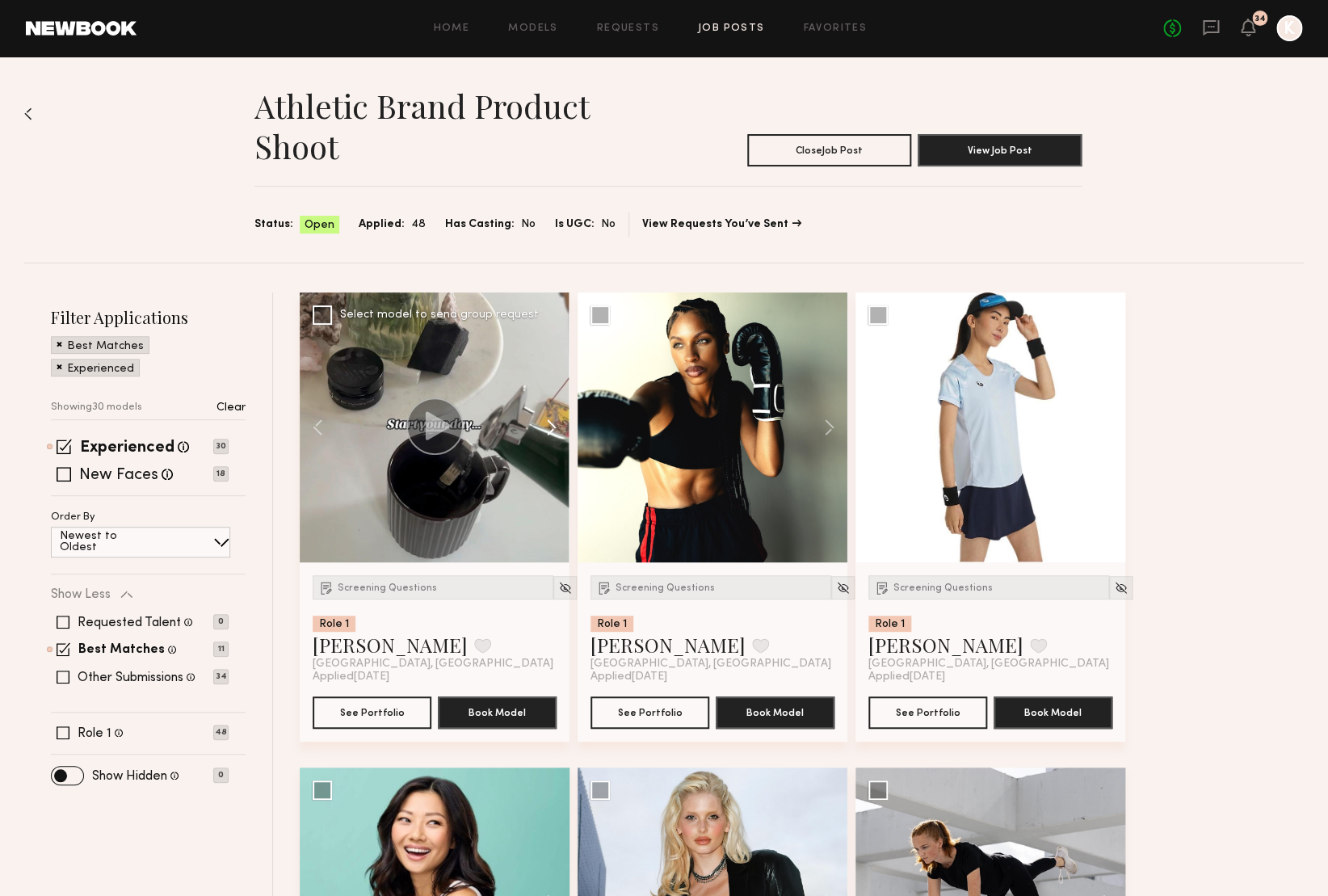
click at [553, 427] on button at bounding box center [543, 427] width 51 height 270
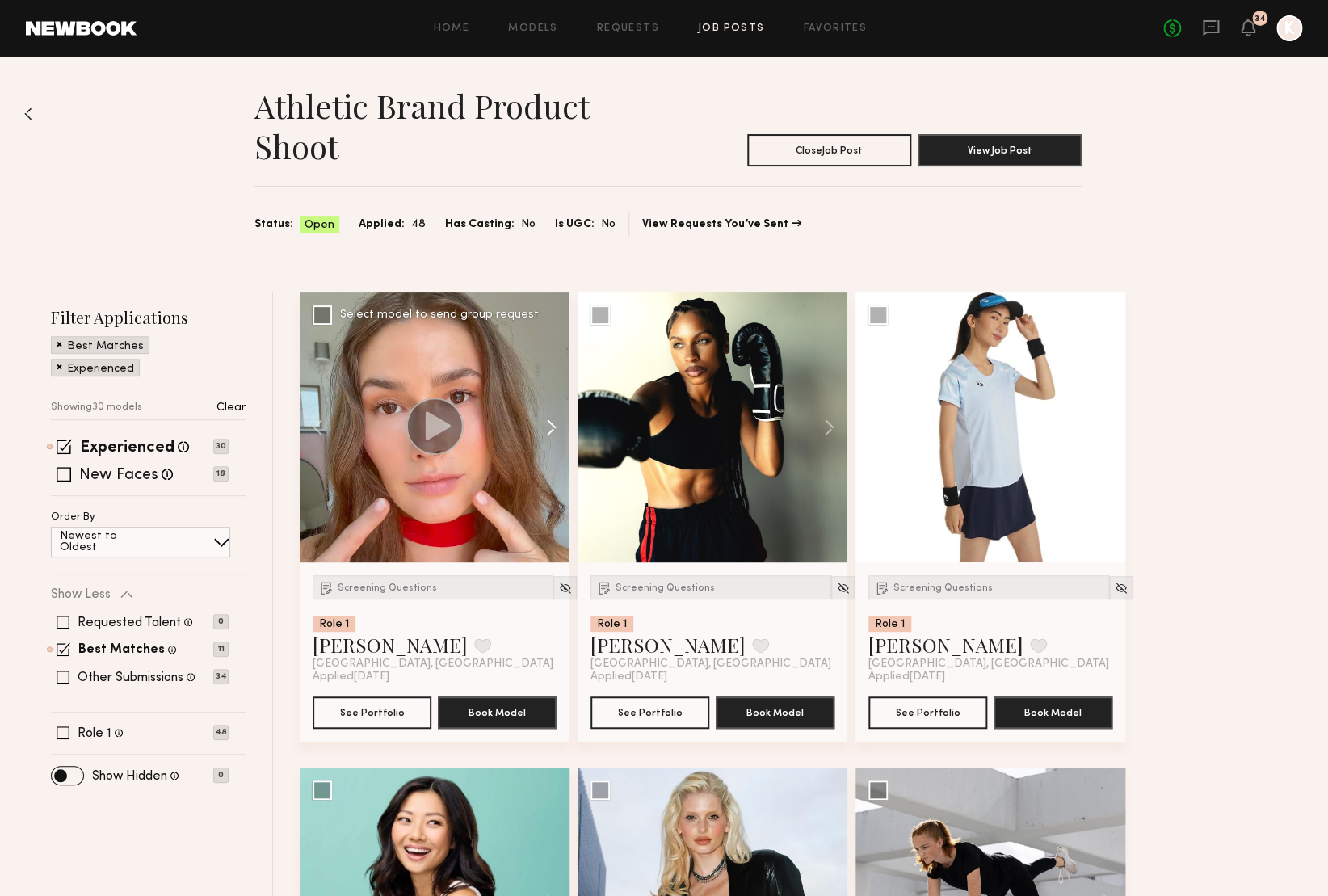
click at [553, 427] on button at bounding box center [543, 427] width 51 height 270
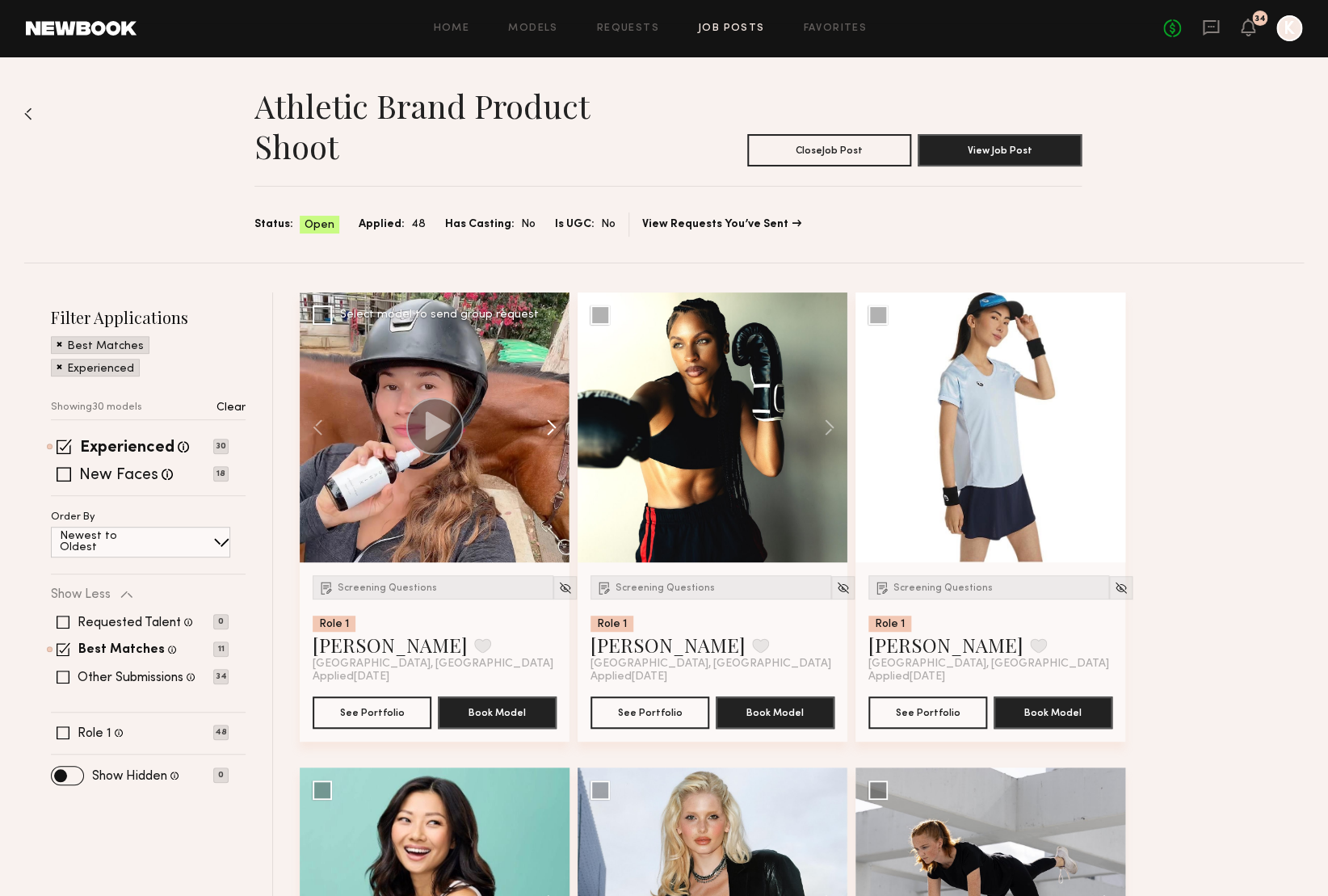
click at [553, 427] on button at bounding box center [543, 427] width 51 height 270
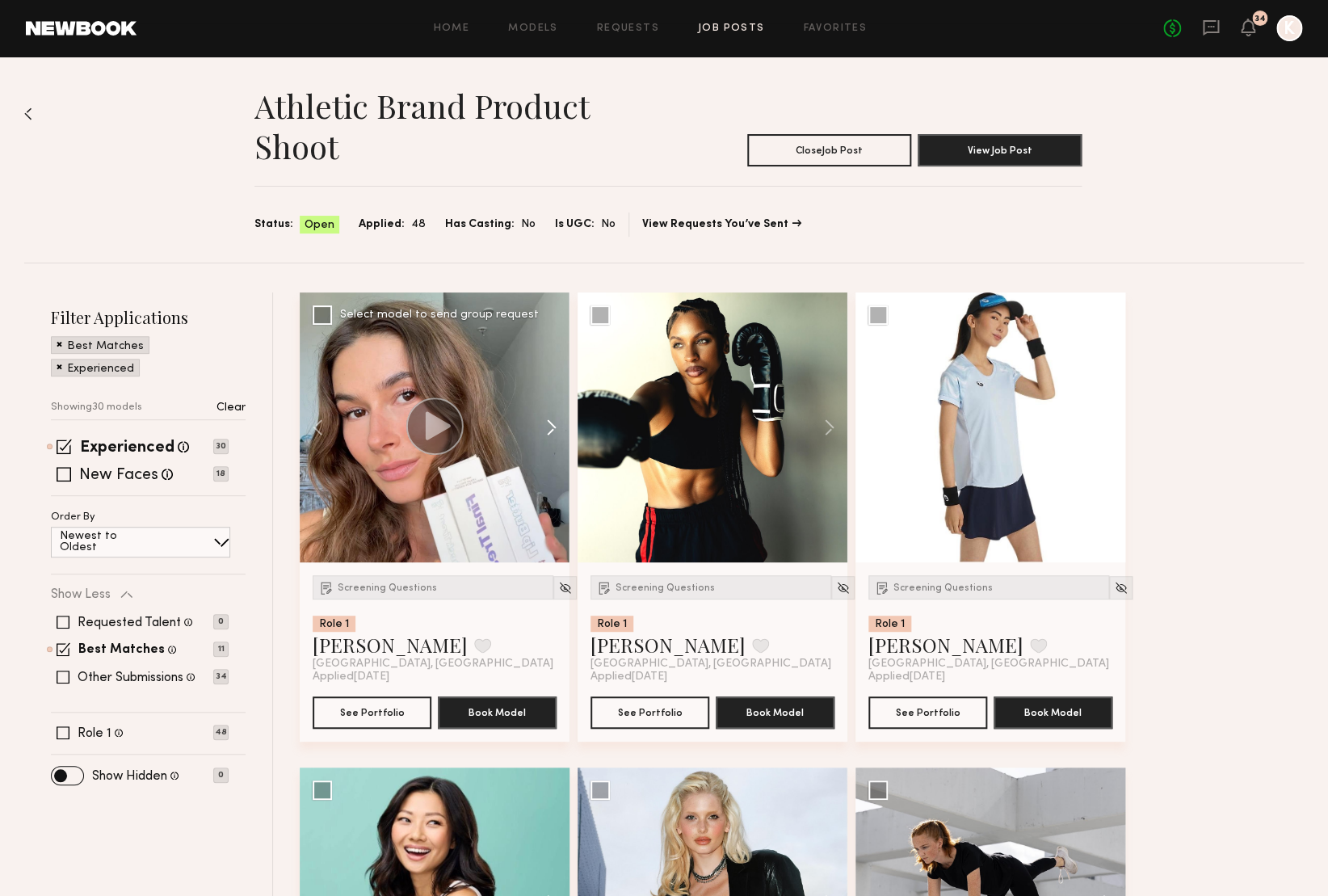
click at [553, 427] on button at bounding box center [543, 427] width 51 height 270
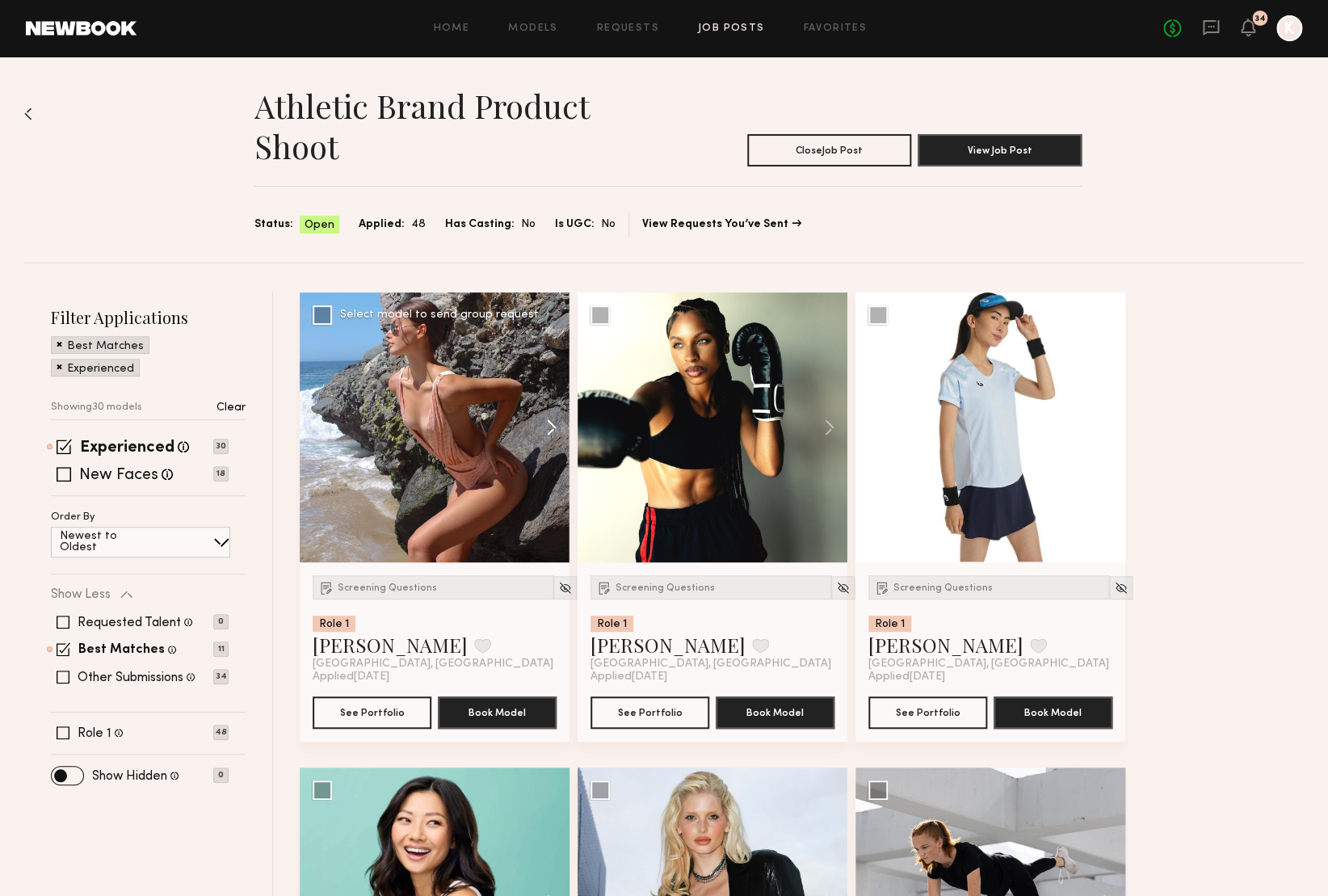
click at [553, 427] on button at bounding box center [543, 427] width 51 height 270
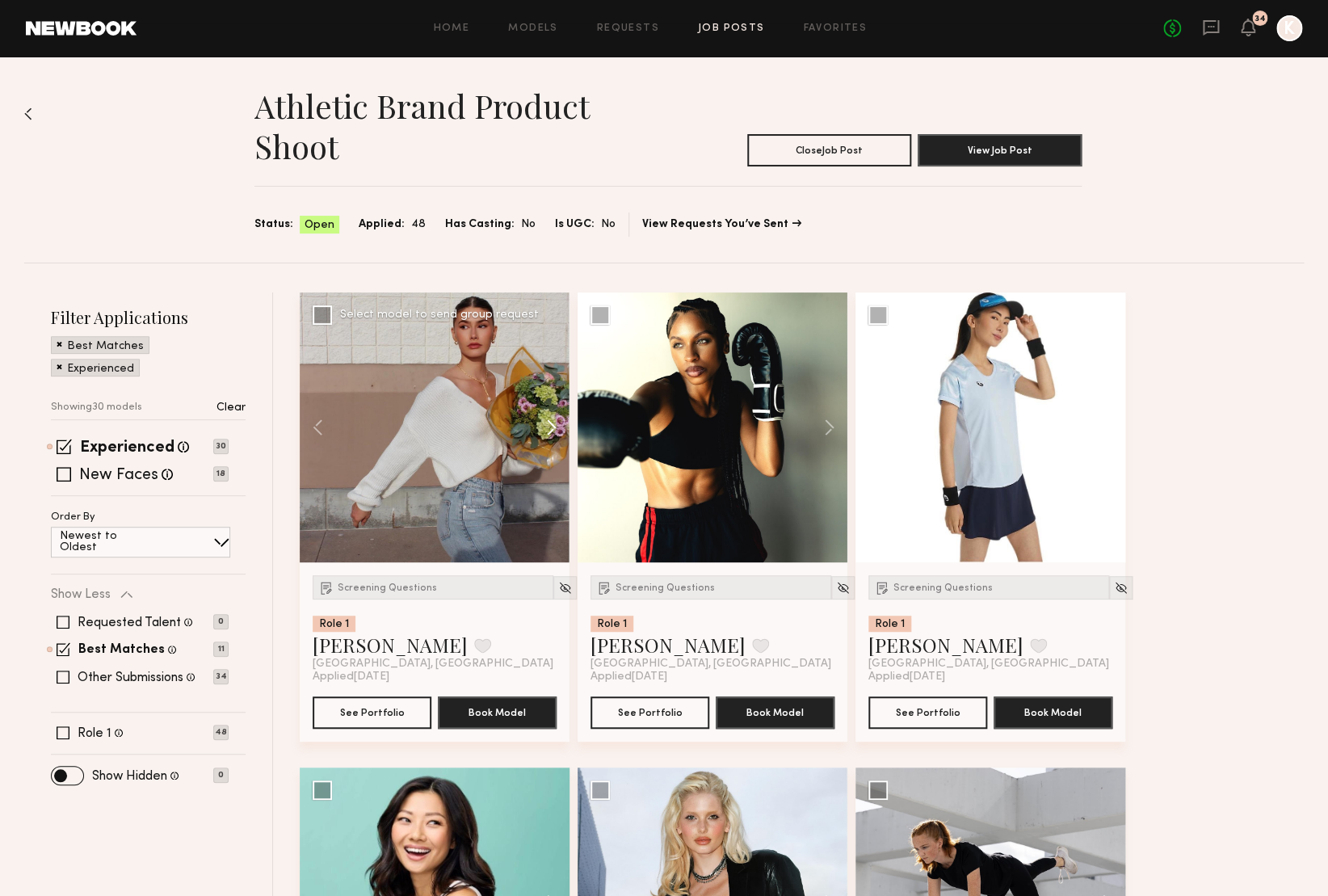
click at [553, 427] on button at bounding box center [543, 427] width 51 height 270
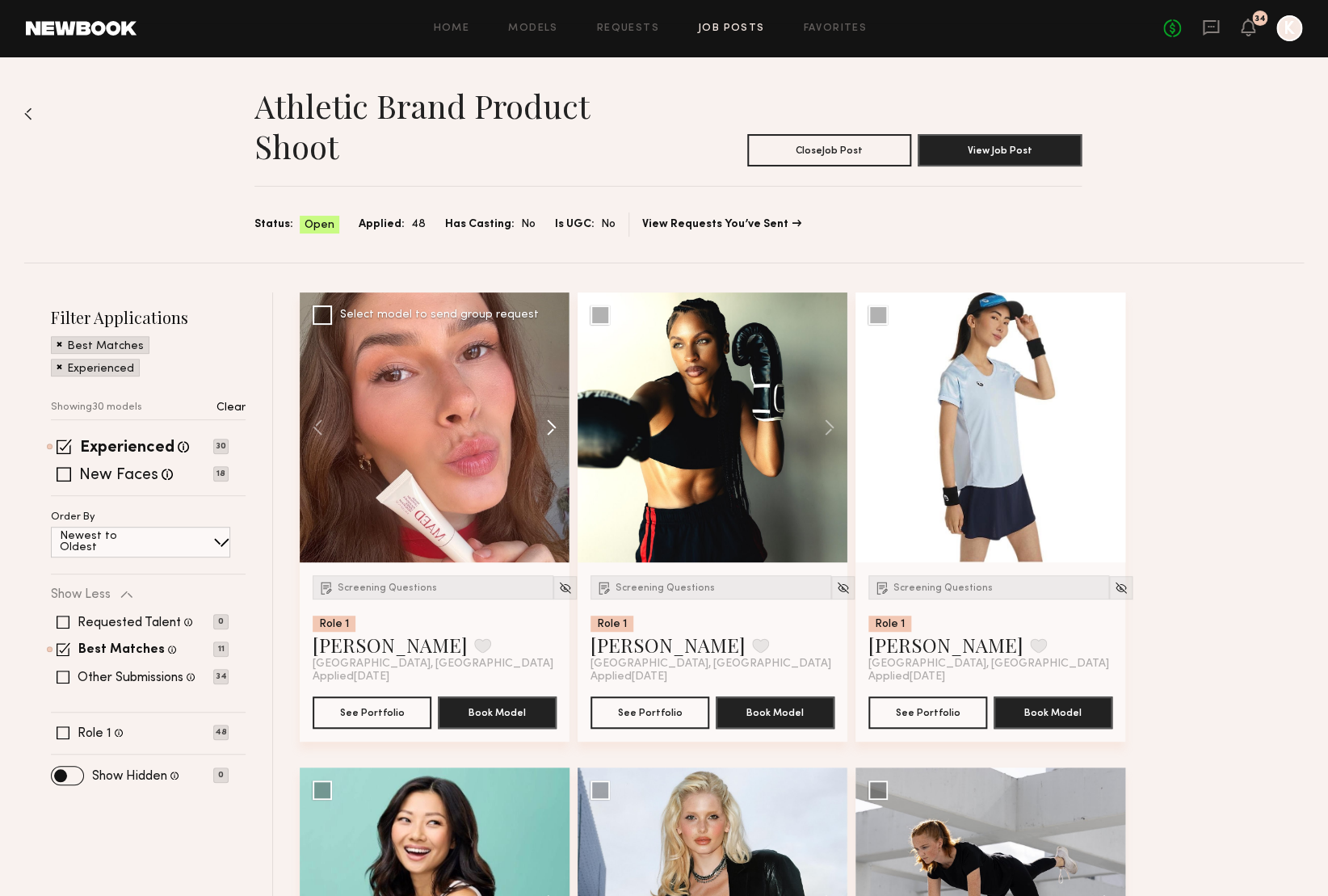
click at [553, 427] on button at bounding box center [543, 427] width 51 height 270
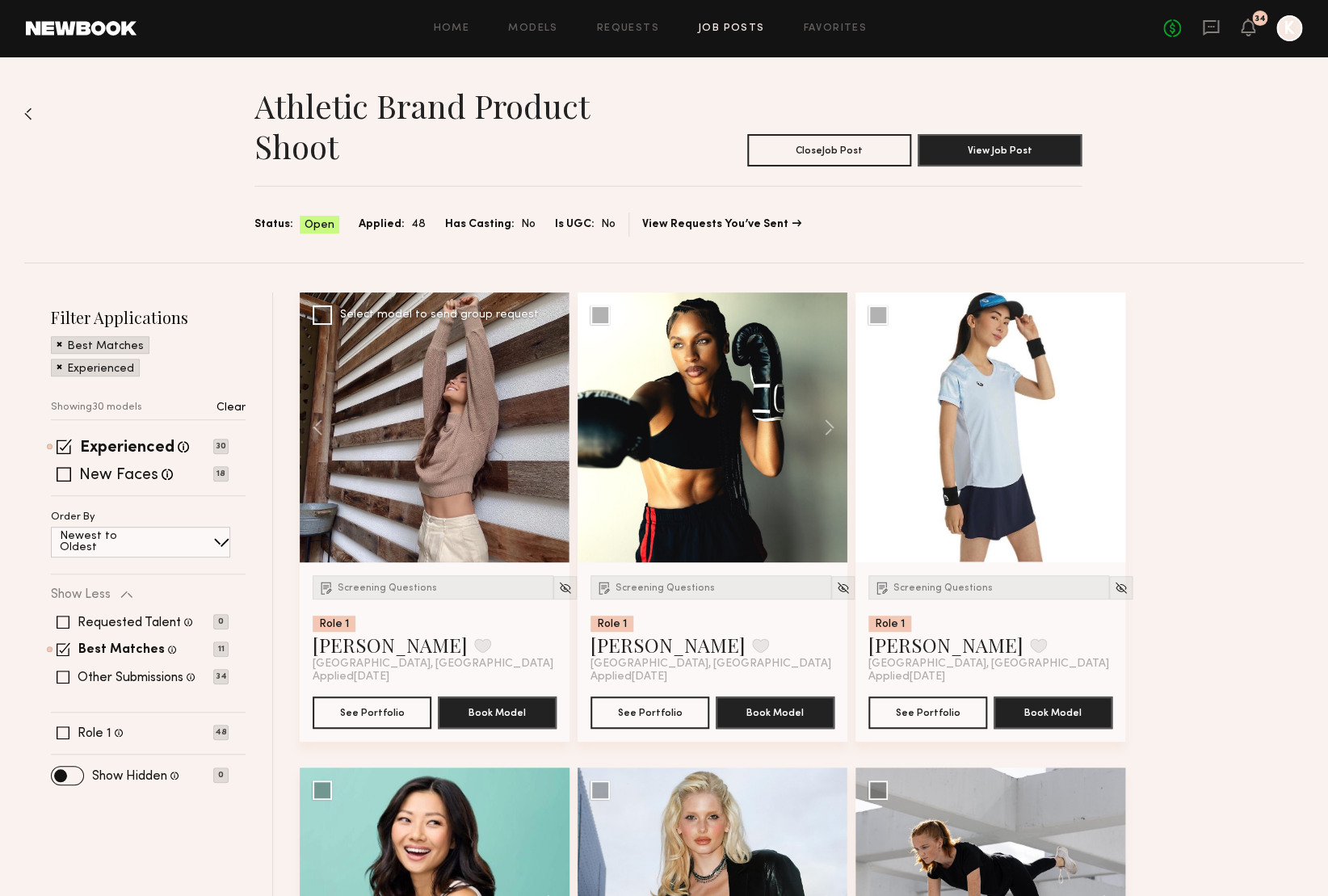
click at [553, 427] on div at bounding box center [434, 427] width 270 height 270
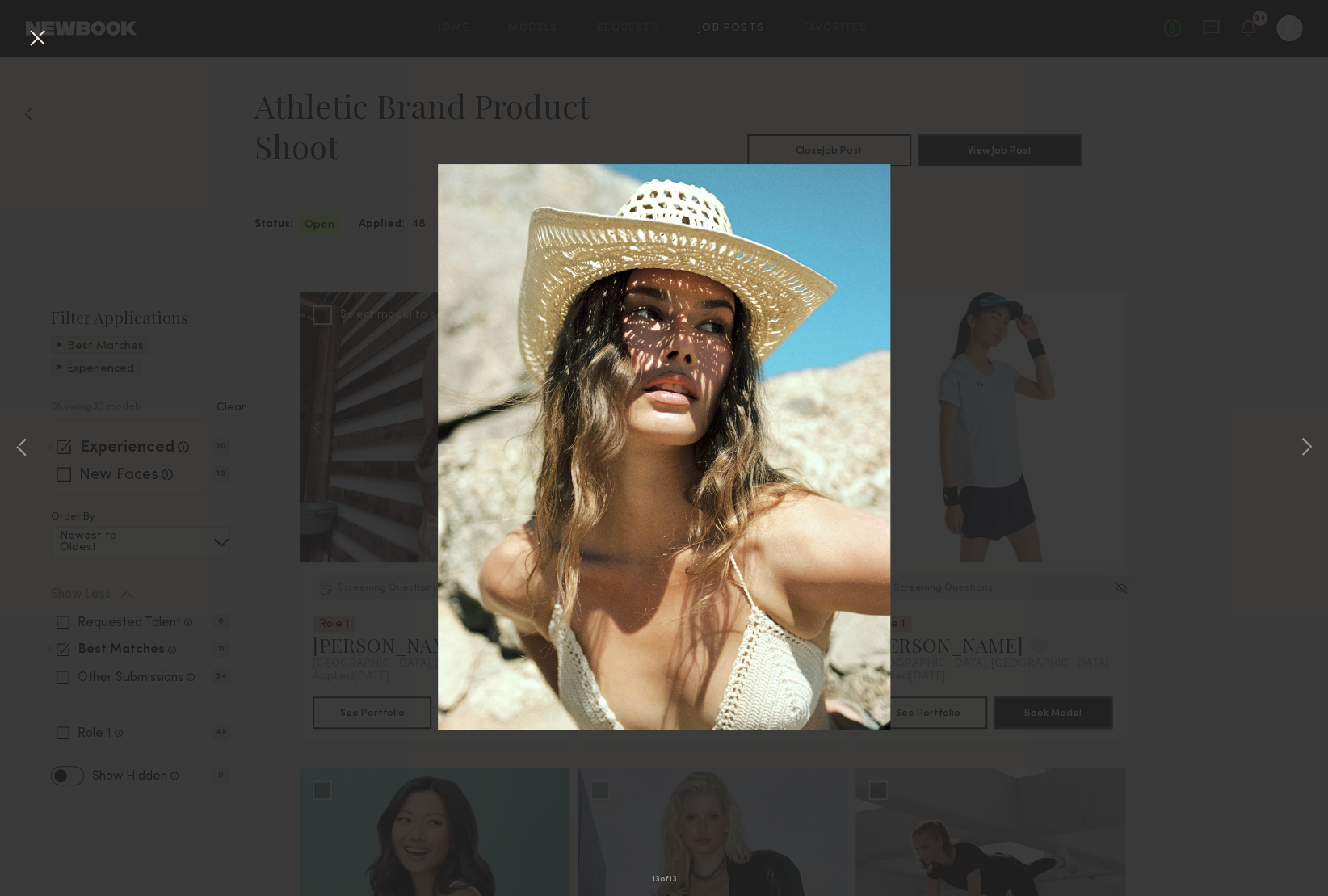
click at [33, 40] on button at bounding box center [37, 39] width 26 height 29
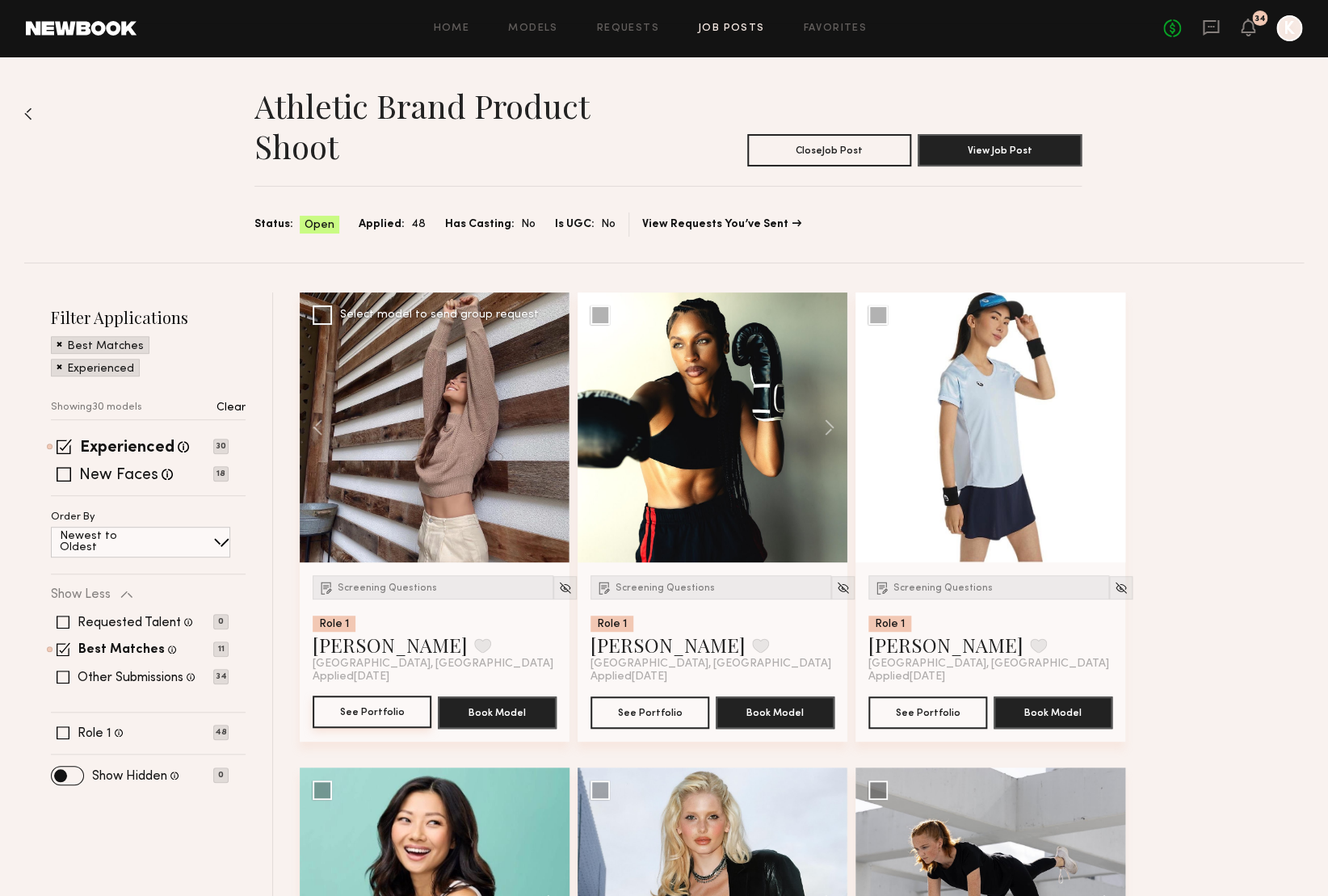
click at [402, 716] on button "See Portfolio" at bounding box center [372, 712] width 119 height 32
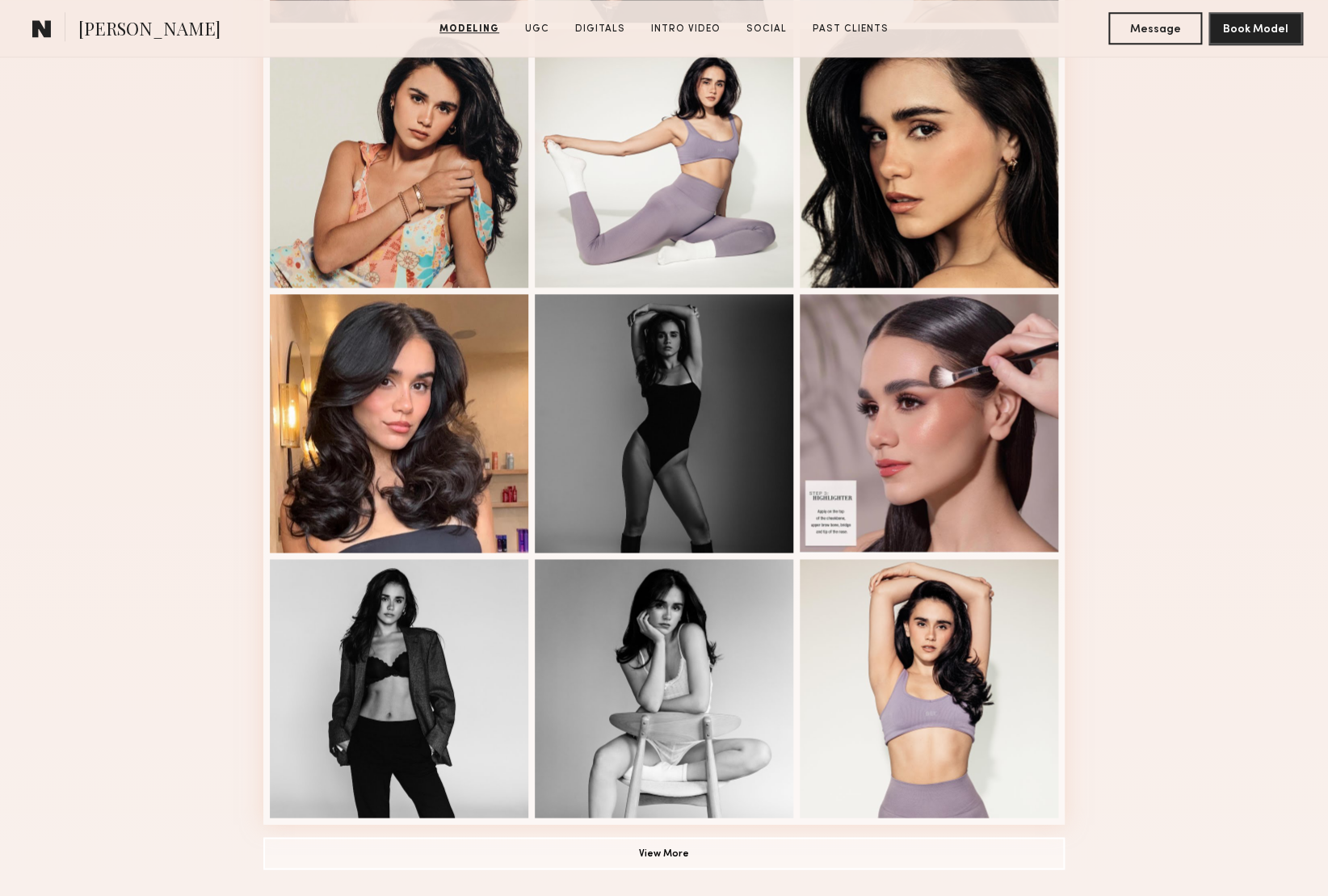
scroll to position [716, 0]
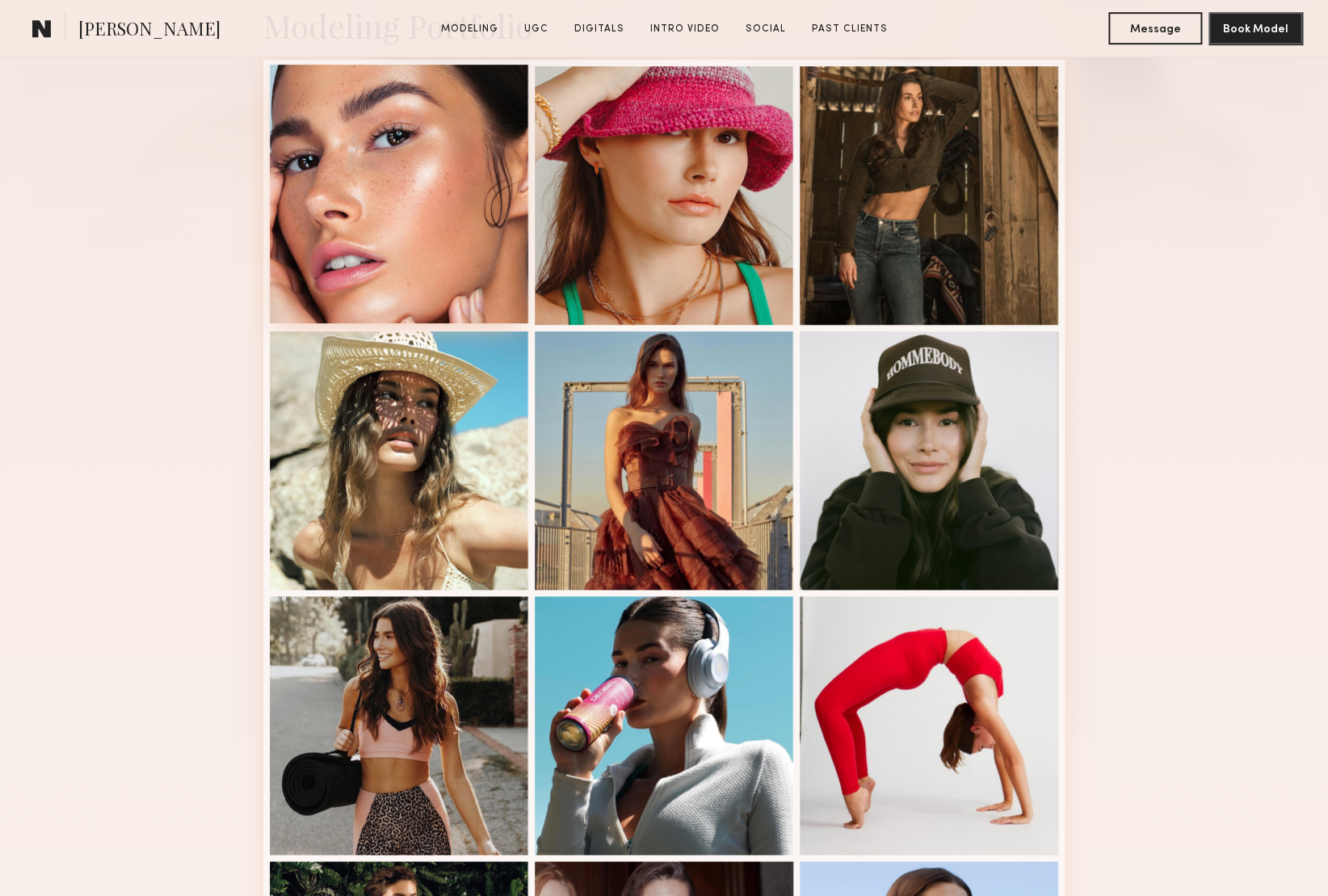
scroll to position [414, 0]
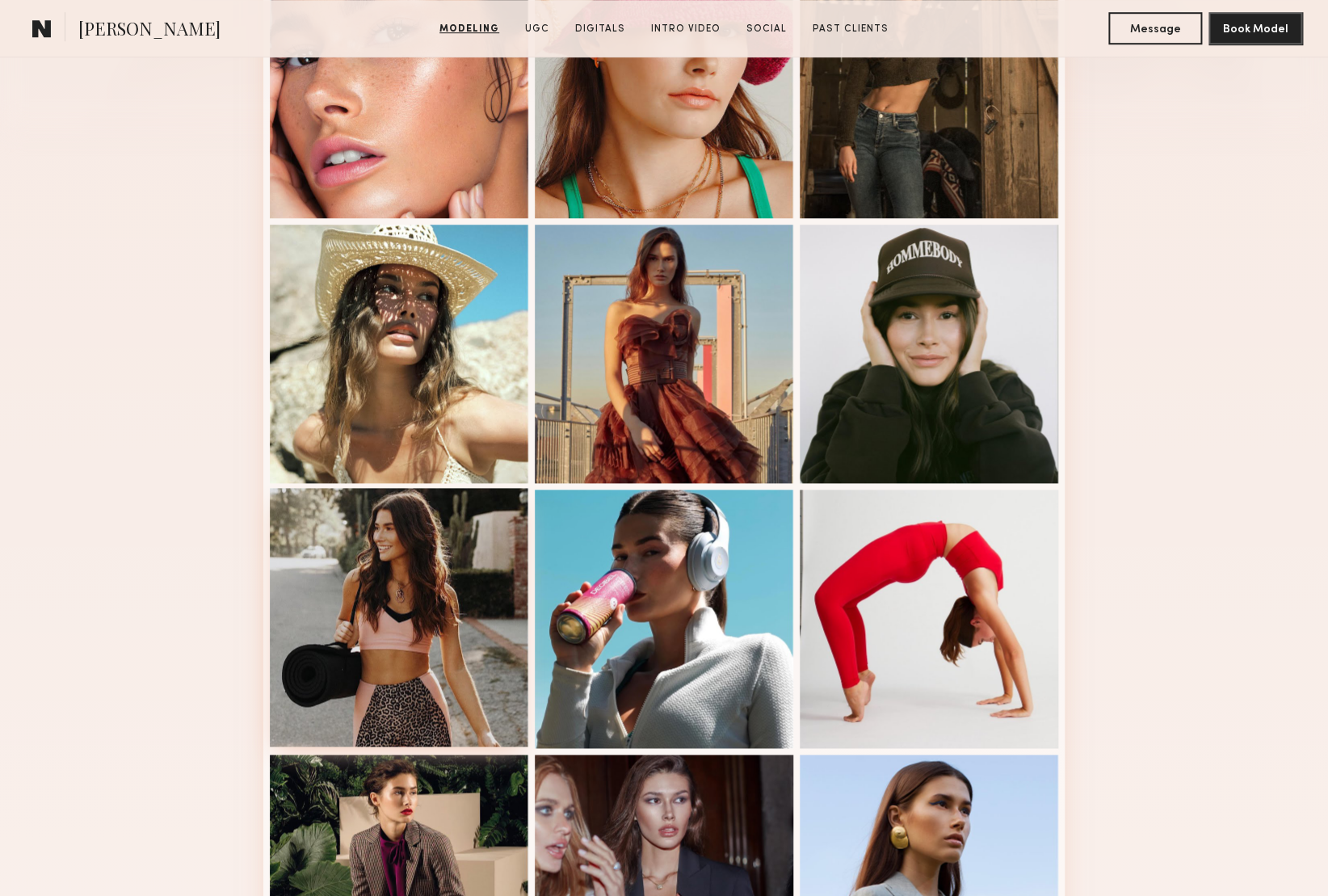
click at [373, 590] on div at bounding box center [399, 617] width 258 height 258
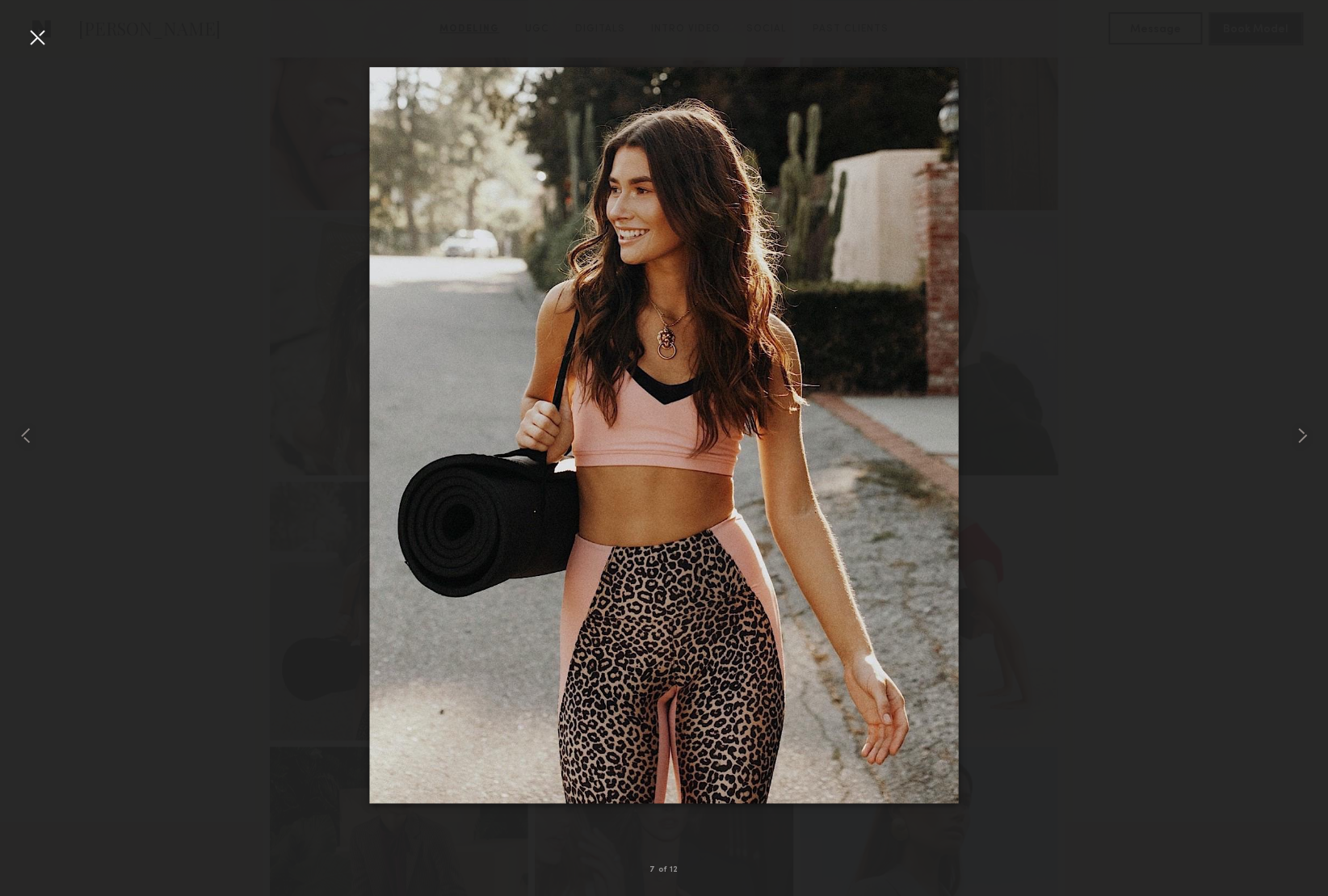
scroll to position [524, 0]
click at [1296, 432] on common-icon at bounding box center [1302, 435] width 26 height 26
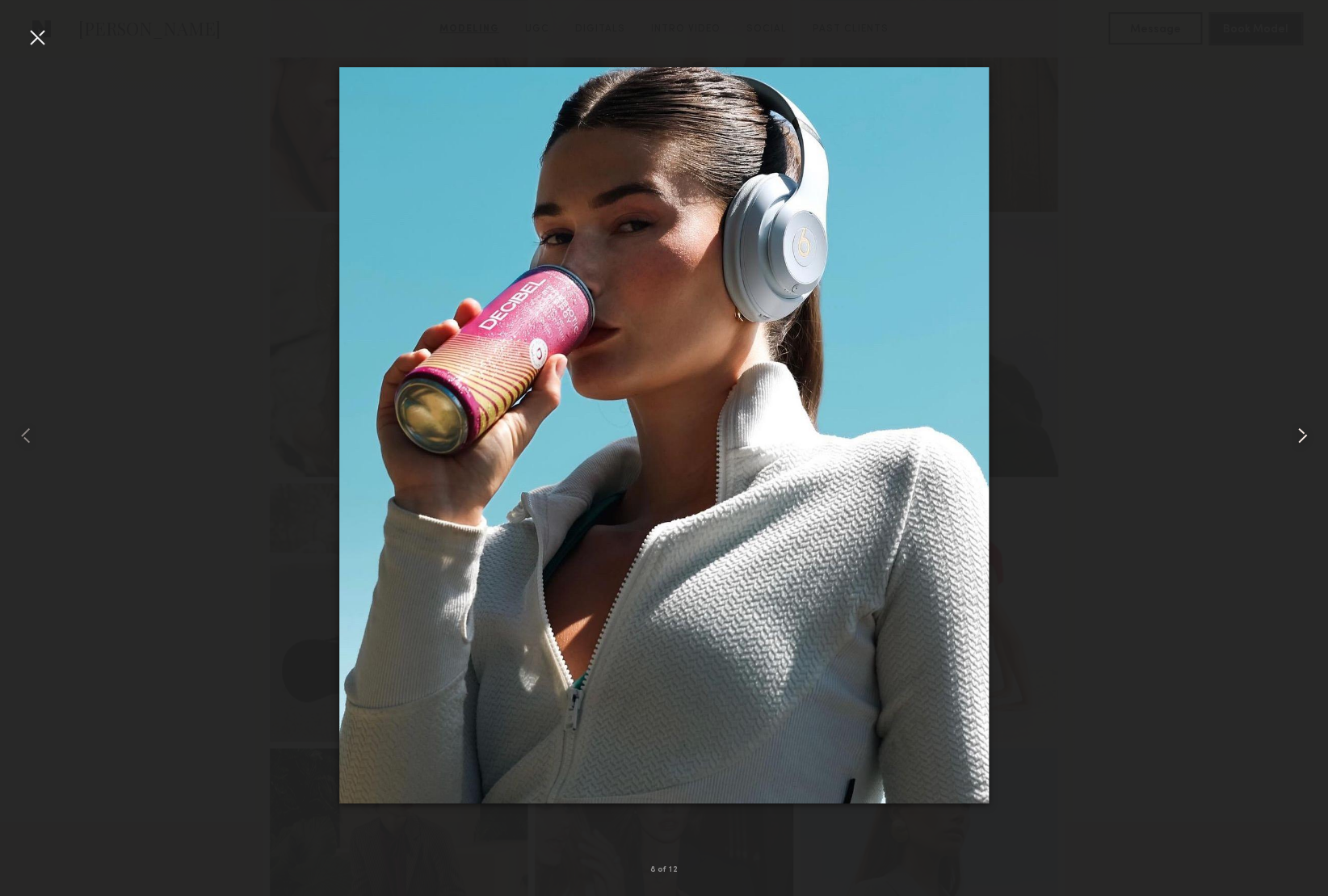
click at [1296, 432] on common-icon at bounding box center [1302, 435] width 26 height 26
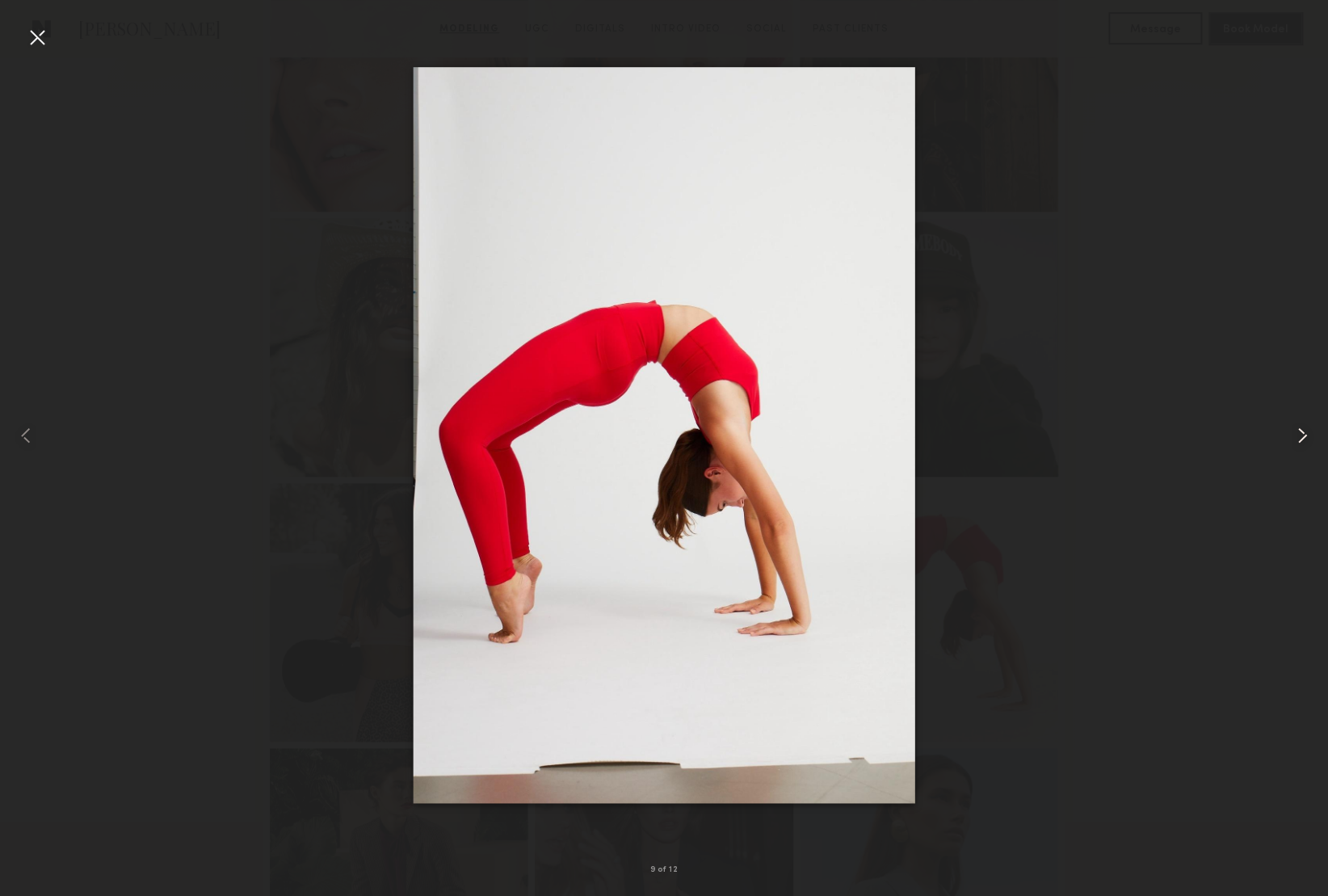
click at [1296, 432] on common-icon at bounding box center [1302, 435] width 26 height 26
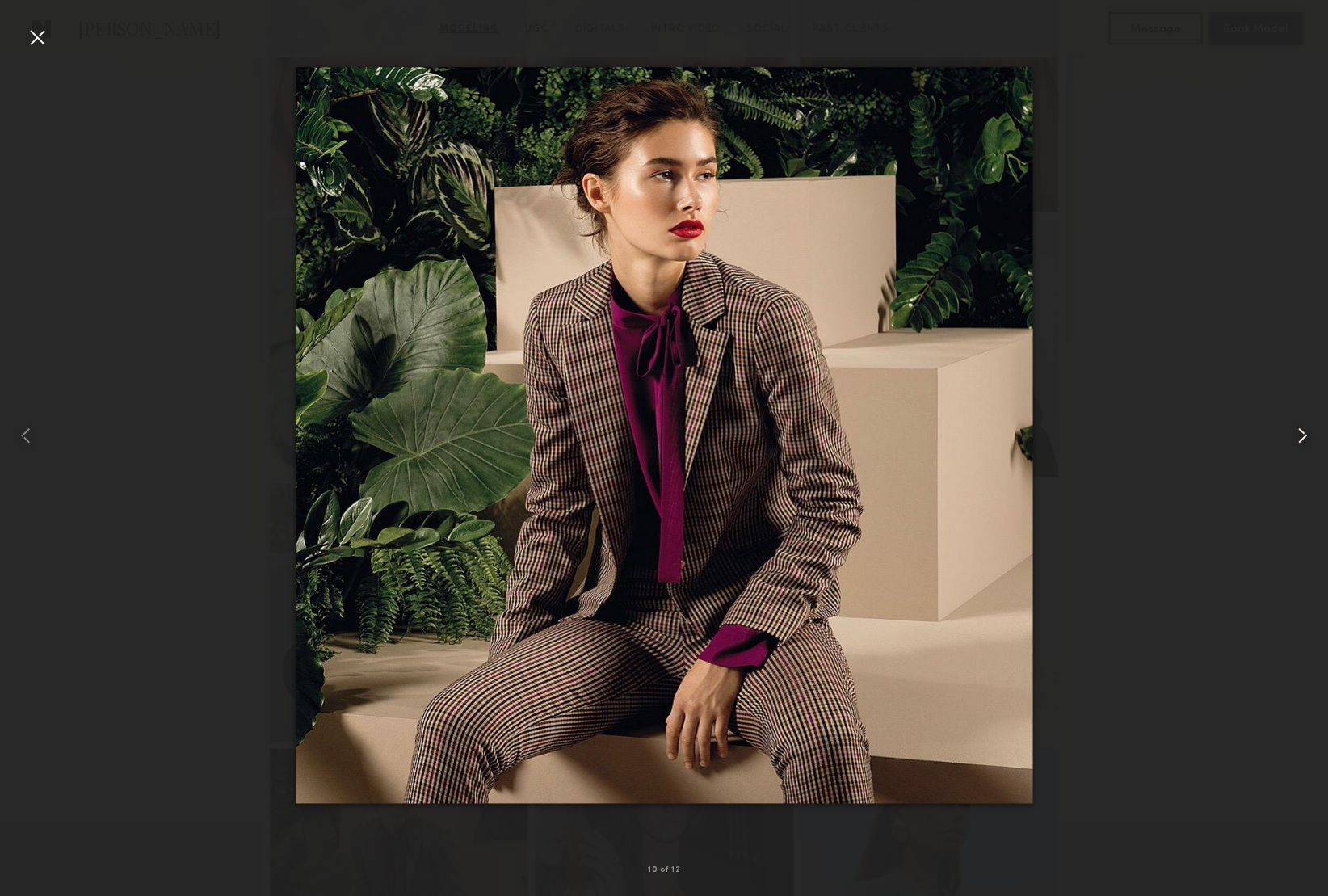
click at [1296, 432] on common-icon at bounding box center [1302, 435] width 26 height 26
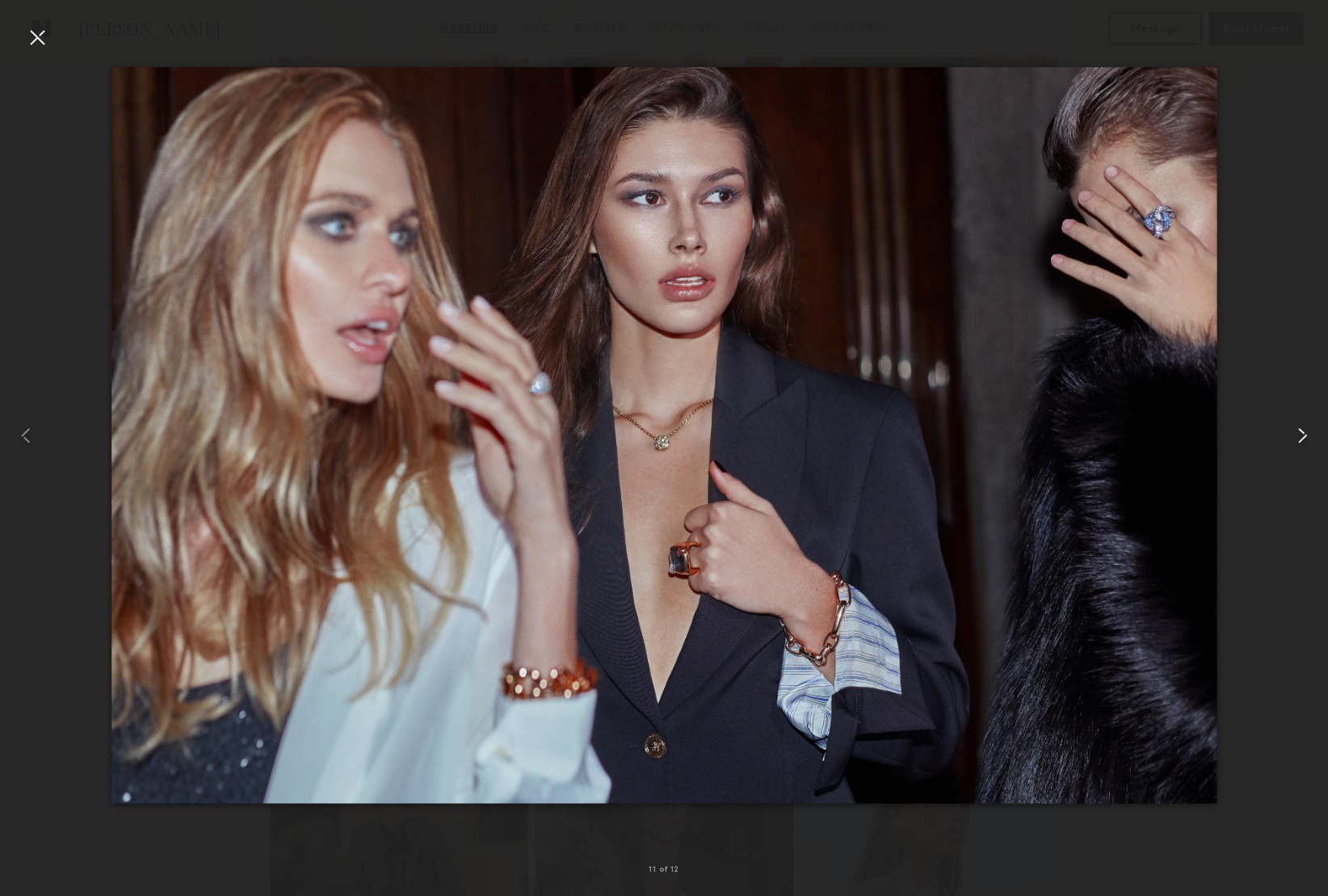
click at [1296, 432] on common-icon at bounding box center [1302, 435] width 26 height 26
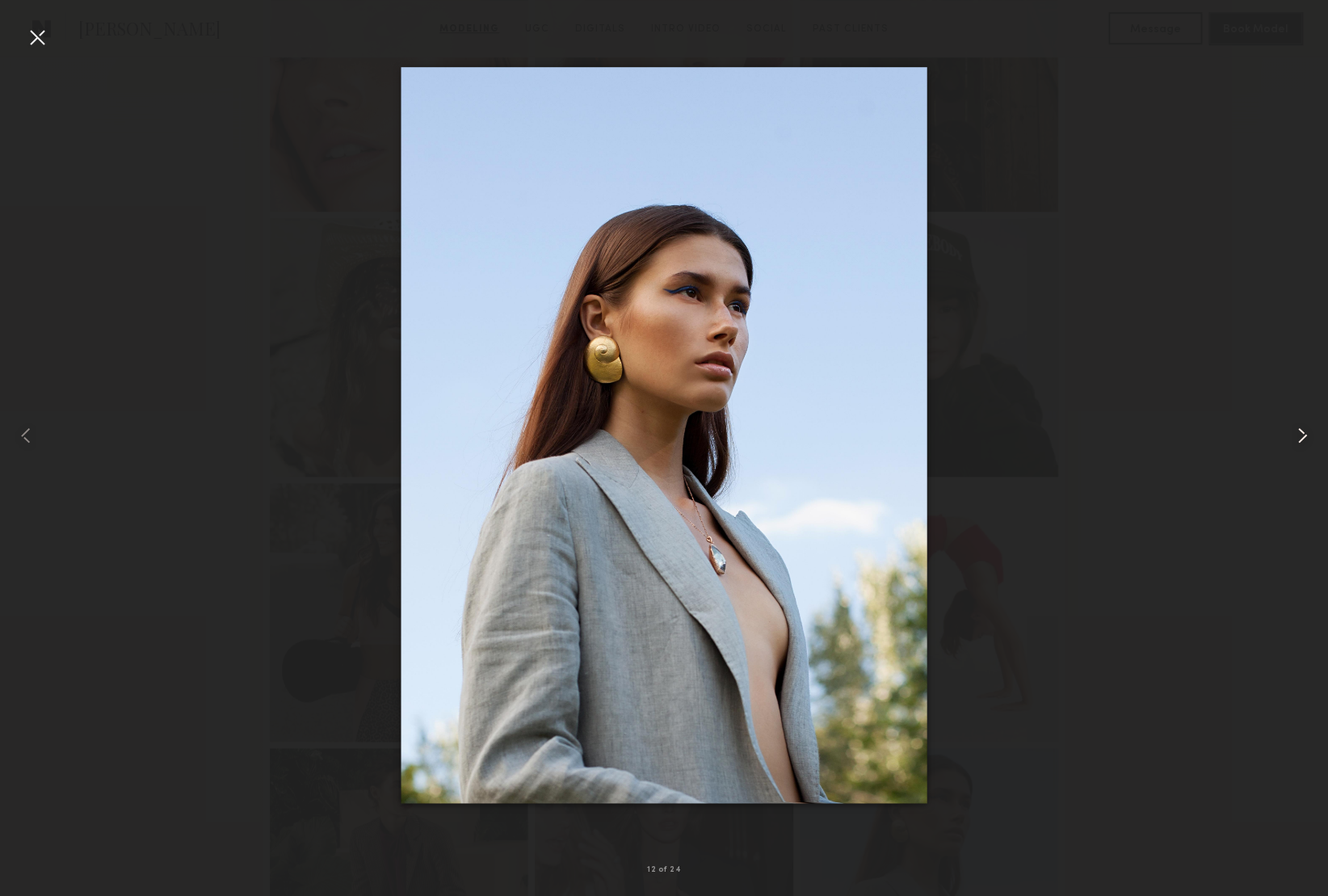
click at [1296, 432] on common-icon at bounding box center [1302, 435] width 26 height 26
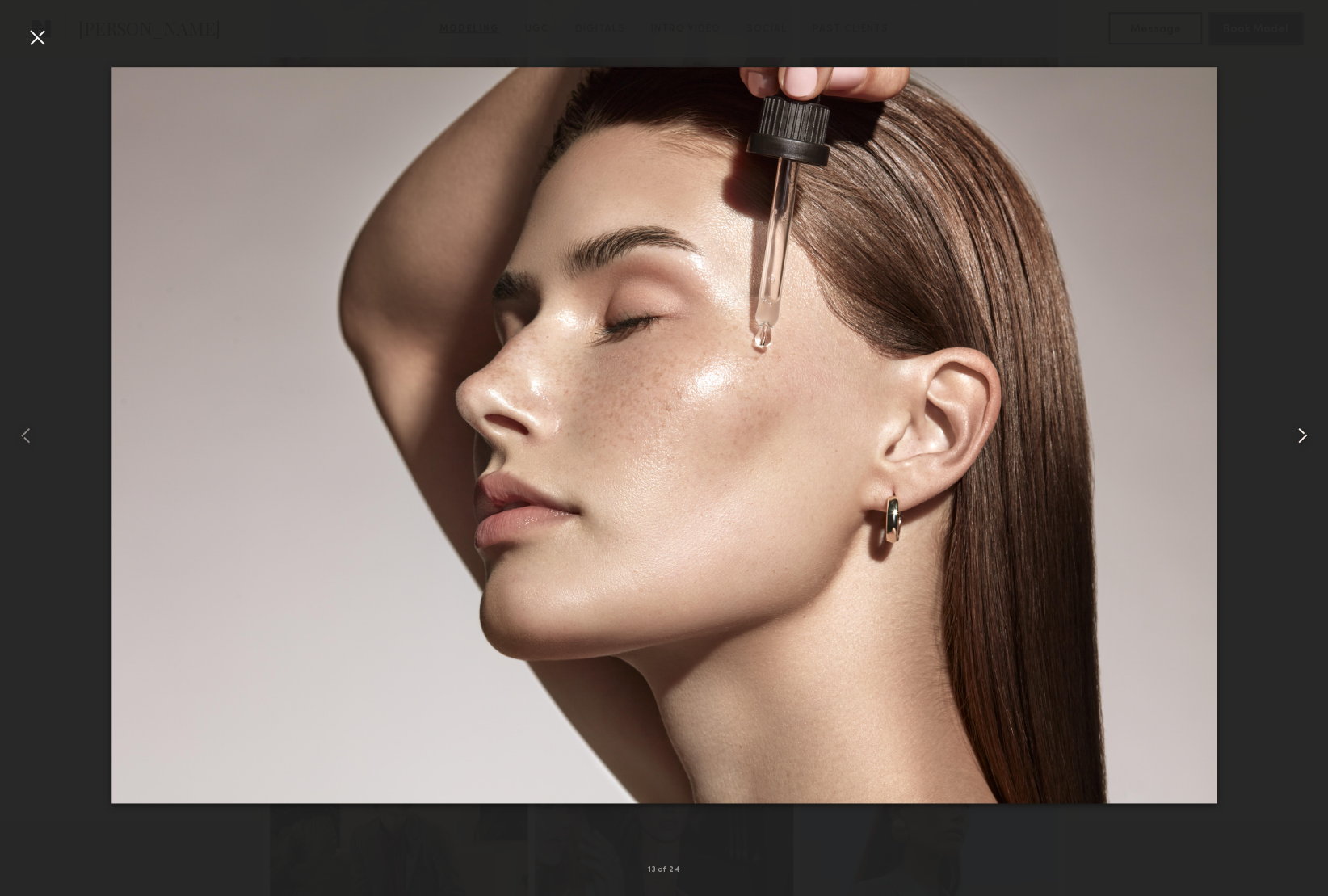
click at [1296, 432] on common-icon at bounding box center [1302, 435] width 26 height 26
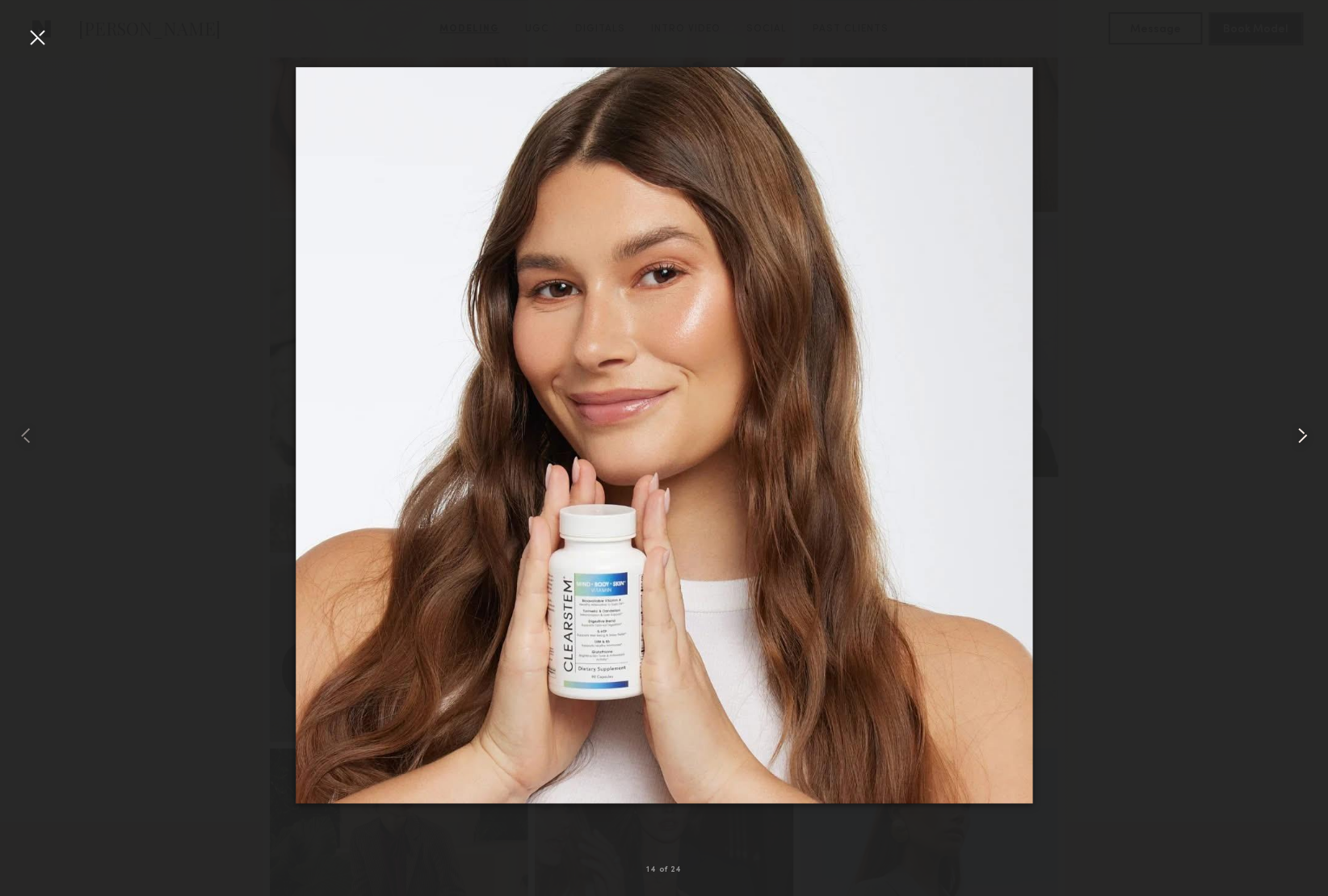
click at [1296, 432] on common-icon at bounding box center [1302, 435] width 26 height 26
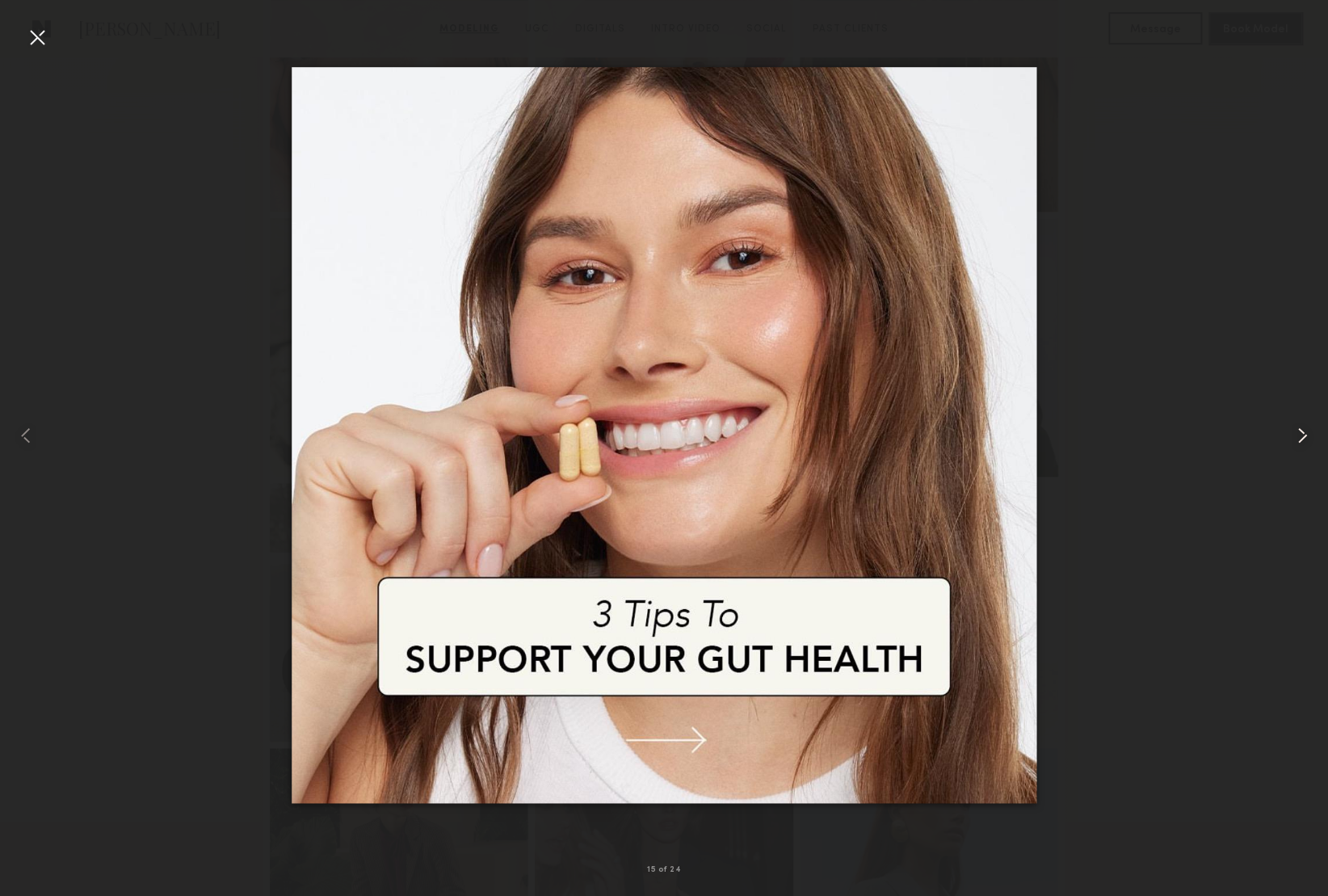
click at [1296, 432] on common-icon at bounding box center [1302, 435] width 26 height 26
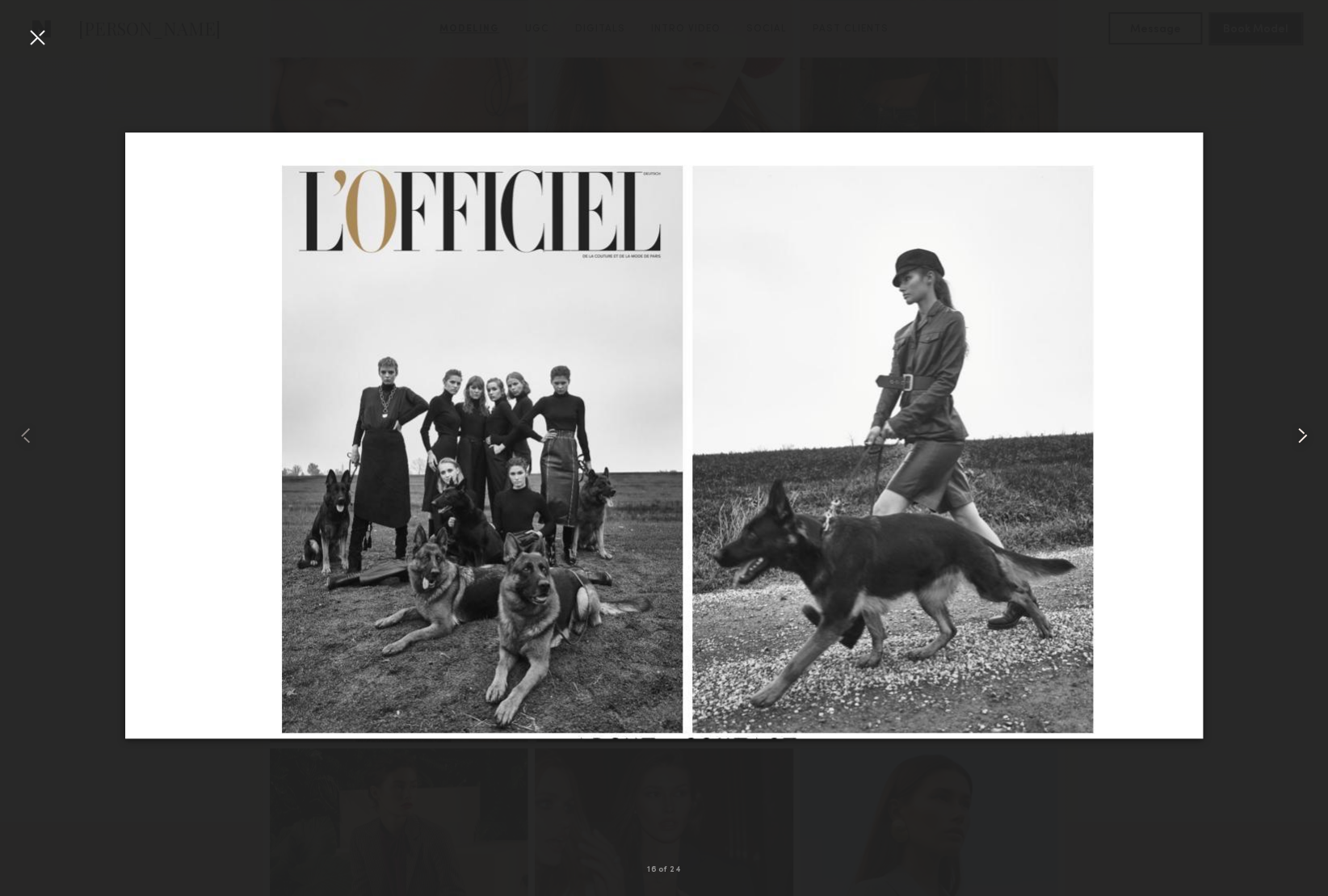
click at [1296, 432] on common-icon at bounding box center [1302, 435] width 26 height 26
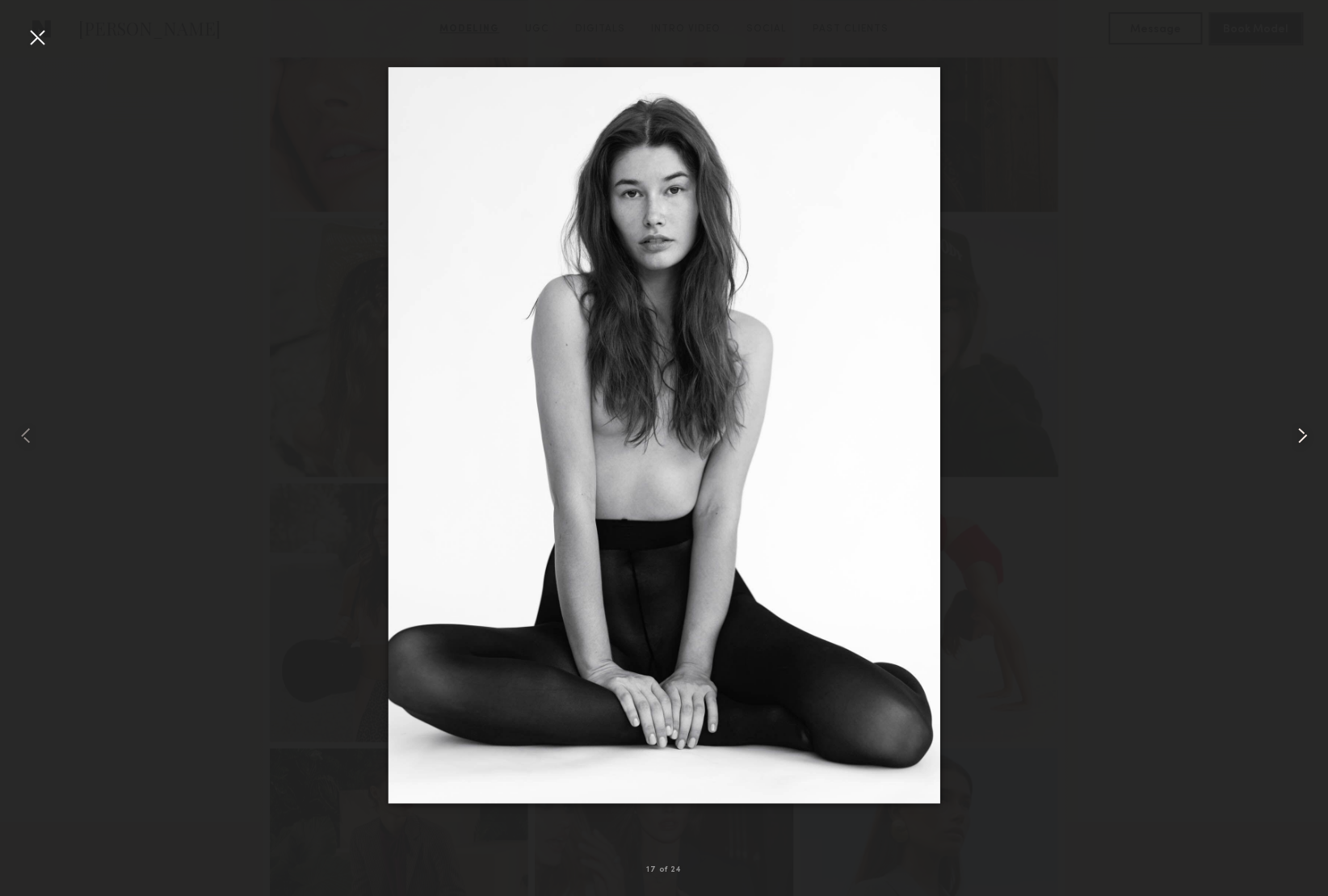
click at [1296, 432] on common-icon at bounding box center [1302, 435] width 26 height 26
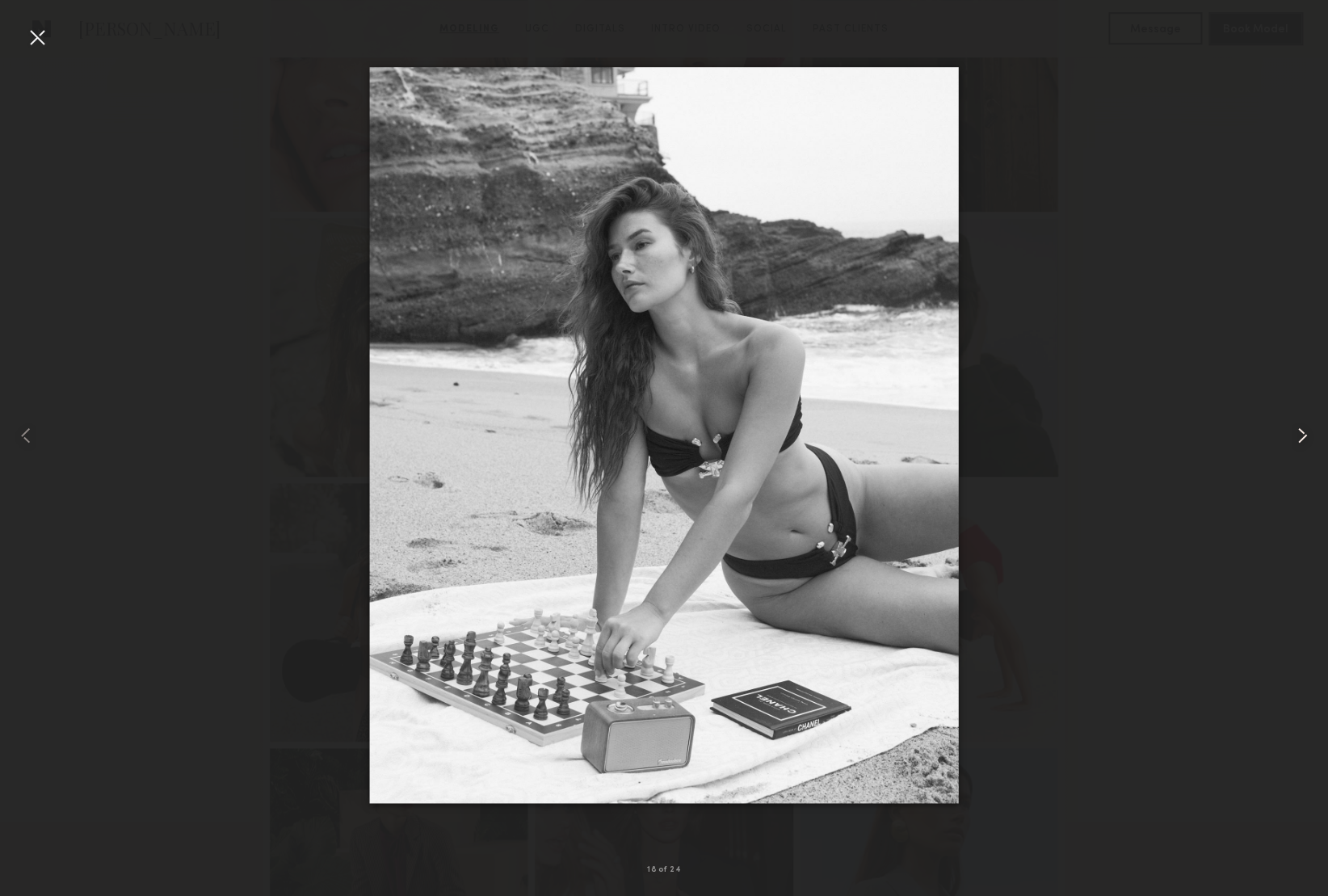
click at [1296, 432] on common-icon at bounding box center [1302, 435] width 26 height 26
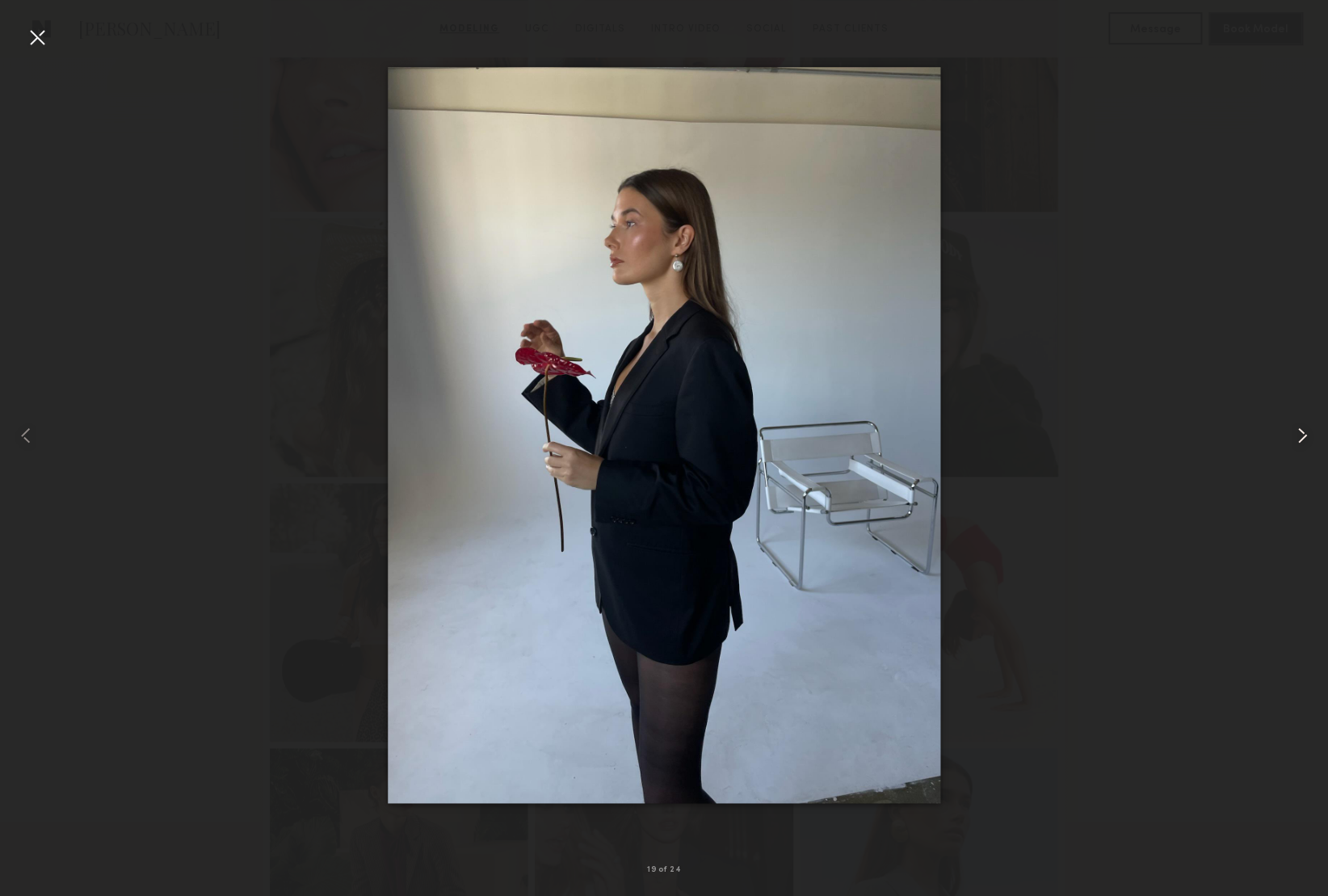
click at [1296, 432] on common-icon at bounding box center [1302, 435] width 26 height 26
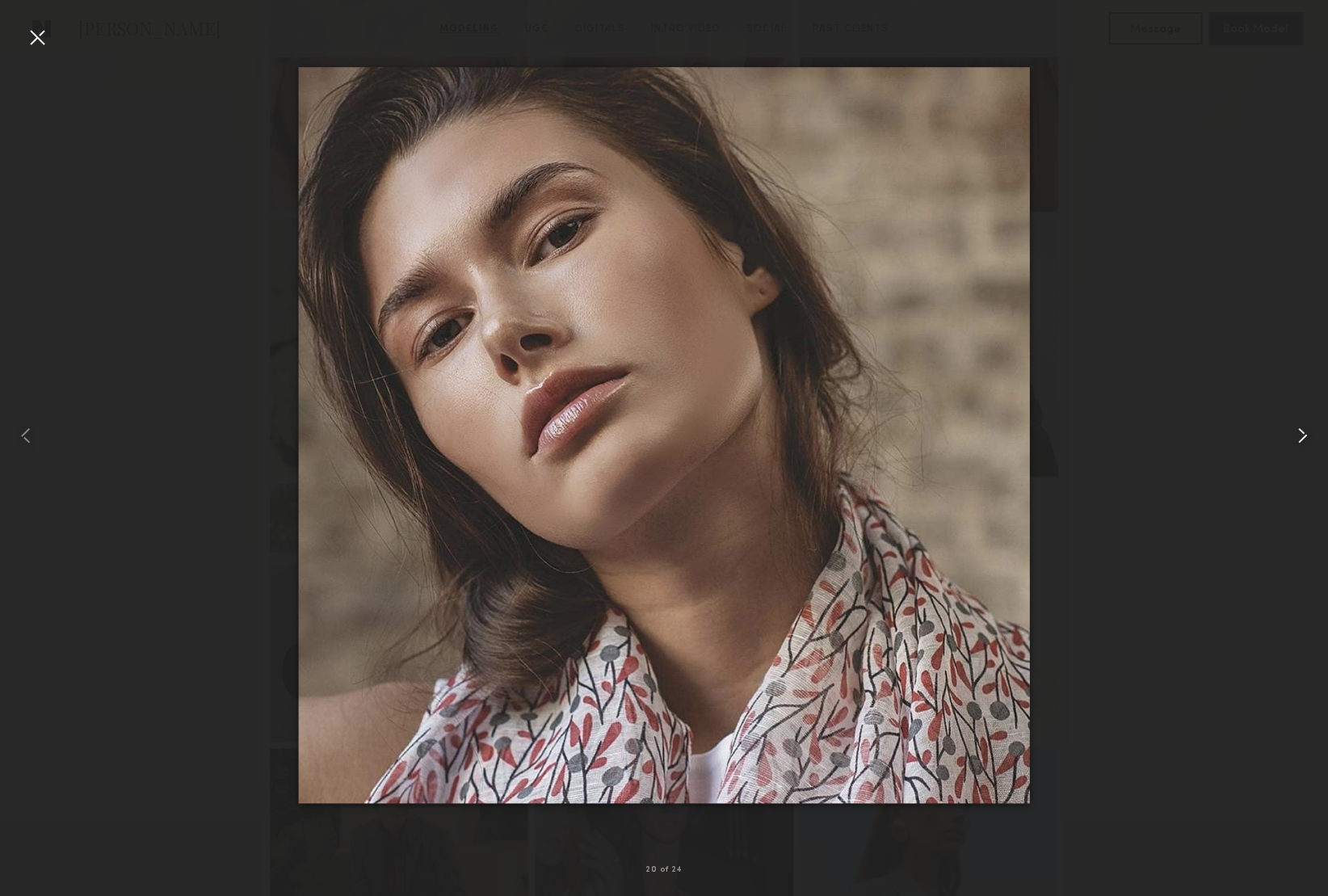
click at [1296, 432] on common-icon at bounding box center [1302, 435] width 26 height 26
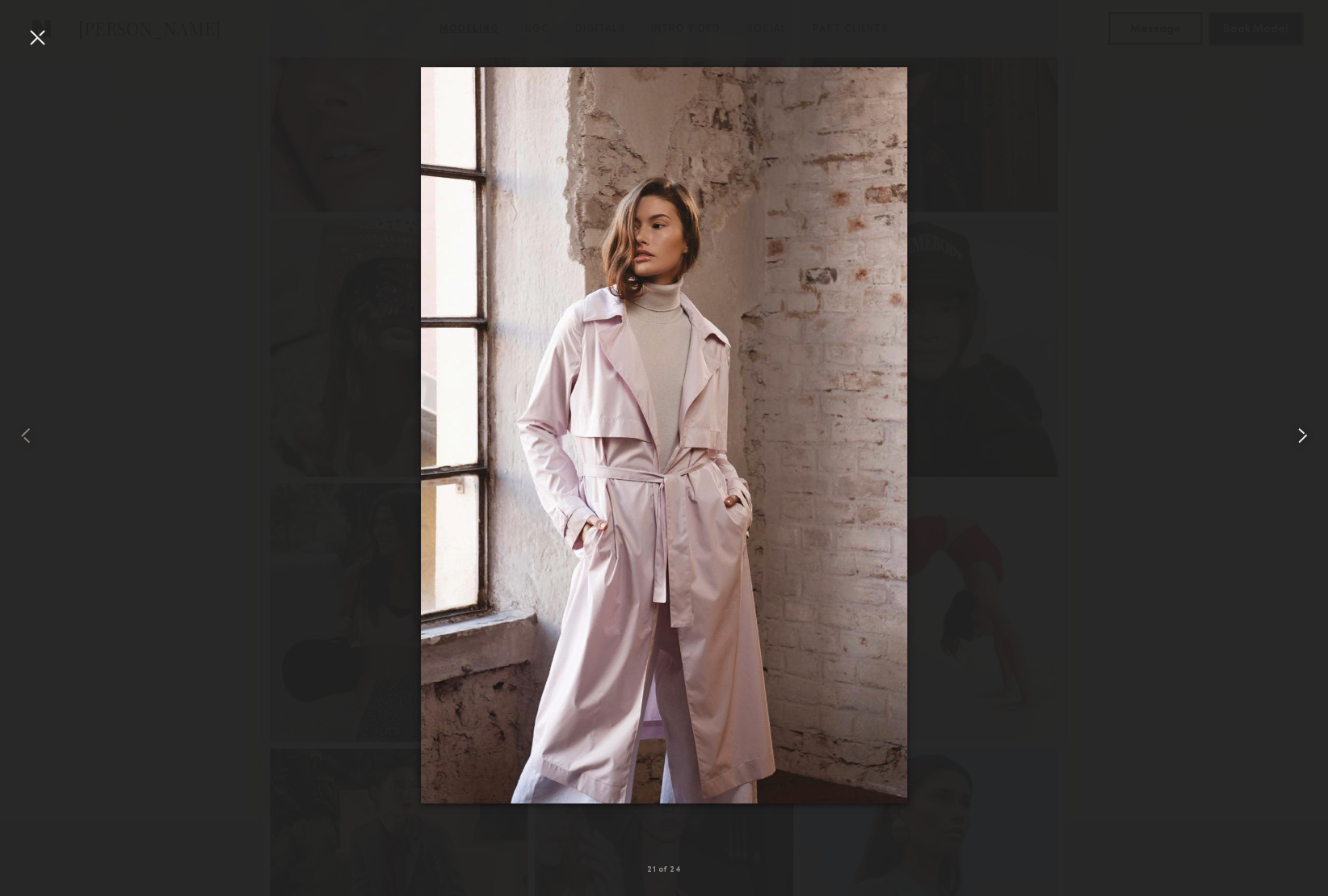
click at [1296, 432] on common-icon at bounding box center [1302, 435] width 26 height 26
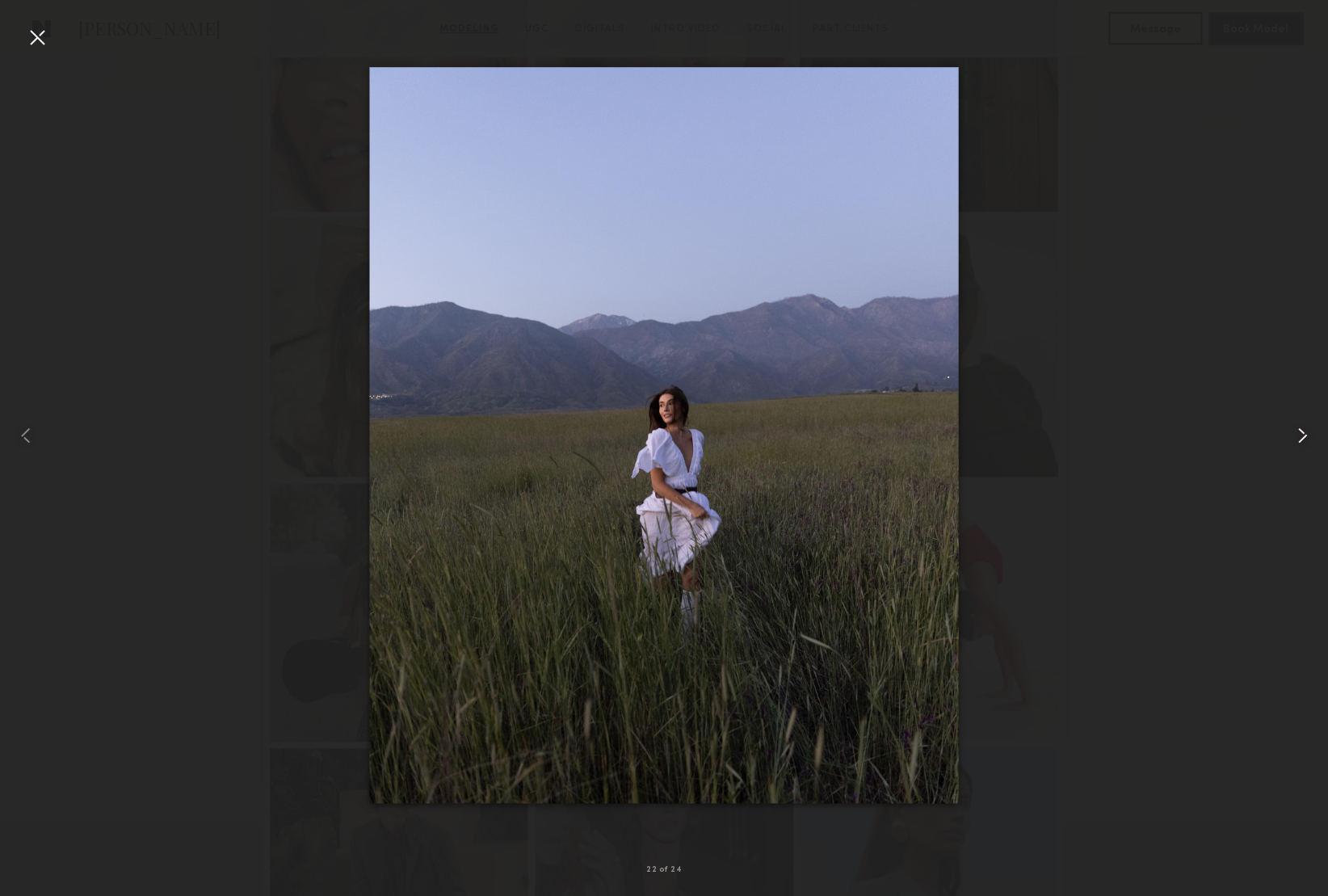
click at [1296, 432] on common-icon at bounding box center [1302, 435] width 26 height 26
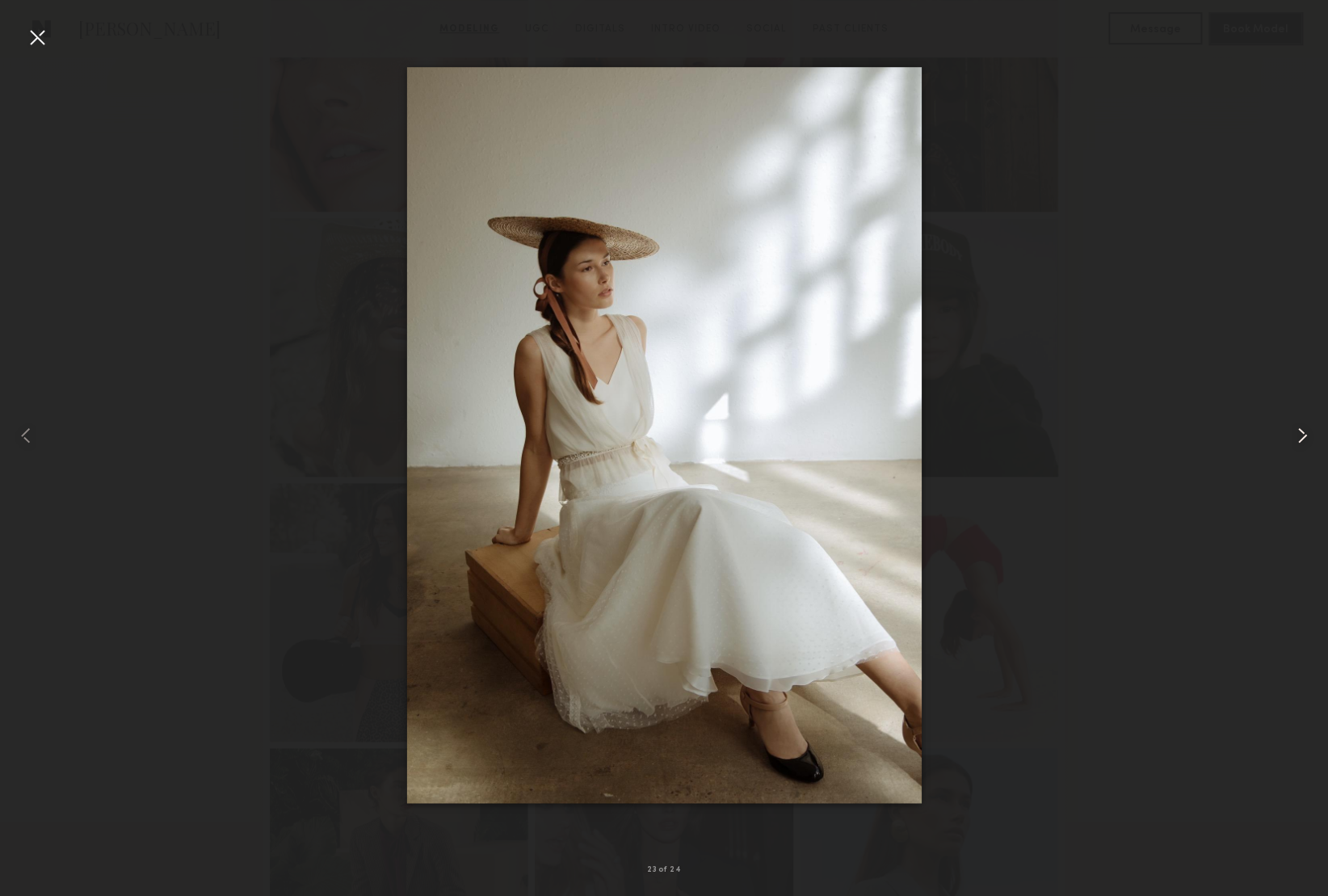
click at [1296, 432] on common-icon at bounding box center [1302, 435] width 26 height 26
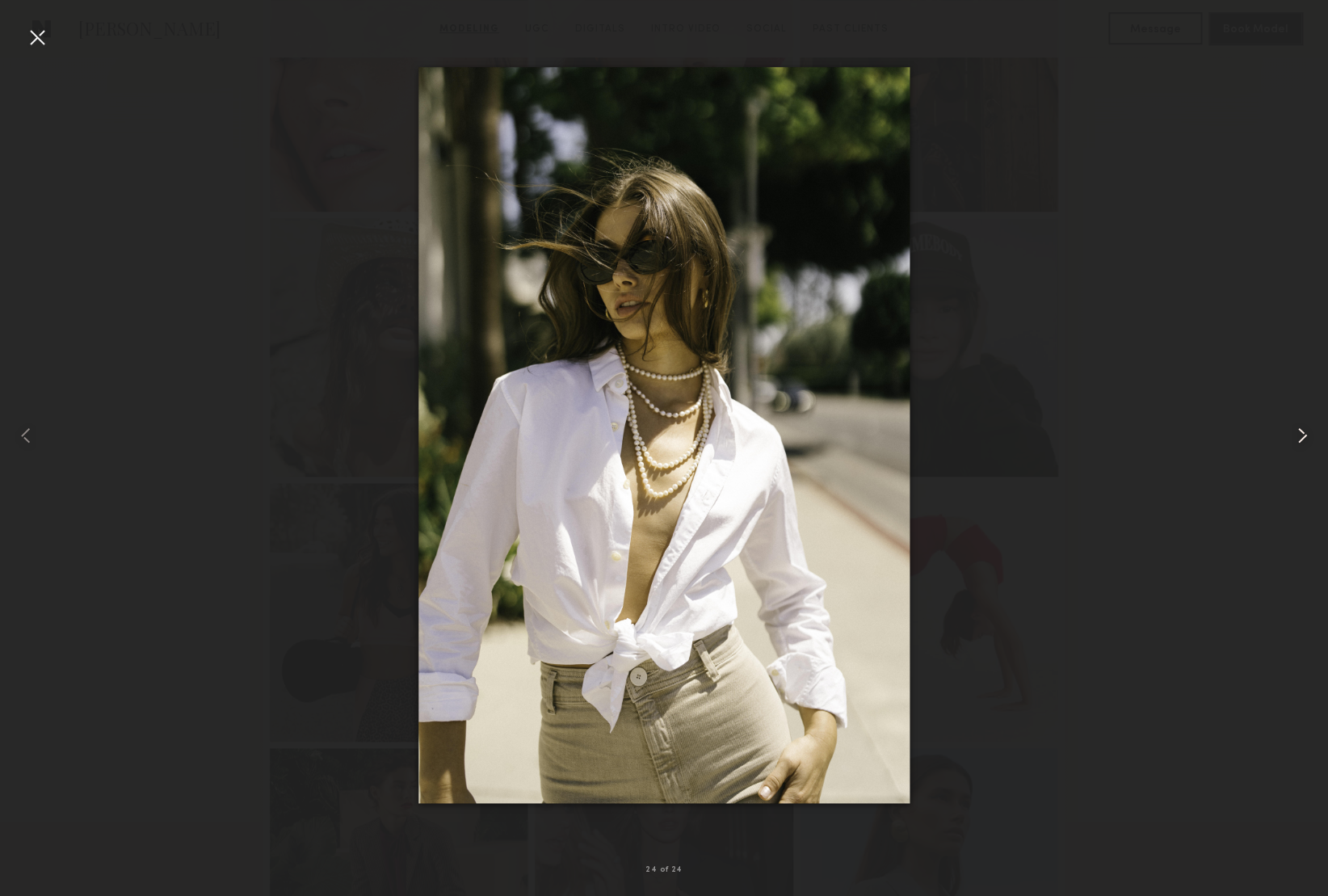
click at [1296, 432] on common-icon at bounding box center [1302, 435] width 26 height 26
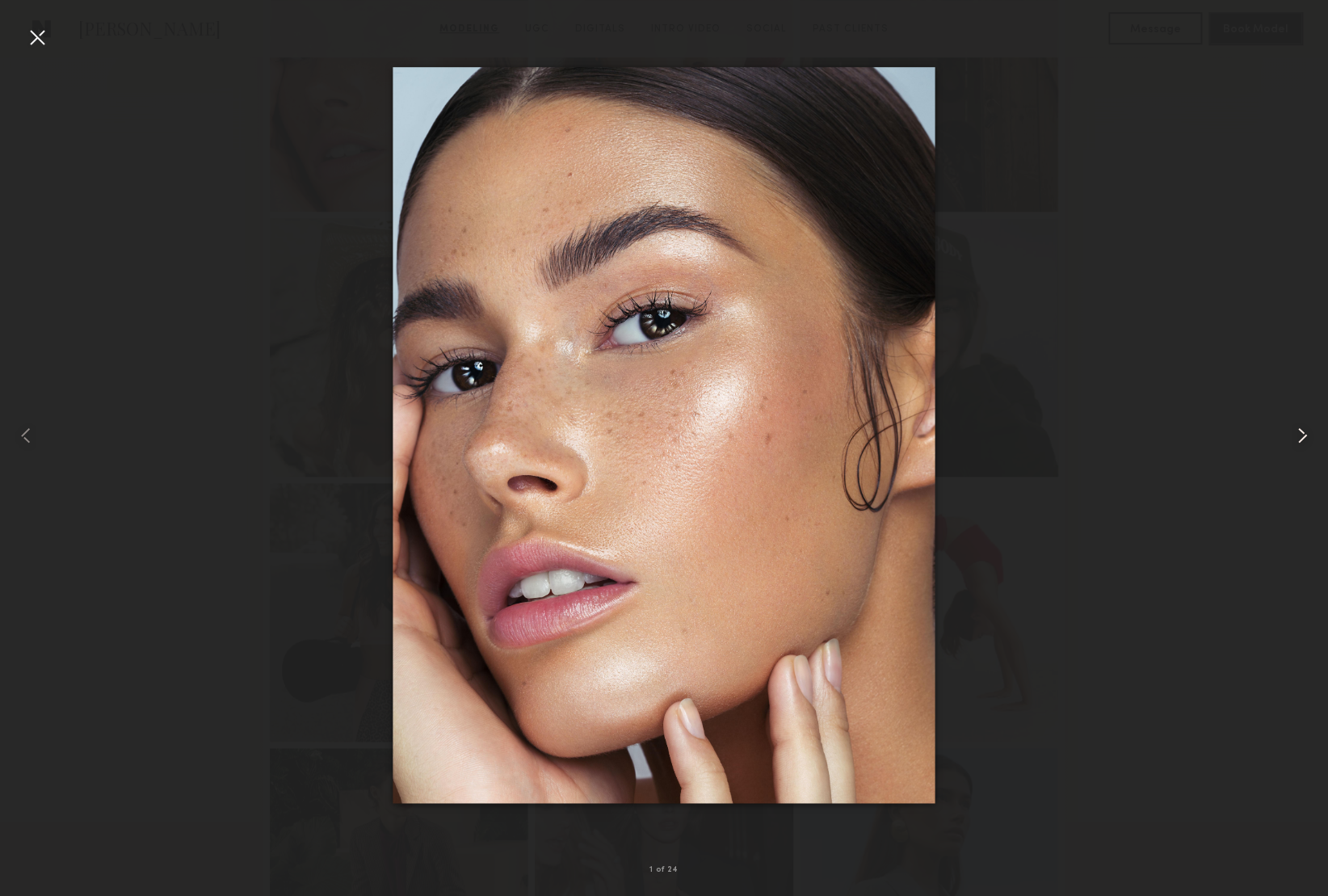
click at [1296, 432] on common-icon at bounding box center [1302, 435] width 26 height 26
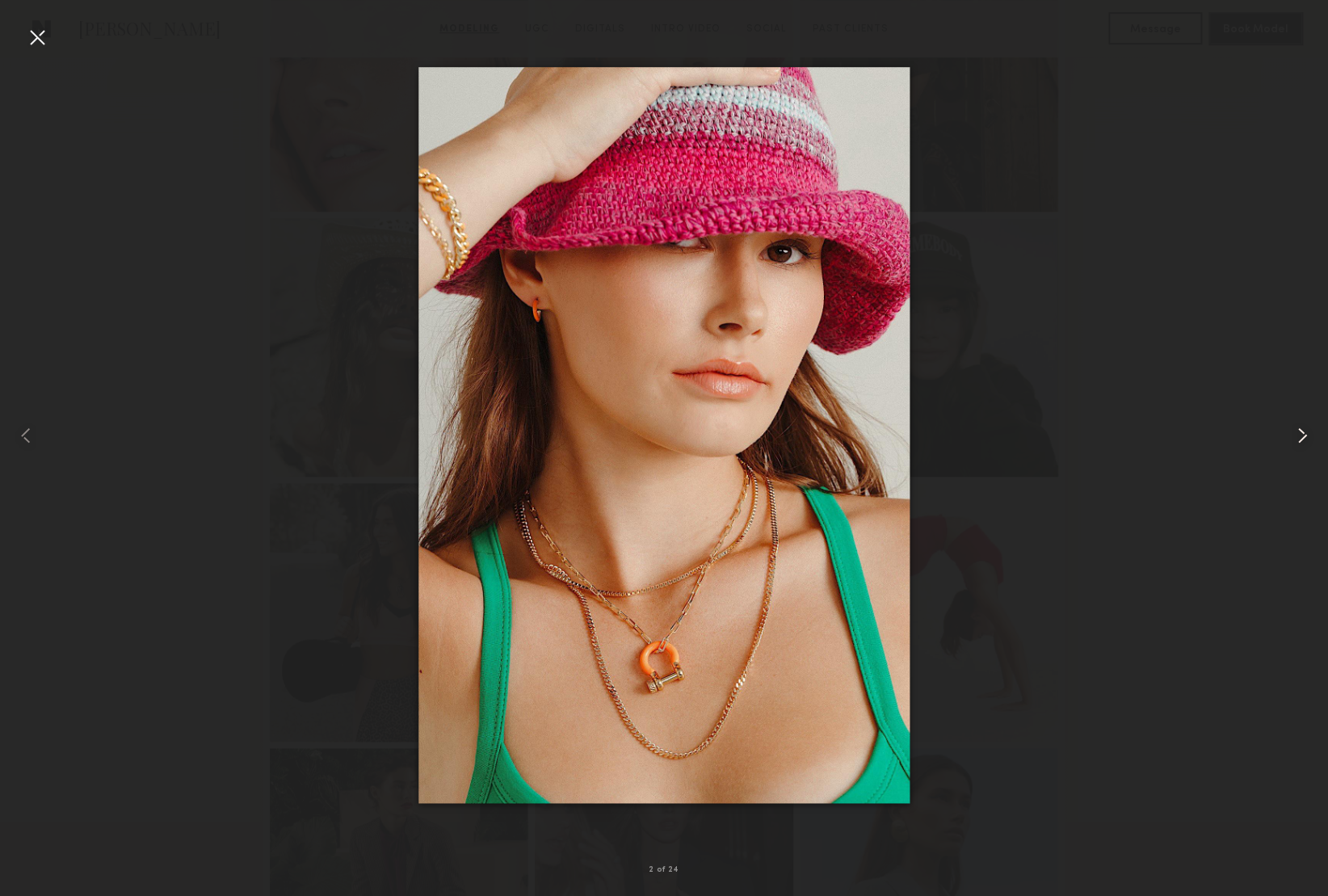
click at [1296, 432] on common-icon at bounding box center [1302, 435] width 26 height 26
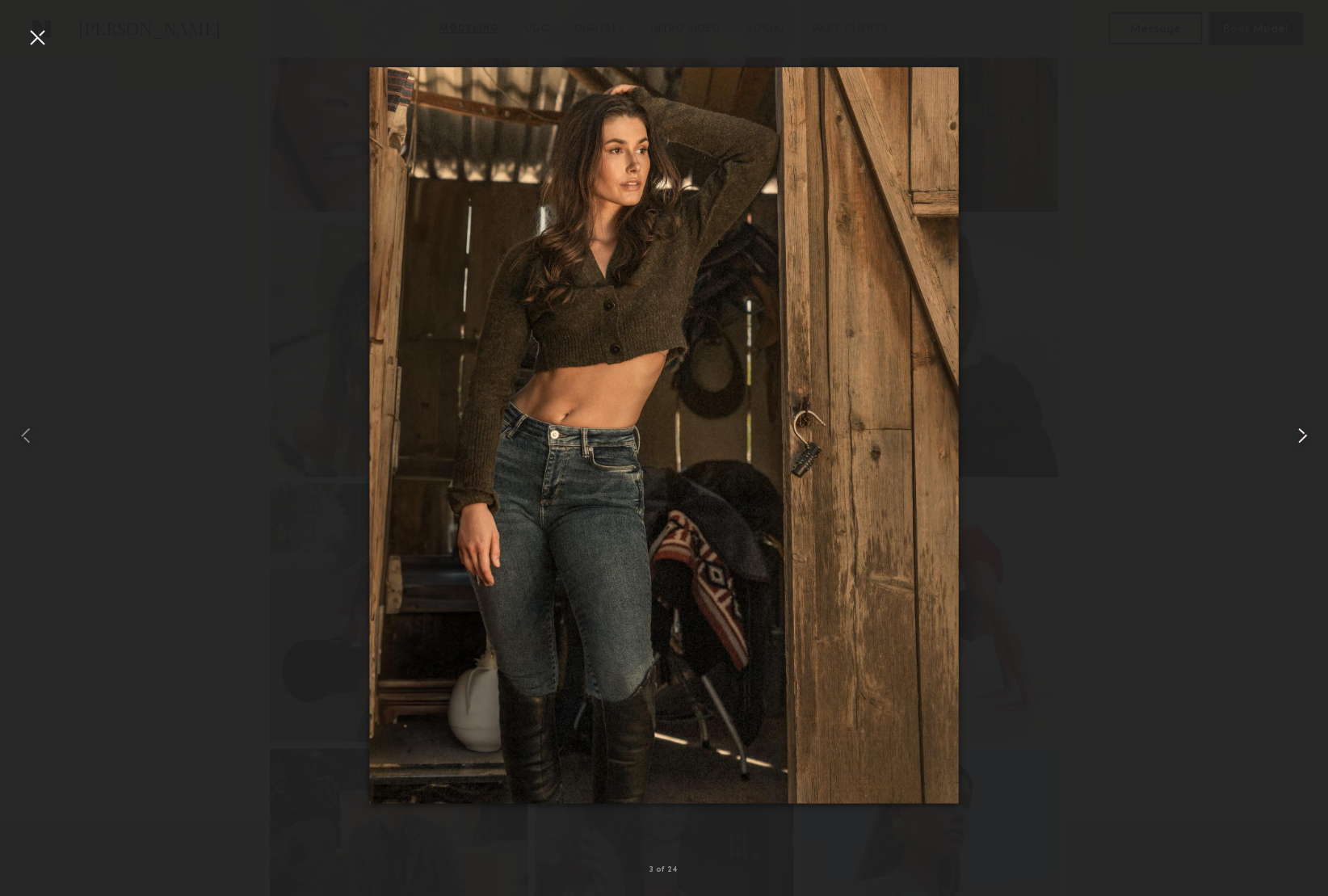
click at [1296, 432] on common-icon at bounding box center [1302, 435] width 26 height 26
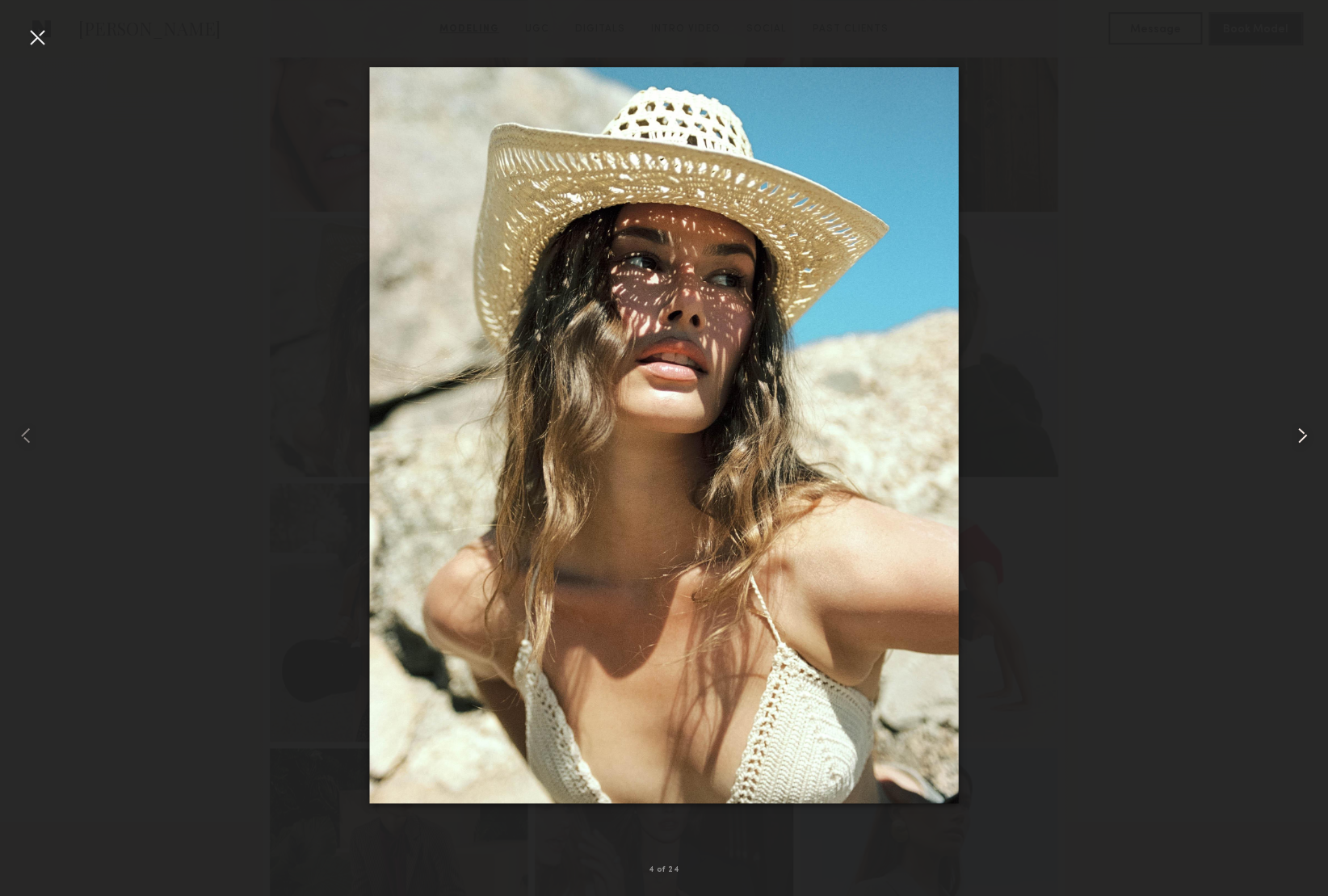
click at [1296, 432] on common-icon at bounding box center [1302, 435] width 26 height 26
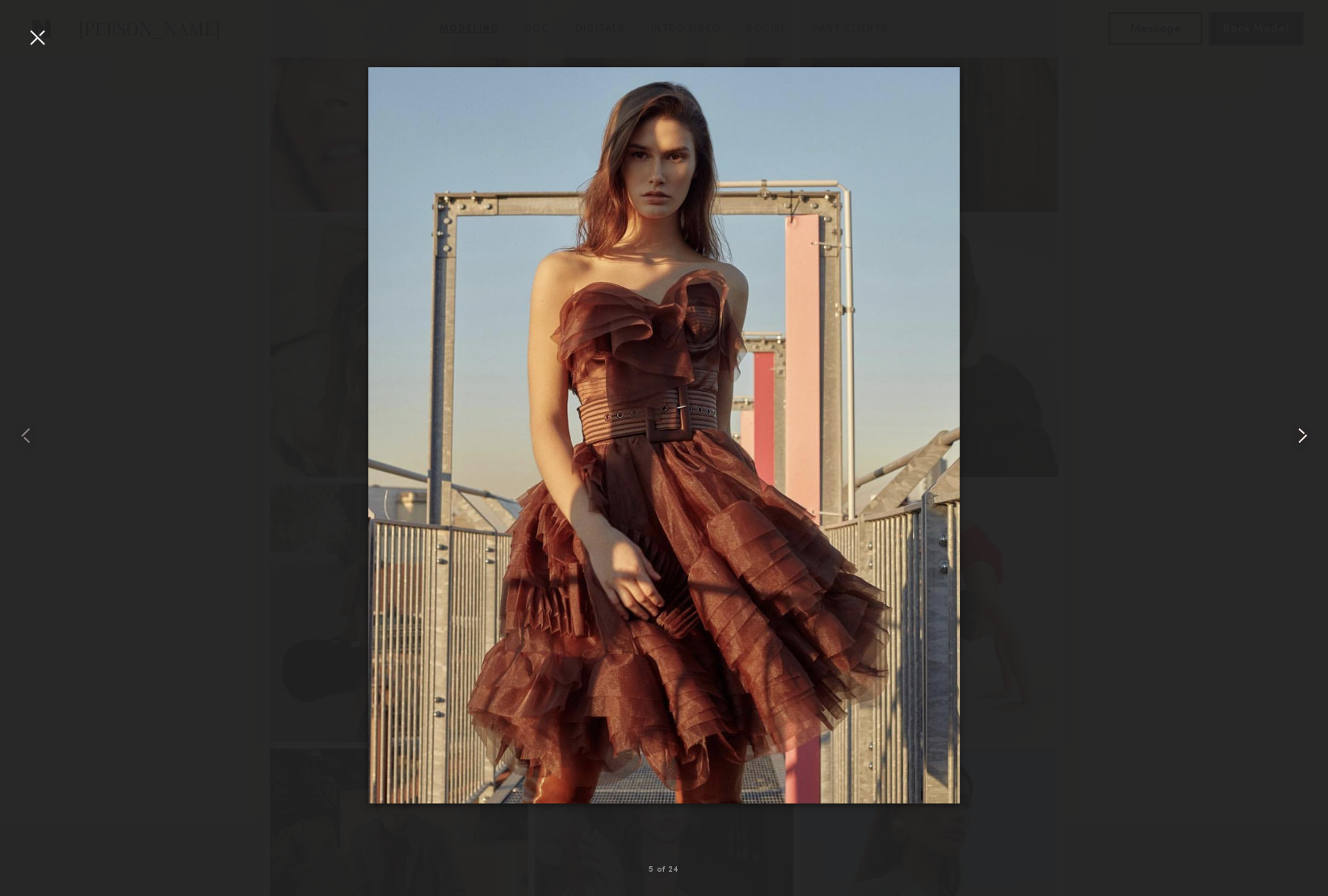
click at [1296, 432] on common-icon at bounding box center [1302, 435] width 26 height 26
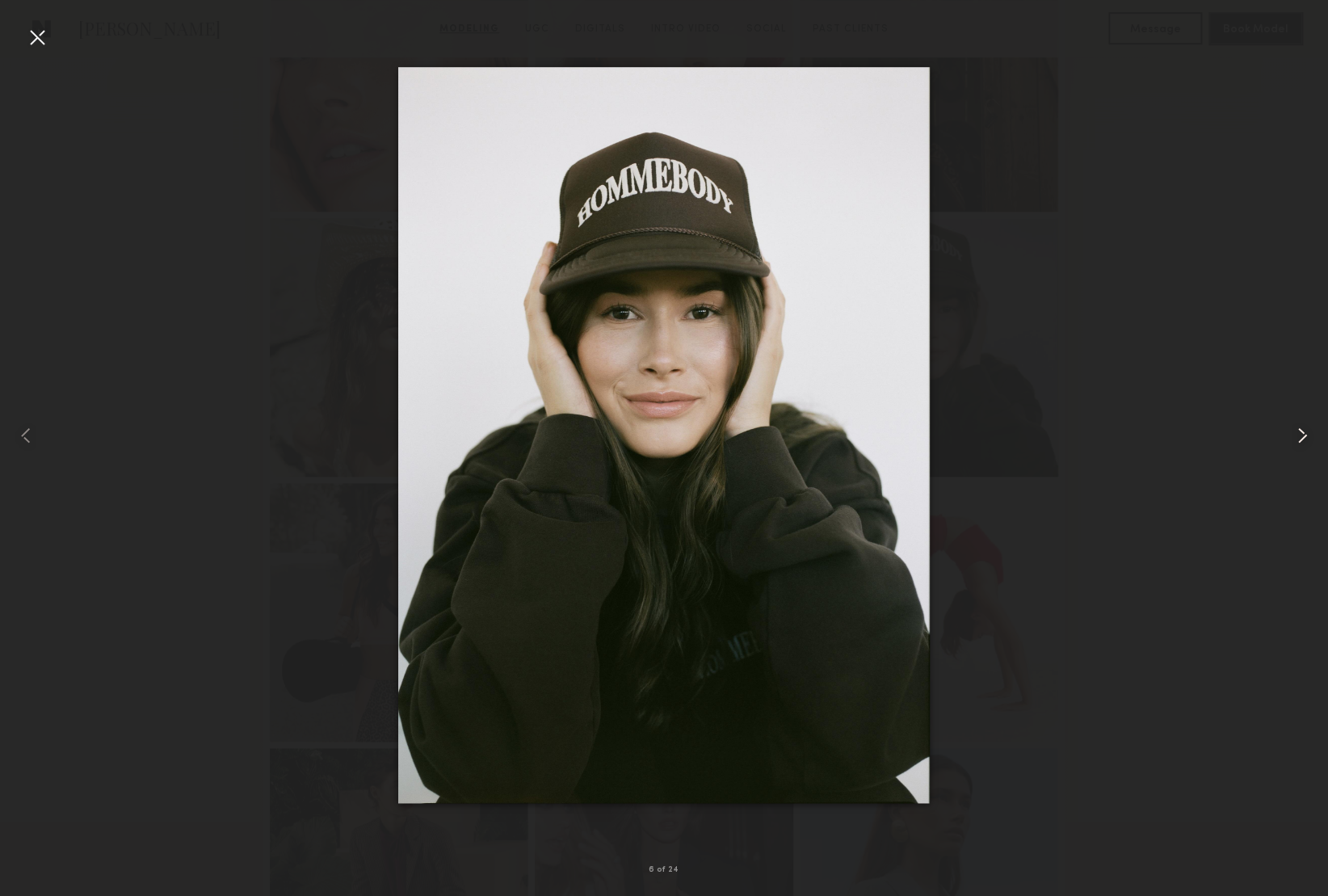
click at [1296, 432] on common-icon at bounding box center [1302, 435] width 26 height 26
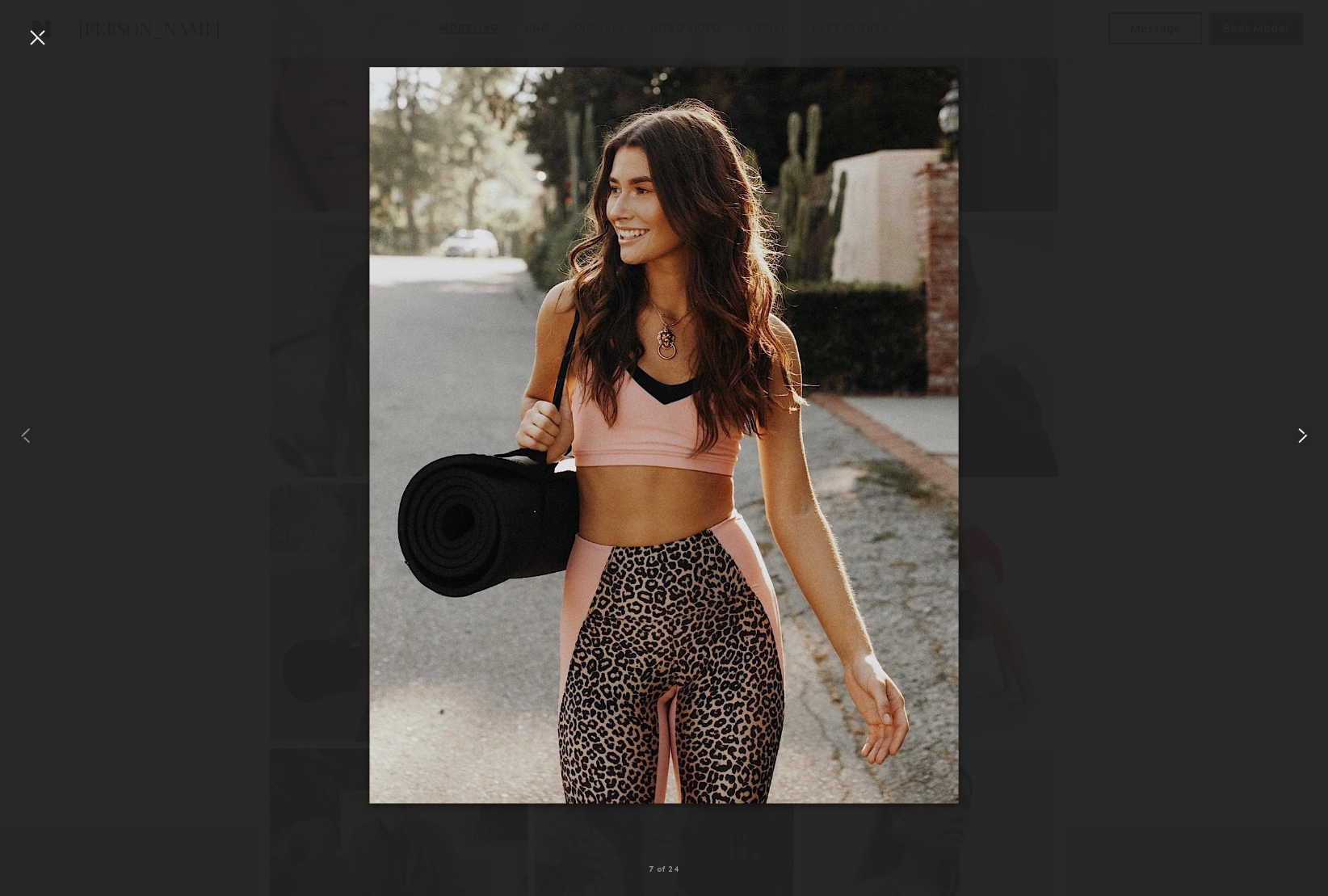
click at [1296, 431] on common-icon at bounding box center [1302, 435] width 26 height 26
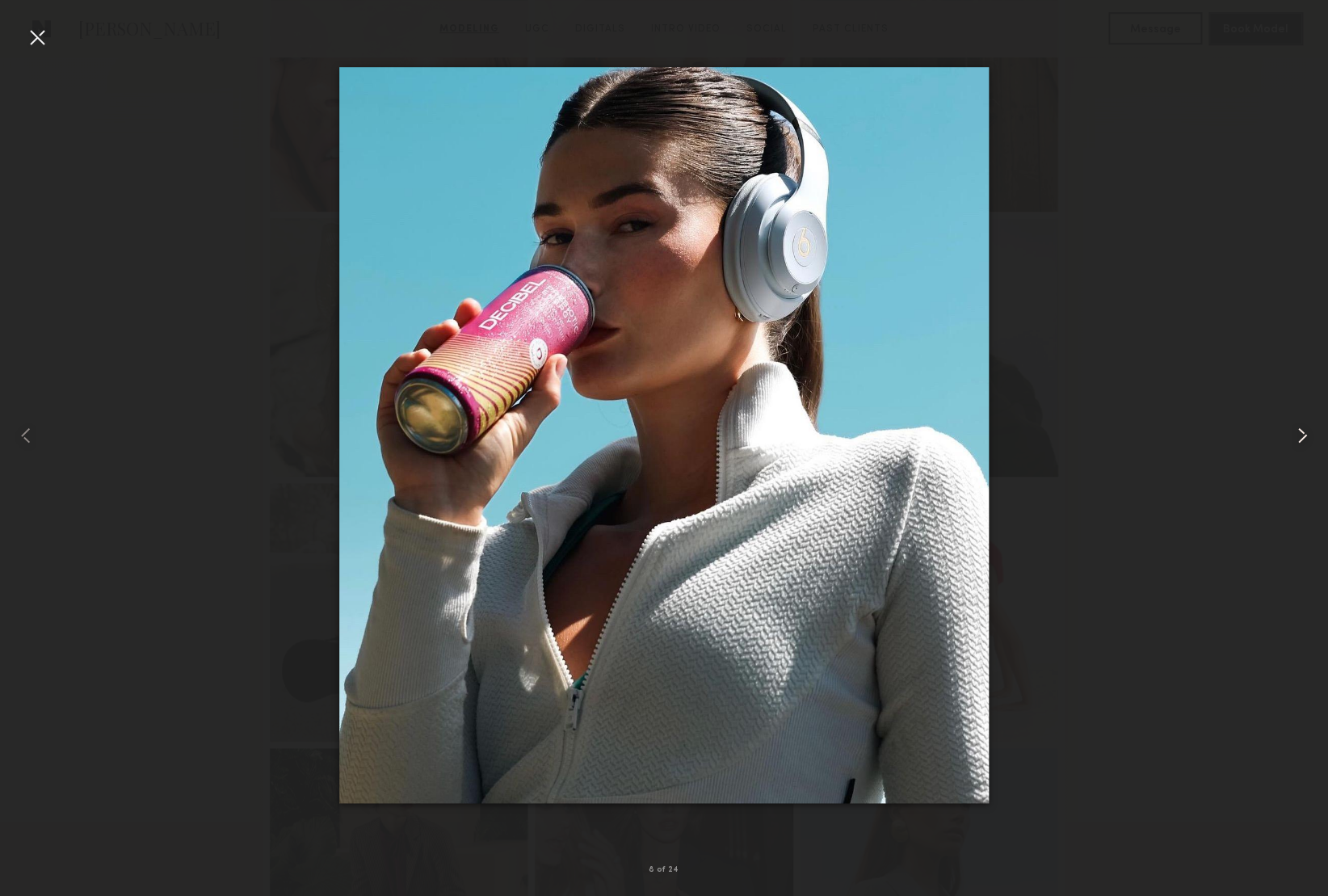
click at [1296, 431] on common-icon at bounding box center [1302, 435] width 26 height 26
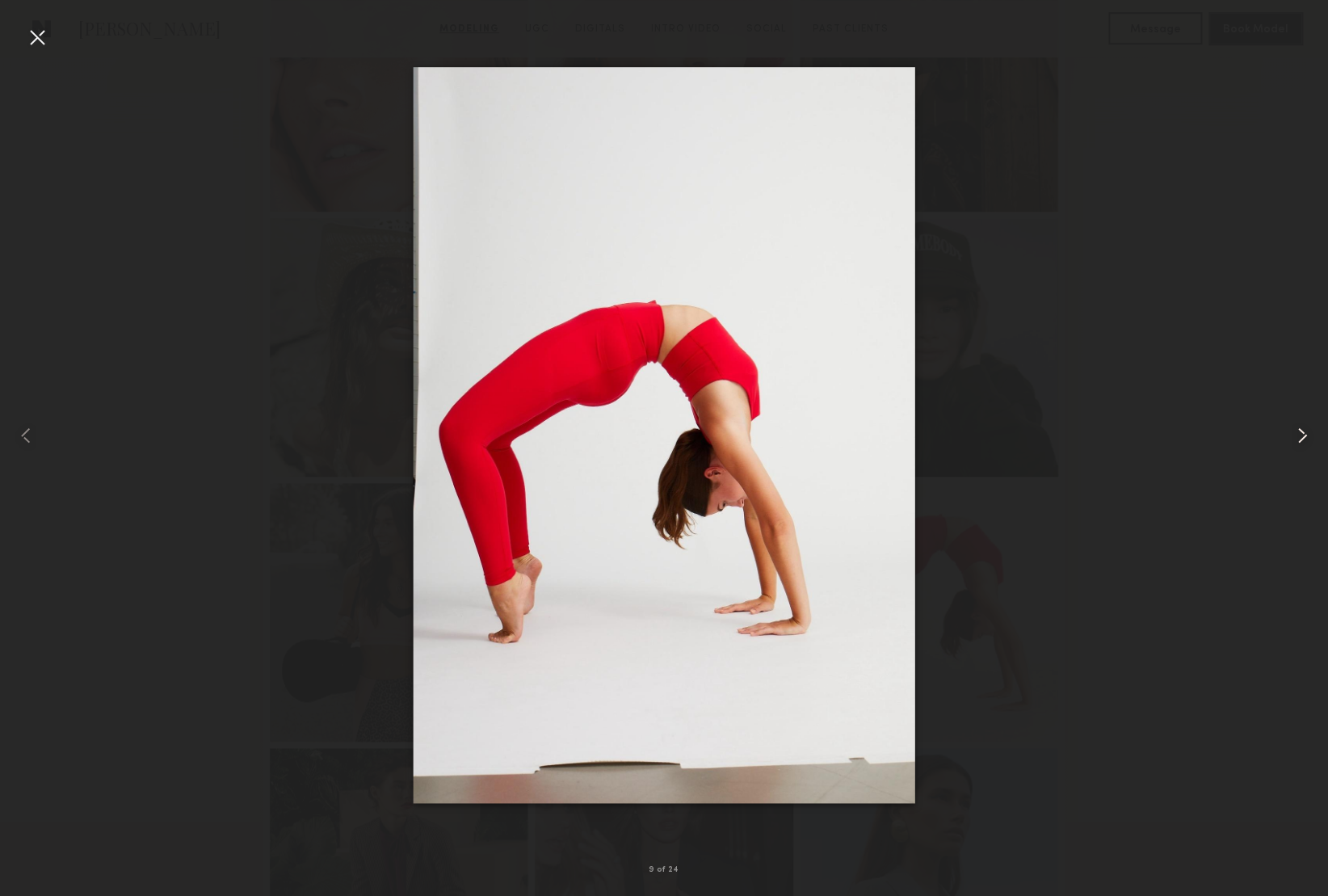
click at [1296, 431] on common-icon at bounding box center [1302, 435] width 26 height 26
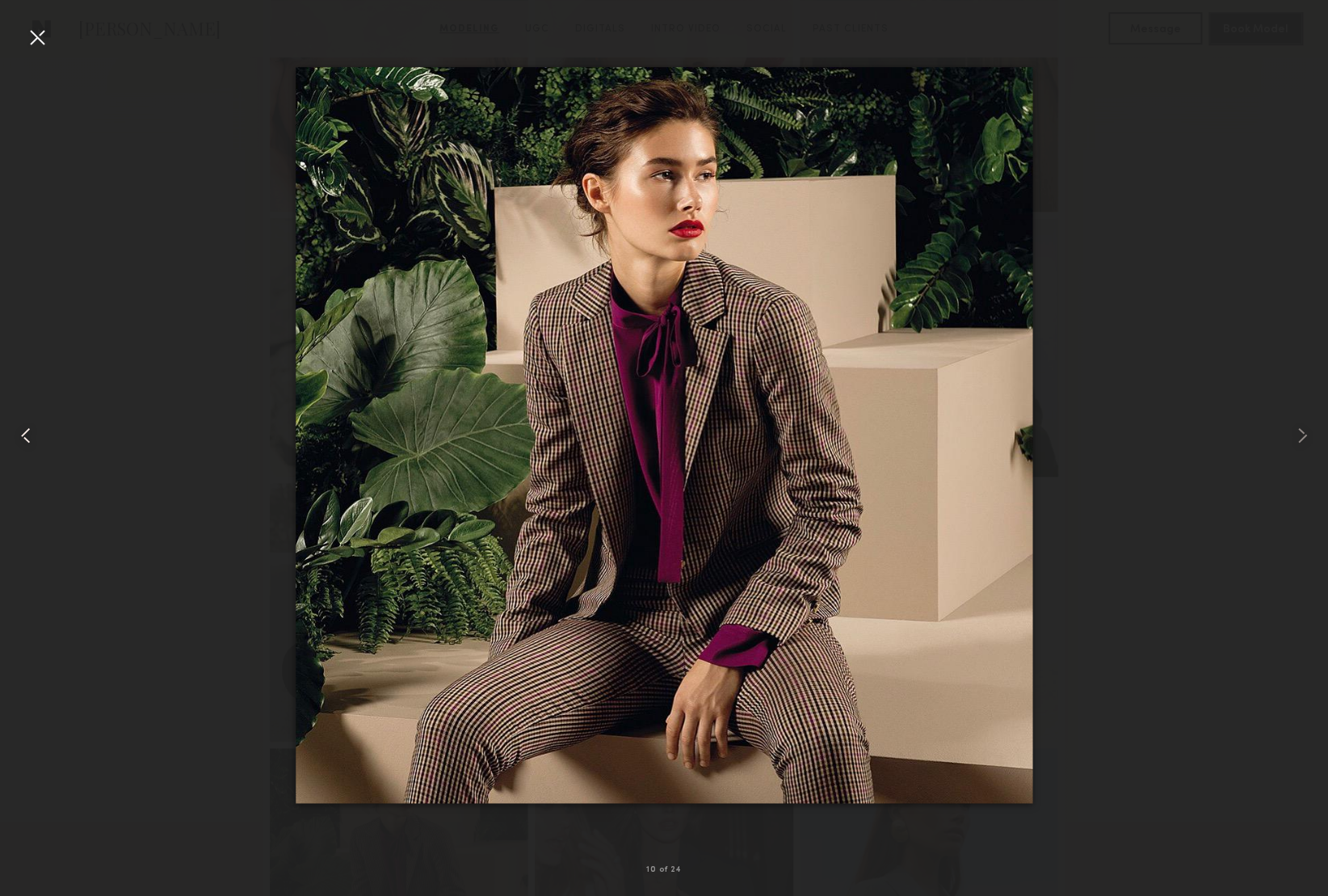
click at [28, 438] on common-icon at bounding box center [25, 435] width 26 height 26
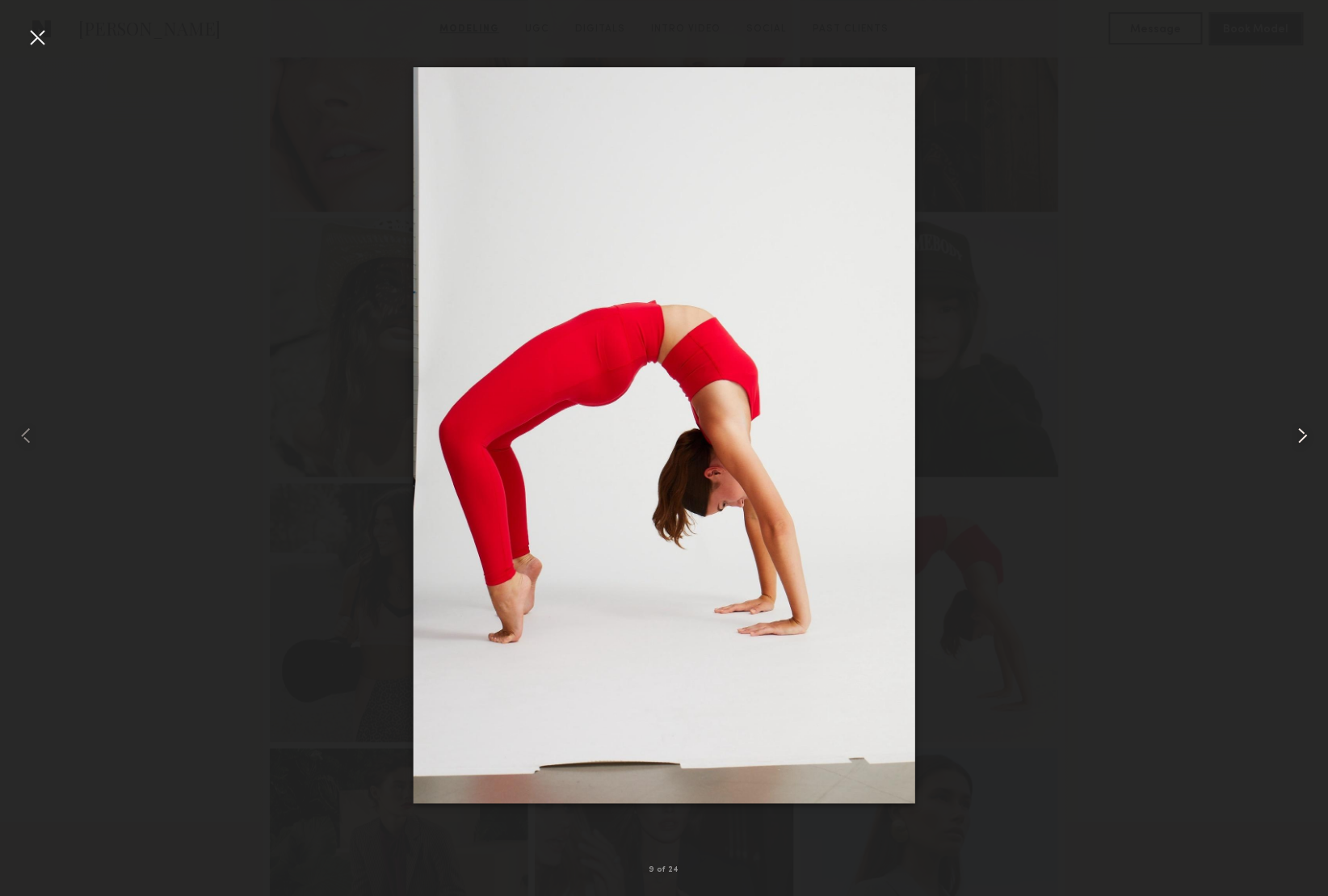
click at [1301, 429] on common-icon at bounding box center [1302, 435] width 26 height 26
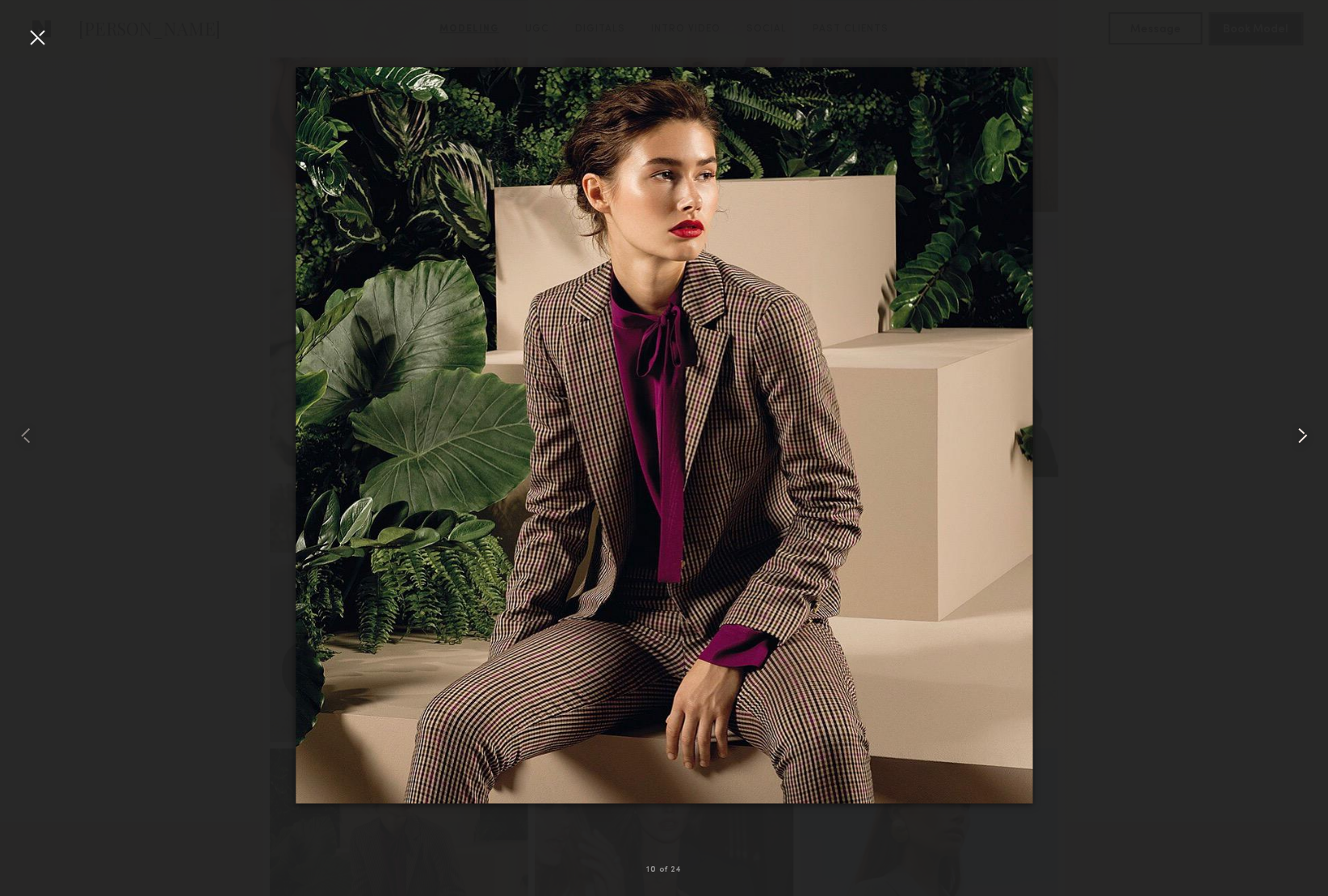
click at [1301, 429] on common-icon at bounding box center [1302, 435] width 26 height 26
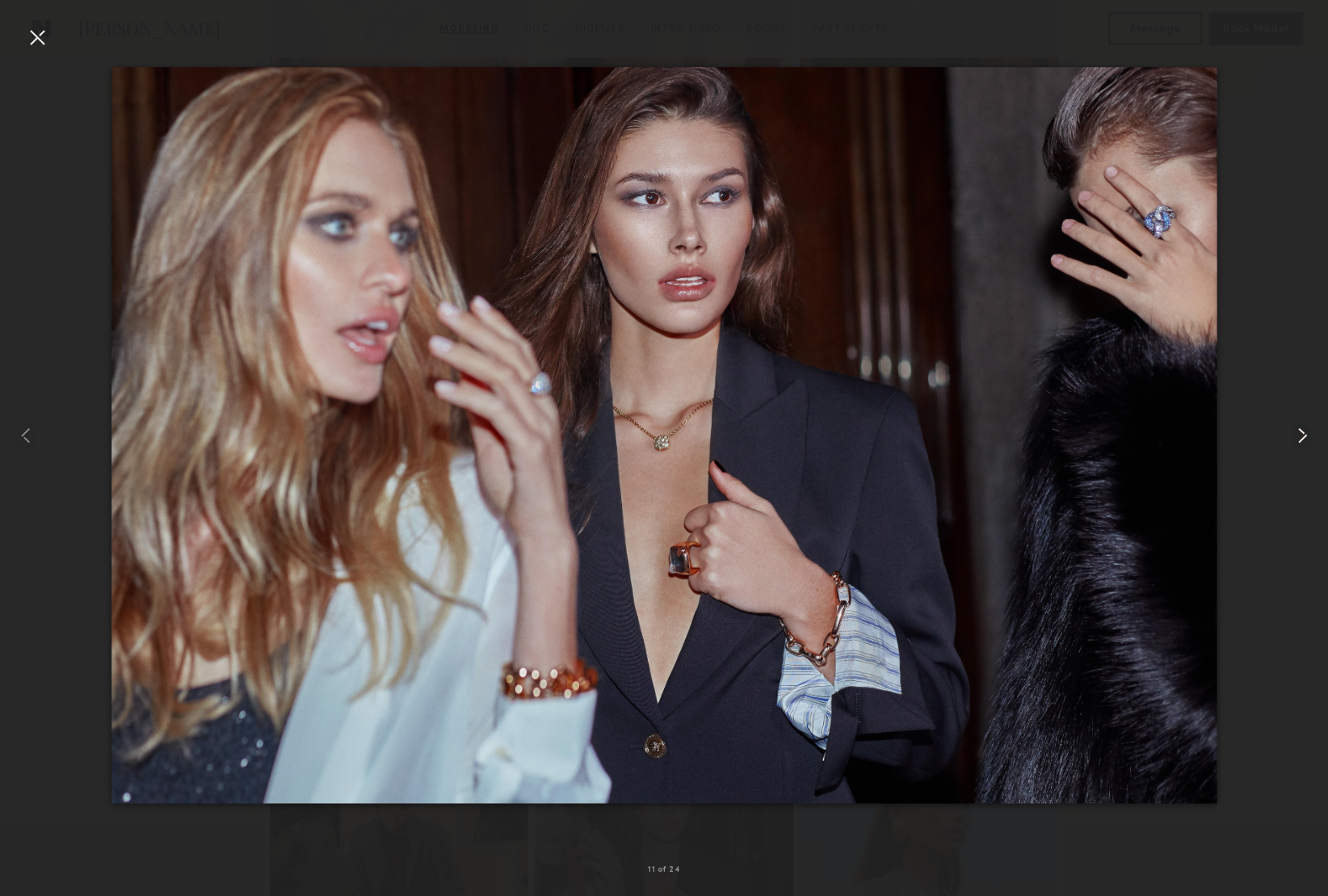
click at [1303, 434] on common-icon at bounding box center [1302, 435] width 26 height 26
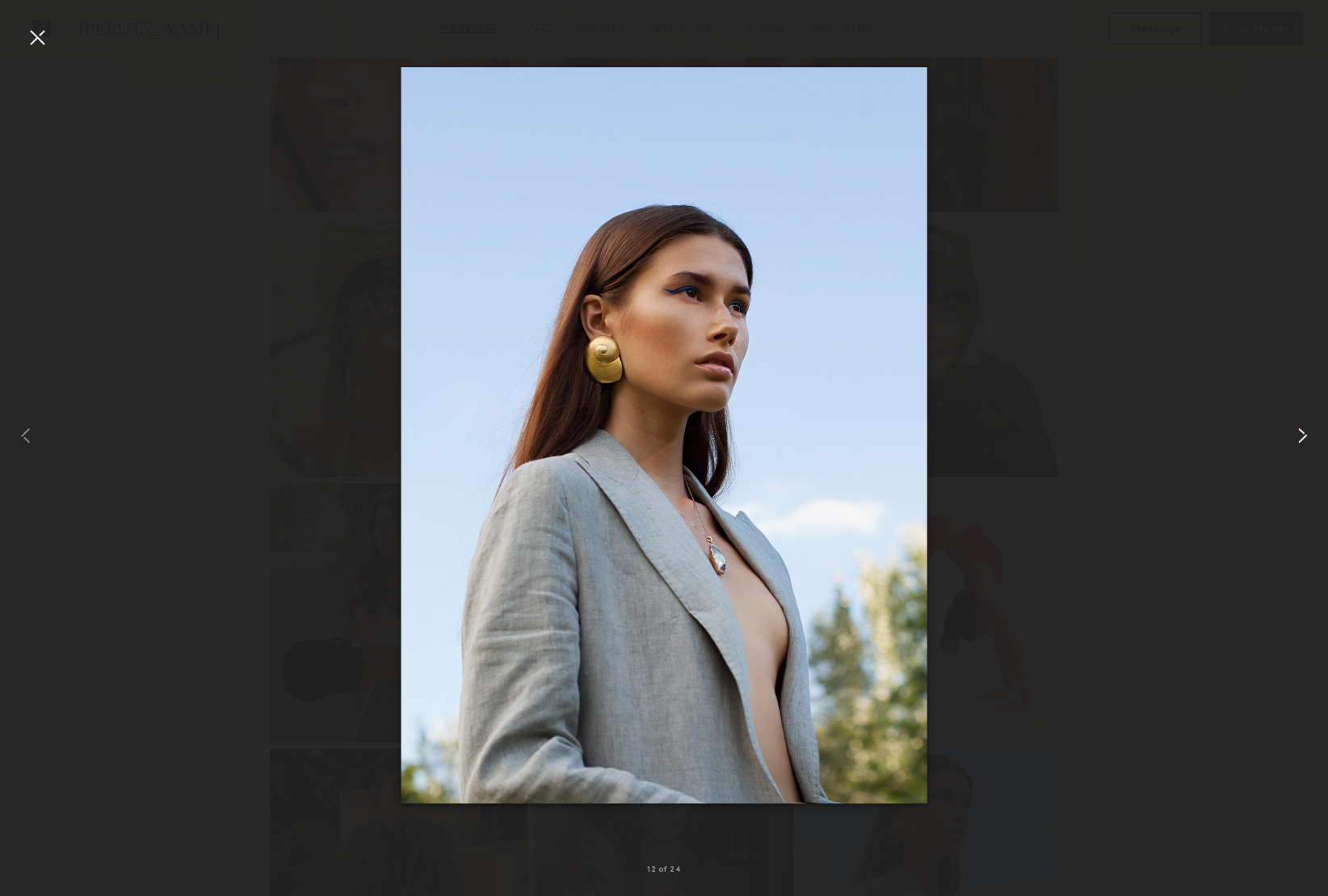
click at [1303, 434] on common-icon at bounding box center [1302, 435] width 26 height 26
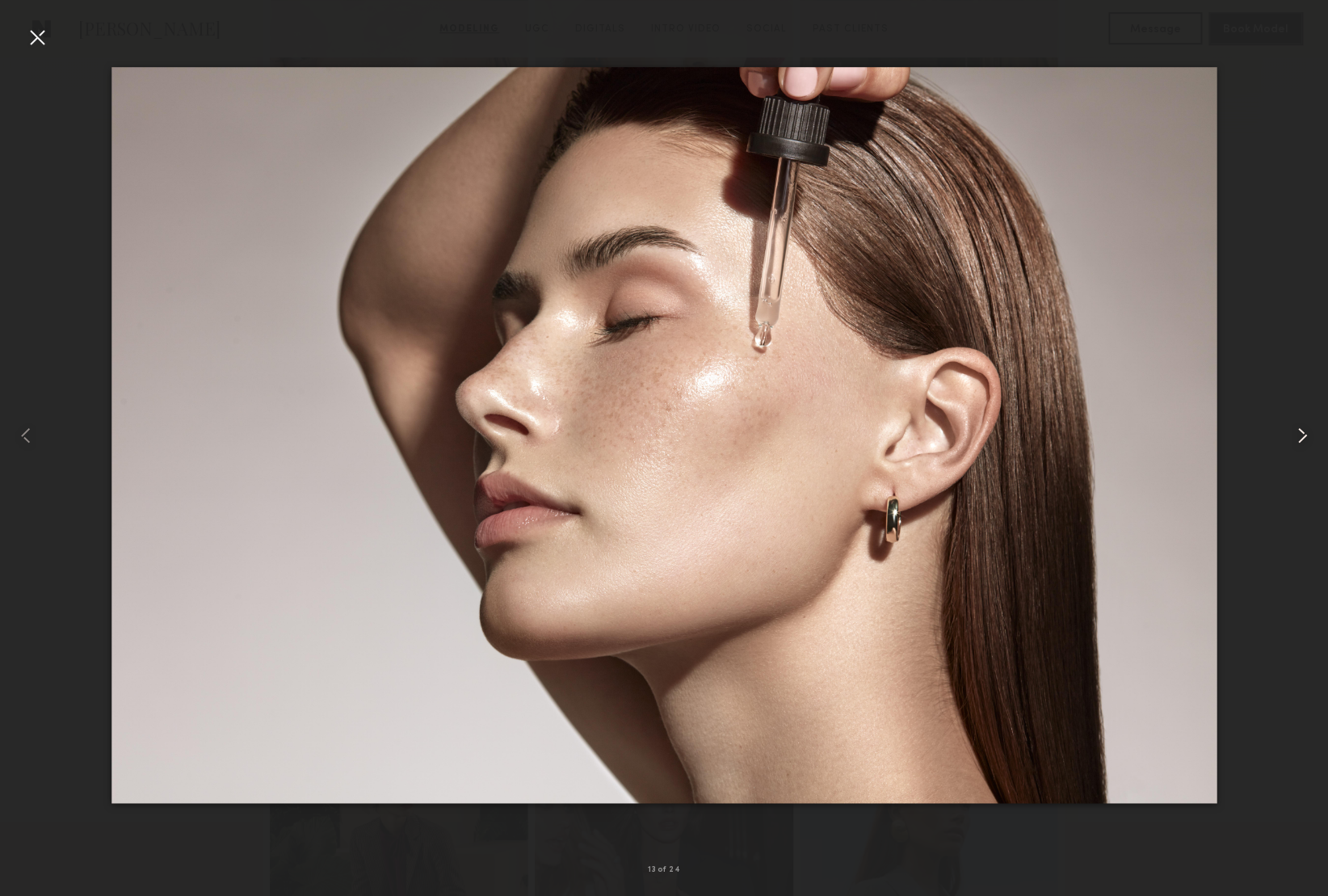
click at [1303, 434] on common-icon at bounding box center [1302, 435] width 26 height 26
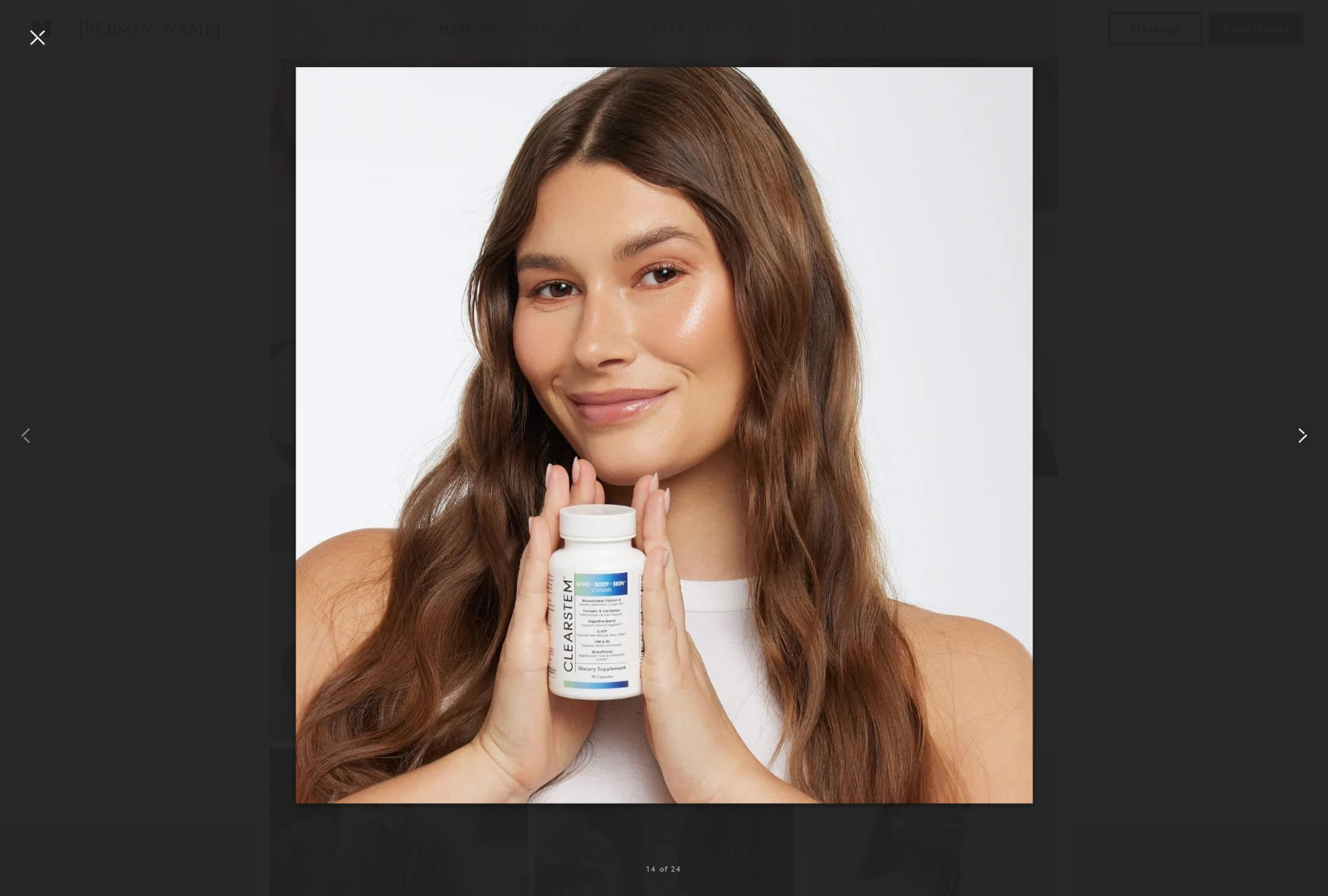
click at [1303, 434] on common-icon at bounding box center [1302, 435] width 26 height 26
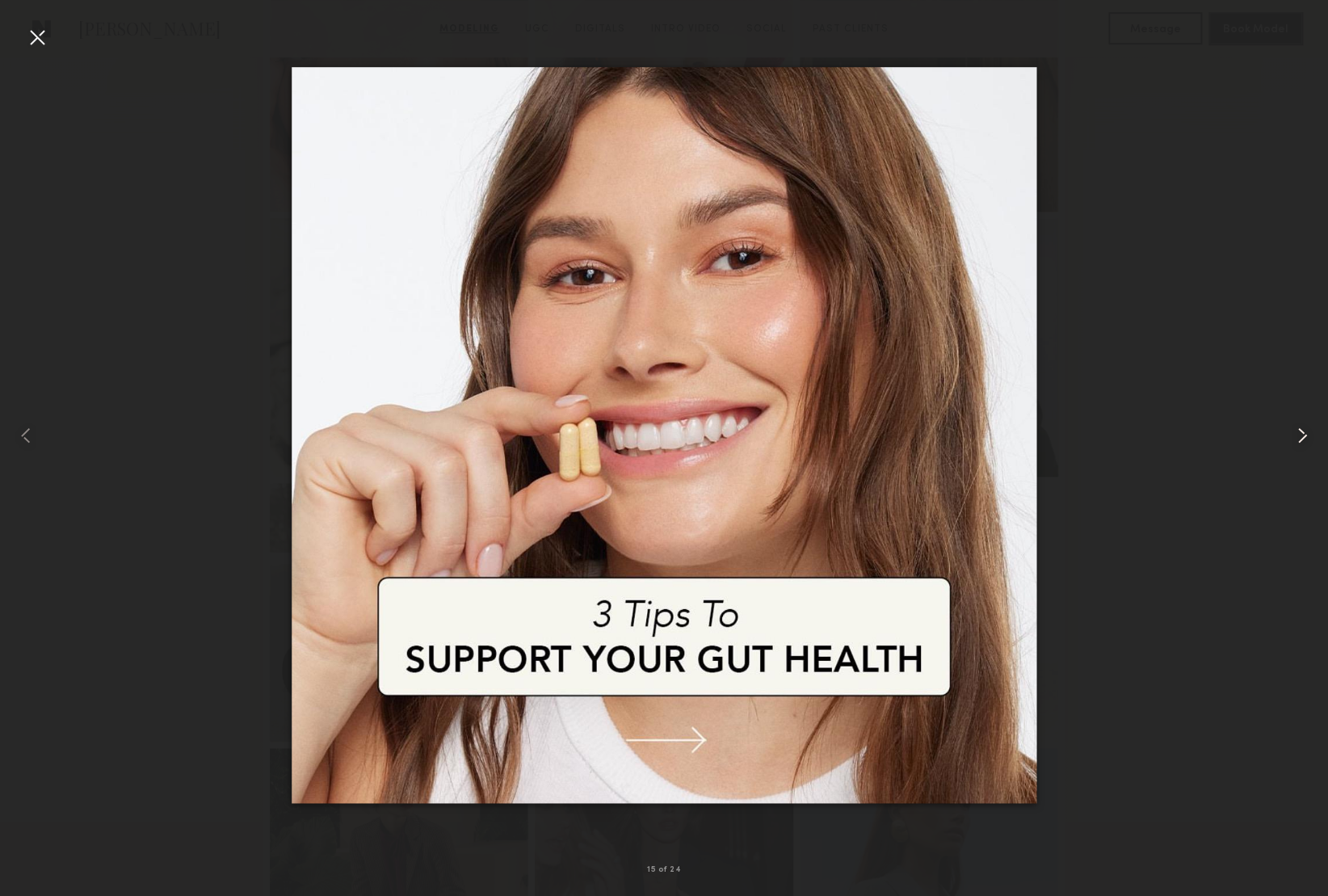
click at [1303, 434] on common-icon at bounding box center [1302, 435] width 26 height 26
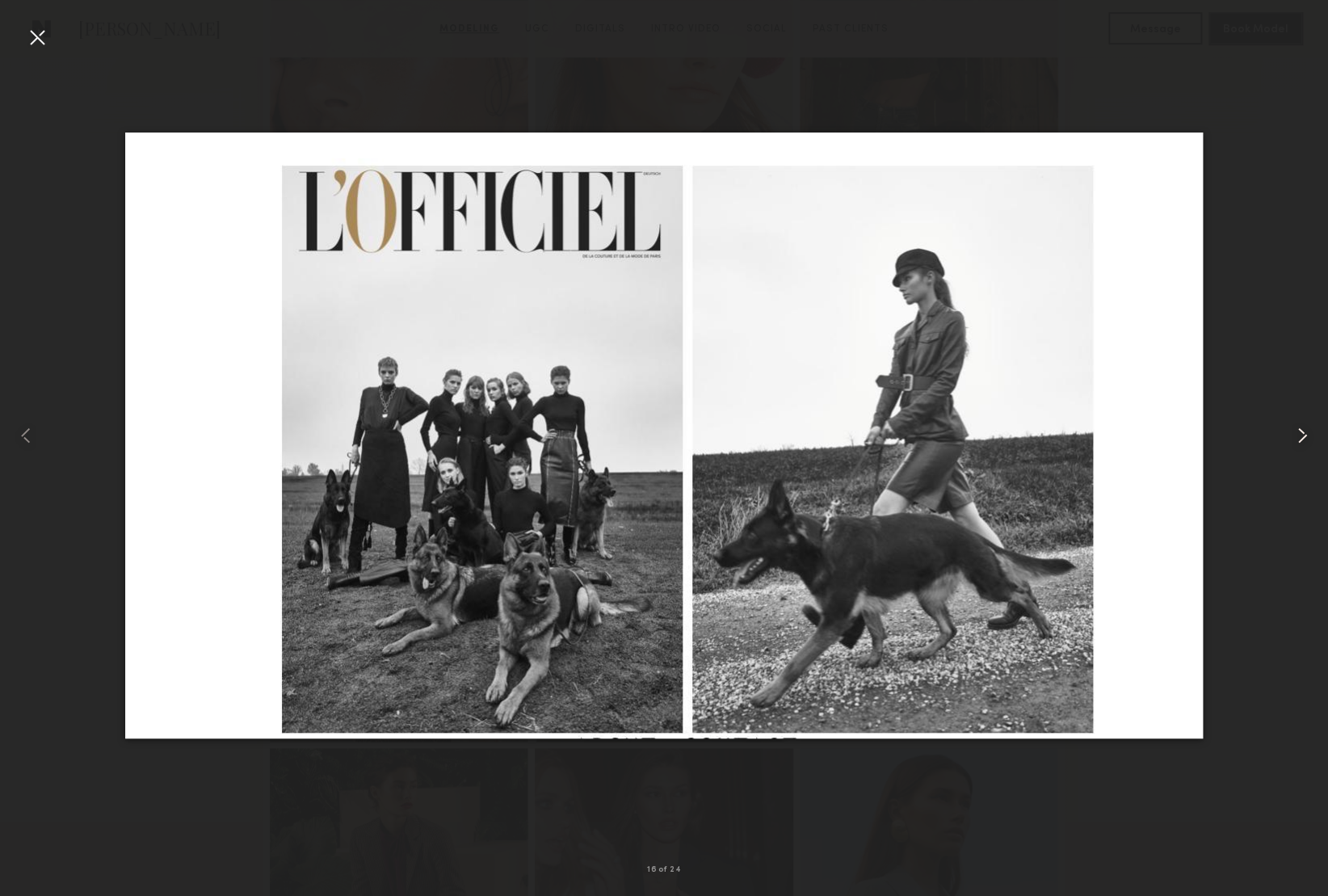
click at [1303, 434] on common-icon at bounding box center [1302, 435] width 26 height 26
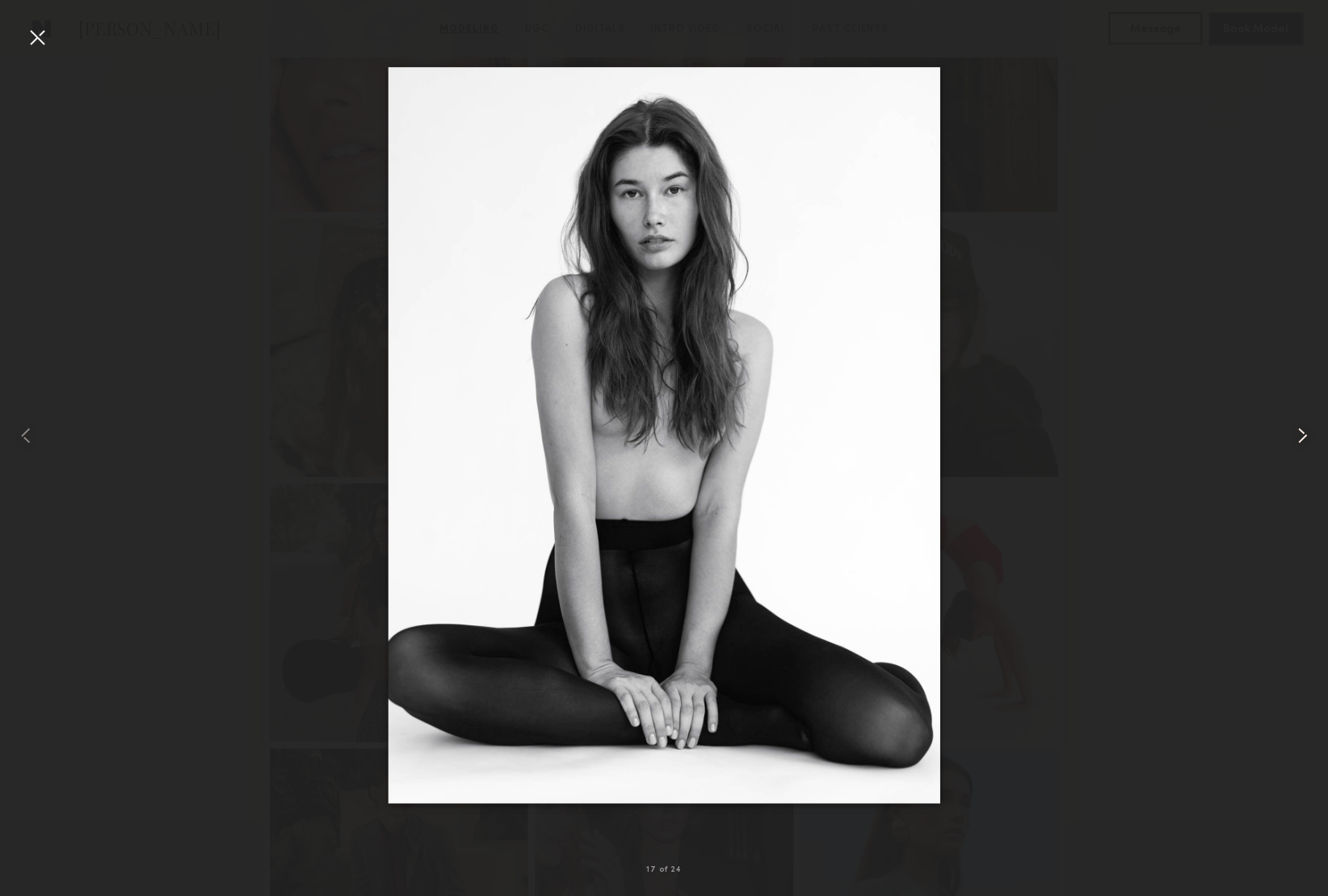
click at [1303, 434] on common-icon at bounding box center [1302, 435] width 26 height 26
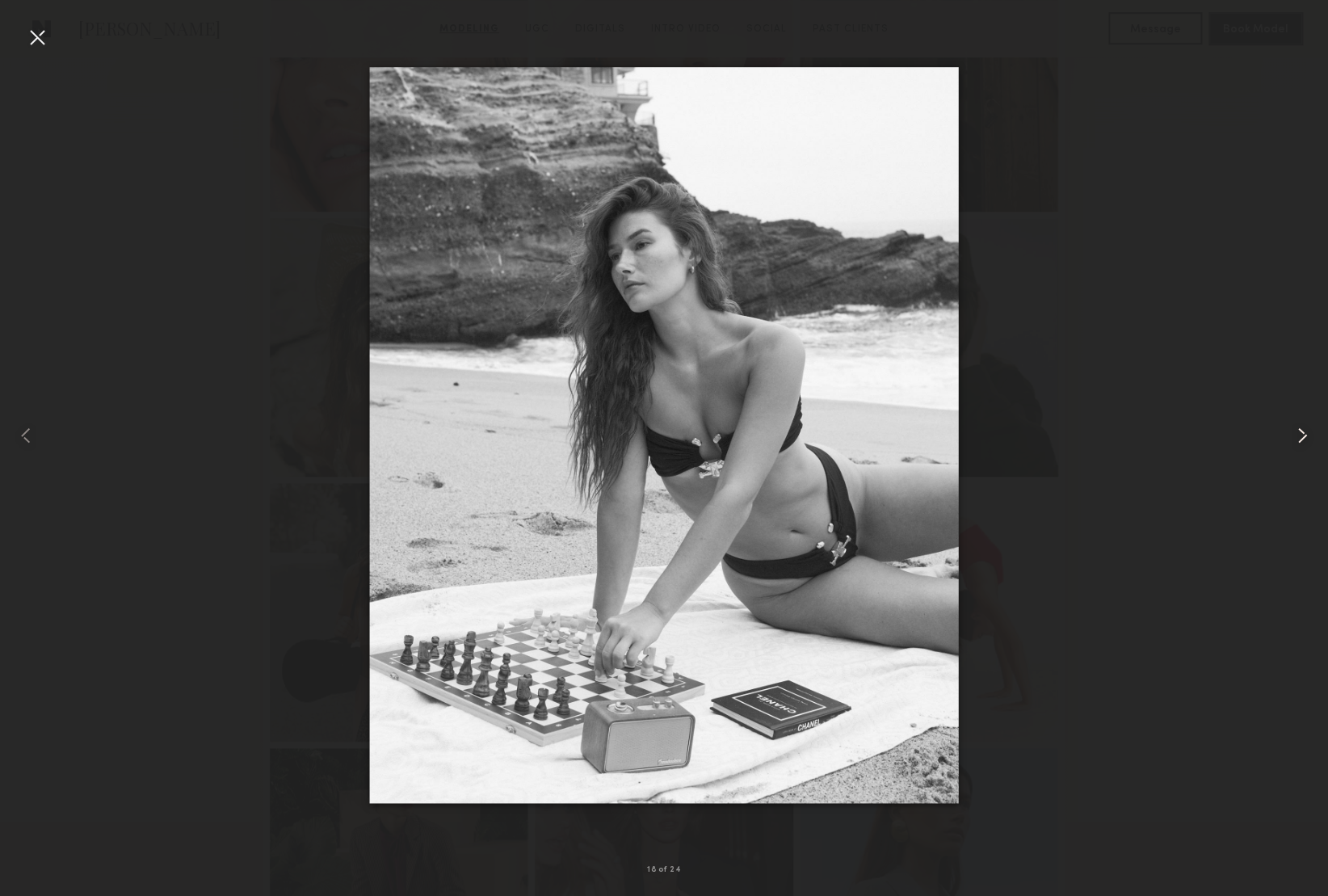
click at [1303, 434] on common-icon at bounding box center [1302, 435] width 26 height 26
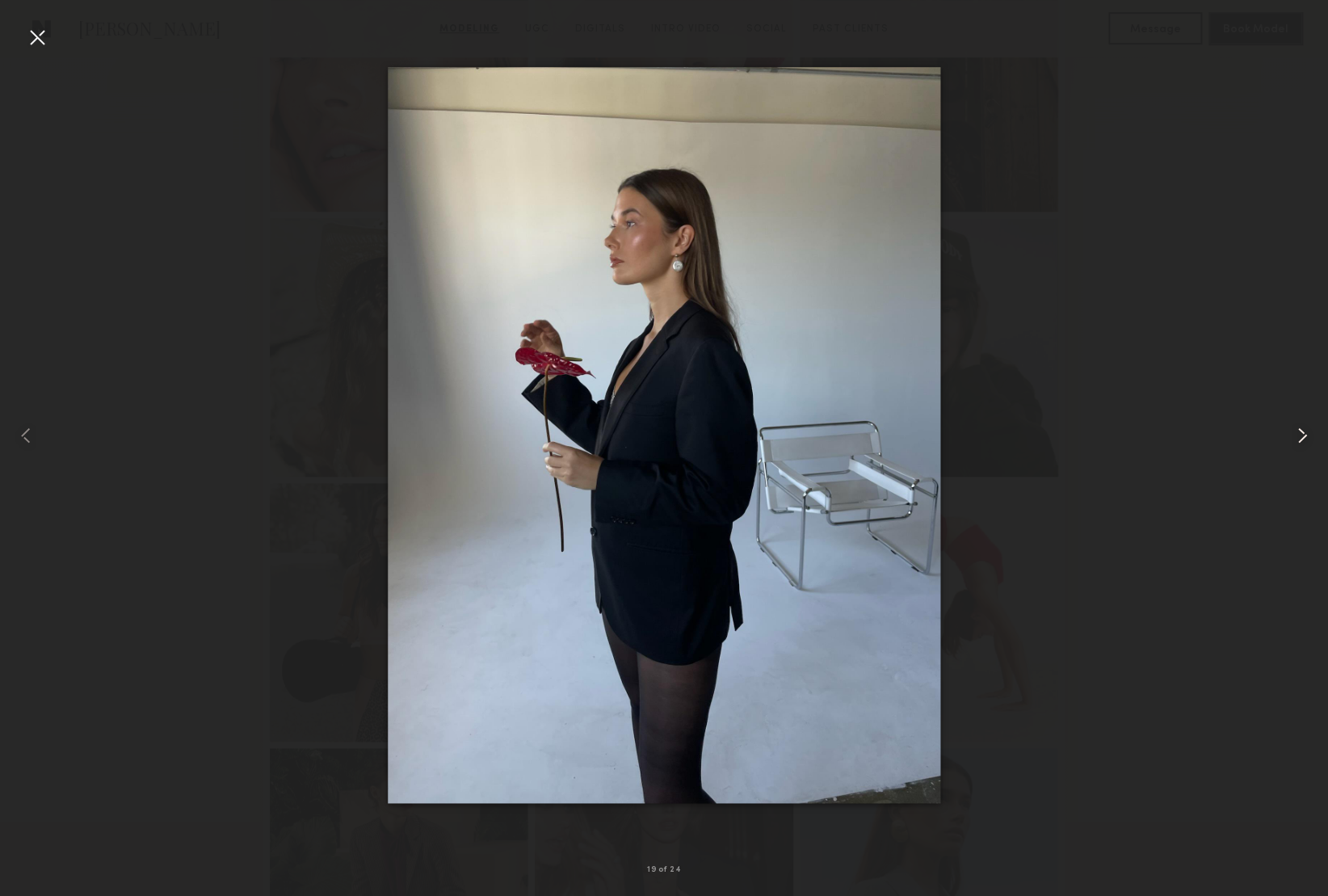
click at [1303, 434] on common-icon at bounding box center [1302, 435] width 26 height 26
